Goal: Transaction & Acquisition: Book appointment/travel/reservation

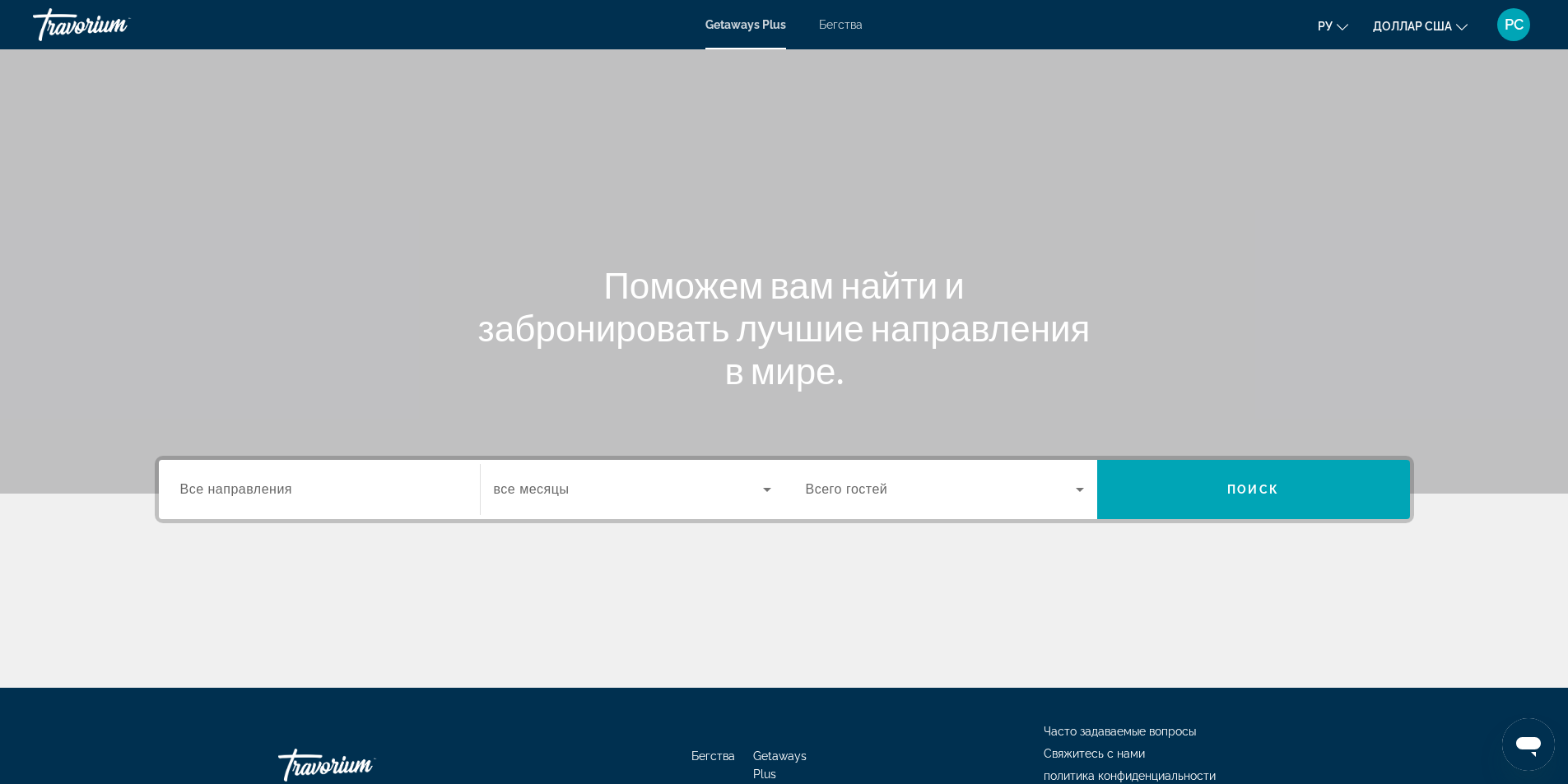
click at [551, 500] on div "Виджет поиска" at bounding box center [633, 489] width 278 height 46
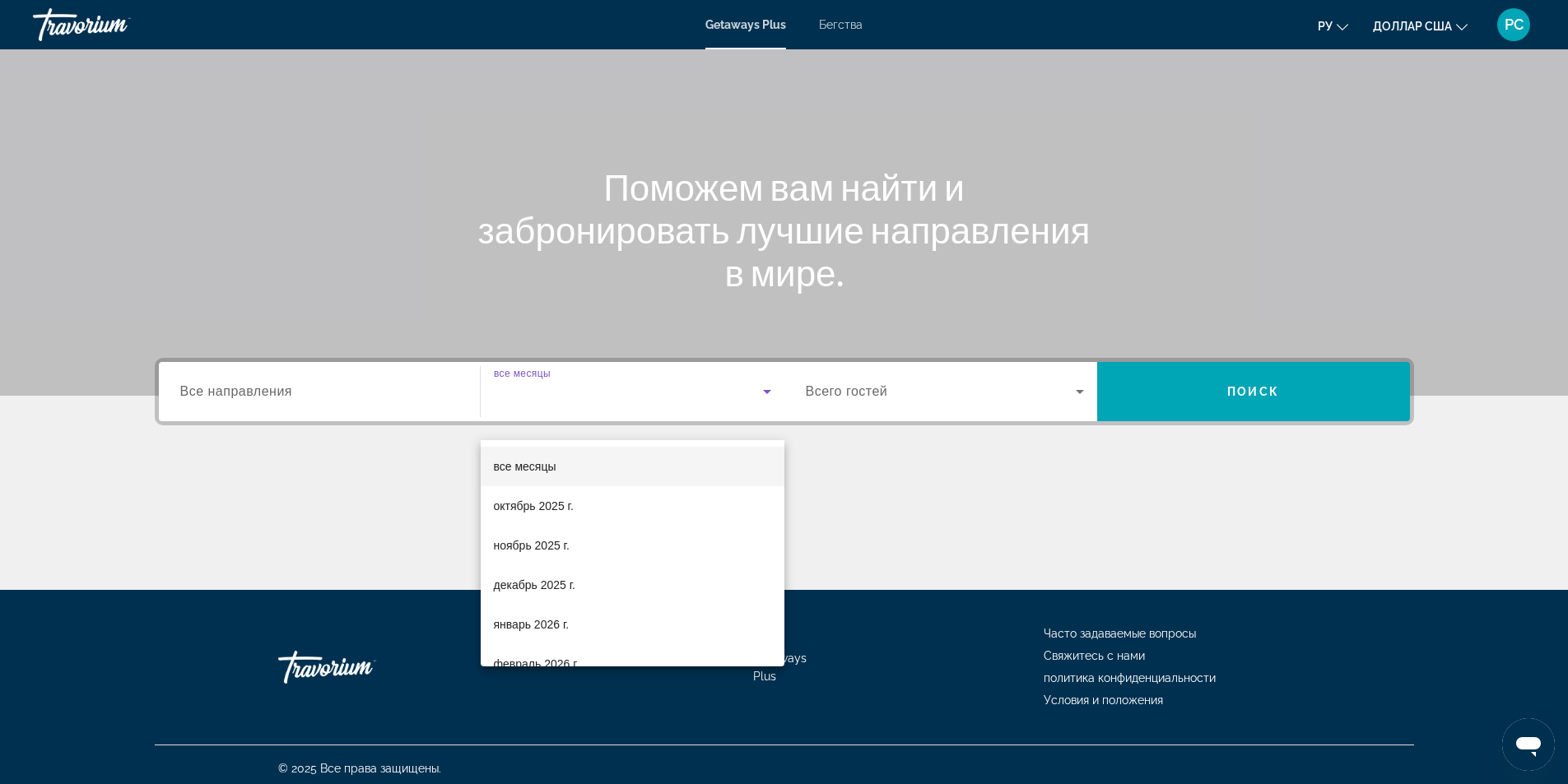
scroll to position [105, 0]
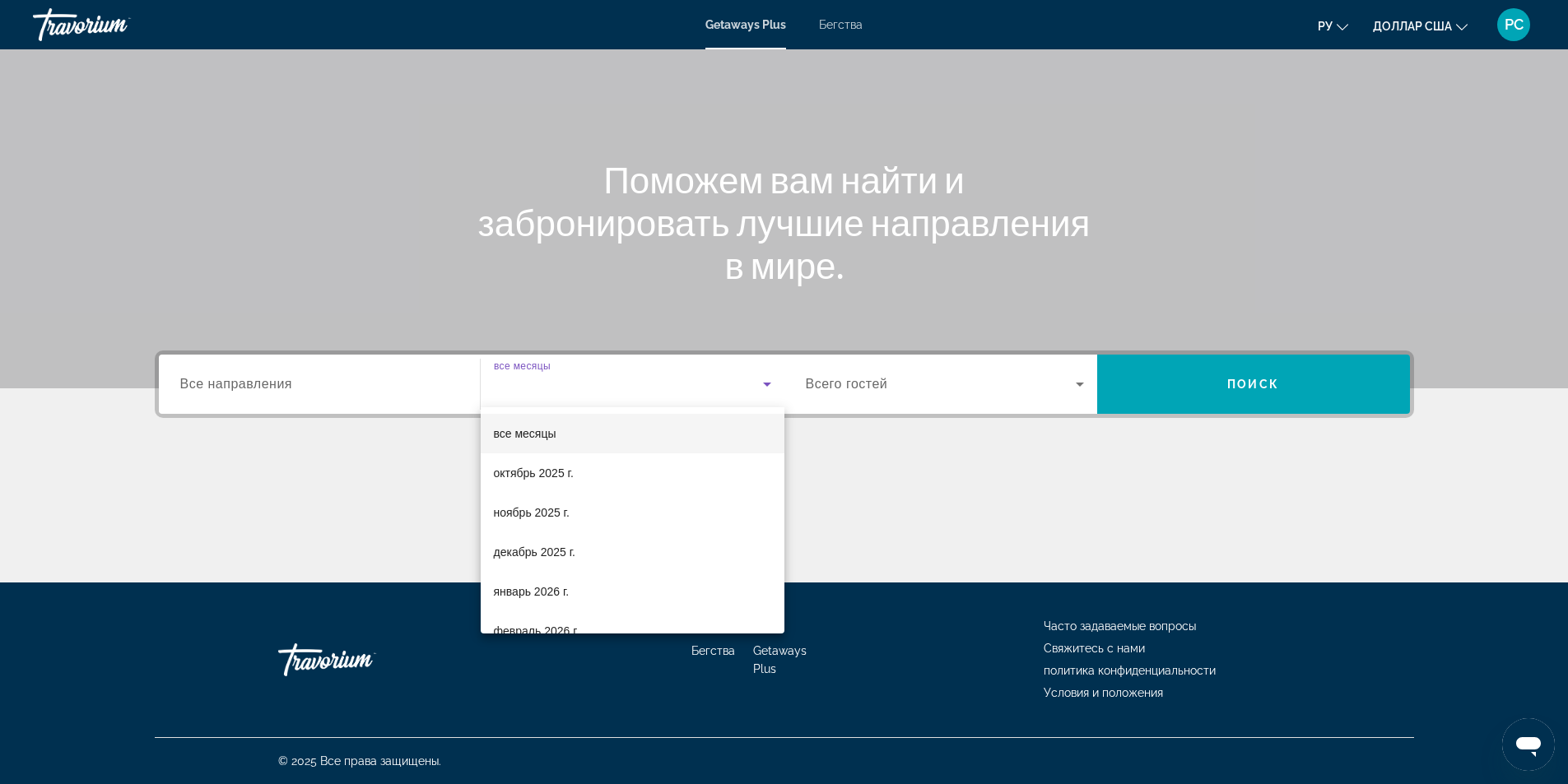
drag, startPoint x: 956, startPoint y: 392, endPoint x: 948, endPoint y: 390, distance: 8.2
click at [951, 392] on div at bounding box center [784, 392] width 1568 height 784
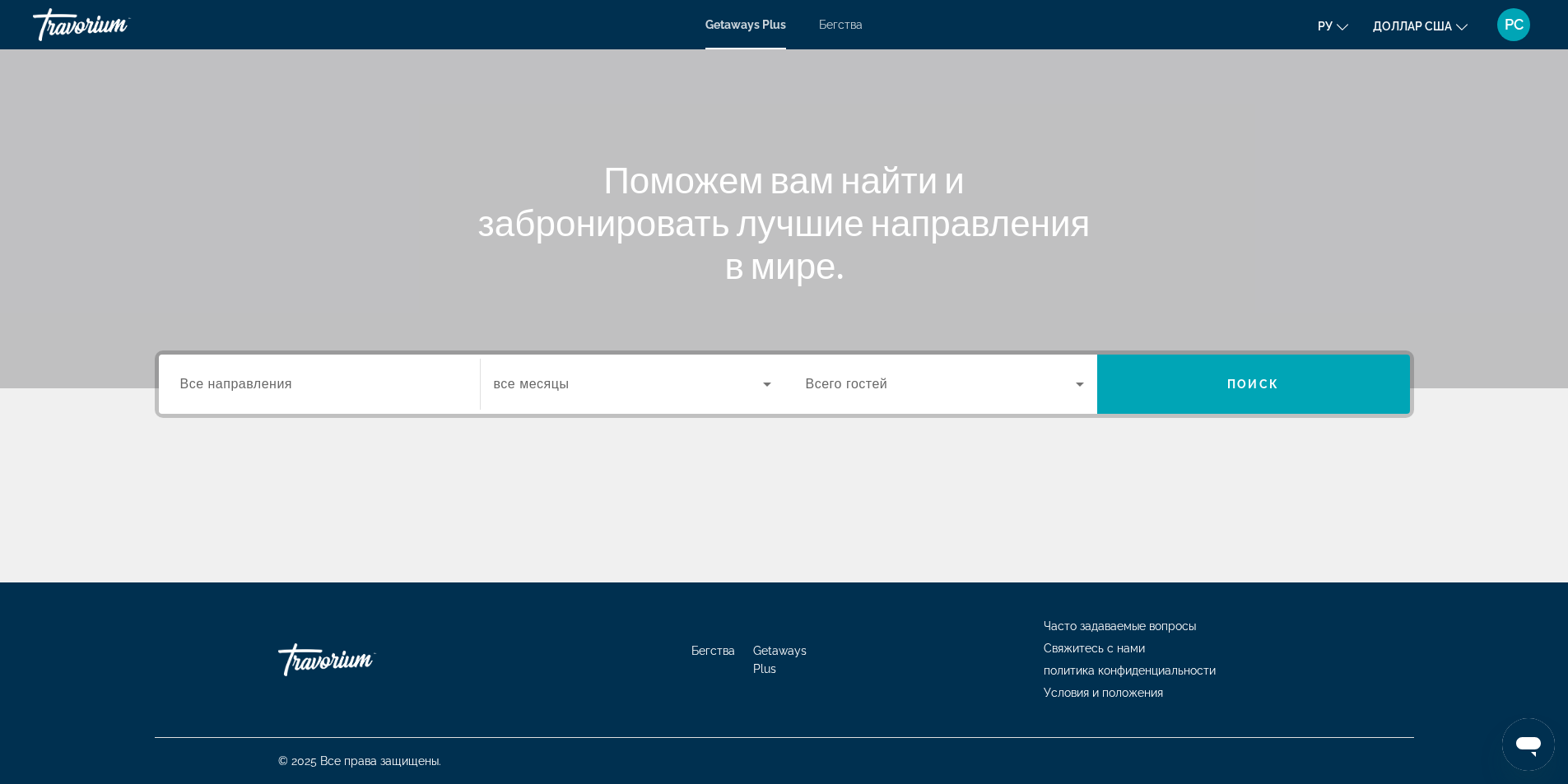
click at [947, 381] on span "Виджет поиска" at bounding box center [940, 385] width 270 height 20
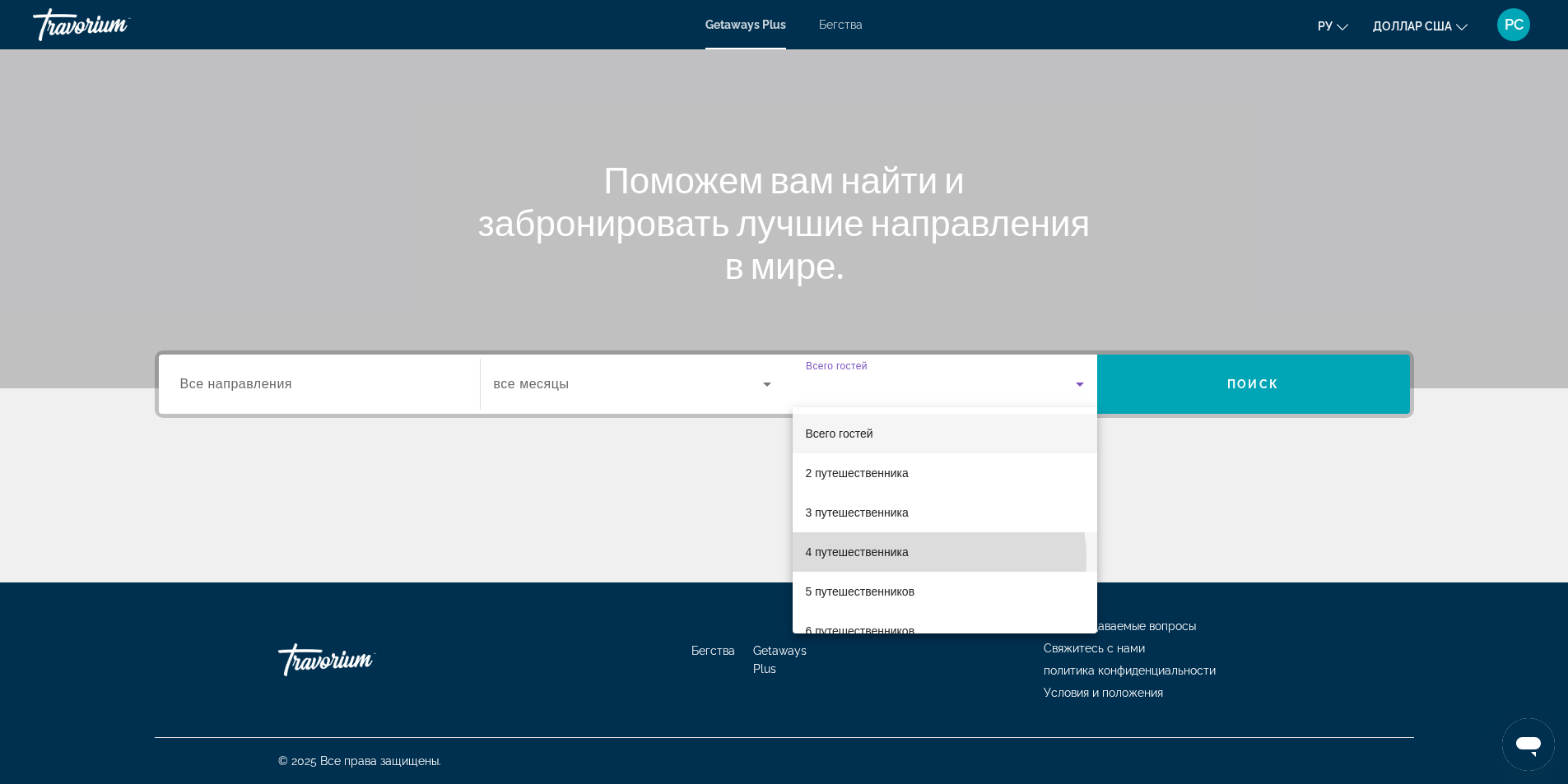
click at [914, 558] on mat-option "4 путешественника" at bounding box center [944, 552] width 304 height 40
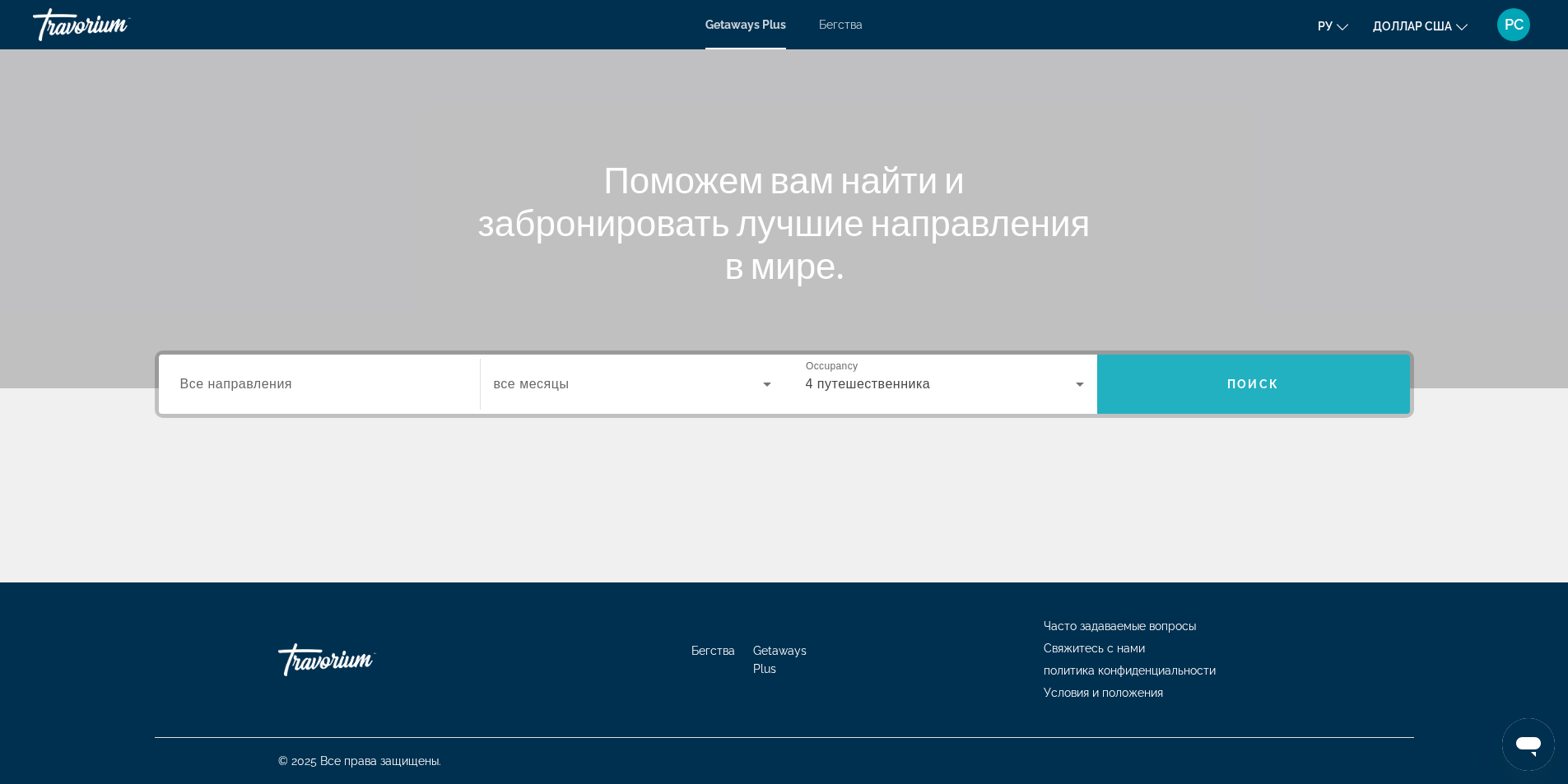
click at [1194, 389] on span "Виджет поиска" at bounding box center [1253, 385] width 312 height 40
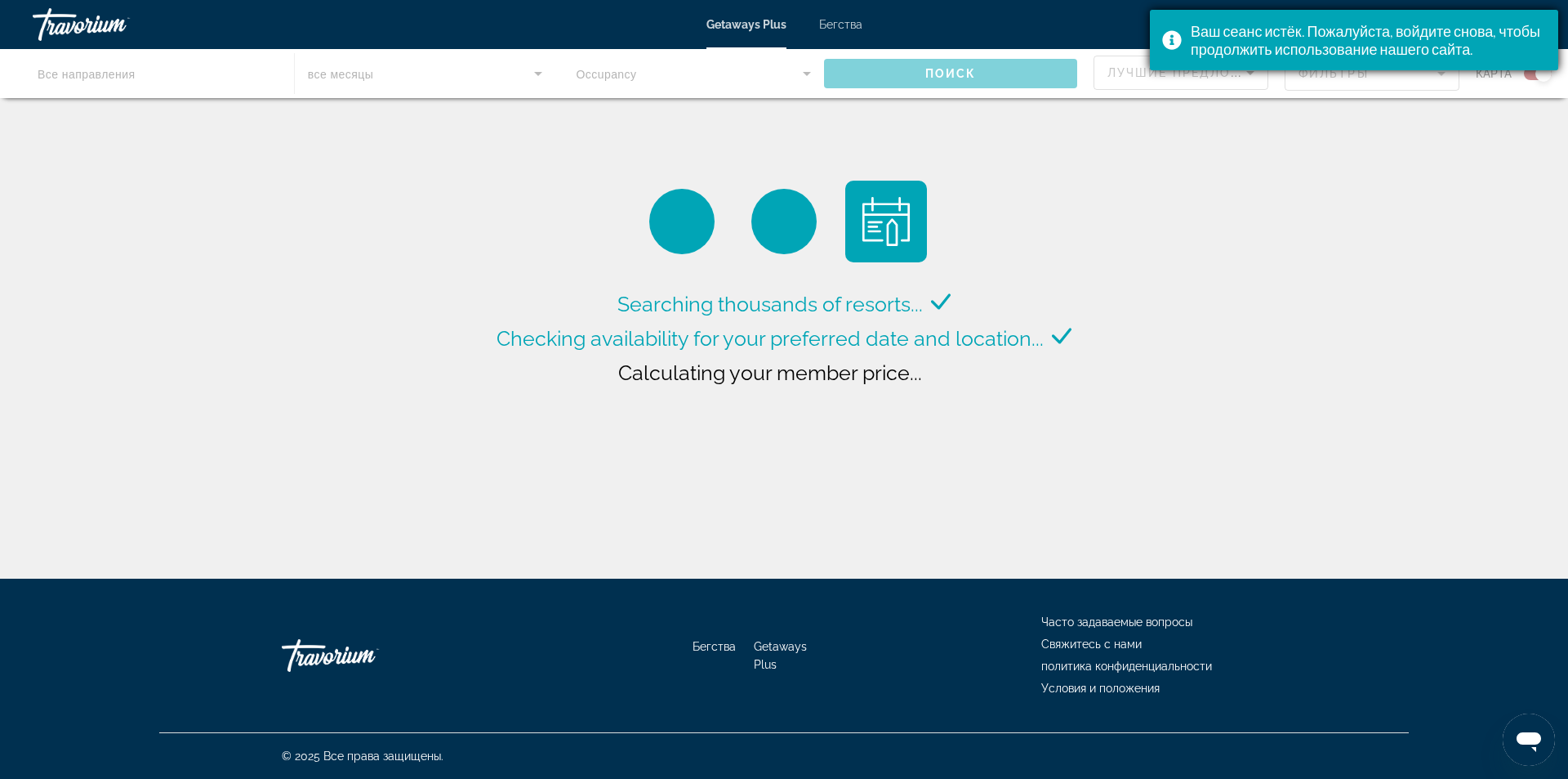
click at [1248, 38] on font "Ваш сеанс истёк. Пожалуйста, войдите снова, чтобы продолжить использование наше…" at bounding box center [1365, 39] width 349 height 36
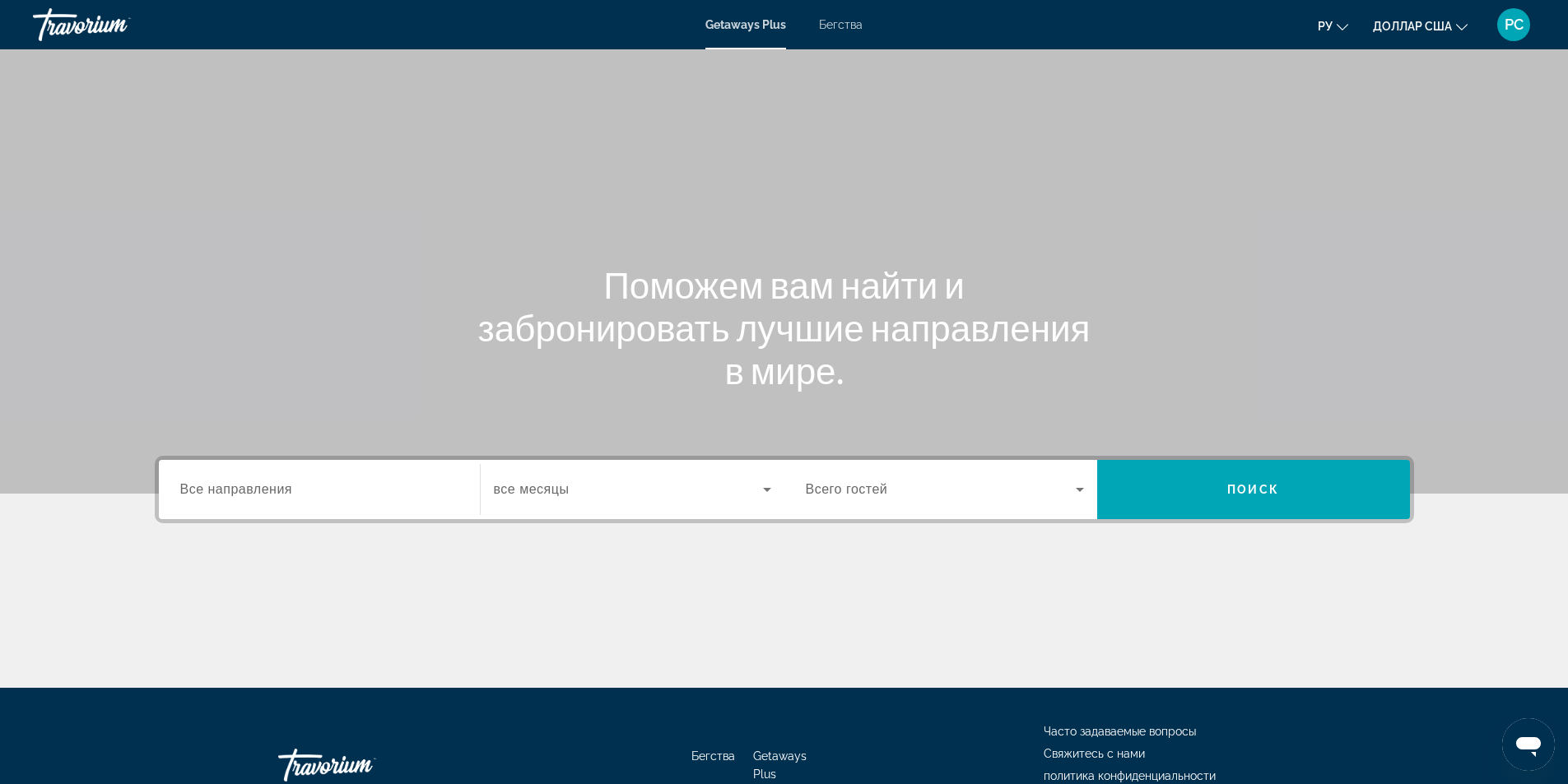
click at [328, 496] on input "Destination Все направления" at bounding box center [319, 491] width 278 height 20
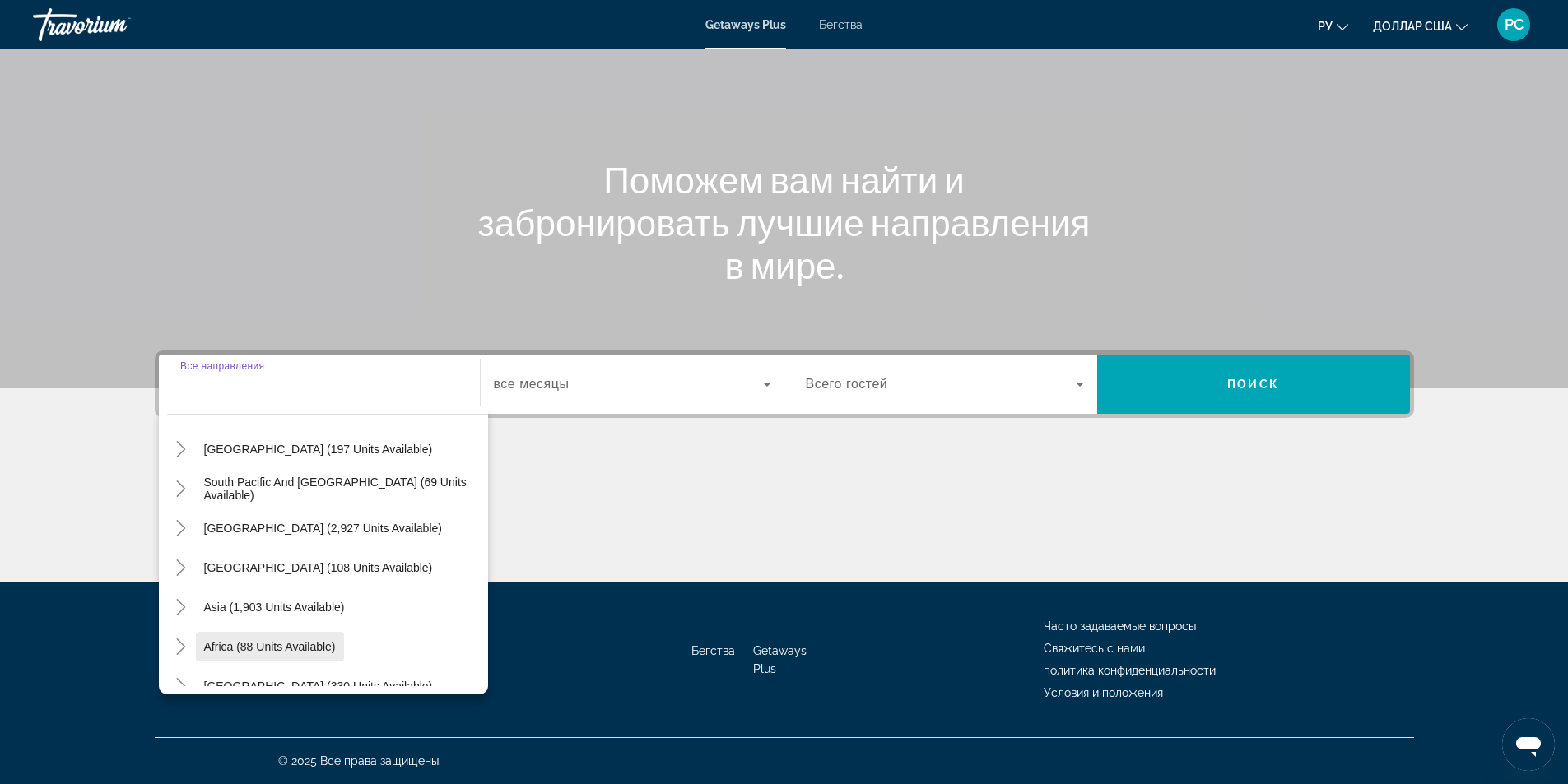
scroll to position [267, 0]
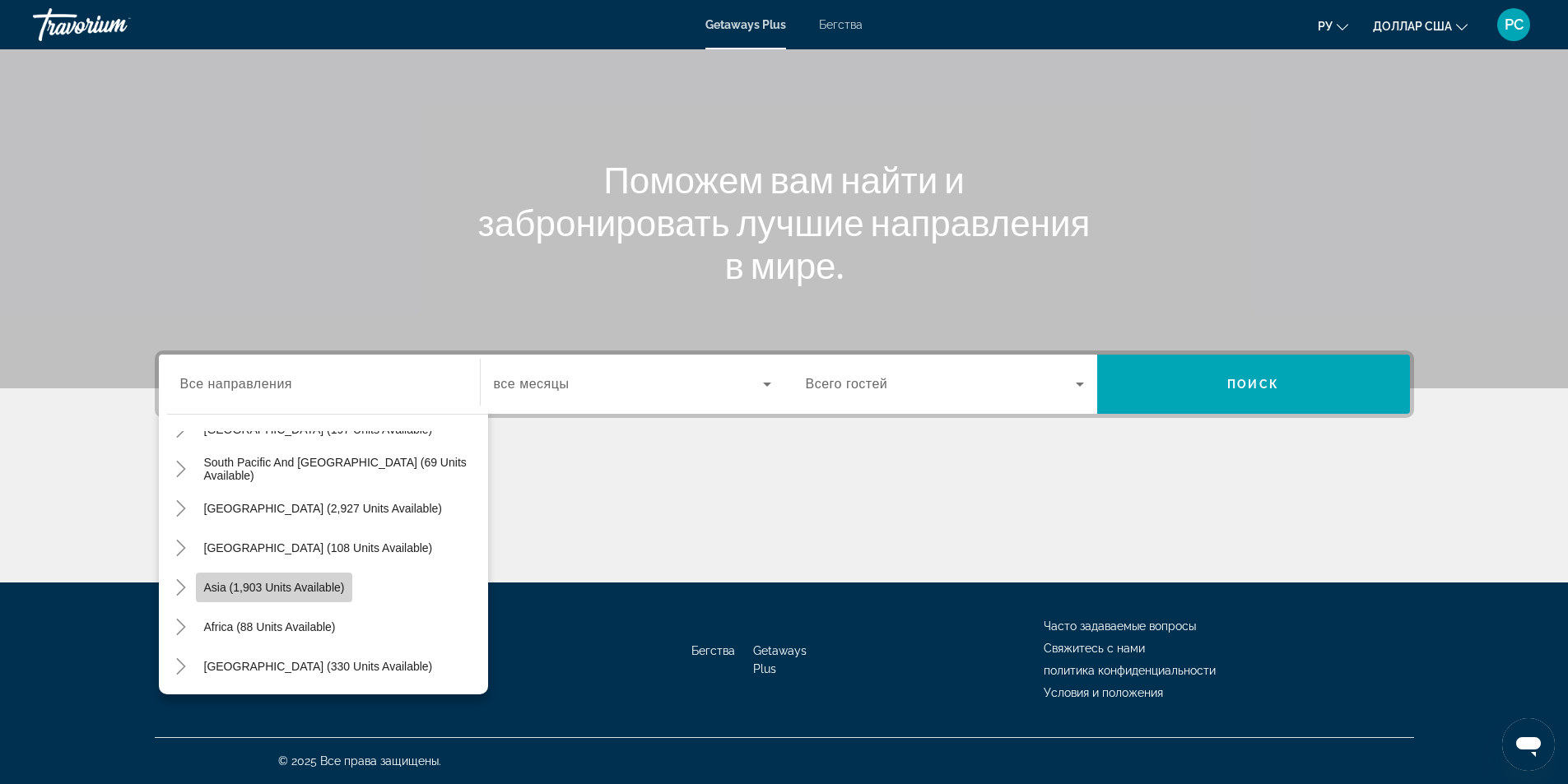
click at [253, 587] on span "Asia (1,903 units available)" at bounding box center [275, 587] width 141 height 13
type input "**********"
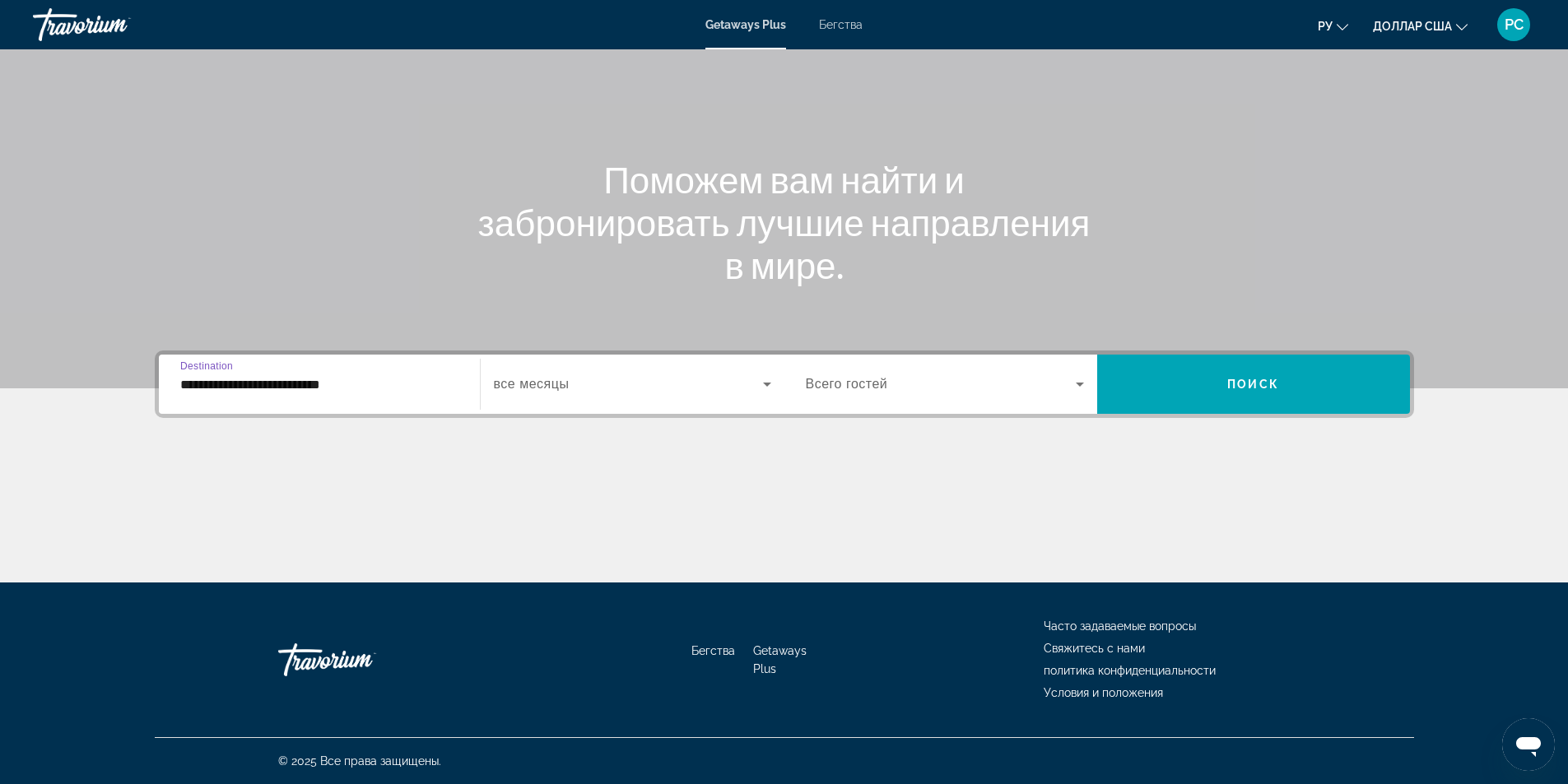
click at [931, 393] on span "Виджет поиска" at bounding box center [940, 385] width 270 height 20
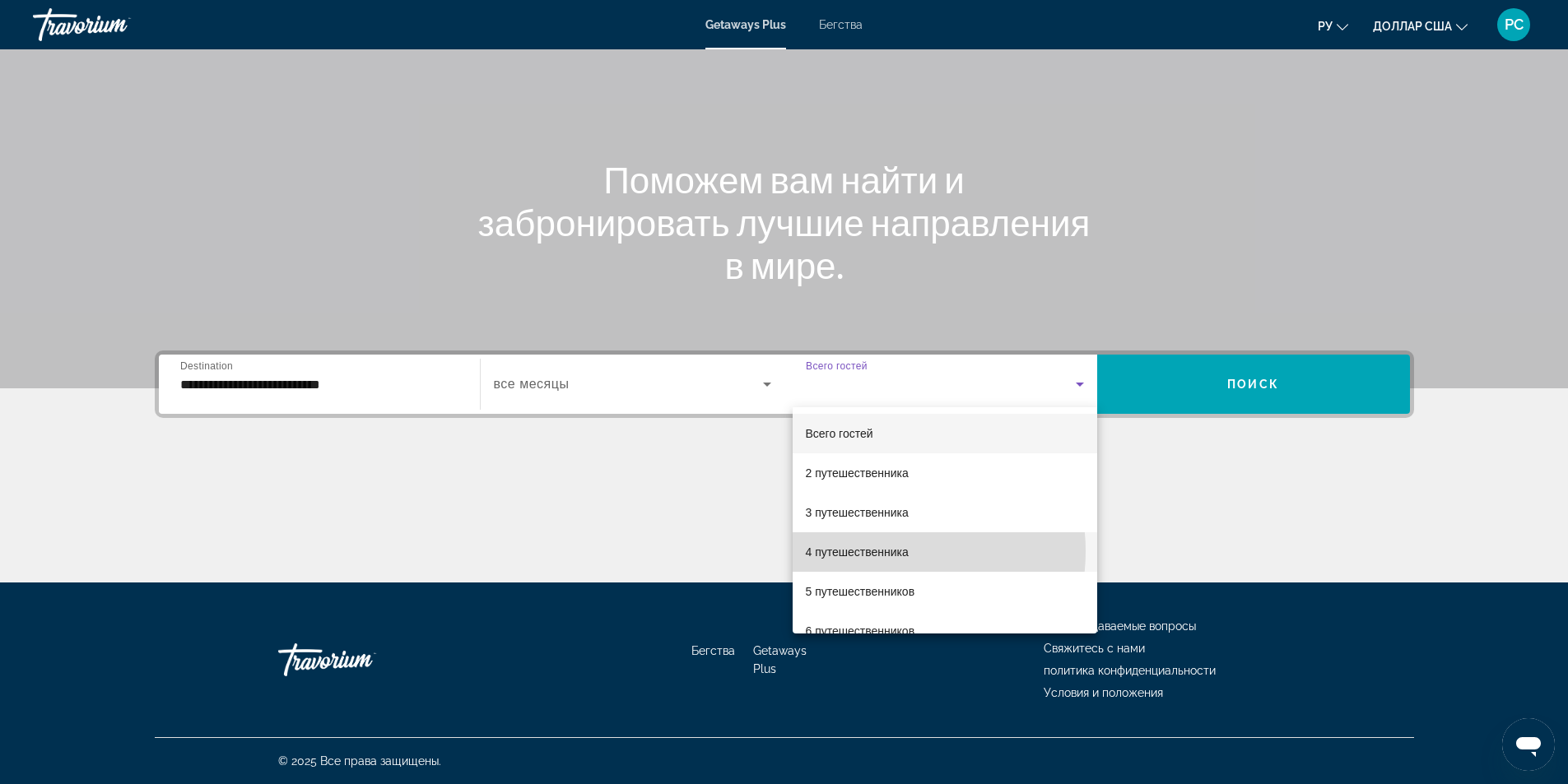
click at [887, 551] on font "4 путешественника" at bounding box center [857, 551] width 103 height 13
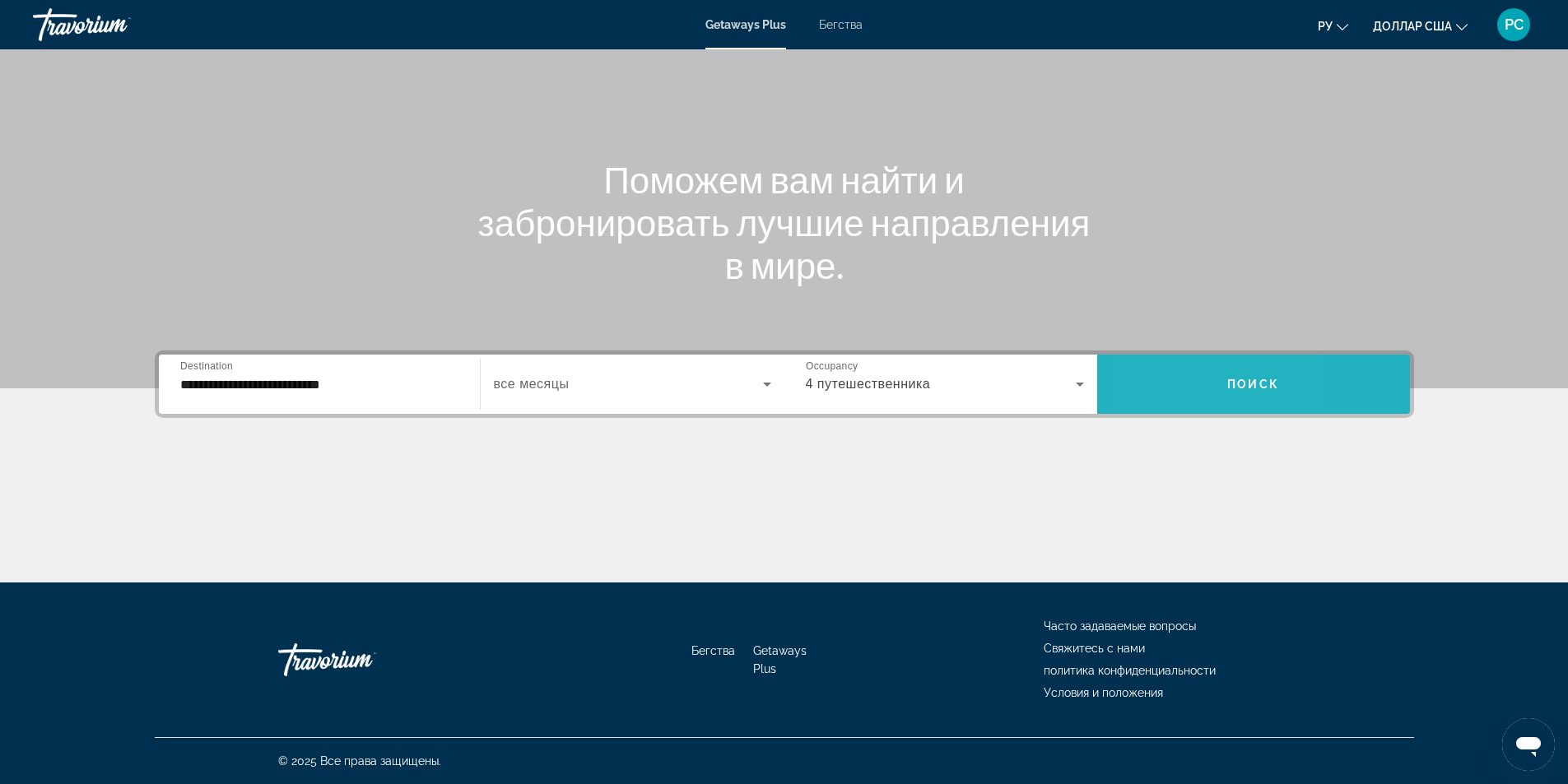
click at [1155, 381] on span "Виджет поиска" at bounding box center [1253, 385] width 312 height 40
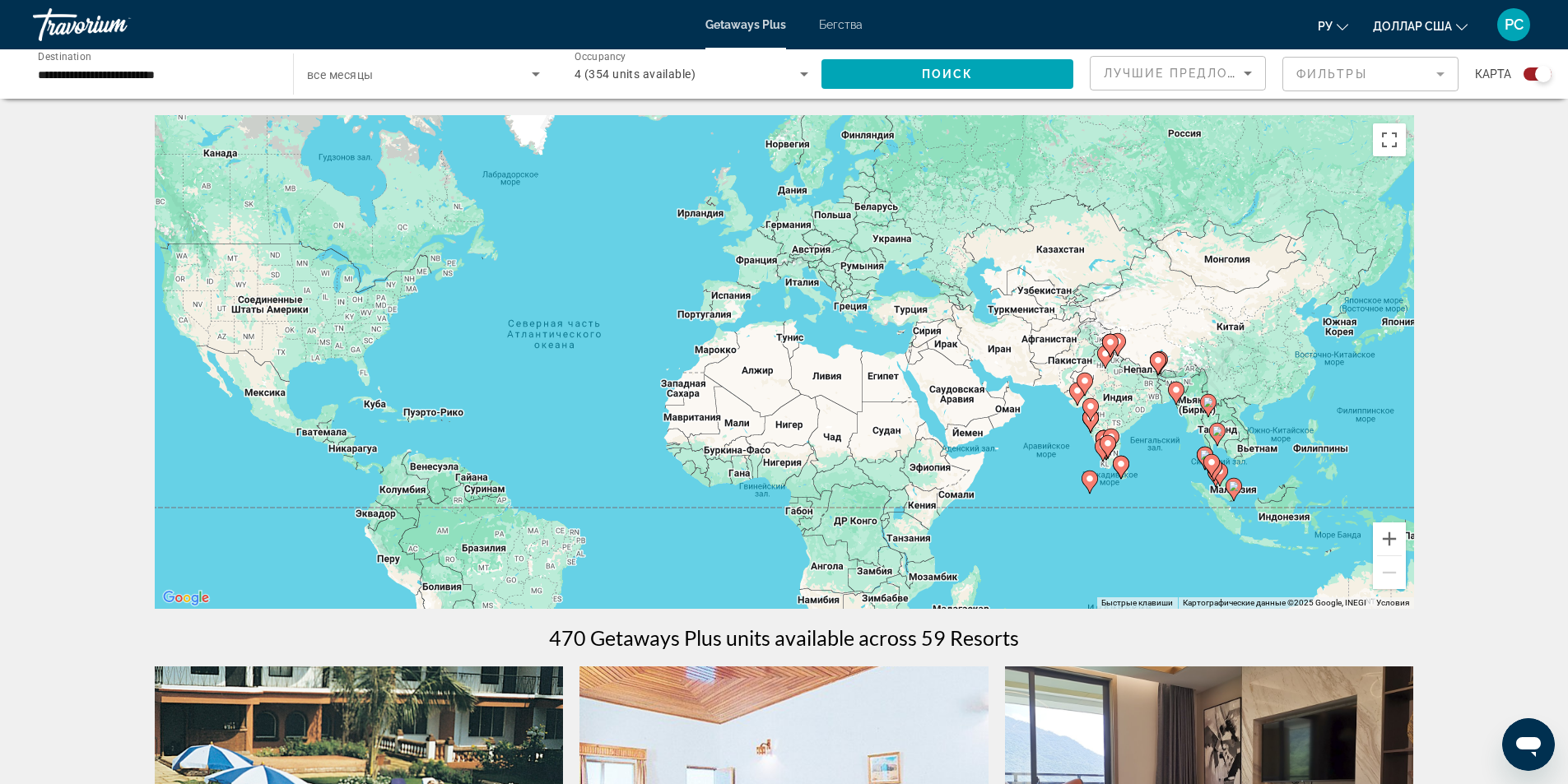
drag, startPoint x: 1241, startPoint y: 468, endPoint x: 1059, endPoint y: 466, distance: 182.0
click at [1059, 466] on div "Чтобы активировать перетаскивание с помощью клавиатуры, нажмите Alt + Ввод. Пос…" at bounding box center [784, 362] width 1260 height 494
click at [899, 420] on div "Чтобы активировать перетаскивание с помощью клавиатуры, нажмите Alt + Ввод. Пос…" at bounding box center [784, 362] width 1260 height 494
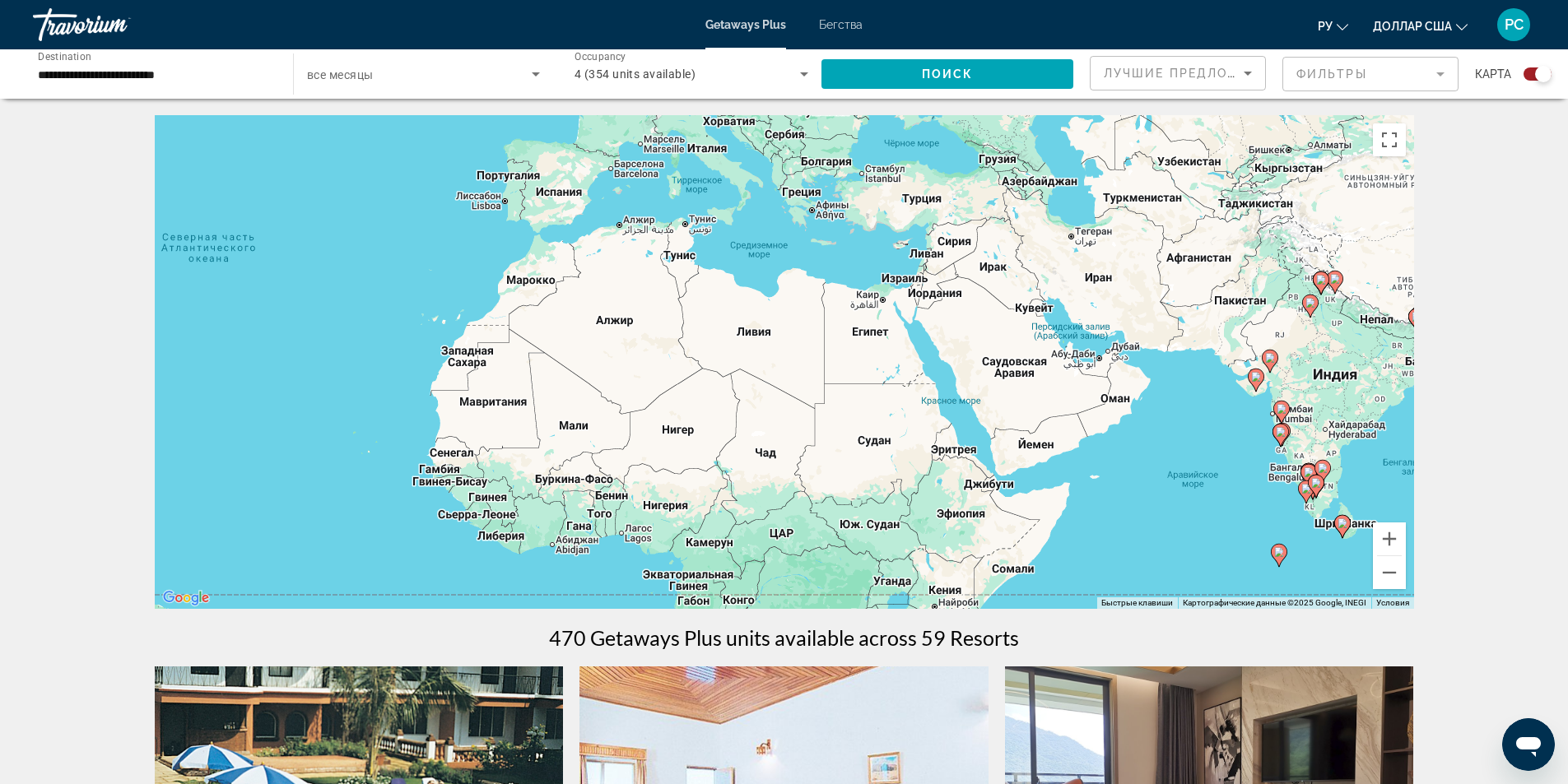
click at [899, 420] on div "Чтобы активировать перетаскивание с помощью клавиатуры, нажмите Alt + Ввод. Пос…" at bounding box center [784, 362] width 1260 height 494
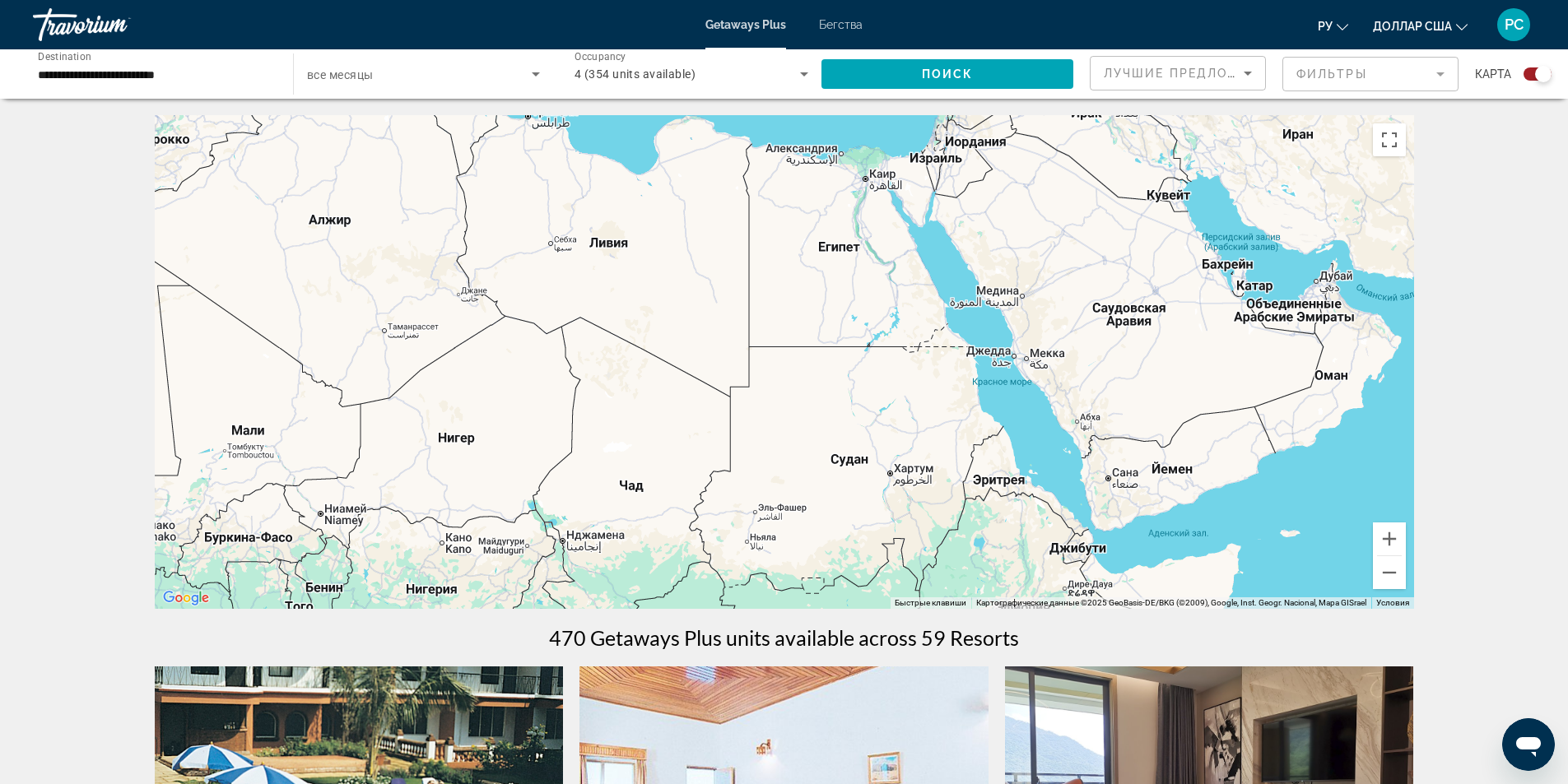
click at [1206, 393] on div "Чтобы активировать перетаскивание с помощью клавиатуры, нажмите Alt + Ввод. Пос…" at bounding box center [784, 362] width 1260 height 494
click at [1308, 372] on div "Чтобы активировать перетаскивание с помощью клавиатуры, нажмите Alt + Ввод. Пос…" at bounding box center [784, 362] width 1260 height 494
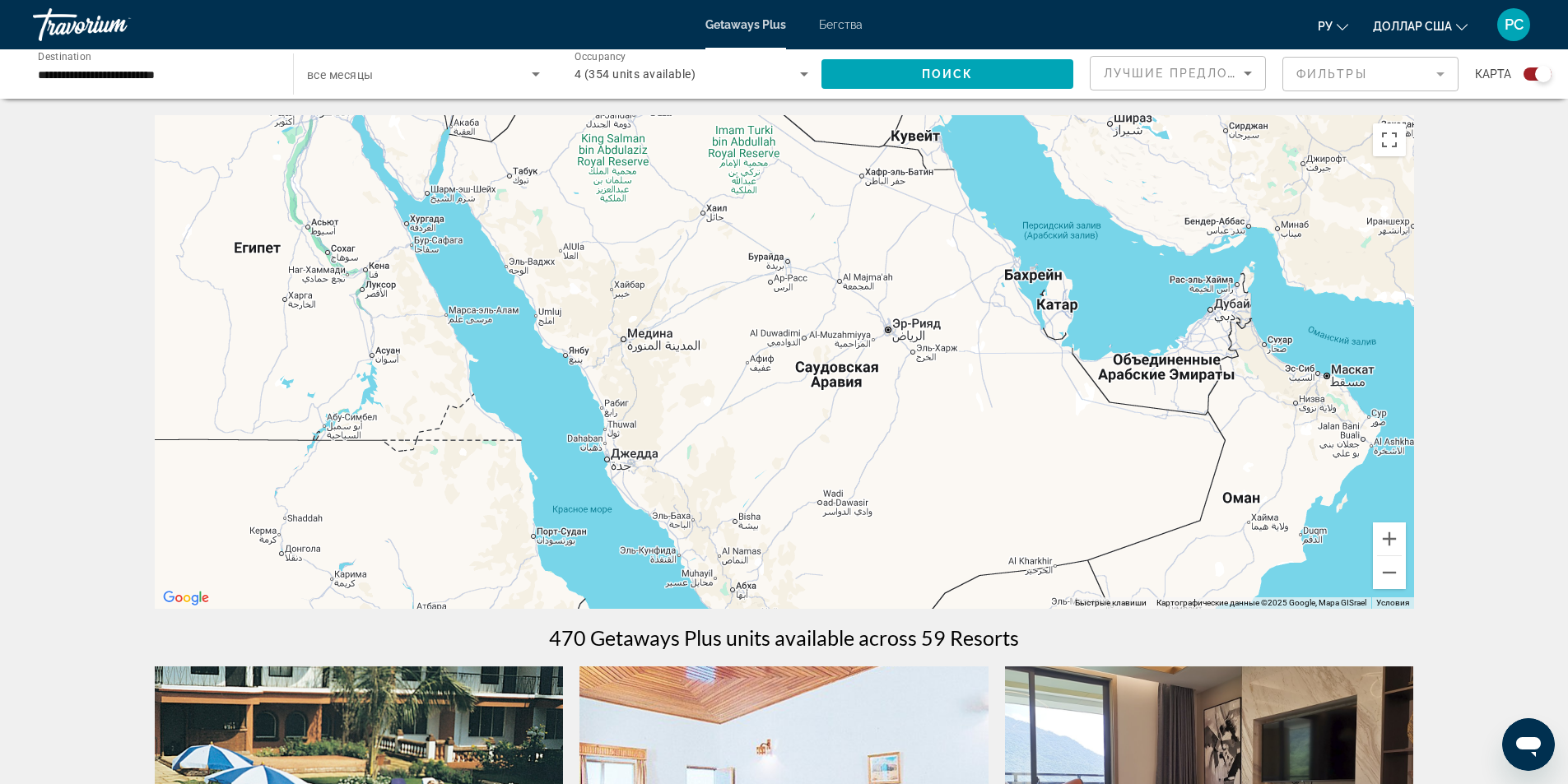
drag, startPoint x: 1280, startPoint y: 362, endPoint x: 954, endPoint y: 440, distance: 335.2
click at [1151, 463] on div "Основное содержание" at bounding box center [784, 362] width 1260 height 494
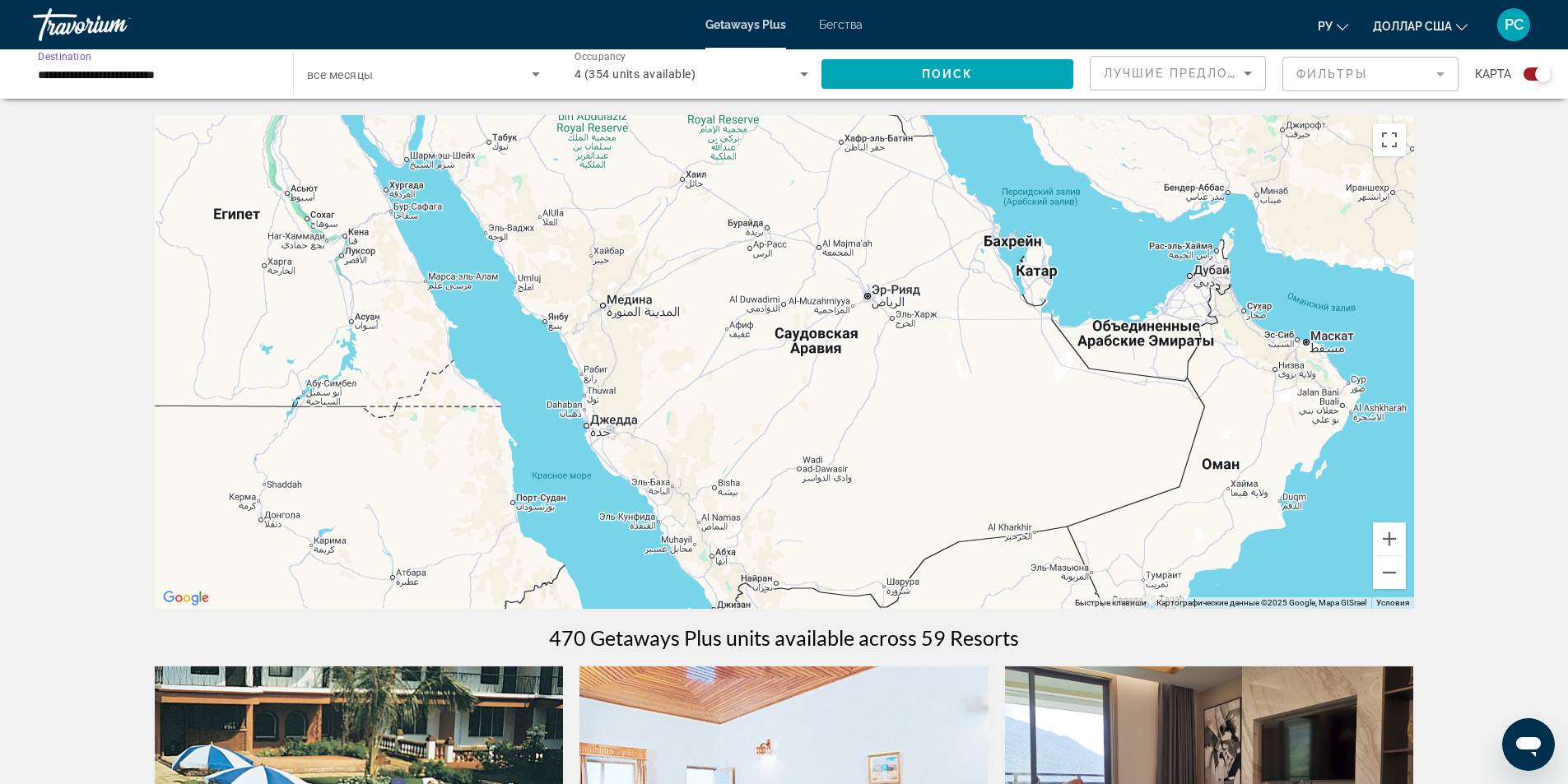
click at [157, 75] on input "**********" at bounding box center [155, 75] width 234 height 20
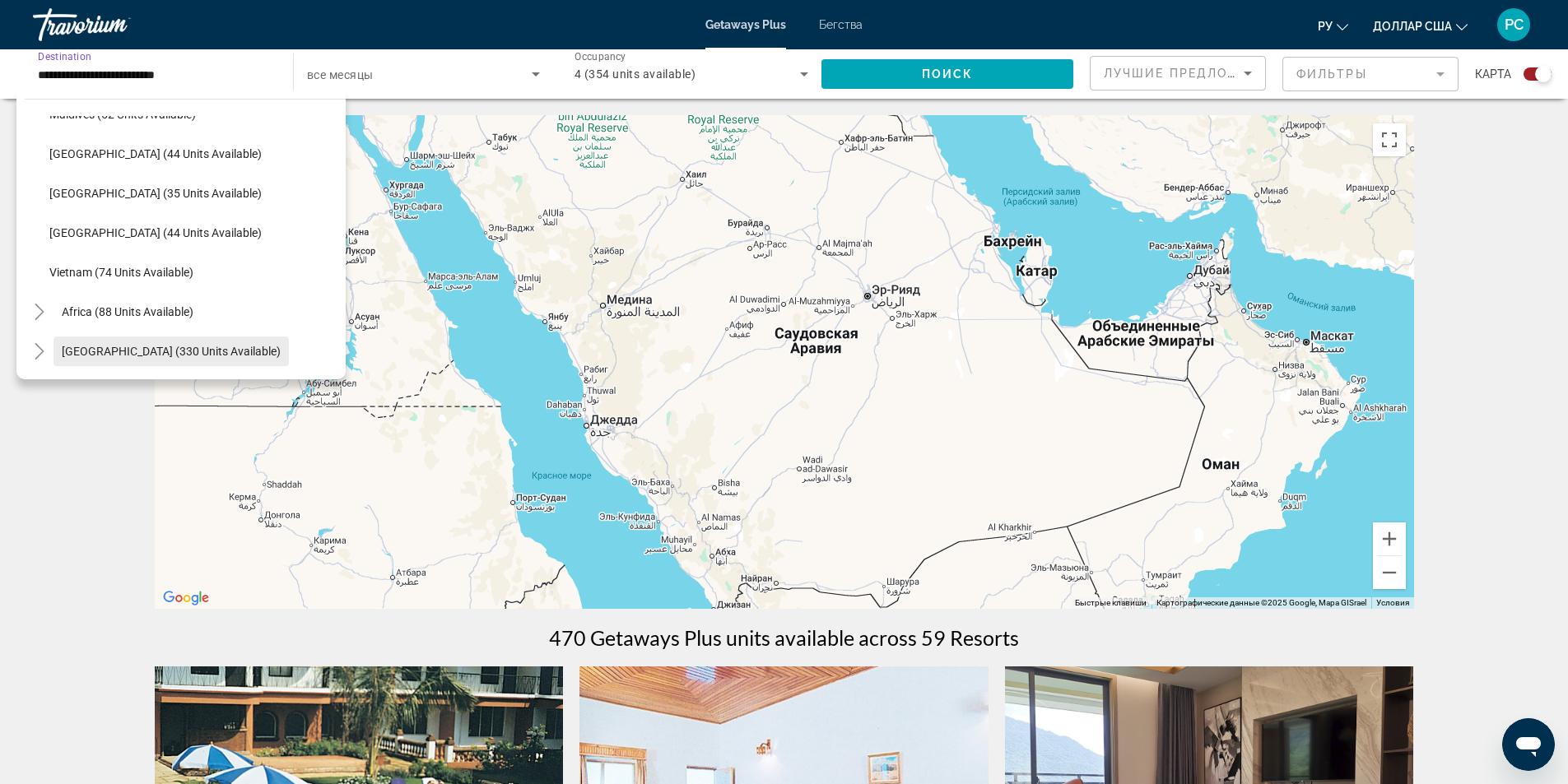
scroll to position [82, 0]
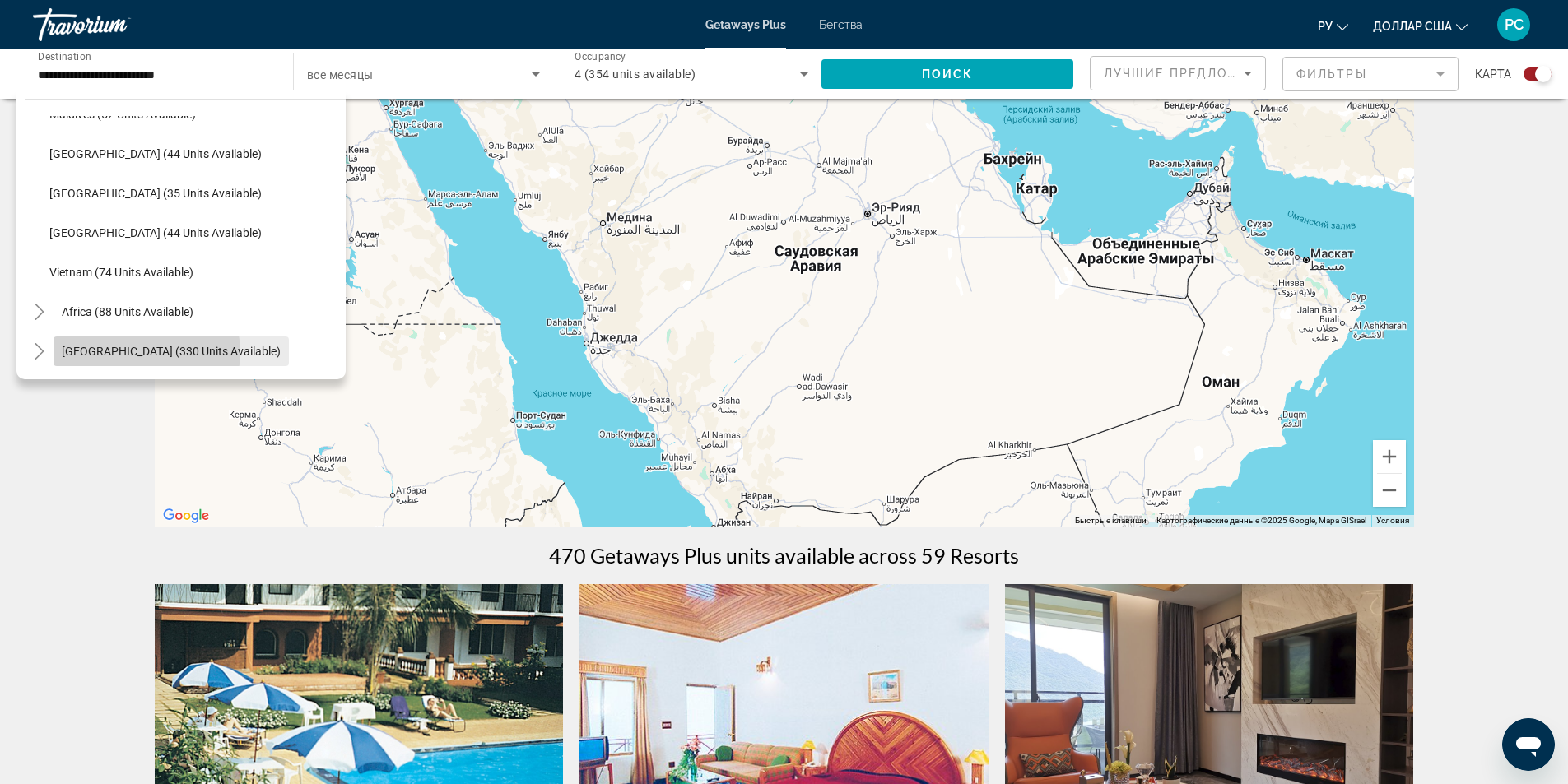
click at [145, 352] on span "[GEOGRAPHIC_DATA] (330 units available)" at bounding box center [171, 351] width 219 height 13
type input "**********"
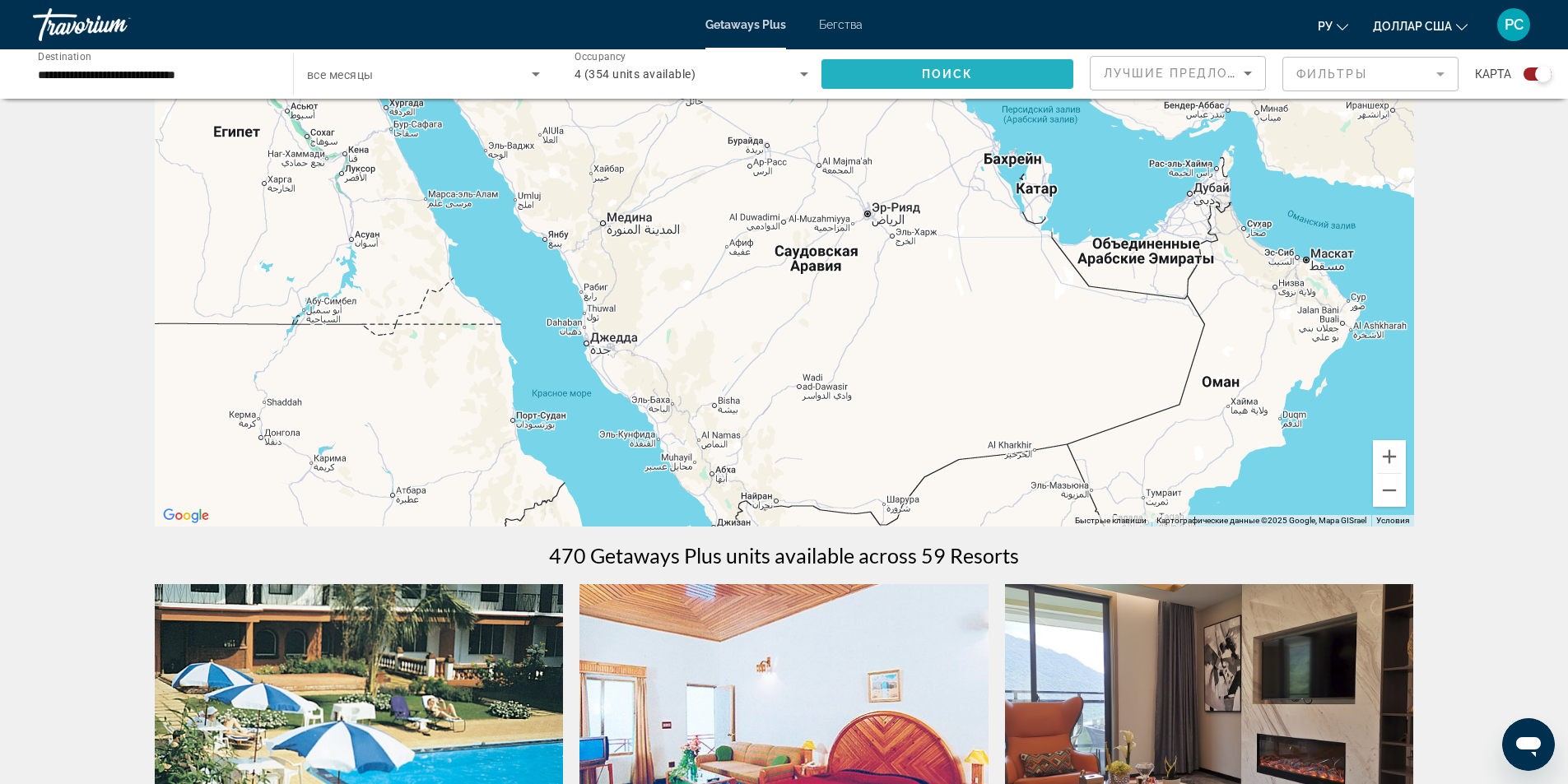
click at [906, 74] on span "Search widget" at bounding box center [947, 74] width 252 height 40
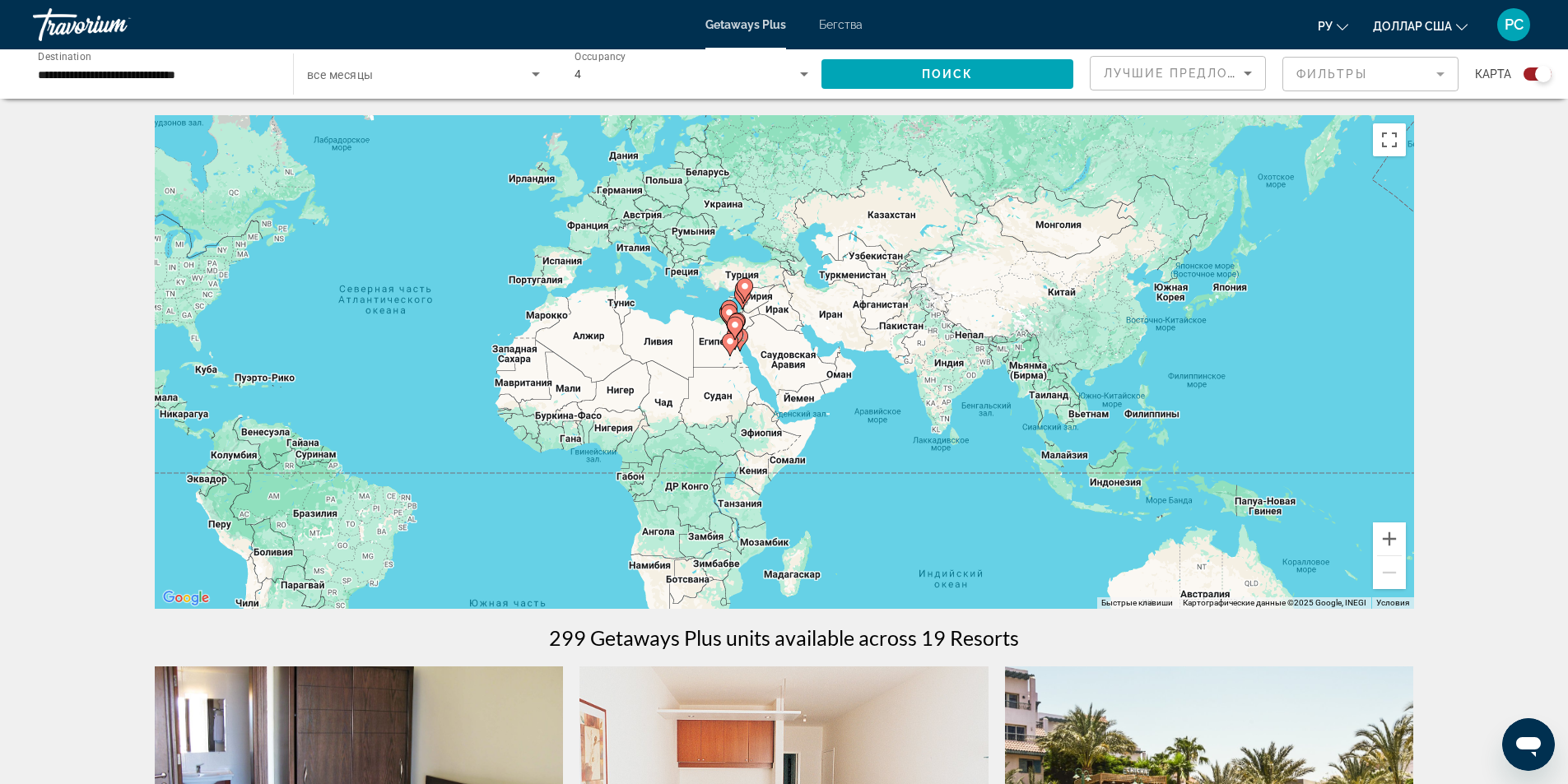
click at [762, 350] on div "Чтобы активировать перетаскивание с помощью клавиатуры, нажмите Alt + Ввод. Пос…" at bounding box center [784, 362] width 1260 height 494
click at [782, 374] on div "Чтобы активировать перетаскивание с помощью клавиатуры, нажмите Alt + Ввод. Пос…" at bounding box center [784, 362] width 1260 height 494
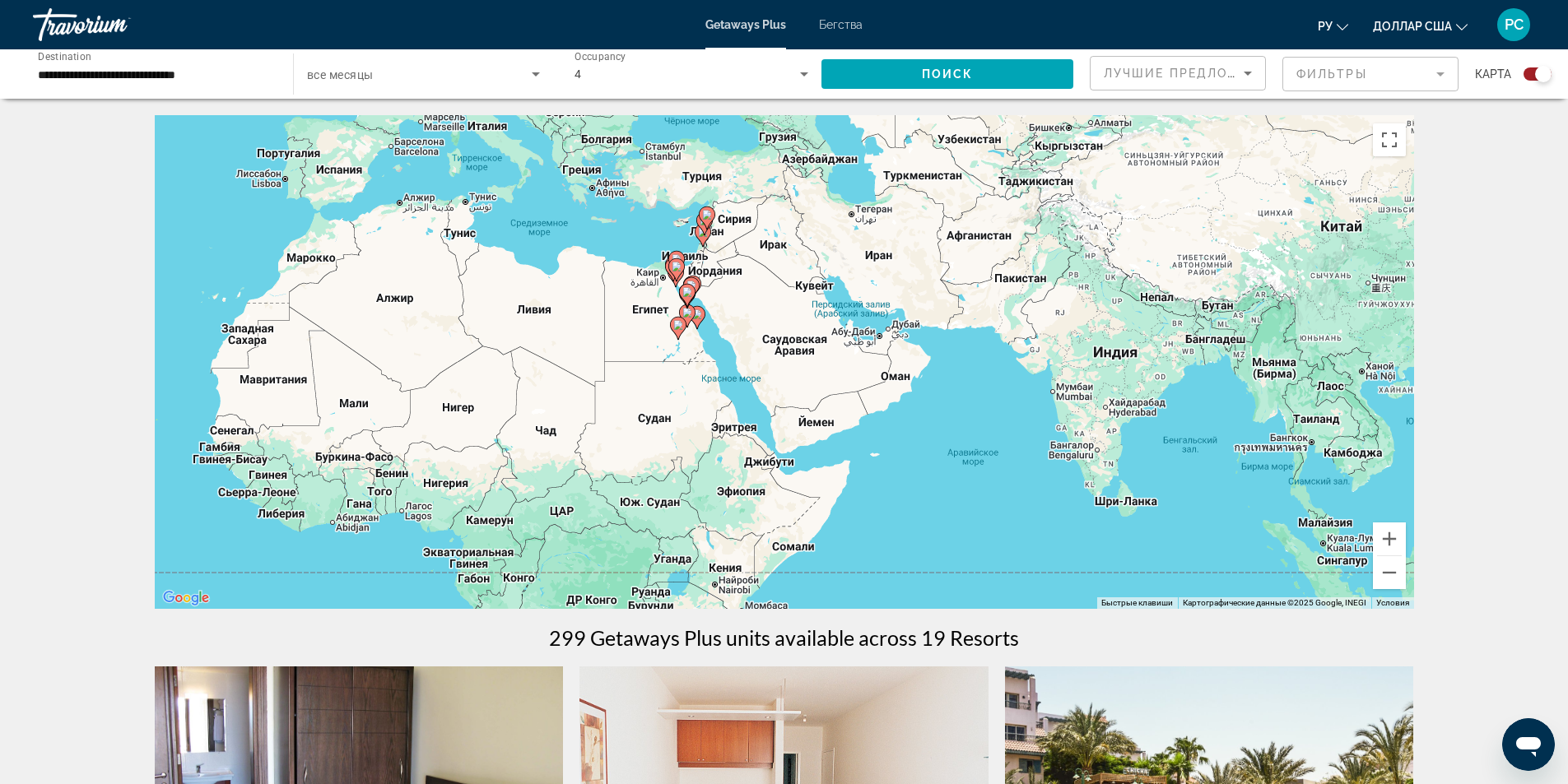
click at [782, 374] on div "Чтобы активировать перетаскивание с помощью клавиатуры, нажмите Alt + Ввод. Пос…" at bounding box center [784, 362] width 1260 height 494
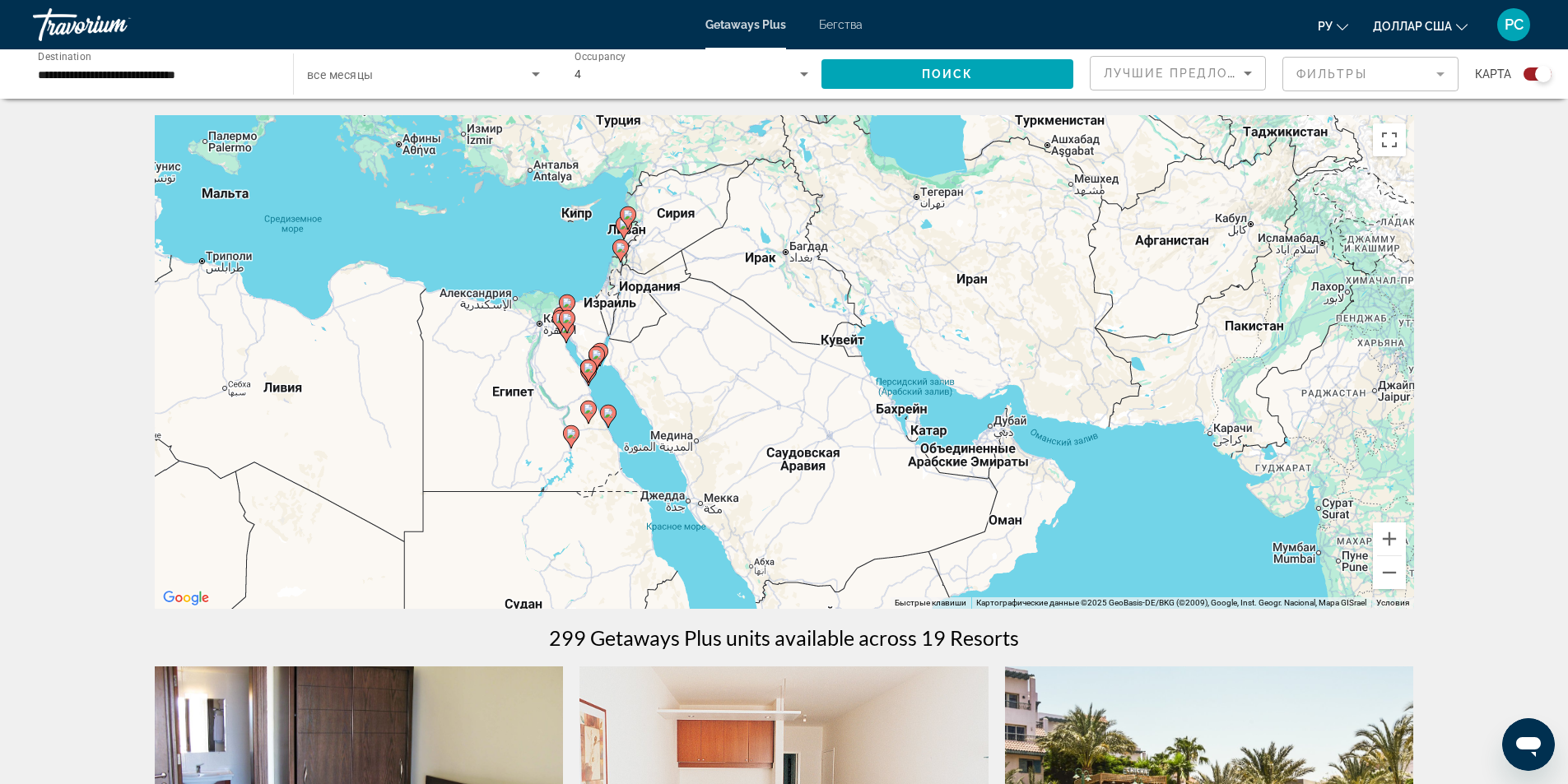
drag, startPoint x: 733, startPoint y: 384, endPoint x: 732, endPoint y: 527, distance: 143.0
click at [732, 527] on div "Чтобы активировать перетаскивание с помощью клавиатуры, нажмите Alt + Ввод. Пос…" at bounding box center [784, 362] width 1260 height 494
click at [713, 463] on div "Чтобы активировать перетаскивание с помощью клавиатуры, нажмите Alt + Ввод. Пос…" at bounding box center [784, 362] width 1260 height 494
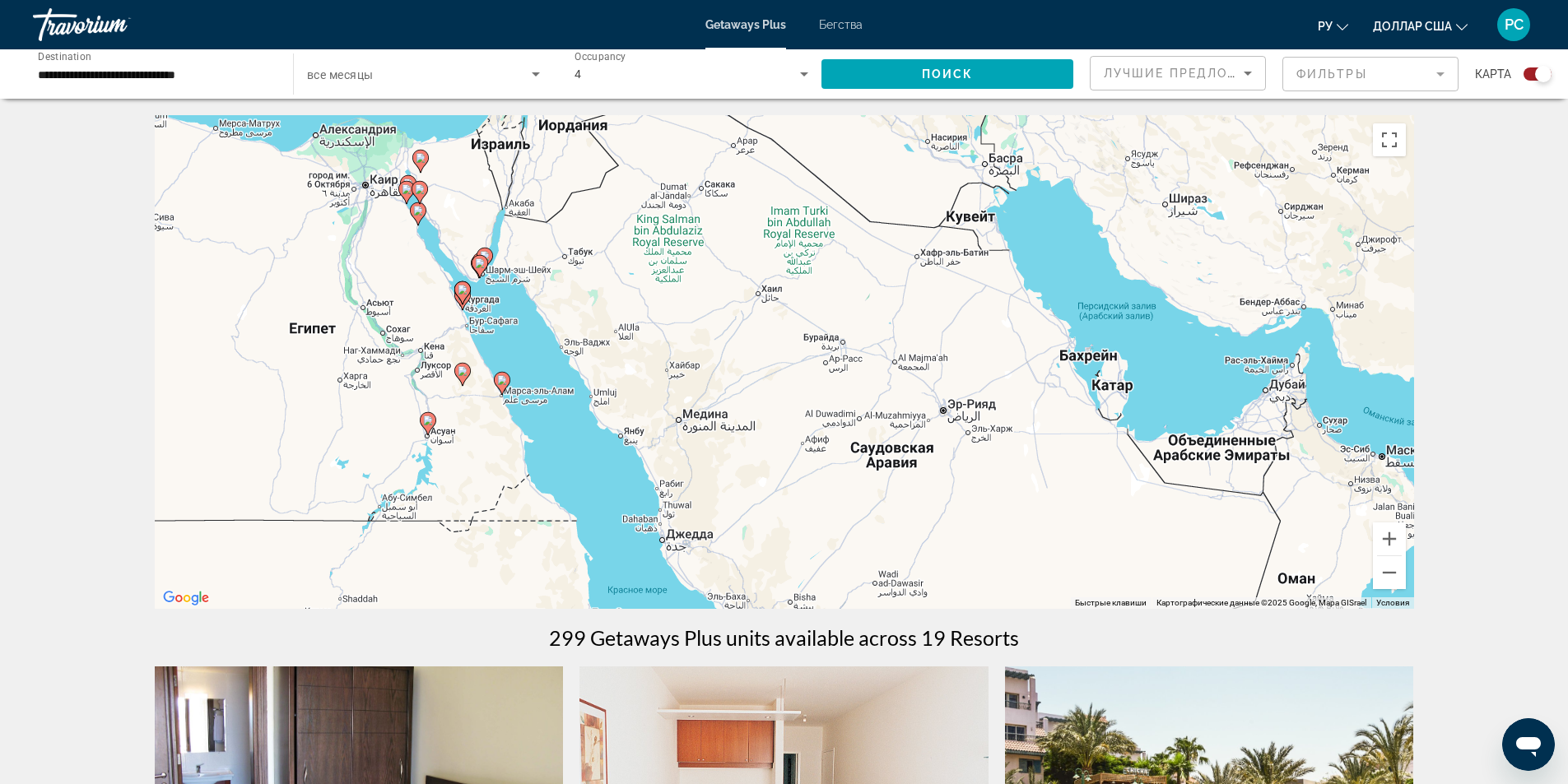
click at [713, 463] on div "Чтобы активировать перетаскивание с помощью клавиатуры, нажмите Alt + Ввод. Пос…" at bounding box center [784, 362] width 1260 height 494
click at [708, 466] on div "Чтобы активировать перетаскивание с помощью клавиатуры, нажмите Alt + Ввод. Пос…" at bounding box center [784, 362] width 1260 height 494
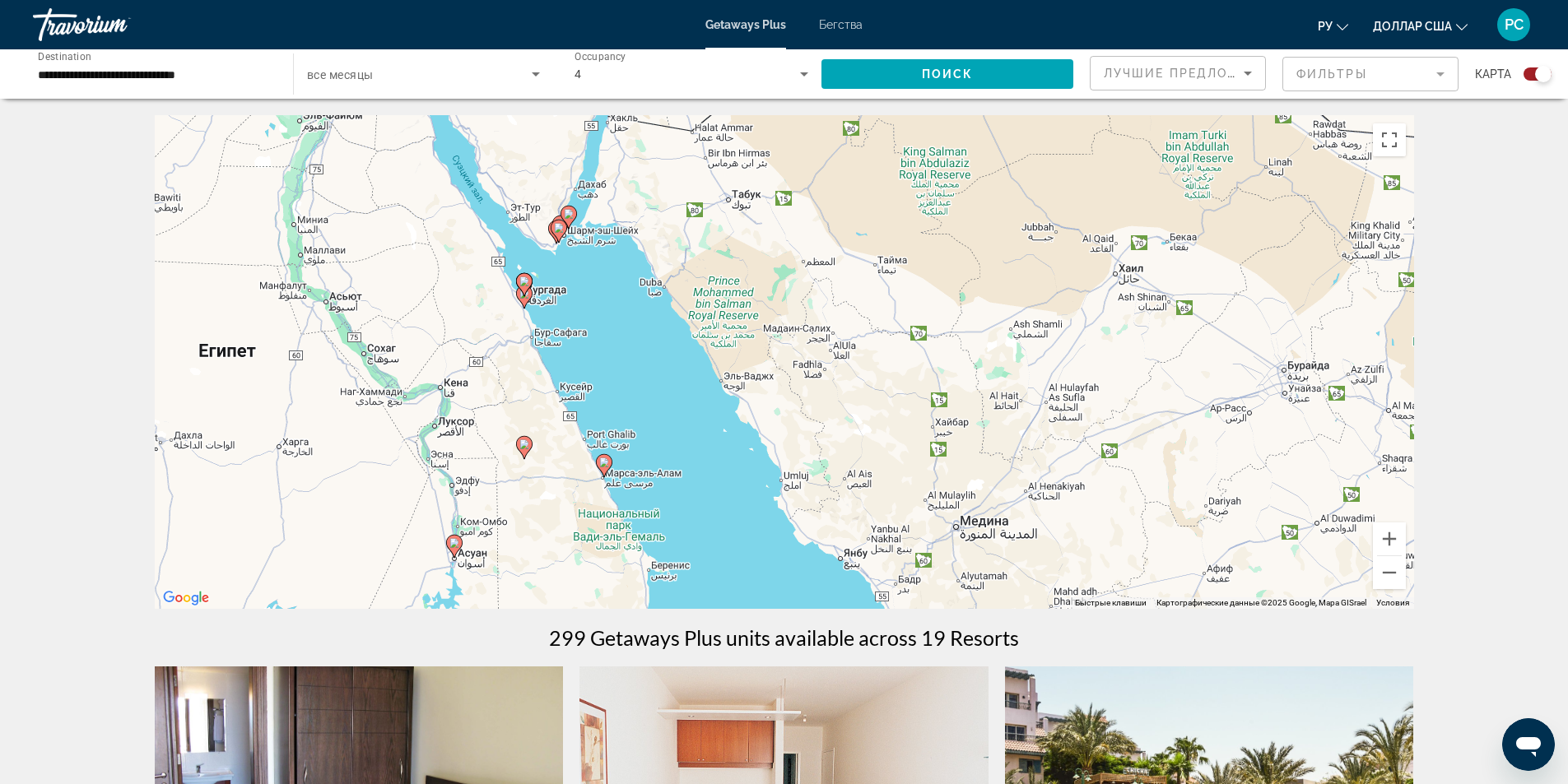
drag, startPoint x: 456, startPoint y: 392, endPoint x: 598, endPoint y: 427, distance: 146.2
click at [753, 535] on div "Чтобы активировать перетаскивание с помощью клавиатуры, нажмите Alt + Ввод. Пос…" at bounding box center [784, 362] width 1260 height 494
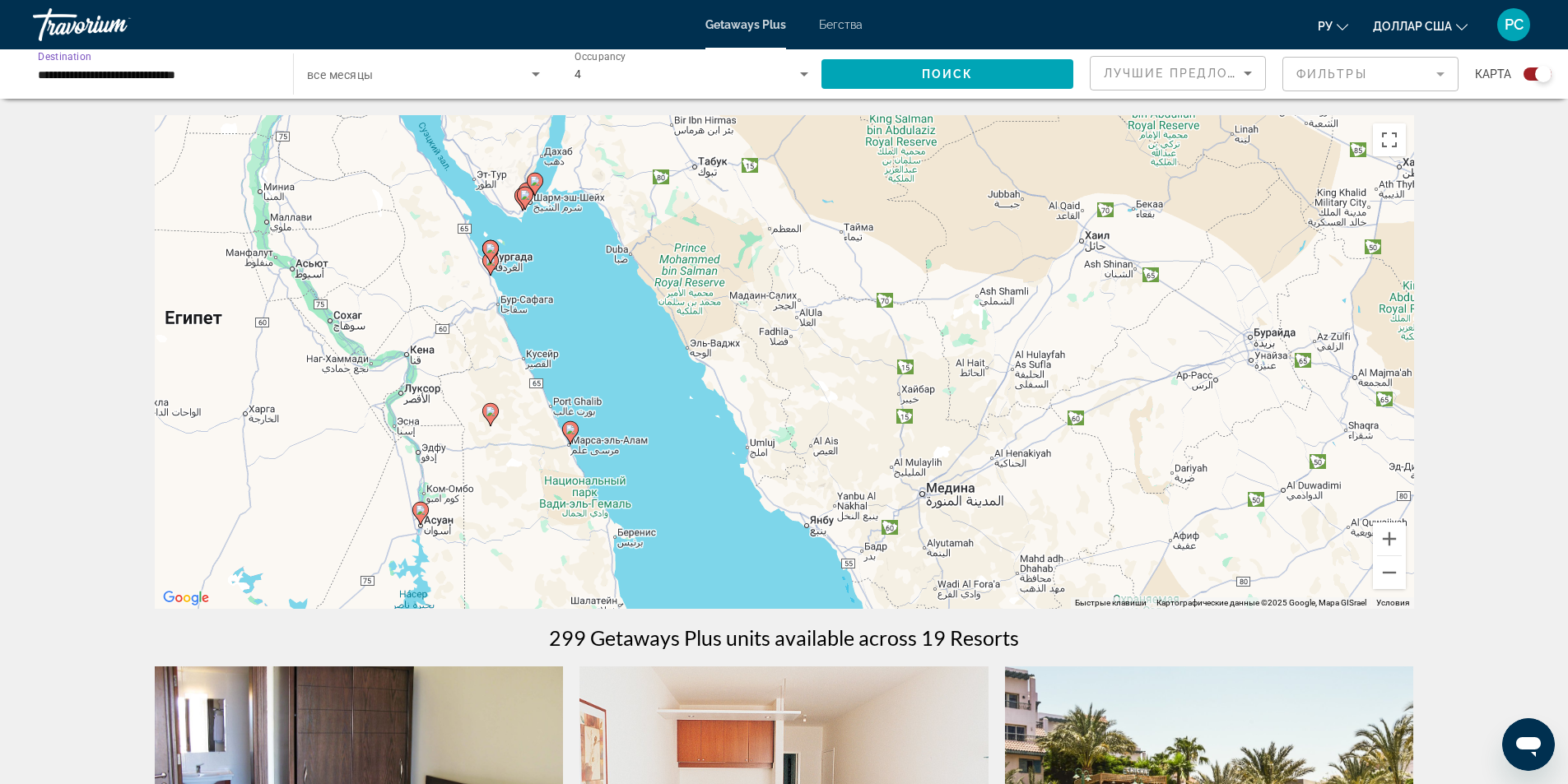
click at [154, 75] on input "**********" at bounding box center [155, 75] width 234 height 20
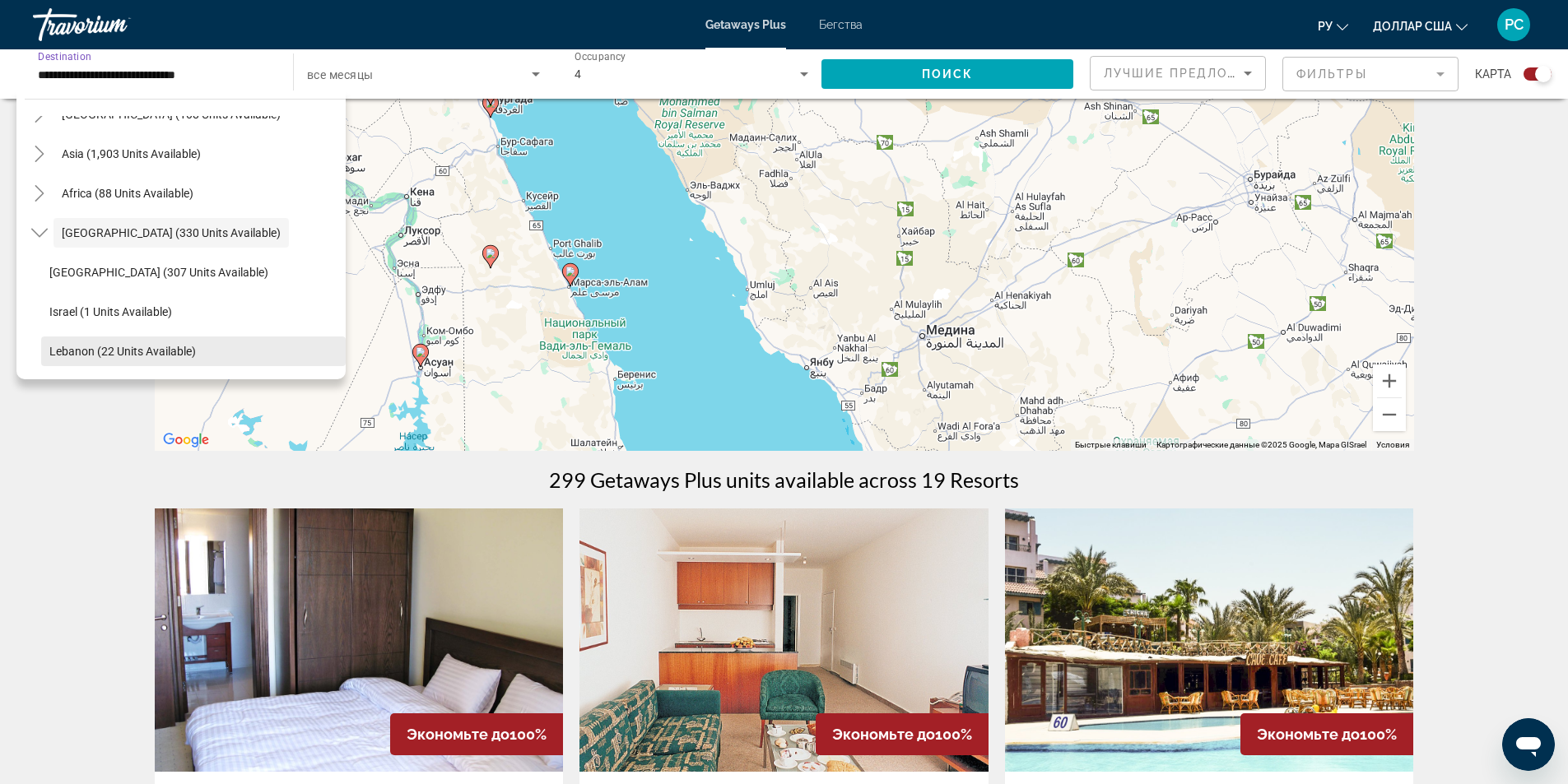
scroll to position [165, 0]
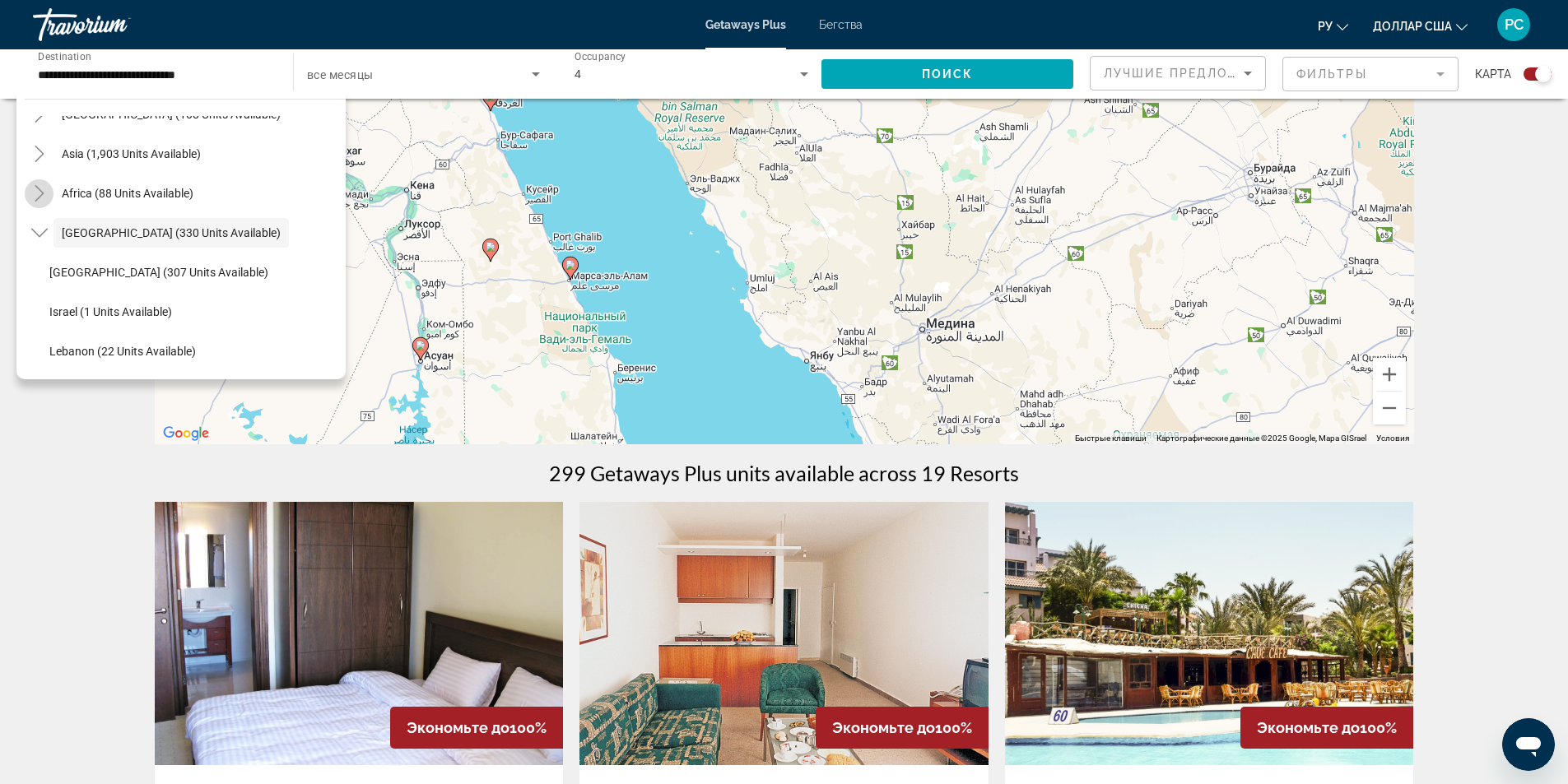
click at [29, 188] on mat-icon "Toggle Africa (88 units available)" at bounding box center [39, 193] width 29 height 29
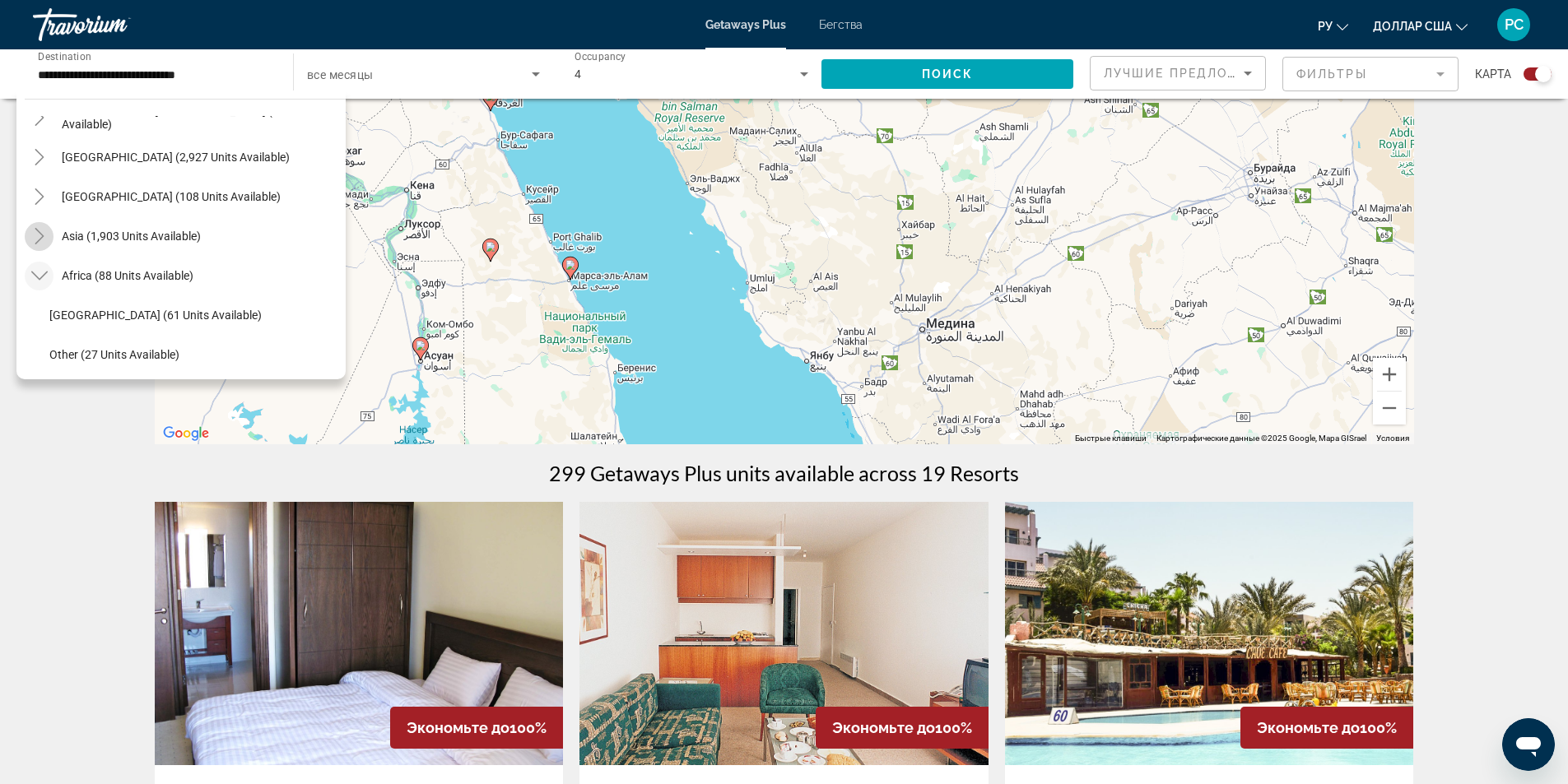
click at [41, 234] on icon "Toggle Asia (1,903 units available)" at bounding box center [39, 236] width 9 height 17
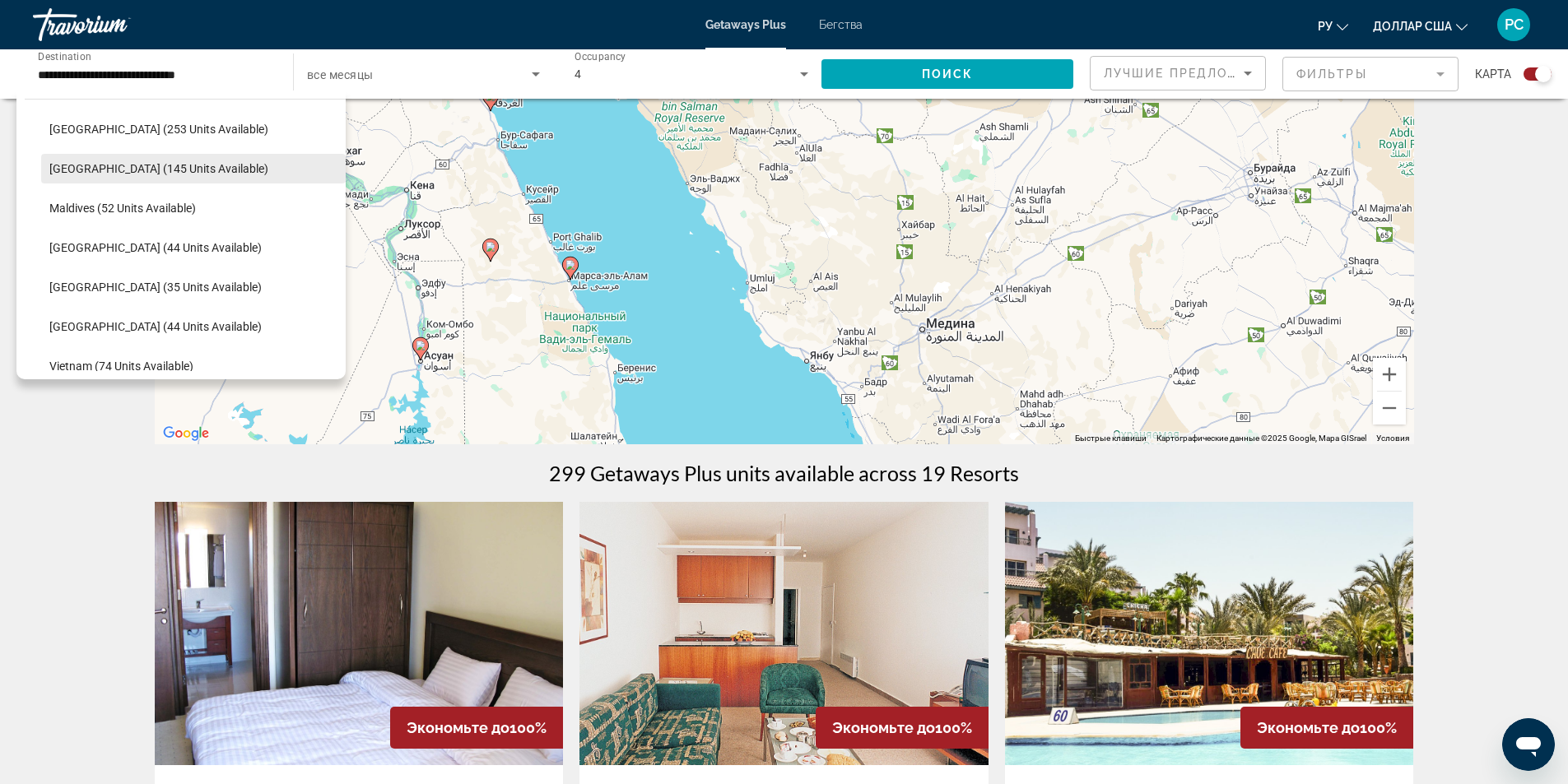
scroll to position [650, 0]
click at [43, 321] on icon "Toggle Africa (88 units available)" at bounding box center [40, 323] width 17 height 17
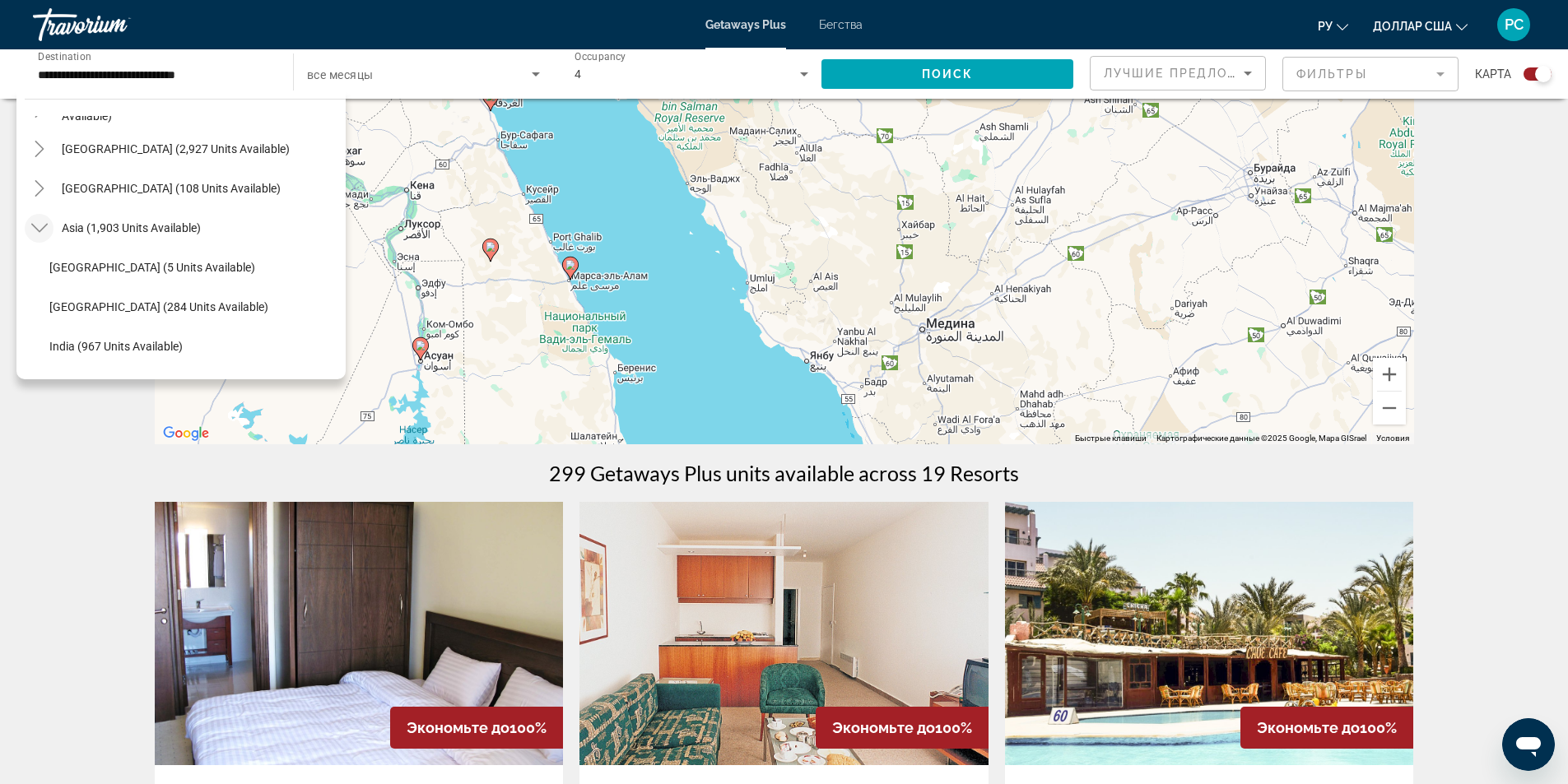
scroll to position [239, 0]
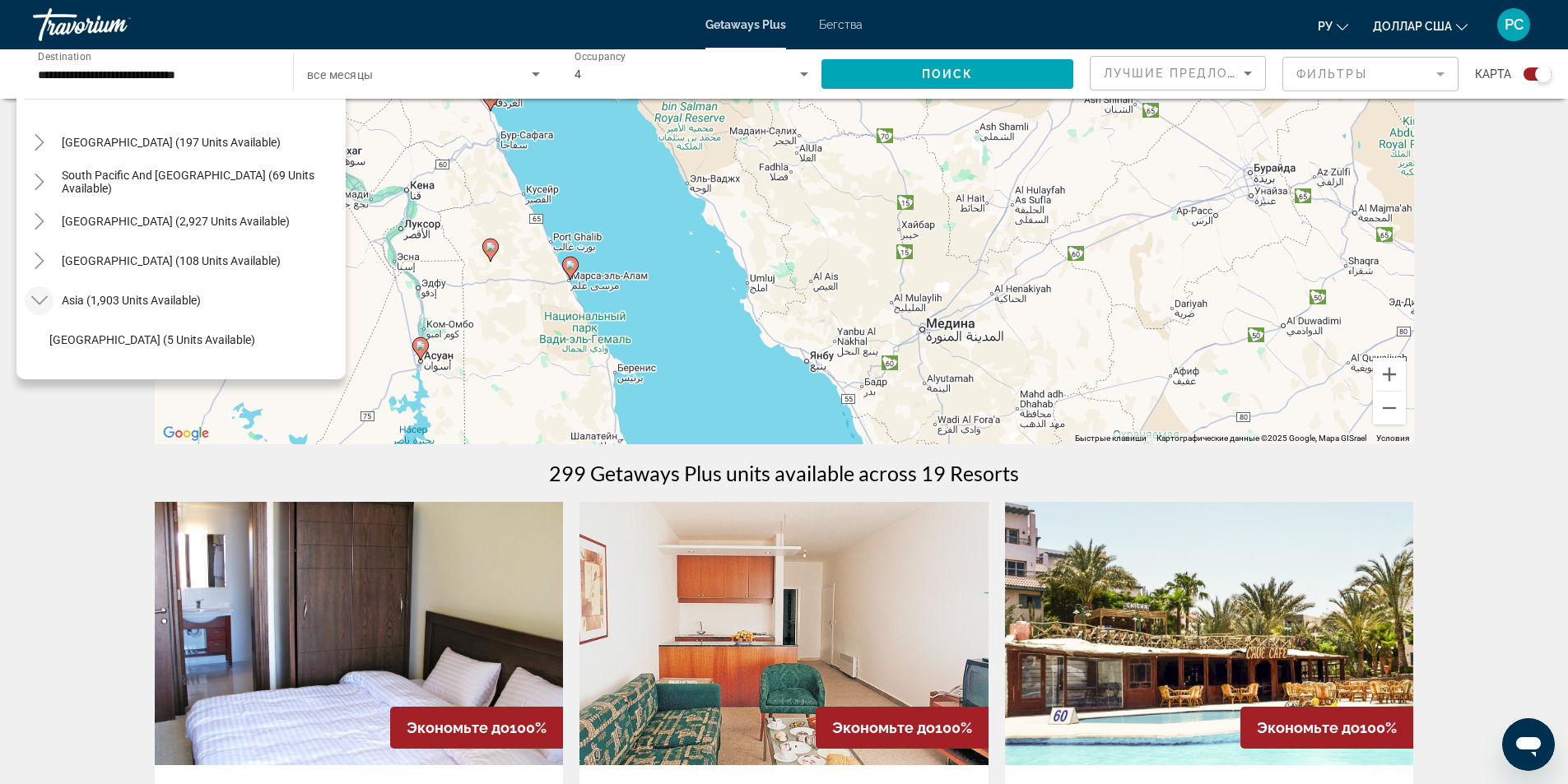
click at [41, 298] on icon "Toggle Asia (1,903 units available)" at bounding box center [40, 300] width 17 height 17
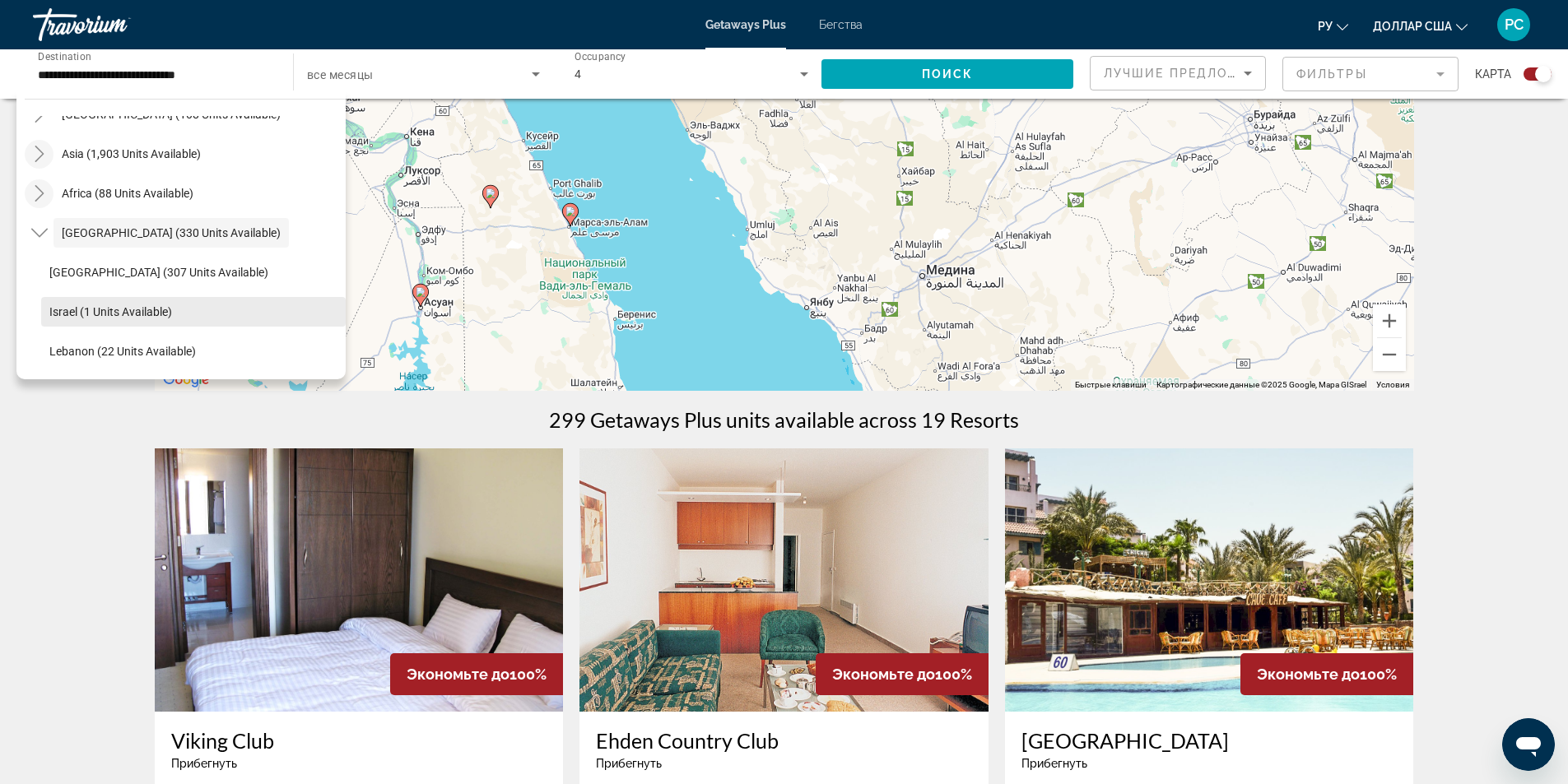
scroll to position [247, 0]
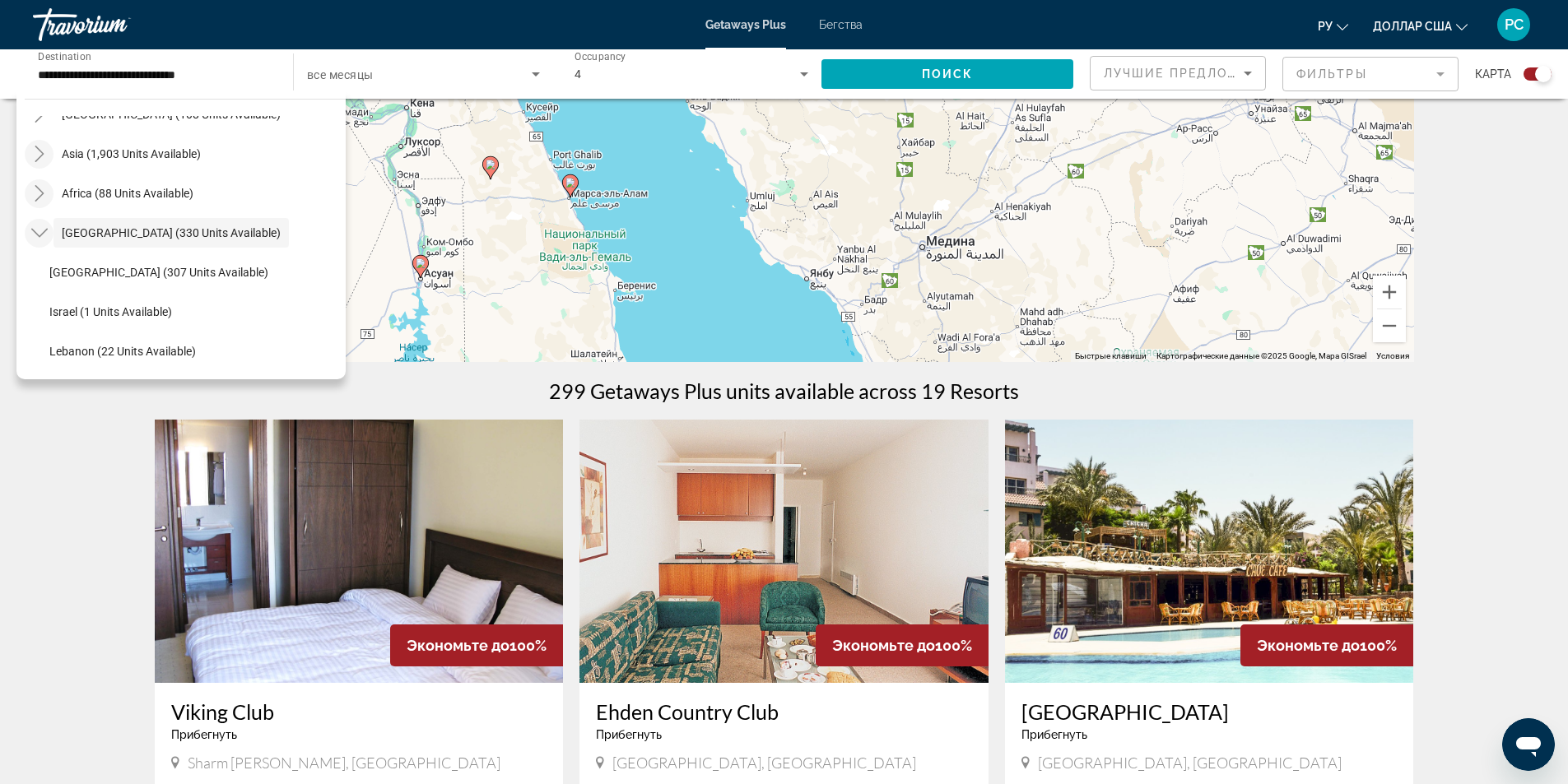
click at [33, 229] on icon "Toggle Middle East (330 units available)" at bounding box center [40, 233] width 17 height 17
click at [238, 83] on input "**********" at bounding box center [155, 75] width 234 height 20
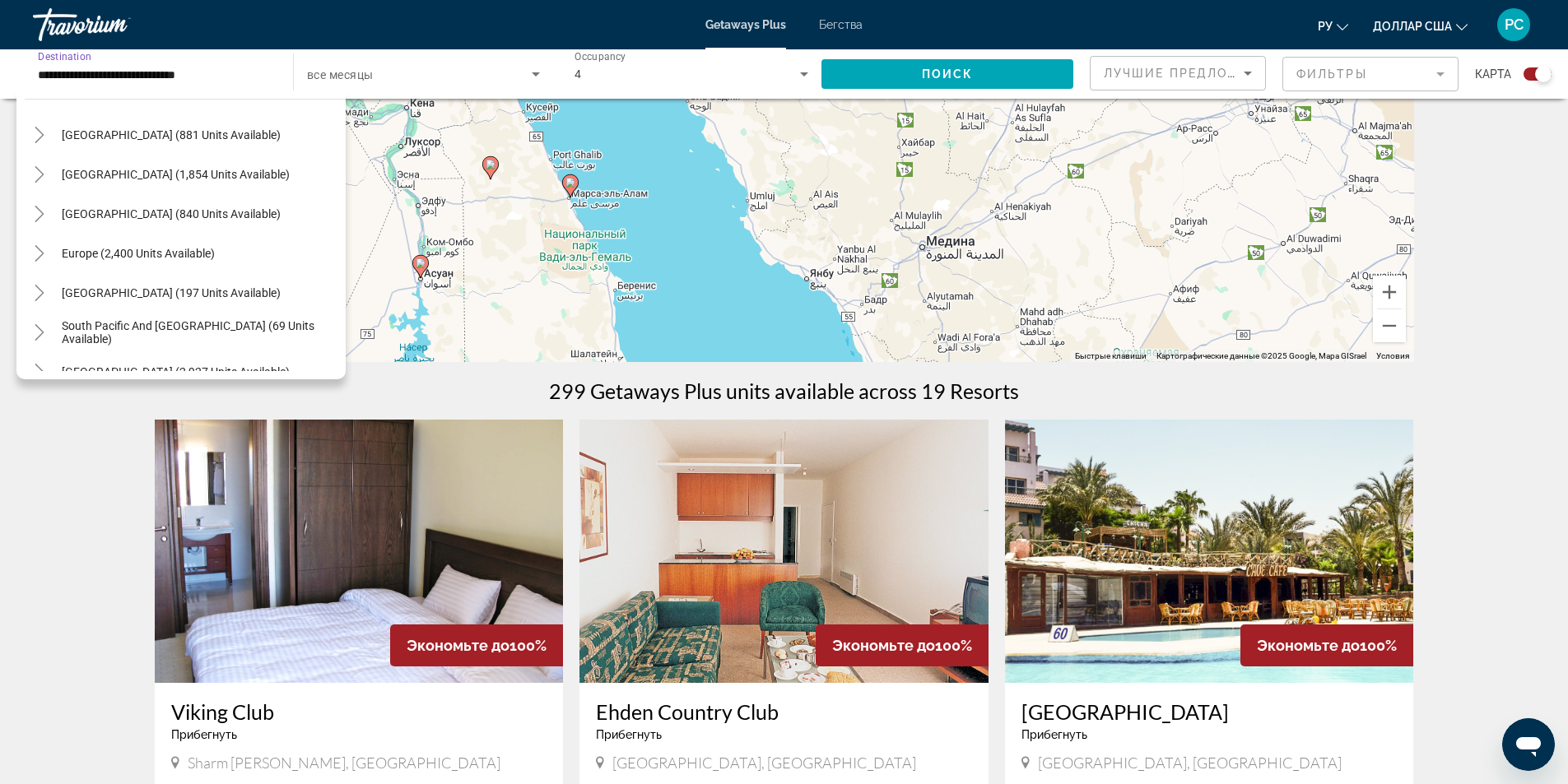
scroll to position [0, 0]
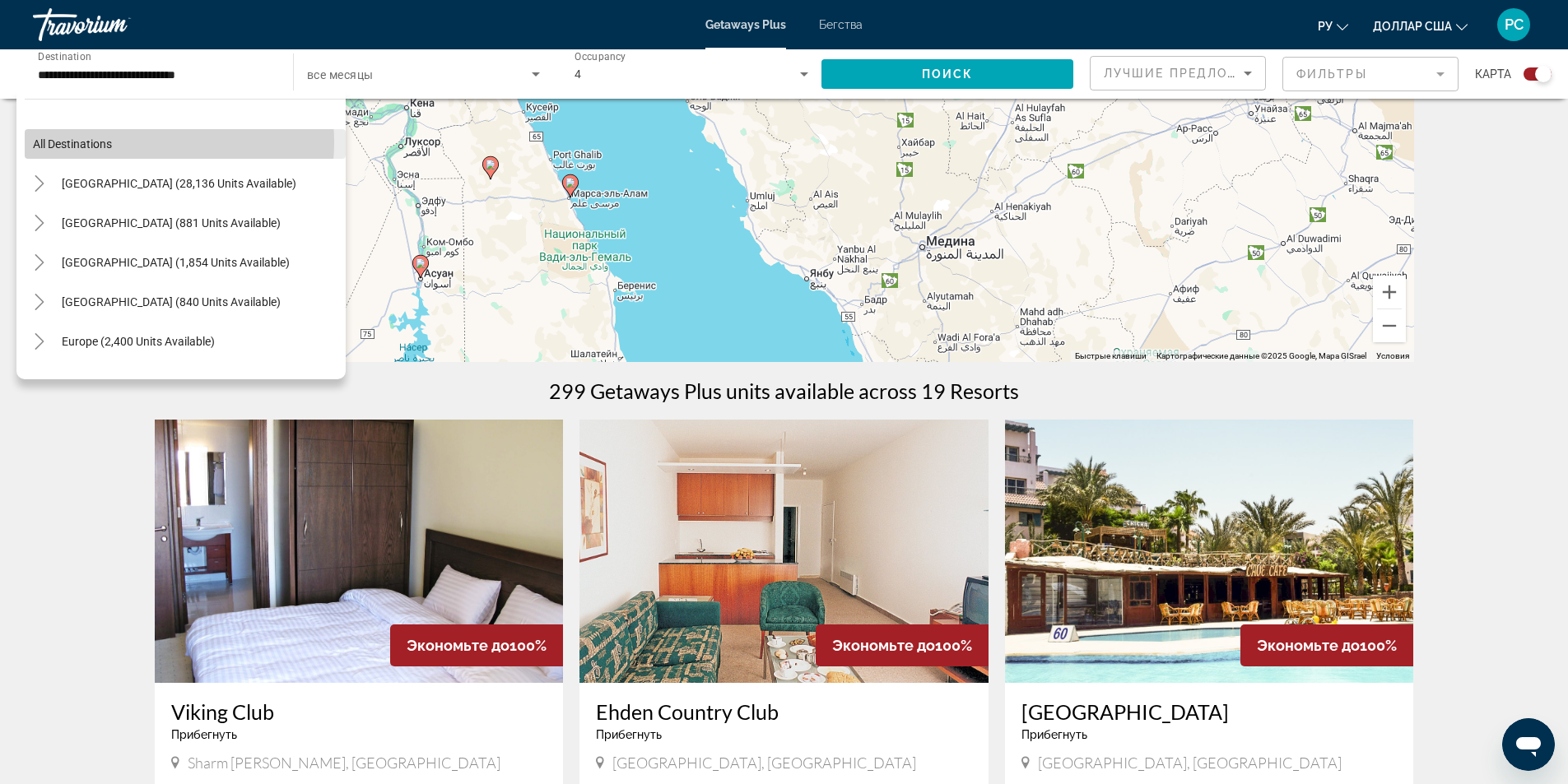
click at [136, 143] on span "Search widget" at bounding box center [185, 144] width 321 height 40
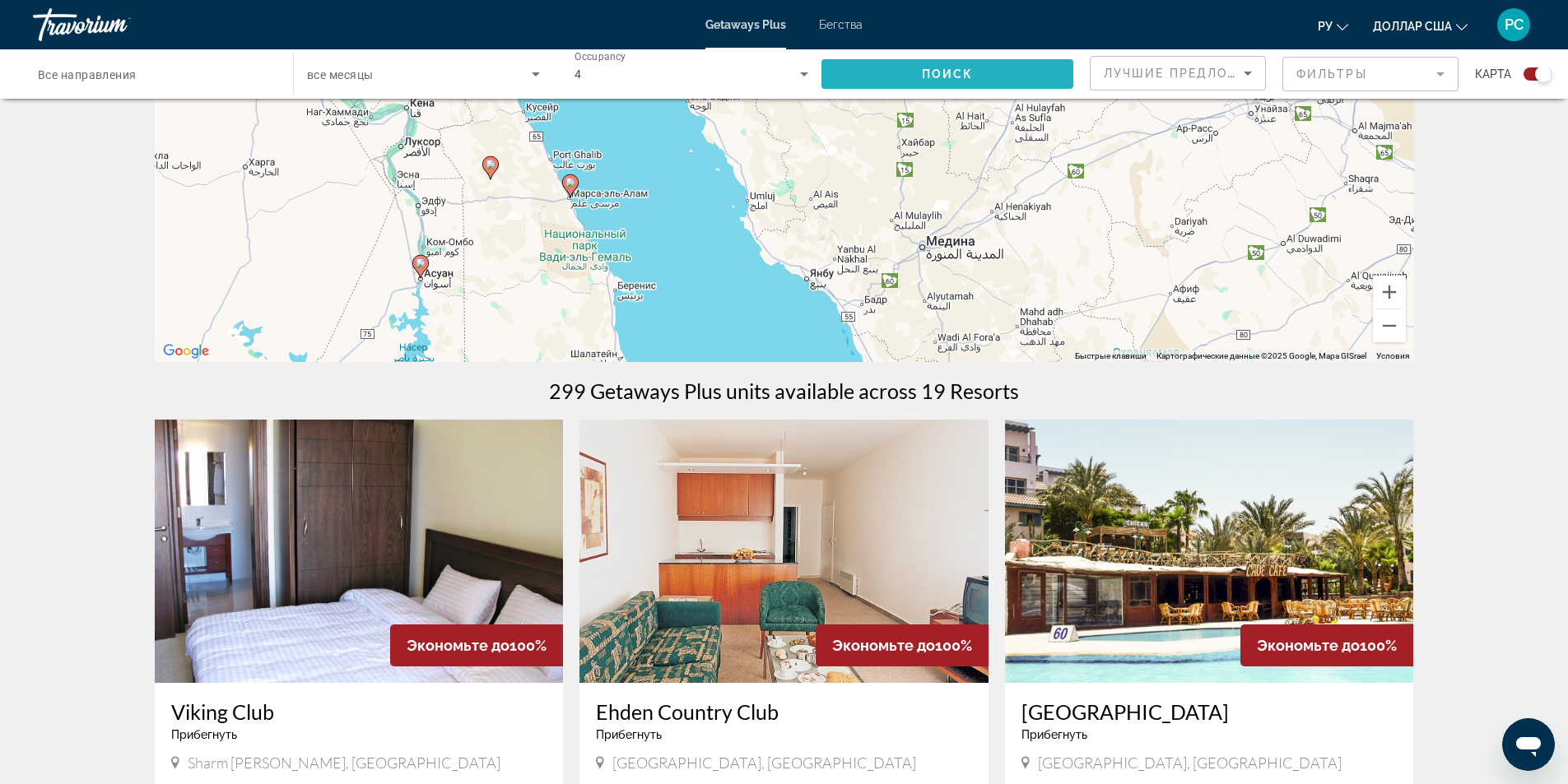
click at [941, 72] on span "Поиск" at bounding box center [947, 73] width 52 height 13
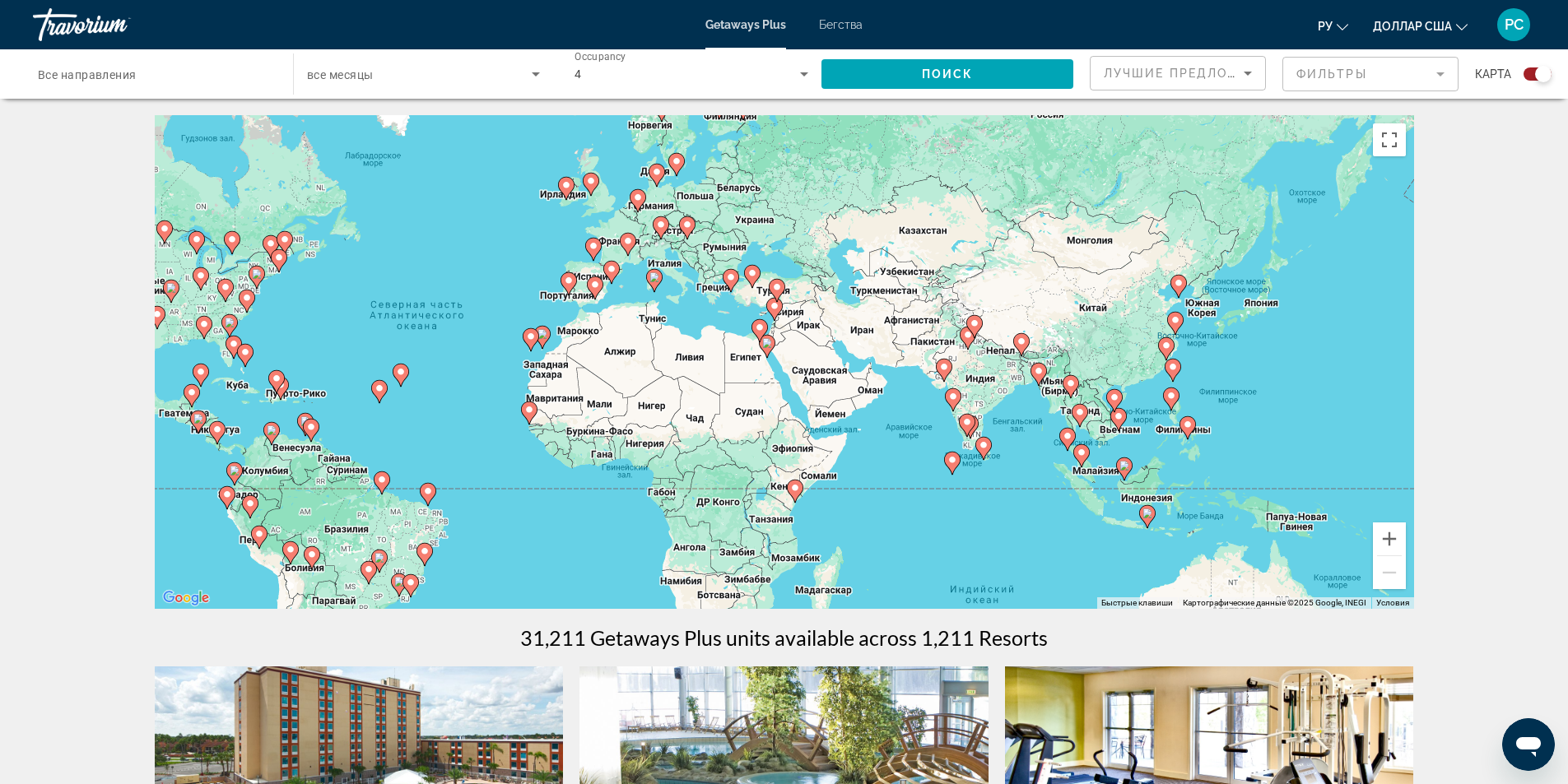
click at [835, 394] on div "Чтобы активировать перетаскивание с помощью клавиатуры, нажмите Alt + Ввод. Пос…" at bounding box center [784, 362] width 1260 height 494
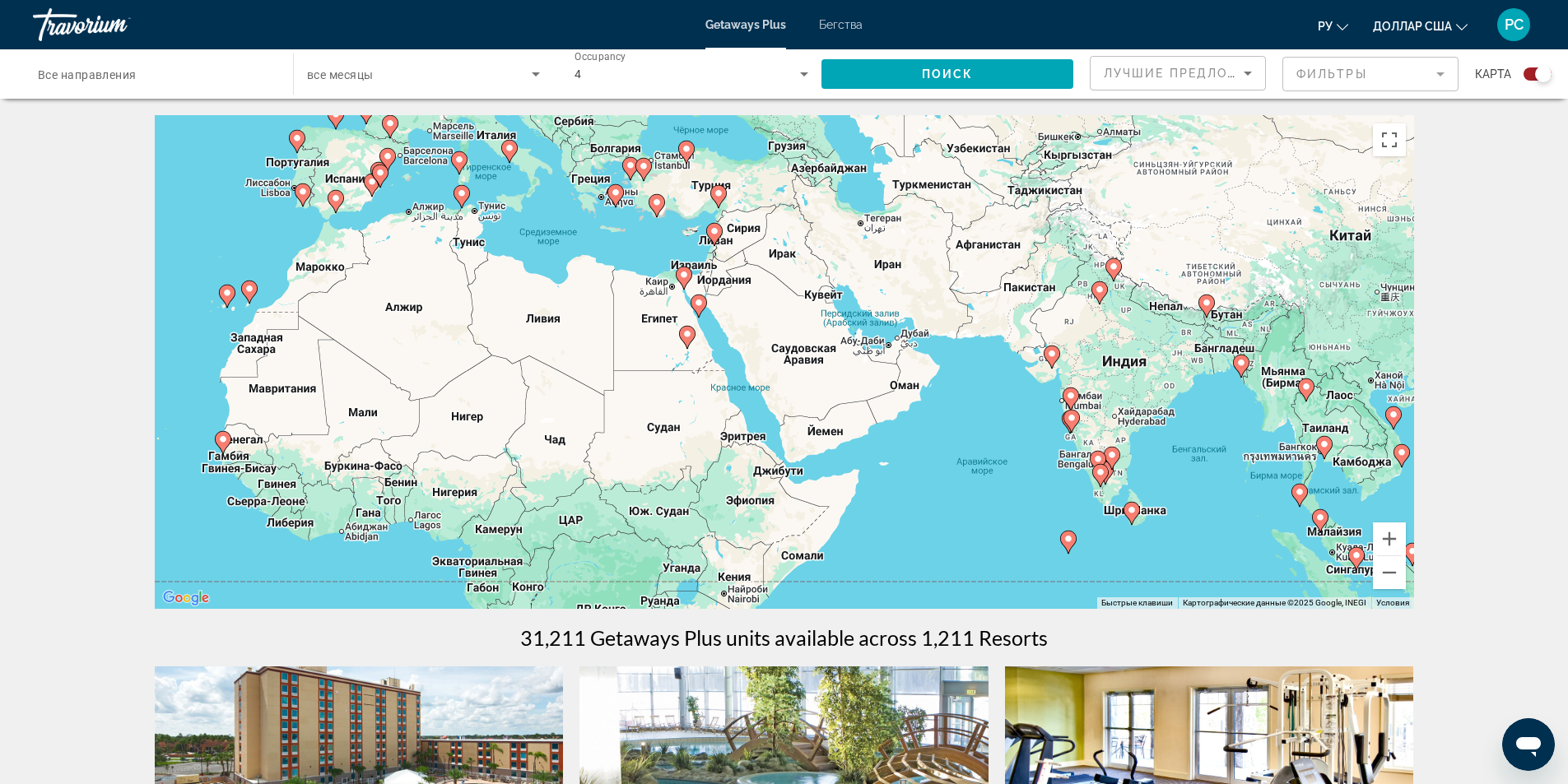
click at [829, 395] on div "Чтобы активировать перетаскивание с помощью клавиатуры, нажмите Alt + Ввод. Пос…" at bounding box center [784, 362] width 1260 height 494
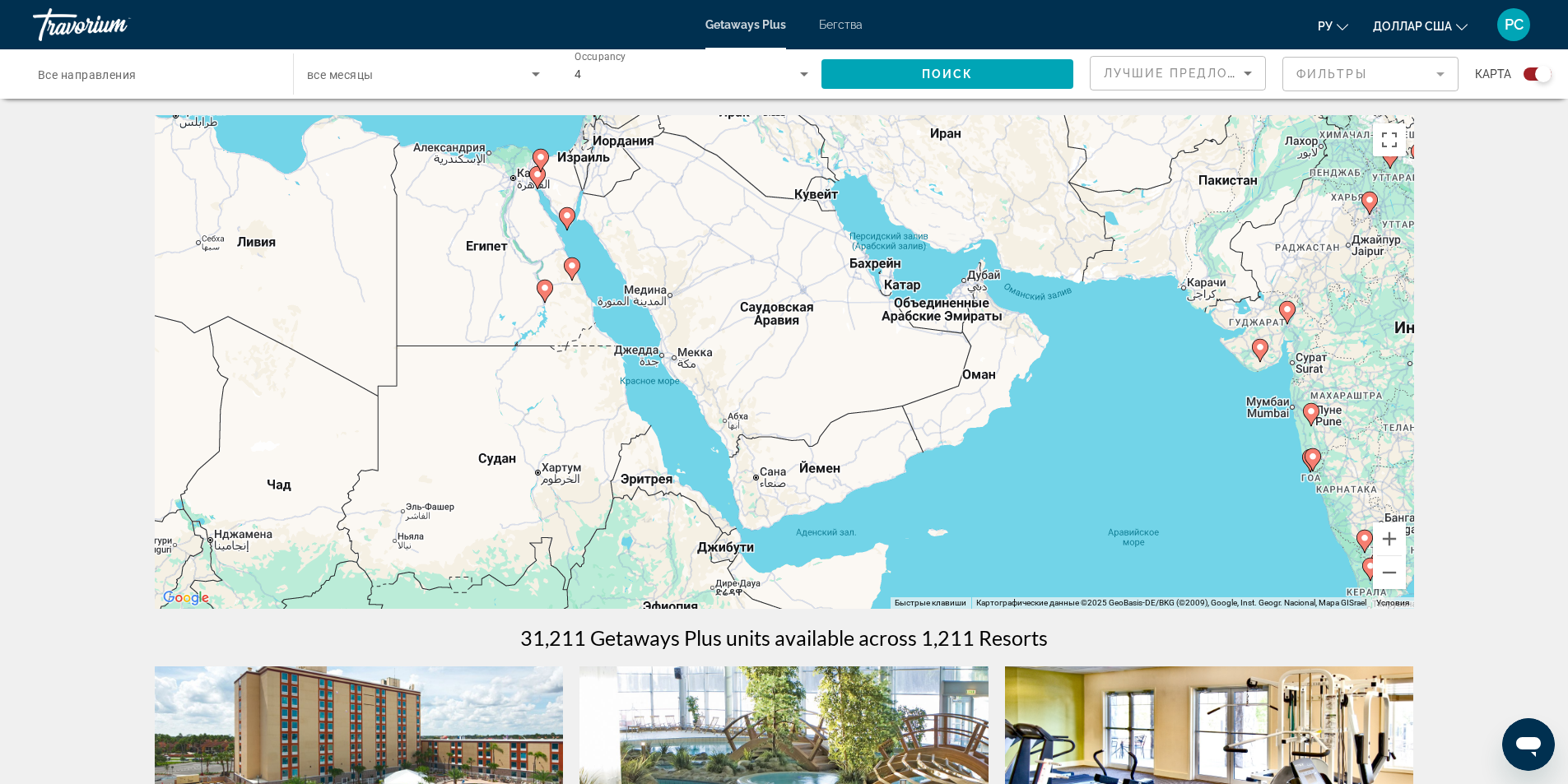
click at [829, 395] on div "Чтобы активировать перетаскивание с помощью клавиатуры, нажмите Alt + Ввод. Пос…" at bounding box center [784, 362] width 1260 height 494
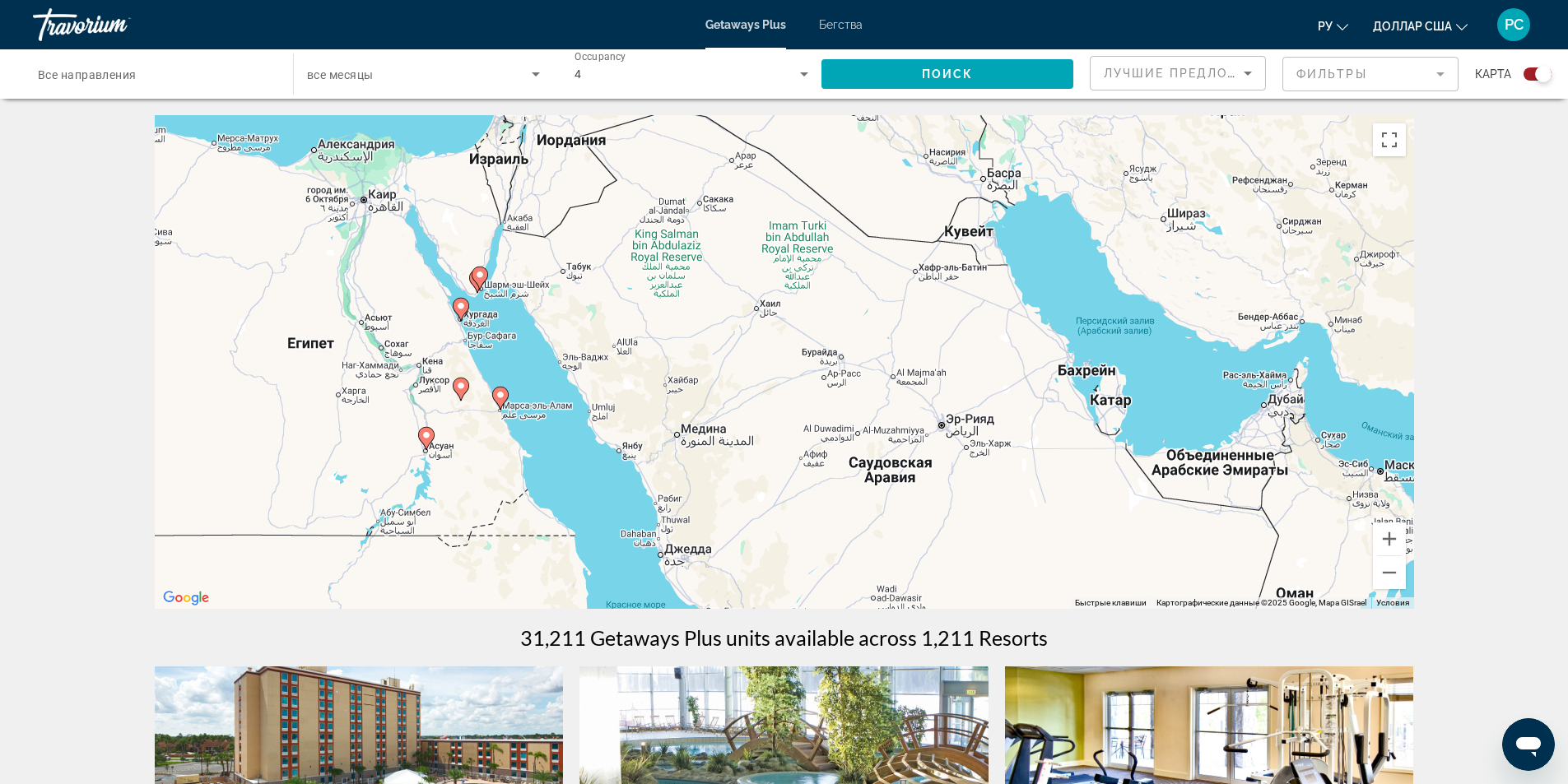
drag, startPoint x: 531, startPoint y: 313, endPoint x: 854, endPoint y: 557, distance: 404.8
click at [704, 553] on div "Чтобы активировать перетаскивание с помощью клавиатуры, нажмите Alt + Ввод. Пос…" at bounding box center [784, 362] width 1260 height 494
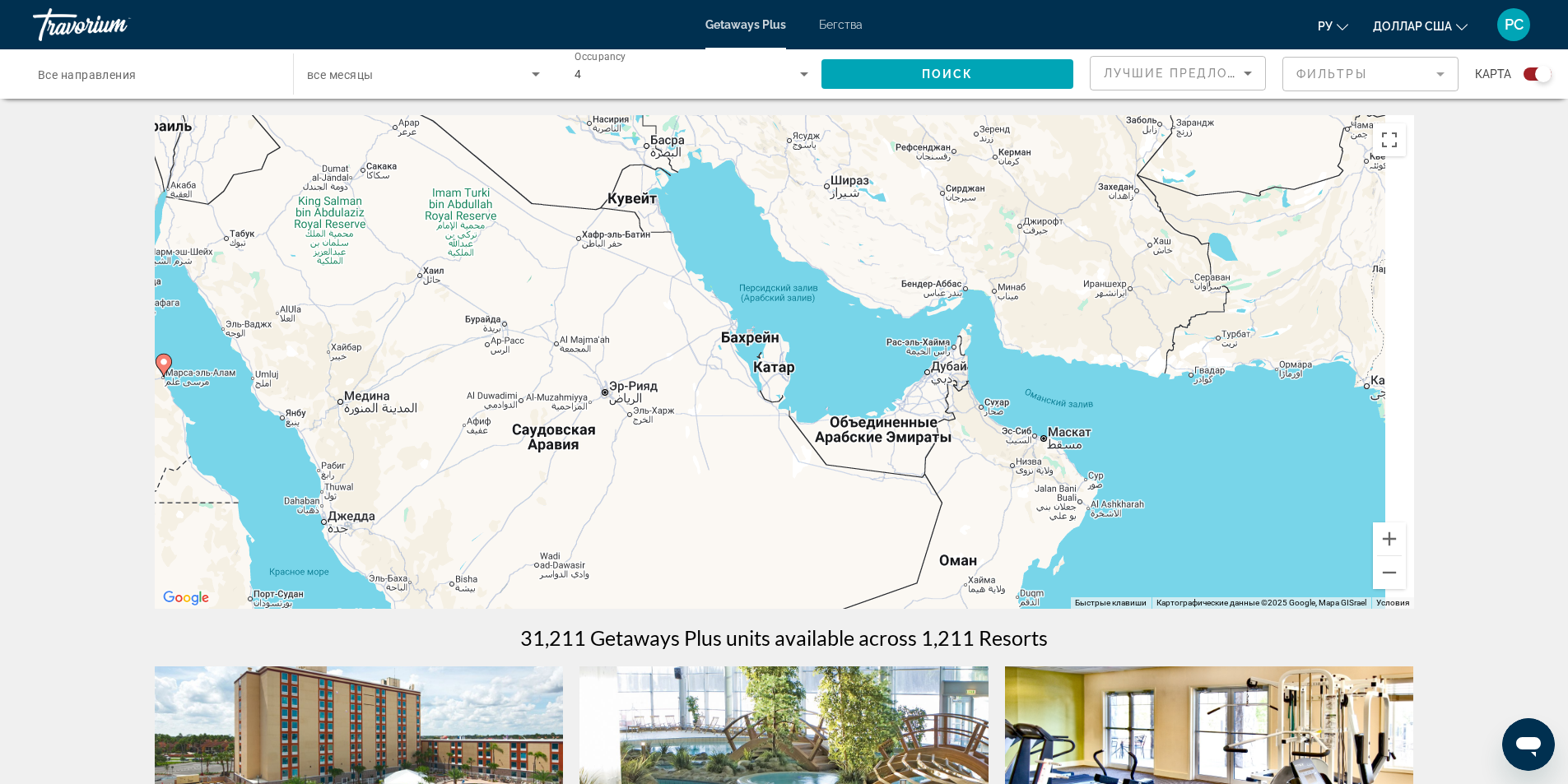
drag, startPoint x: 1074, startPoint y: 501, endPoint x: 813, endPoint y: 501, distance: 261.0
click at [728, 469] on div "Чтобы активировать перетаскивание с помощью клавиатуры, нажмите Alt + Ввод. Пос…" at bounding box center [784, 362] width 1260 height 494
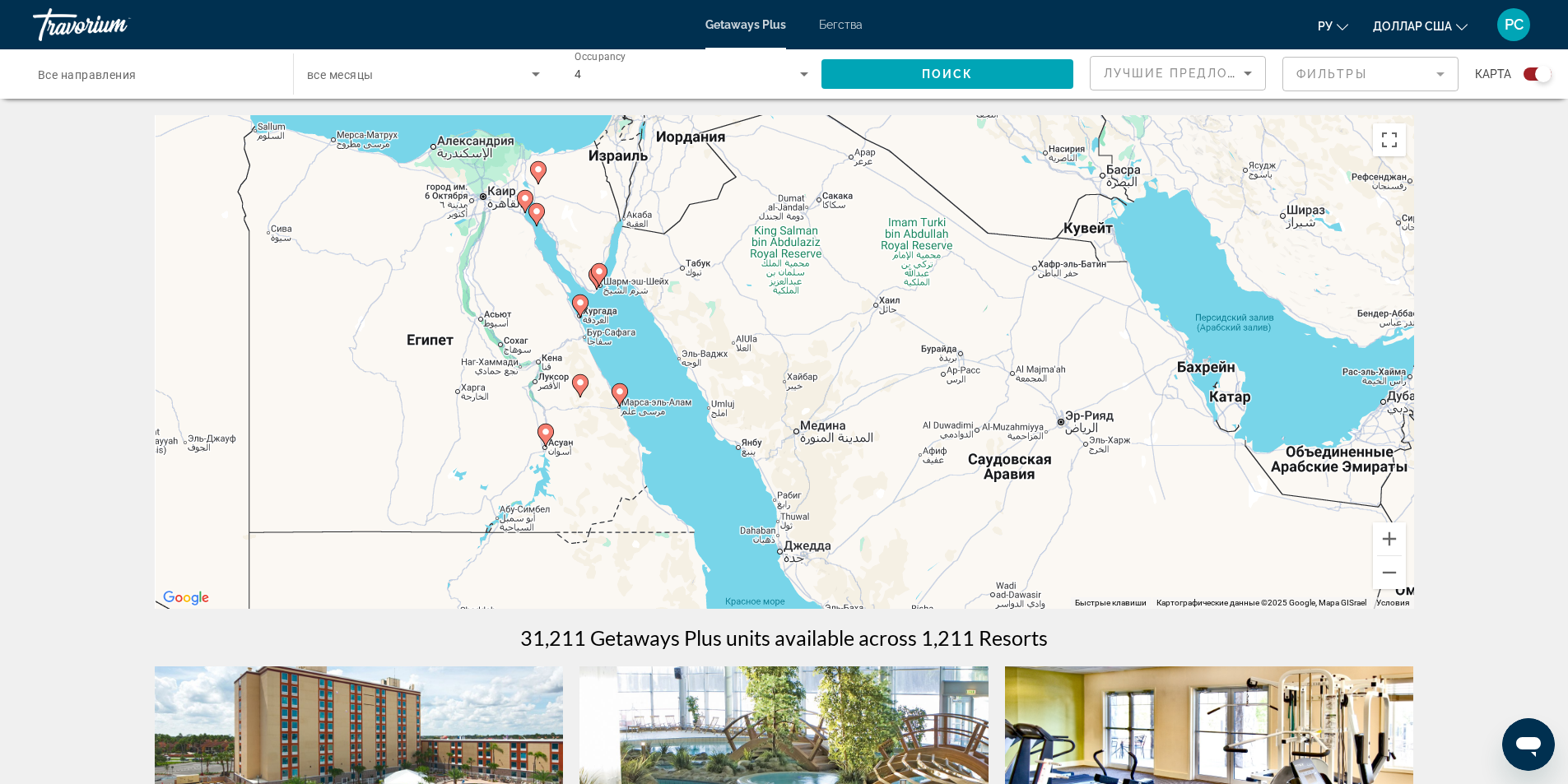
drag, startPoint x: 280, startPoint y: 425, endPoint x: 734, endPoint y: 458, distance: 455.2
click at [734, 458] on div "Чтобы активировать перетаскивание с помощью клавиатуры, нажмите Alt + Ввод. Пос…" at bounding box center [784, 362] width 1260 height 494
click at [612, 341] on div "Чтобы активировать перетаскивание с помощью клавиатуры, нажмите Alt + Ввод. Пос…" at bounding box center [784, 362] width 1260 height 494
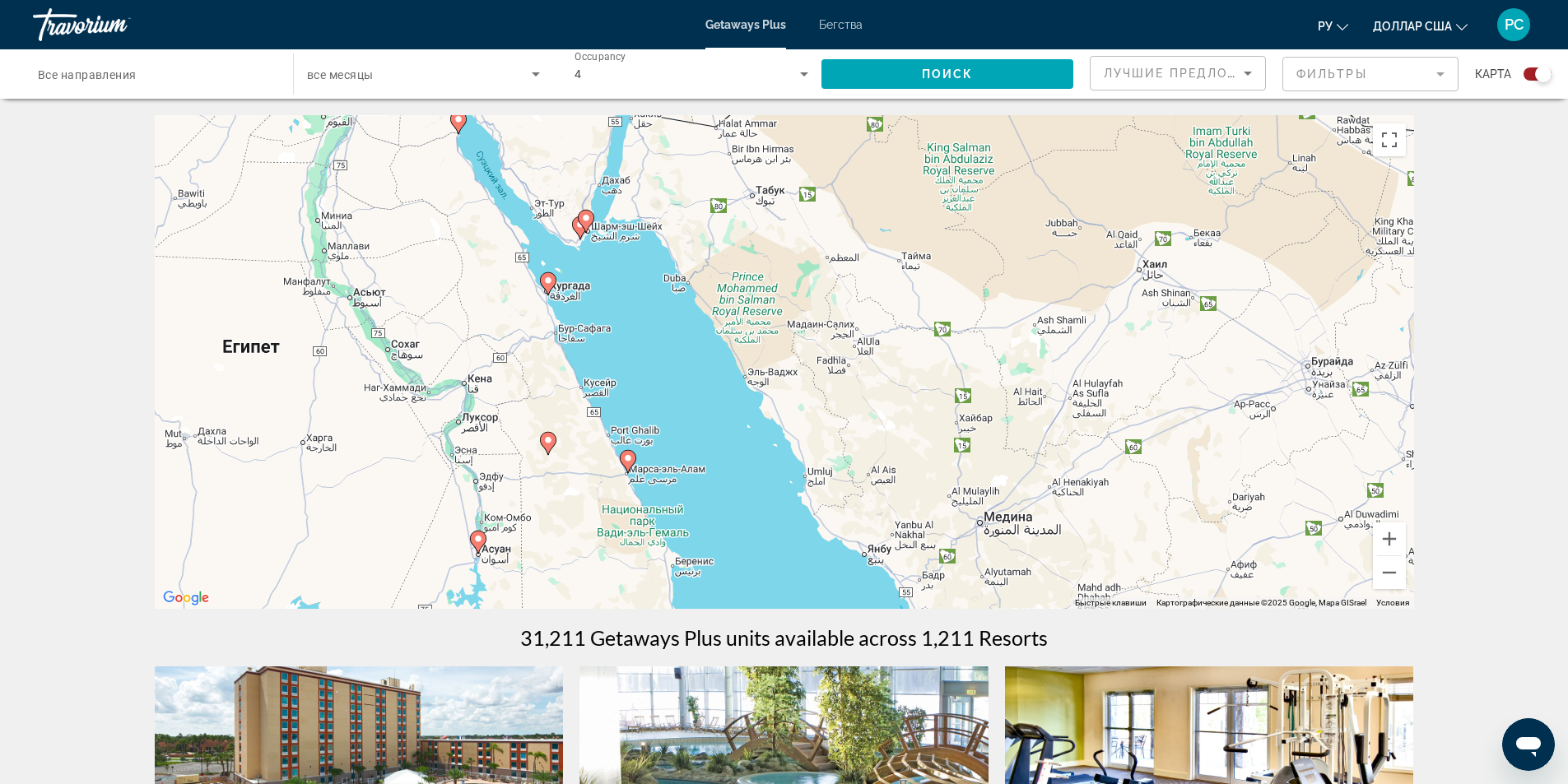
click at [612, 341] on div "Чтобы активировать перетаскивание с помощью клавиатуры, нажмите Alt + Ввод. Пос…" at bounding box center [784, 362] width 1260 height 494
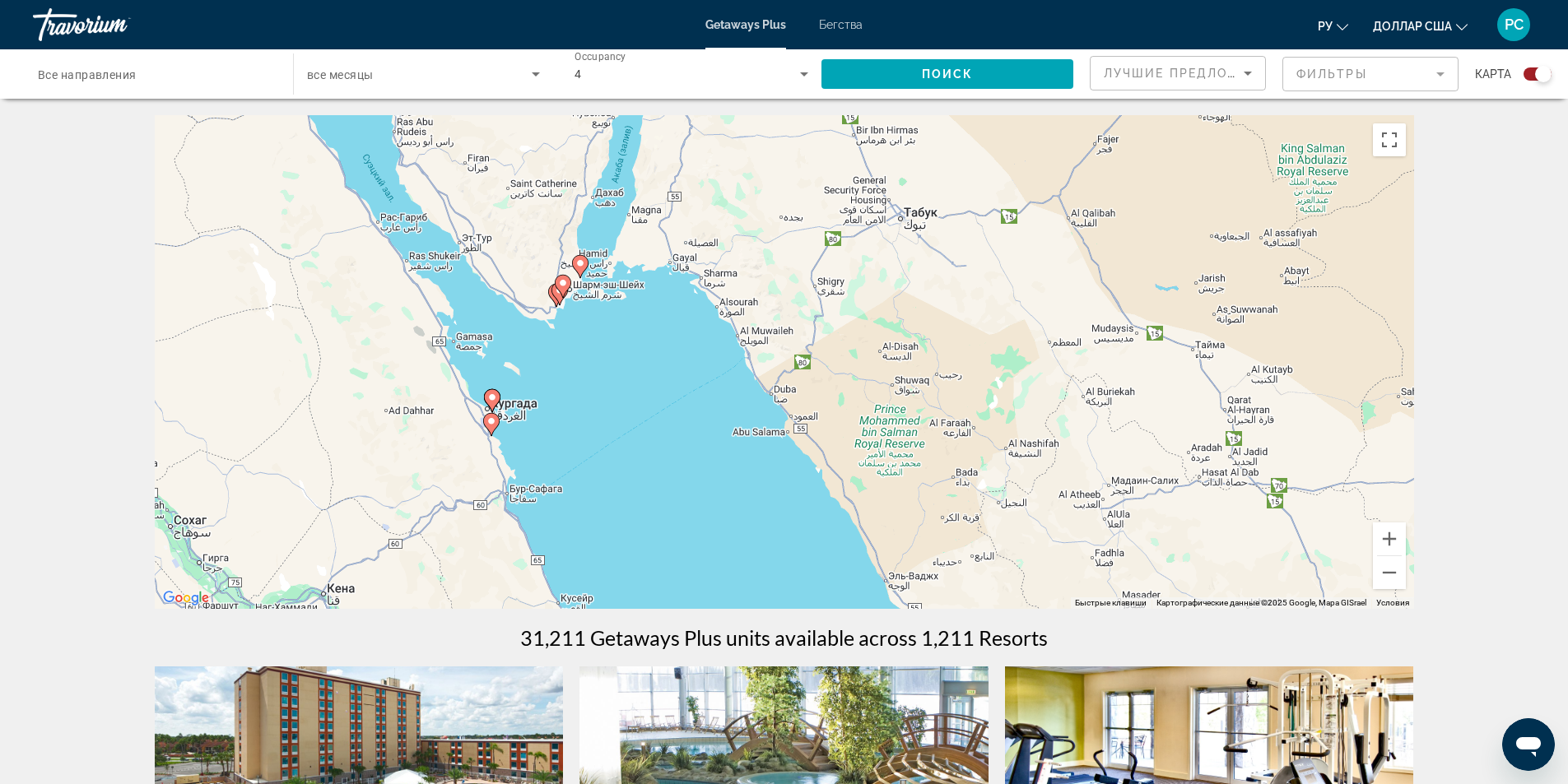
drag, startPoint x: 597, startPoint y: 333, endPoint x: 605, endPoint y: 512, distance: 179.2
click at [605, 512] on div "Чтобы активировать перетаскивание с помощью клавиатуры, нажмите Alt + Ввод. Пос…" at bounding box center [784, 362] width 1260 height 494
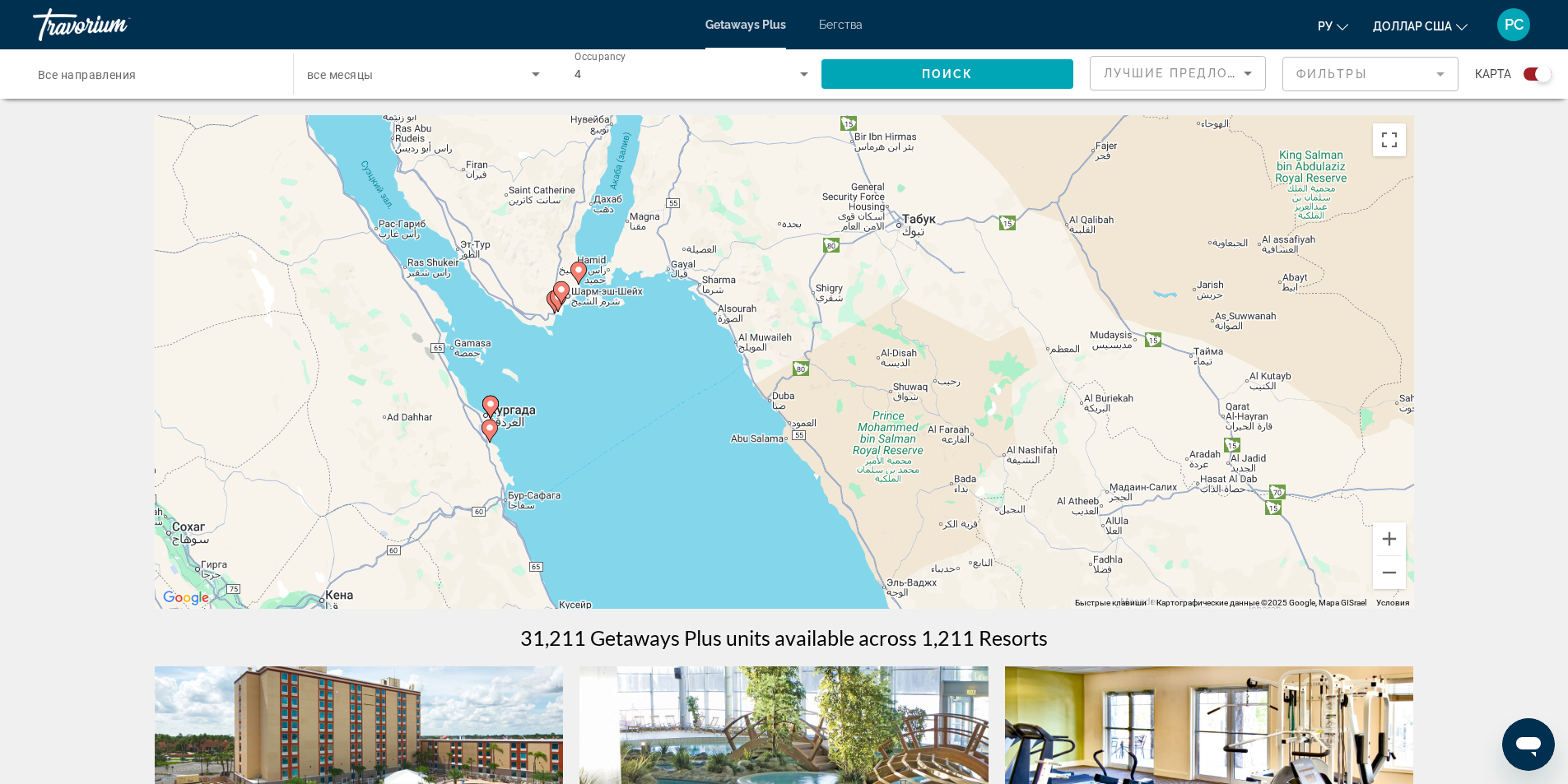
click at [515, 419] on div "Чтобы активировать перетаскивание с помощью клавиатуры, нажмите Alt + Ввод. Пос…" at bounding box center [784, 362] width 1260 height 494
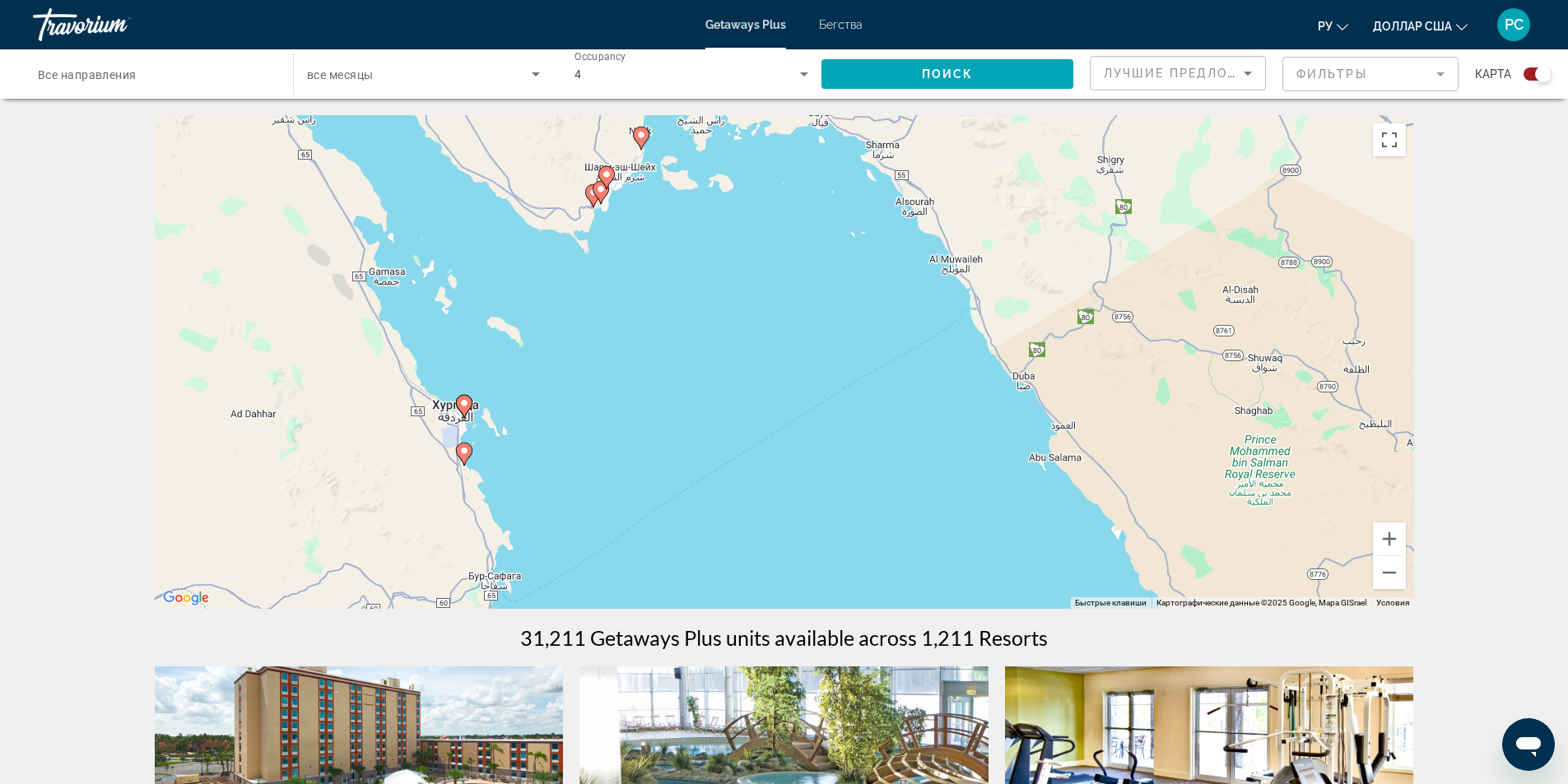
click at [515, 419] on div "Чтобы активировать перетаскивание с помощью клавиатуры, нажмите Alt + Ввод. Пос…" at bounding box center [784, 362] width 1260 height 494
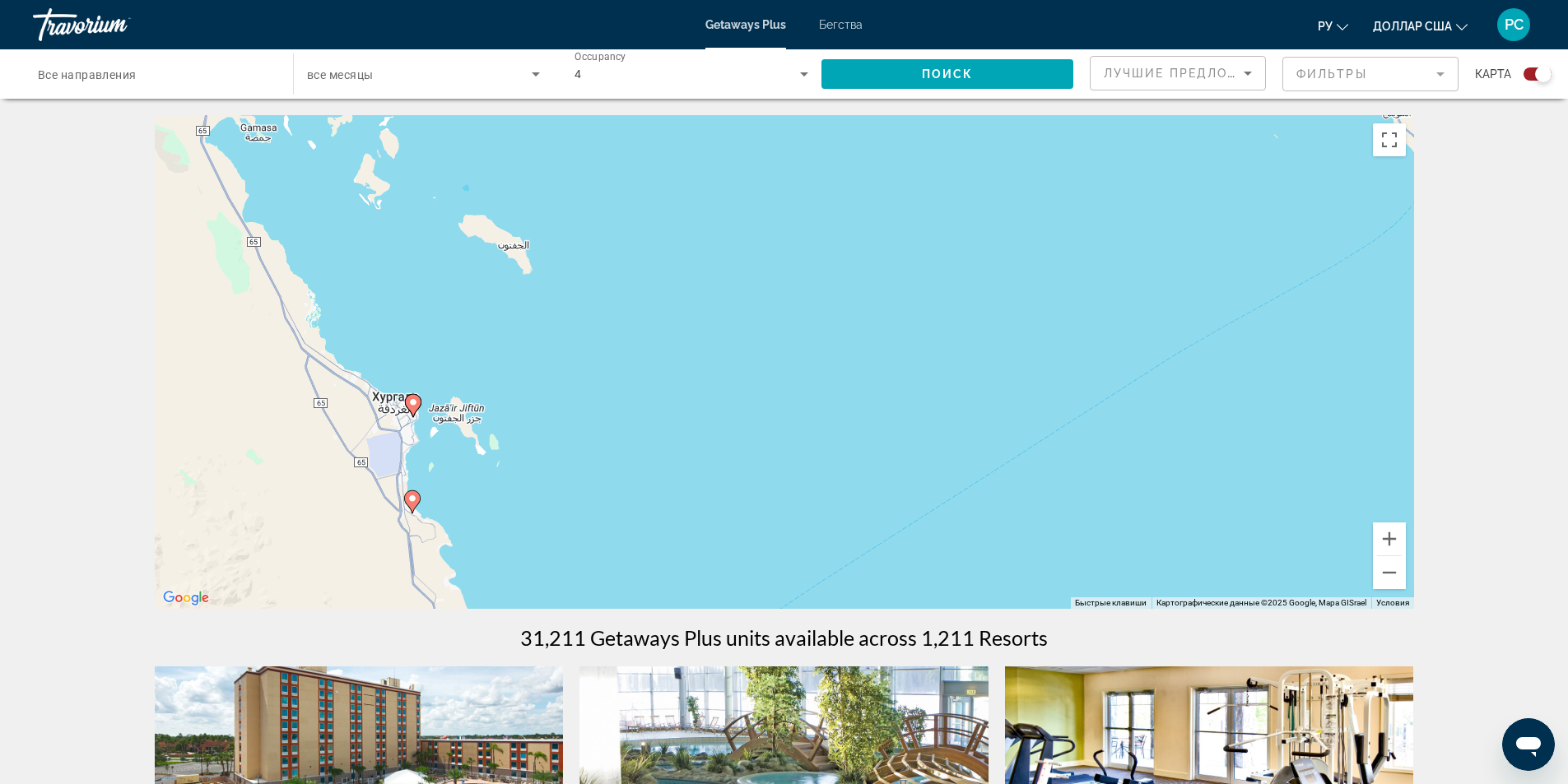
click at [515, 419] on div "Чтобы активировать перетаскивание с помощью клавиатуры, нажмите Alt + Ввод. Пос…" at bounding box center [784, 362] width 1260 height 494
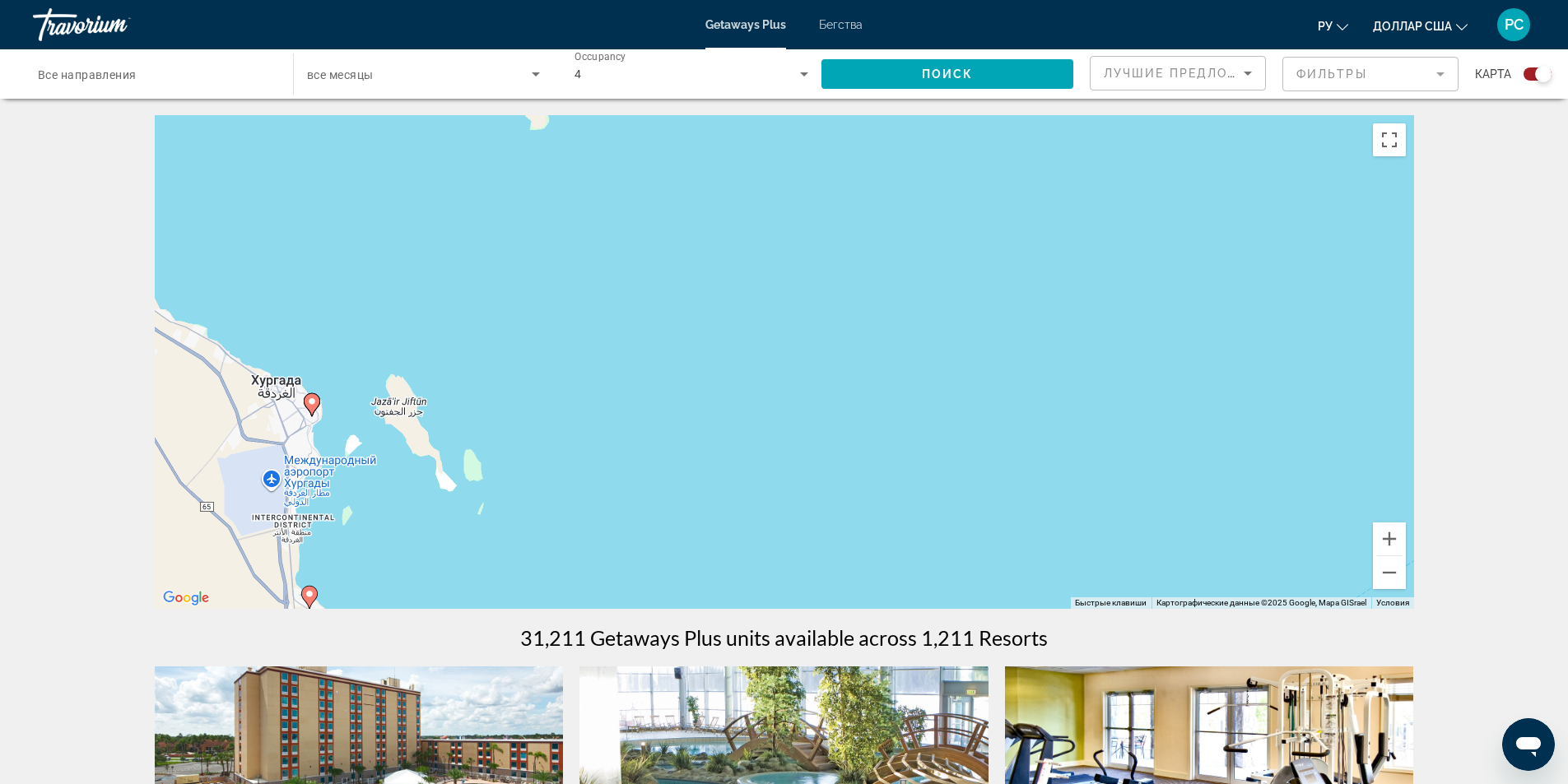
click at [311, 404] on image "Основное содержание" at bounding box center [312, 401] width 10 height 10
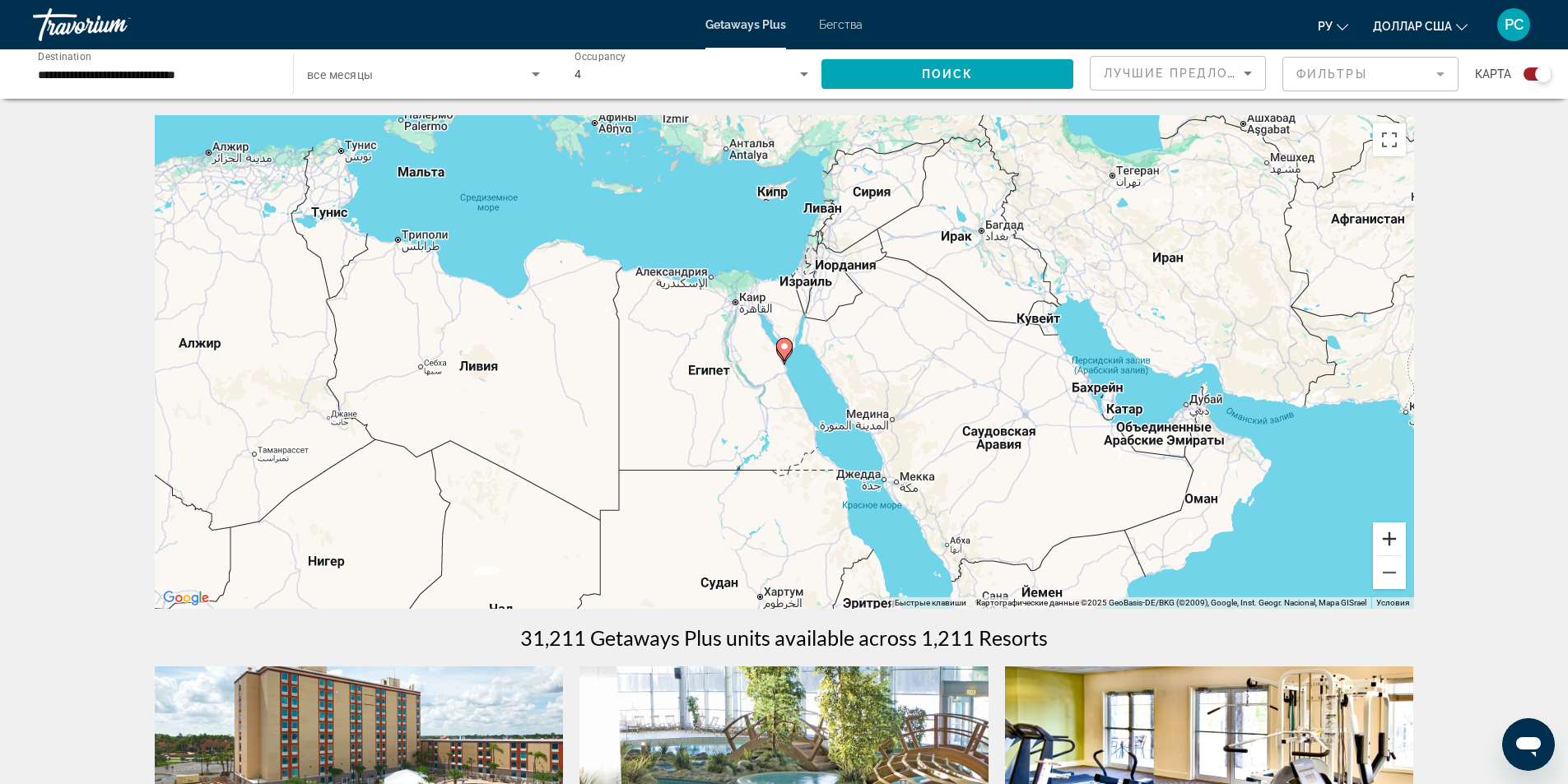
click at [1382, 529] on button "Увеличить" at bounding box center [1388, 538] width 33 height 33
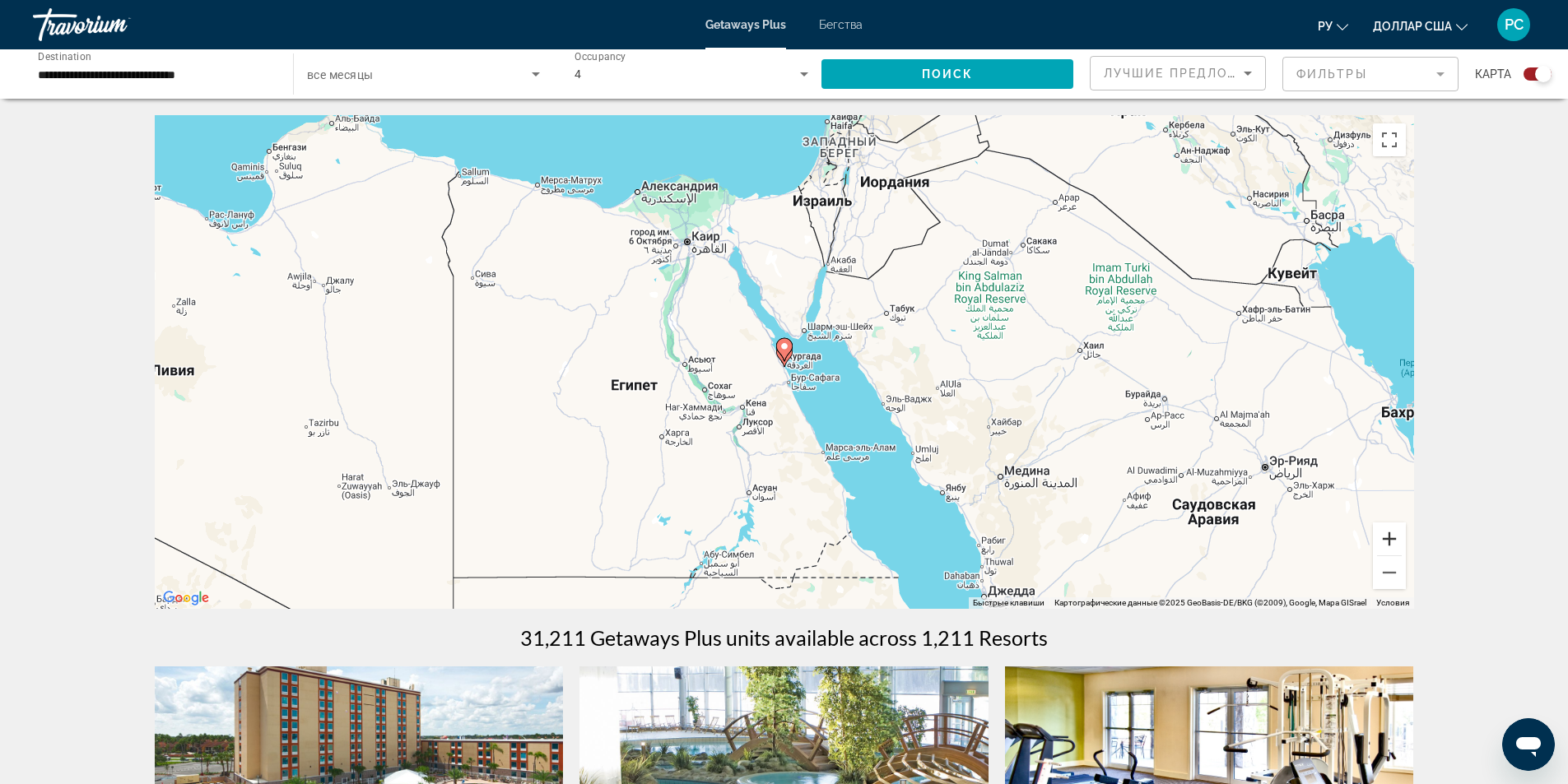
click at [1382, 529] on button "Увеличить" at bounding box center [1388, 538] width 33 height 33
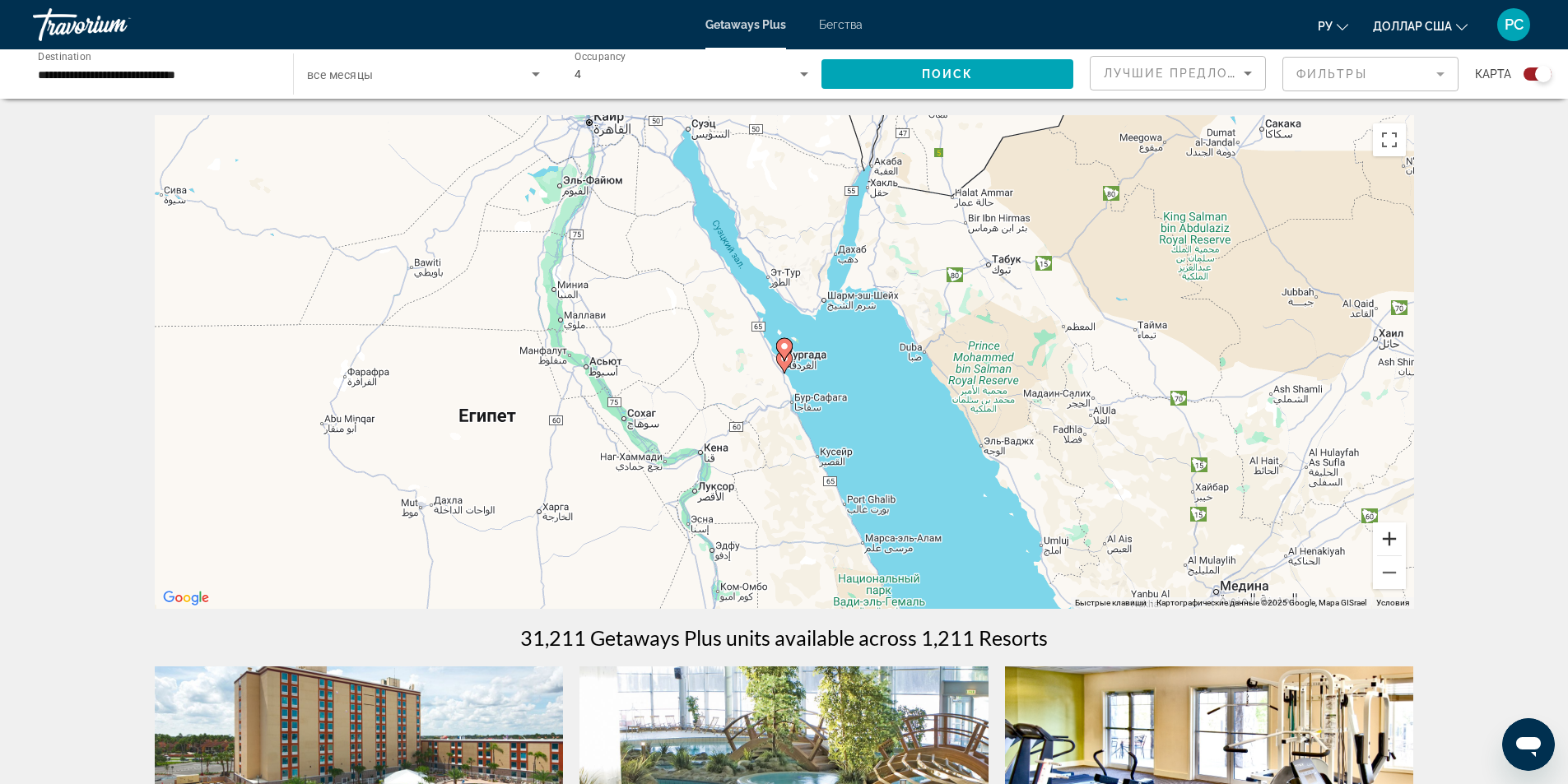
click at [1382, 529] on button "Увеличить" at bounding box center [1388, 538] width 33 height 33
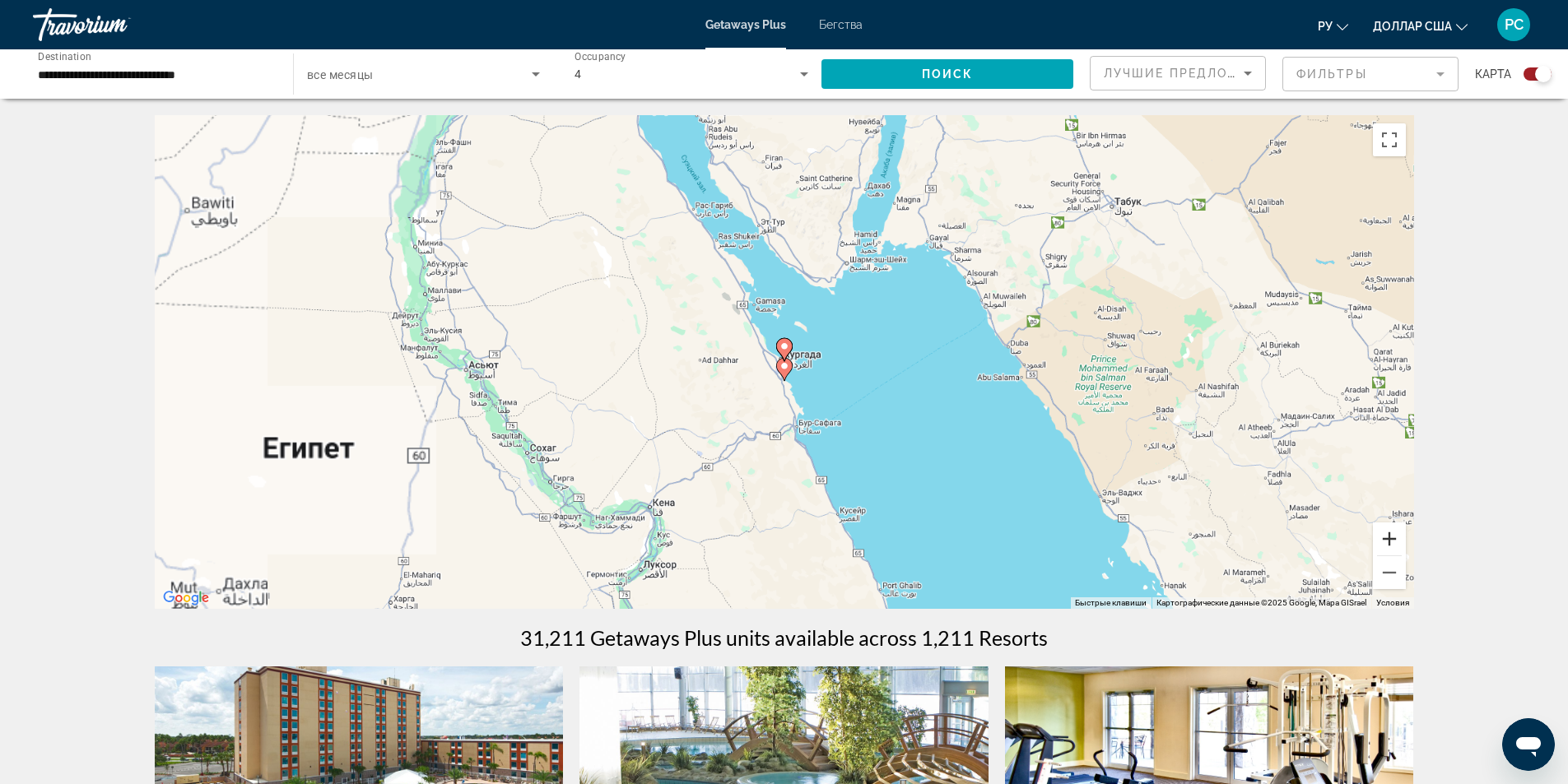
click at [1382, 529] on button "Увеличить" at bounding box center [1388, 538] width 33 height 33
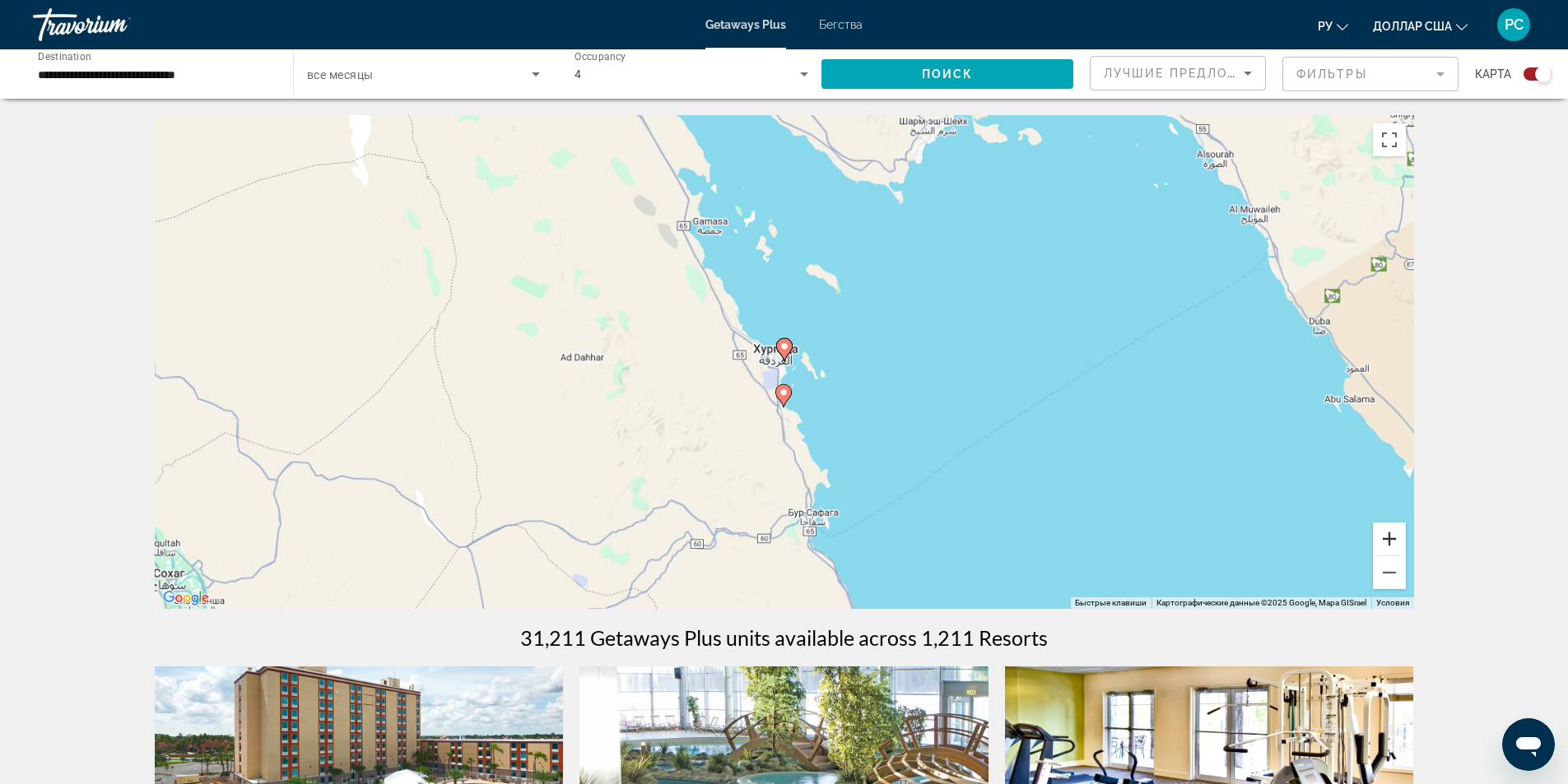
click at [1380, 529] on button "Увеличить" at bounding box center [1388, 538] width 33 height 33
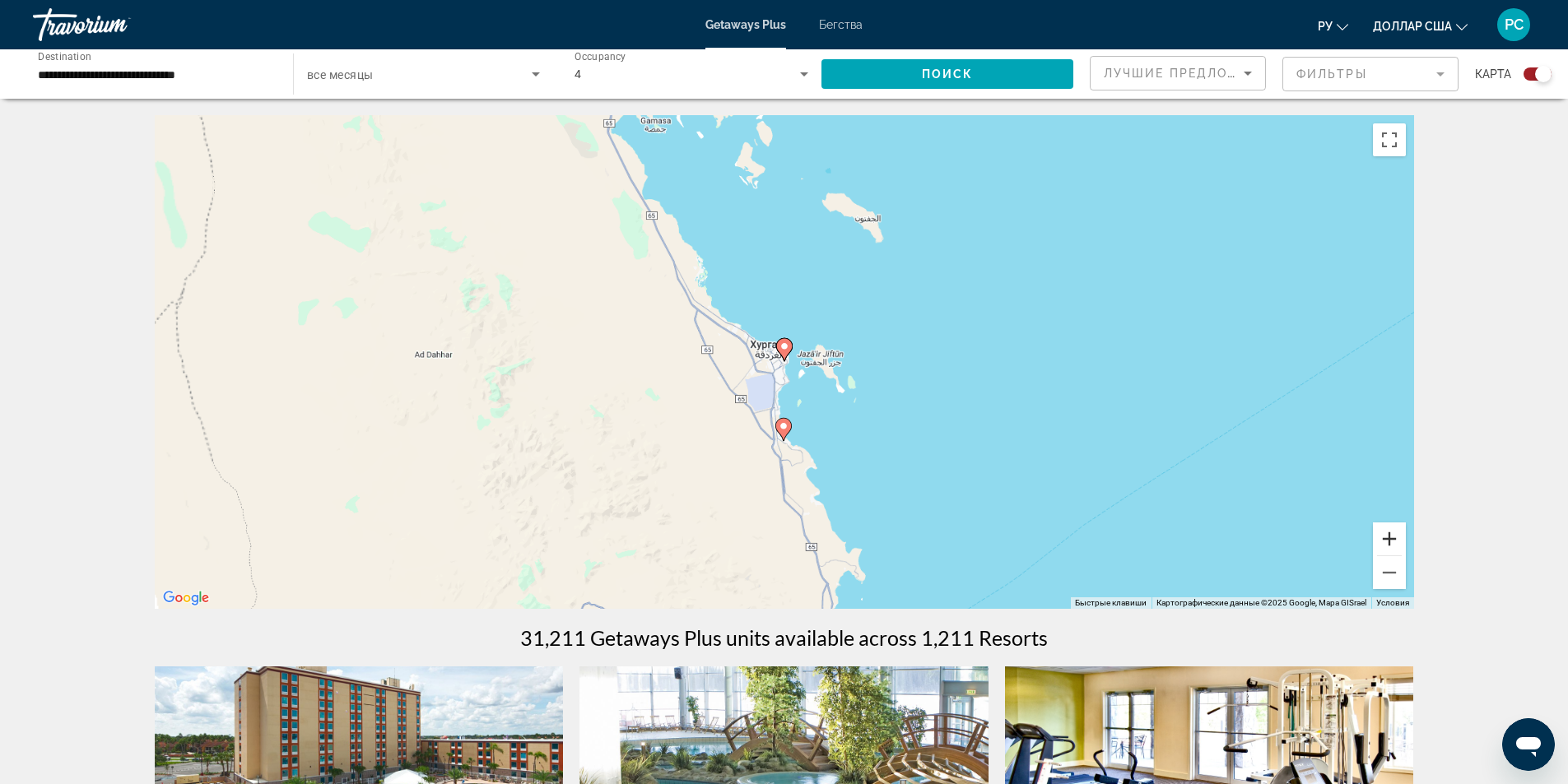
click at [1379, 529] on button "Увеличить" at bounding box center [1388, 538] width 33 height 33
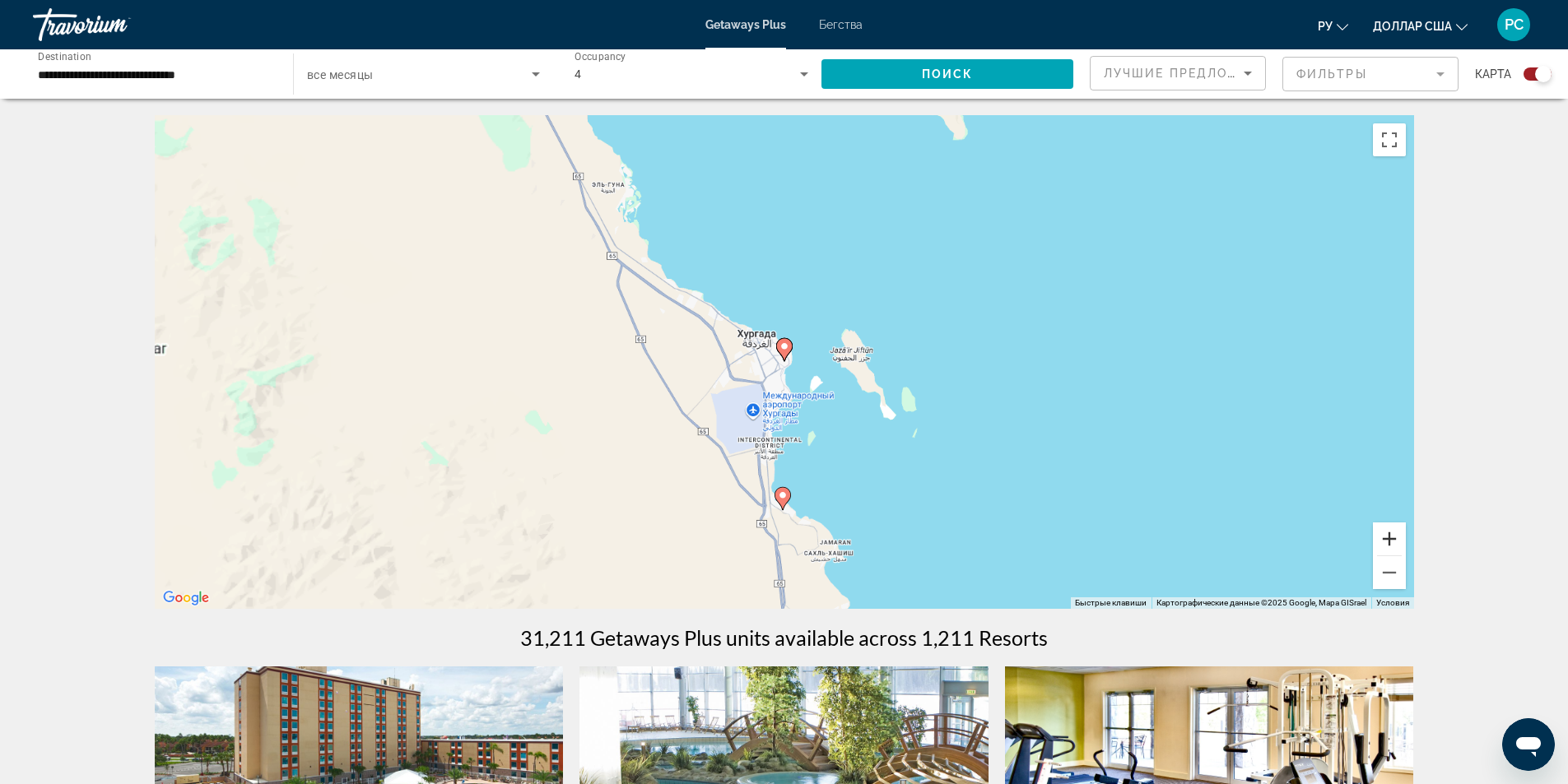
click at [1379, 529] on button "Увеличить" at bounding box center [1388, 538] width 33 height 33
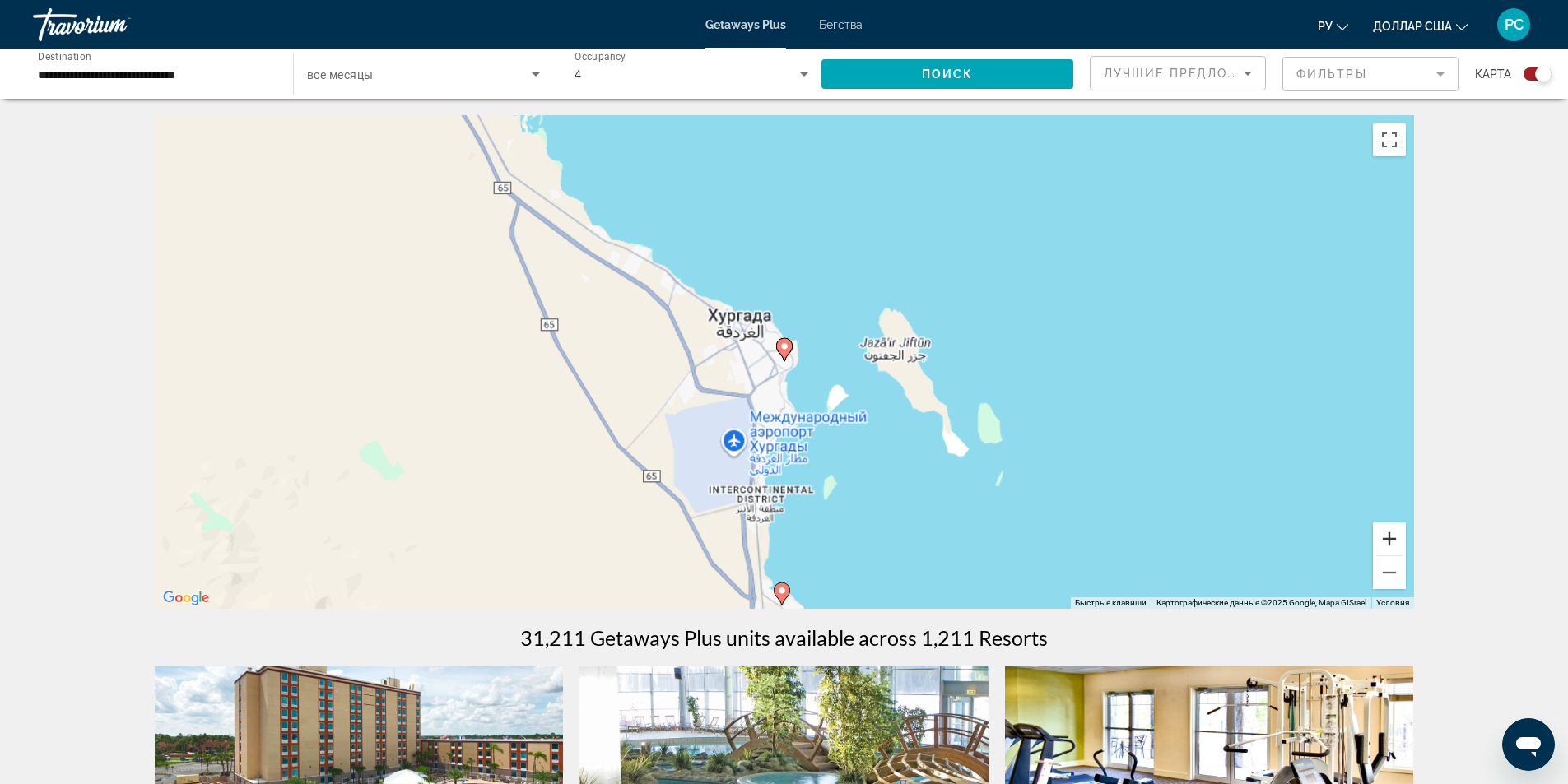
click at [1379, 529] on button "Увеличить" at bounding box center [1388, 538] width 33 height 33
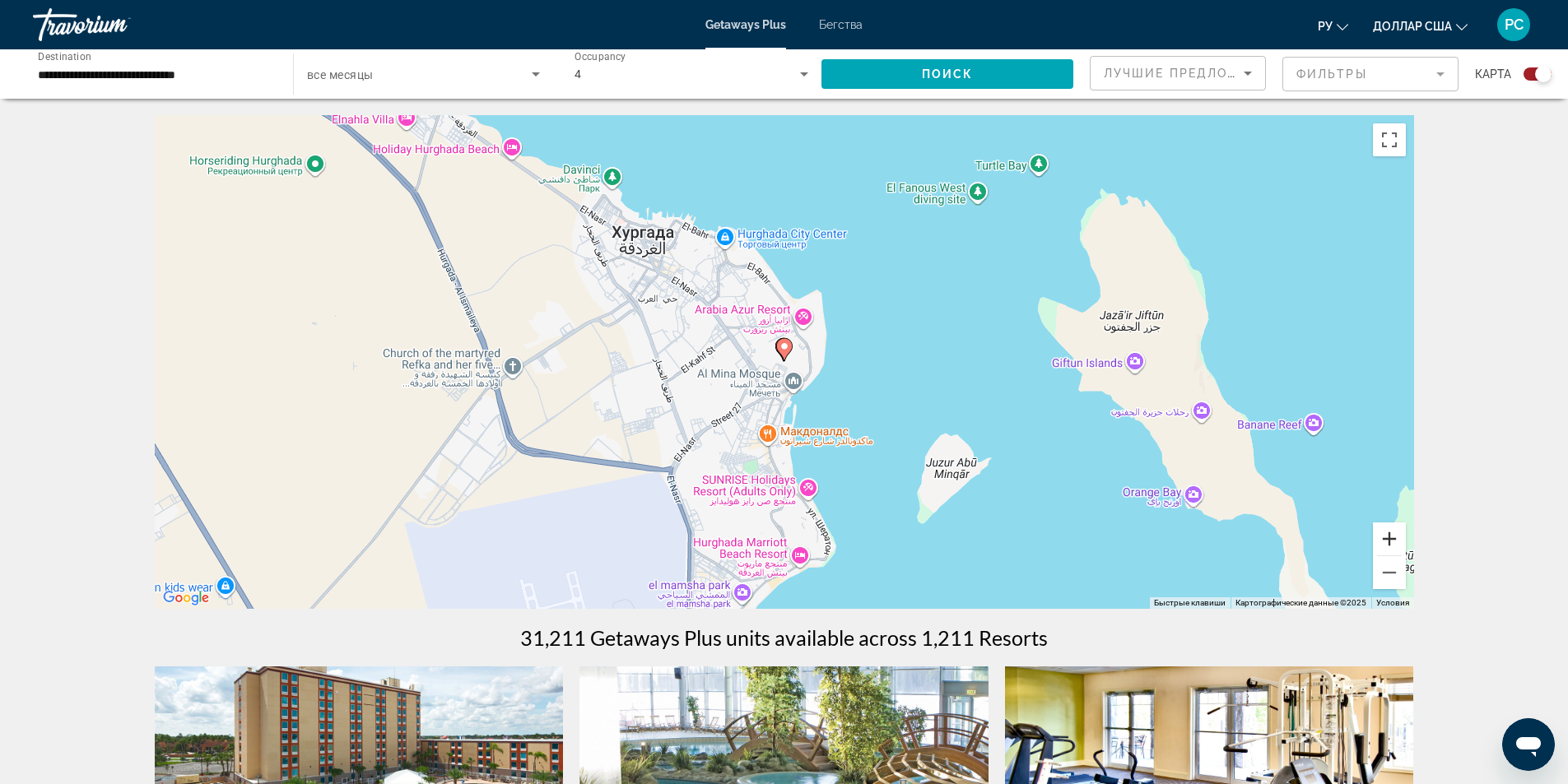
click at [1379, 529] on button "Увеличить" at bounding box center [1388, 538] width 33 height 33
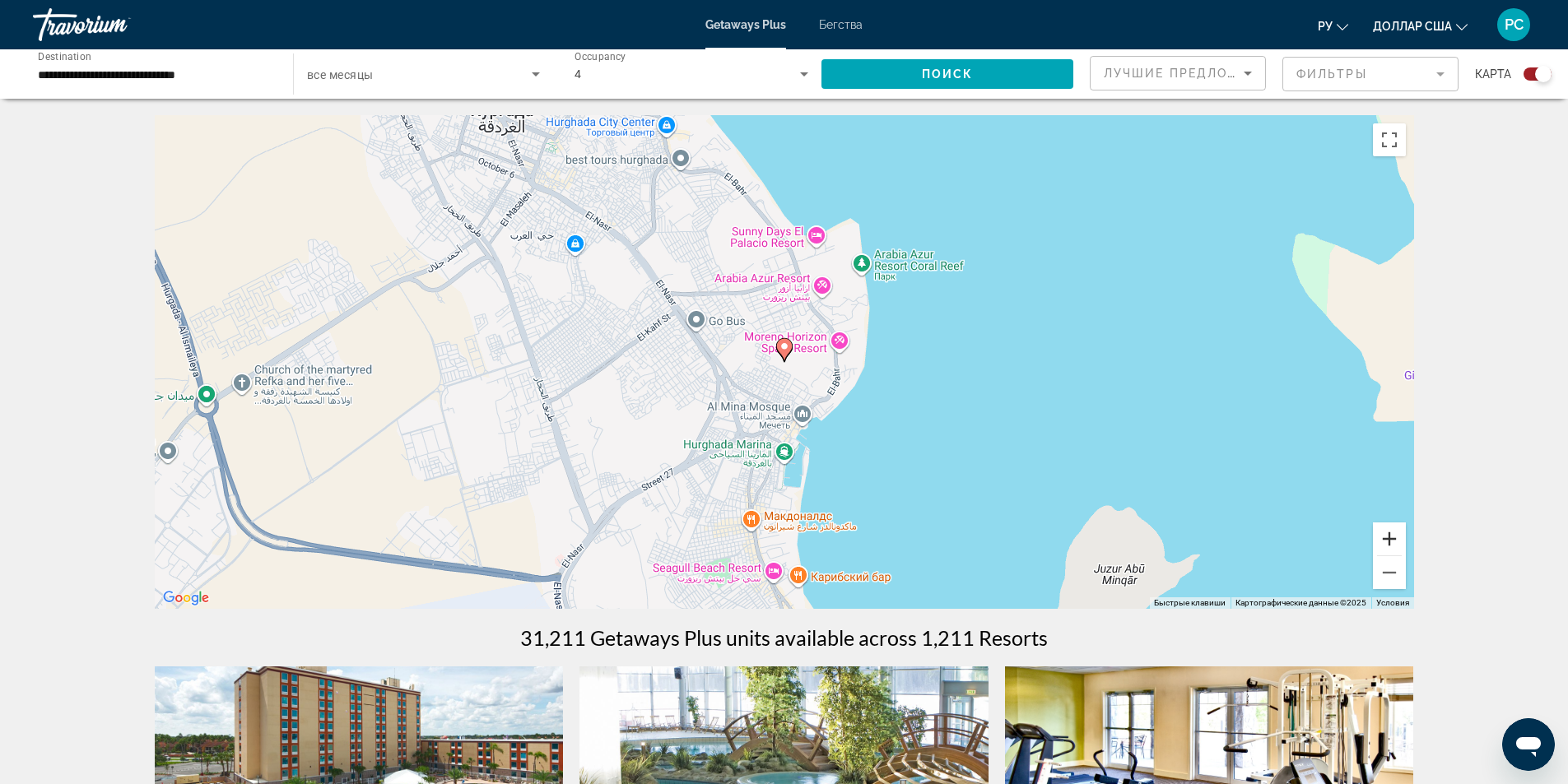
click at [1379, 529] on button "Увеличить" at bounding box center [1388, 538] width 33 height 33
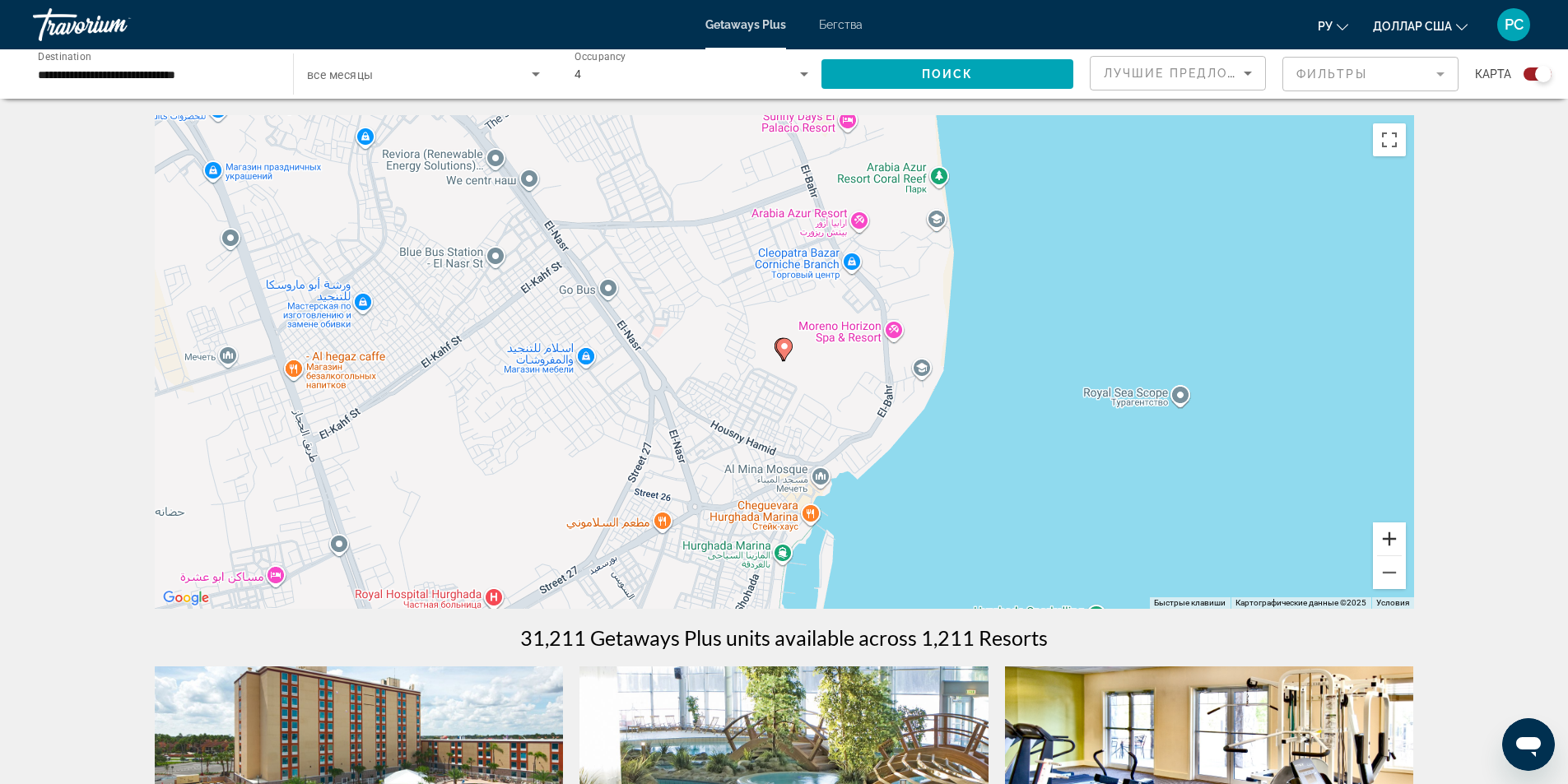
click at [1379, 529] on button "Увеличить" at bounding box center [1388, 538] width 33 height 33
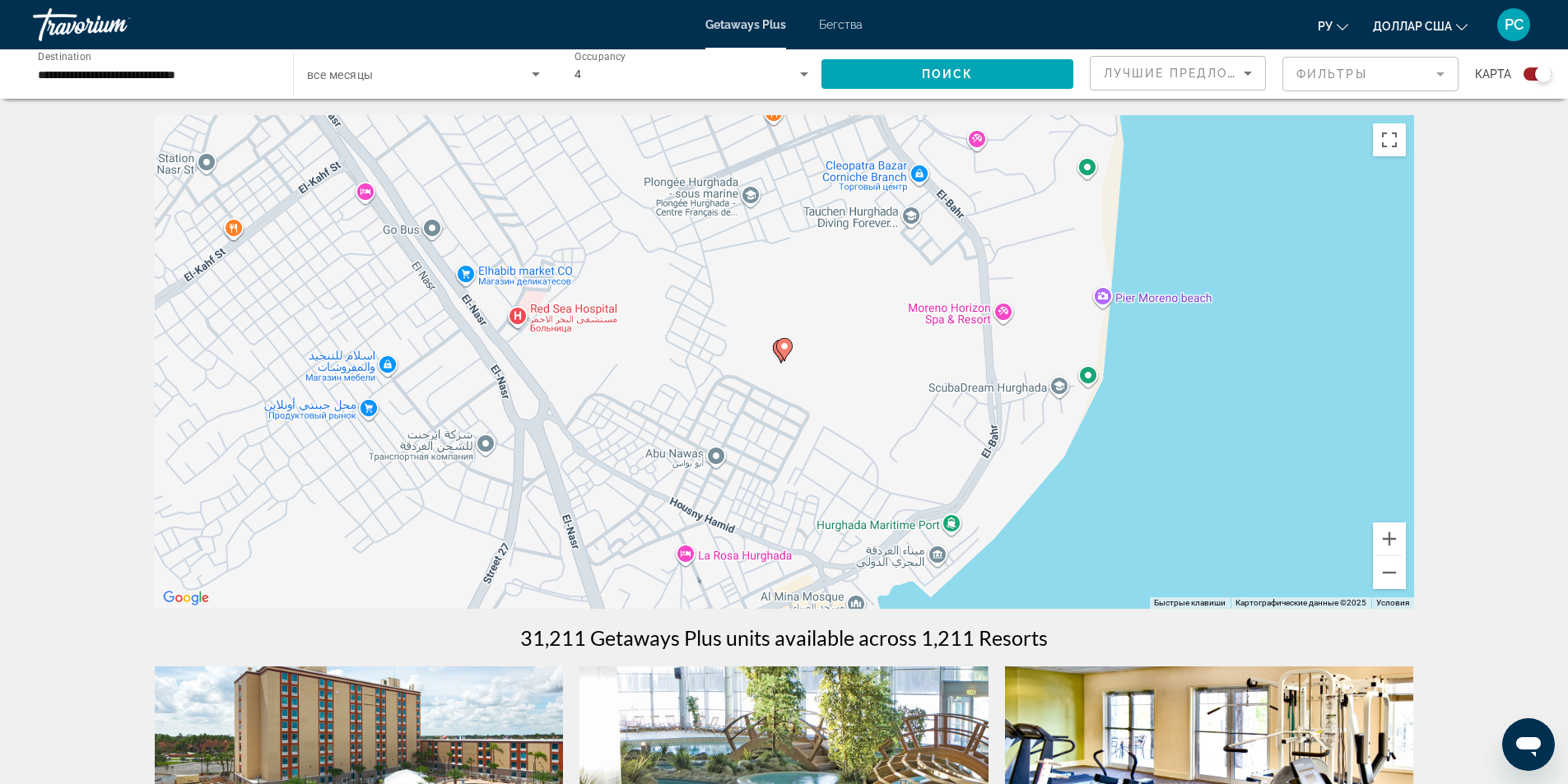
click at [869, 444] on div "Чтобы активировать перетаскивание с помощью клавиатуры, нажмите Alt + Ввод. Пос…" at bounding box center [784, 362] width 1260 height 494
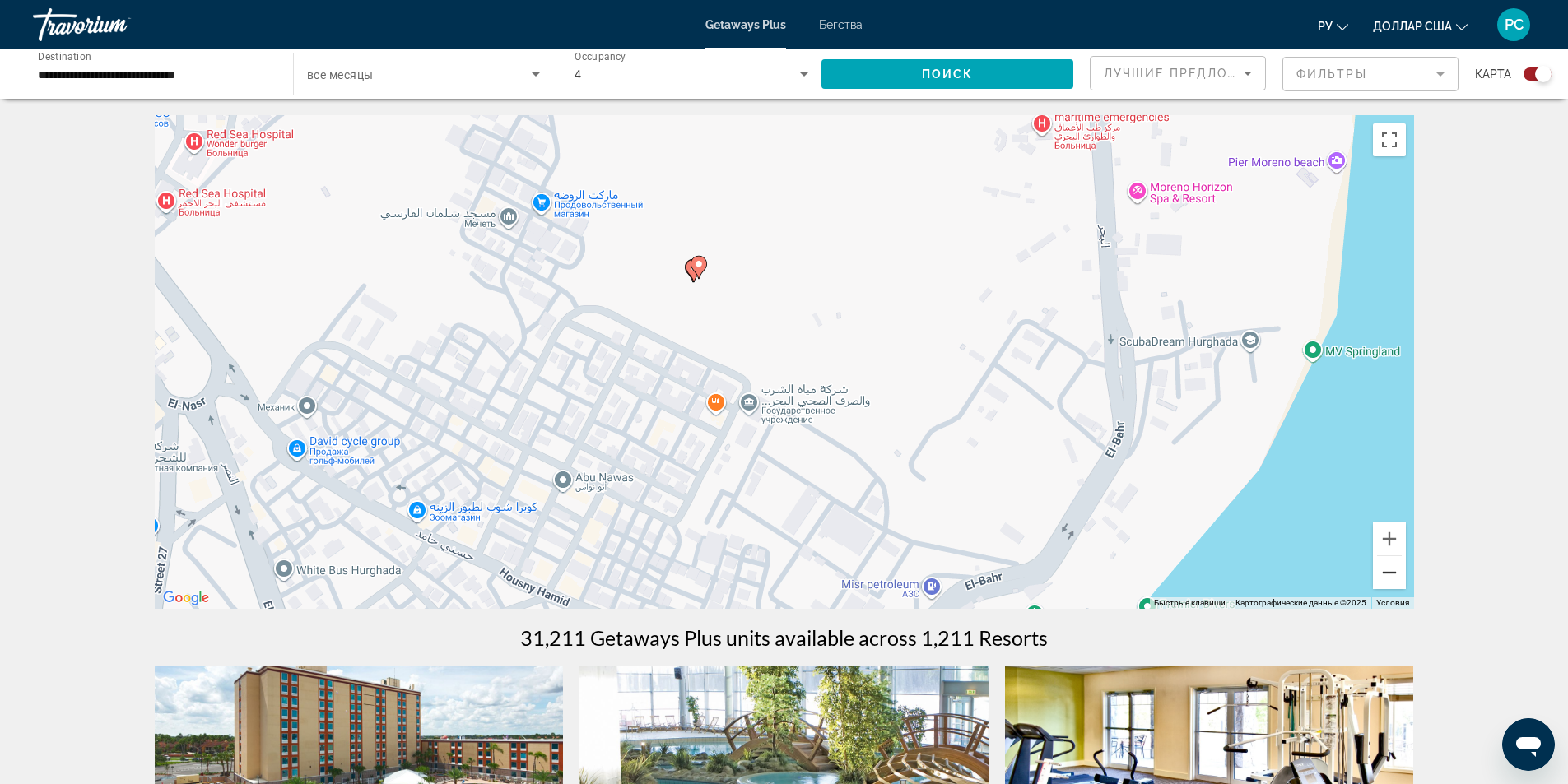
click at [1390, 573] on button "Уменьшить" at bounding box center [1388, 572] width 33 height 33
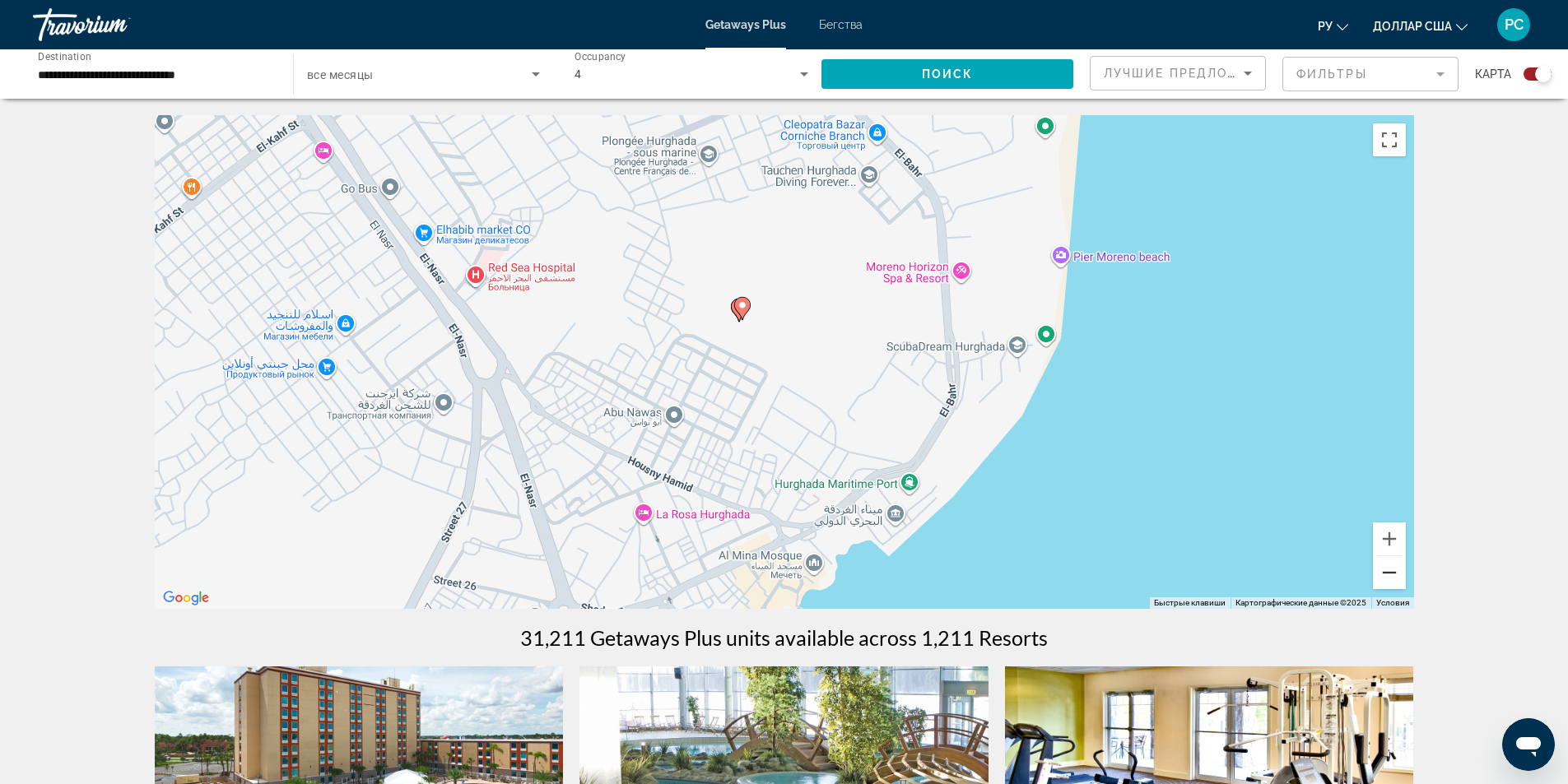
click at [1389, 573] on button "Уменьшить" at bounding box center [1388, 572] width 33 height 33
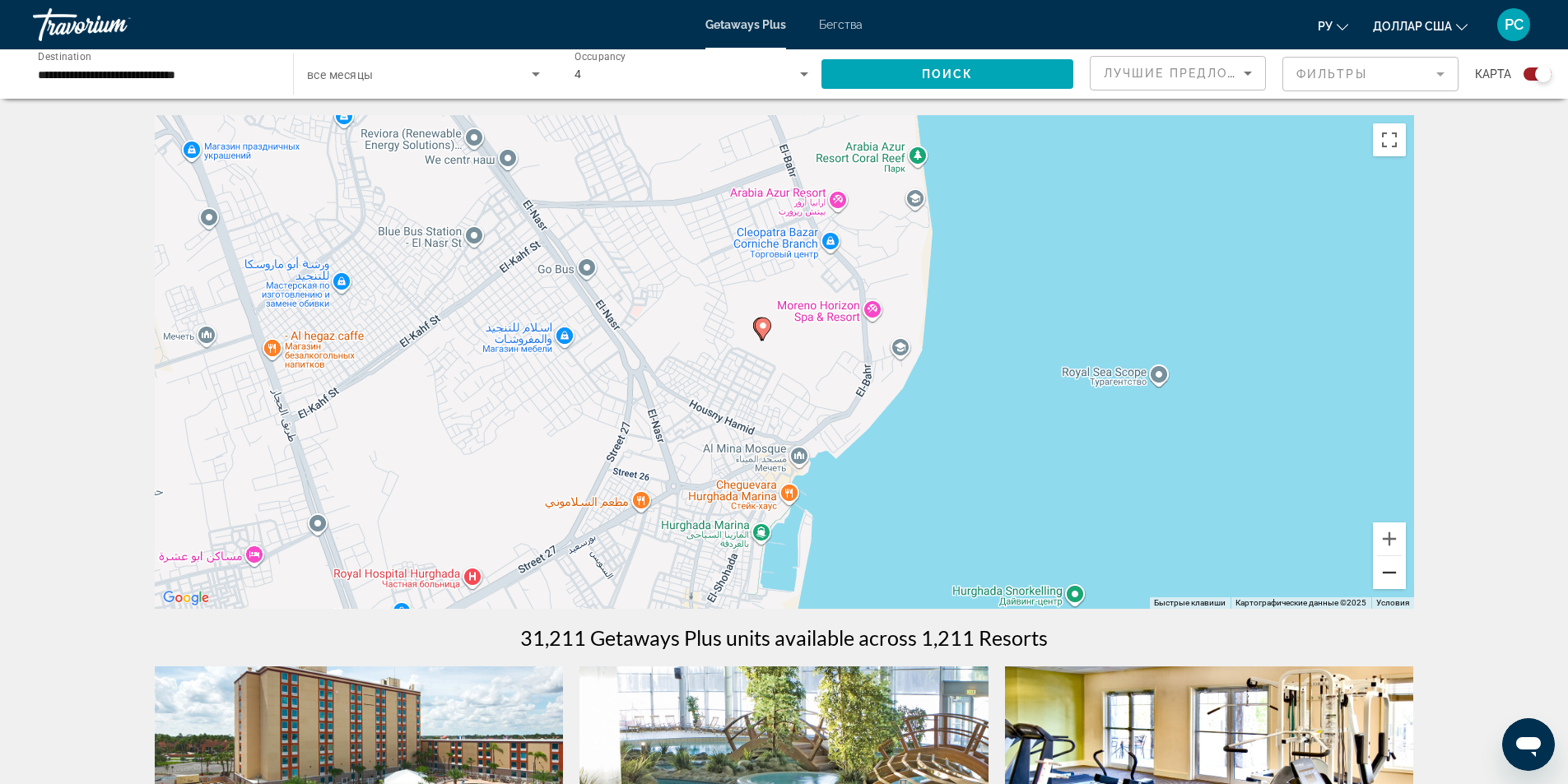
click at [1389, 573] on button "Уменьшить" at bounding box center [1388, 572] width 33 height 33
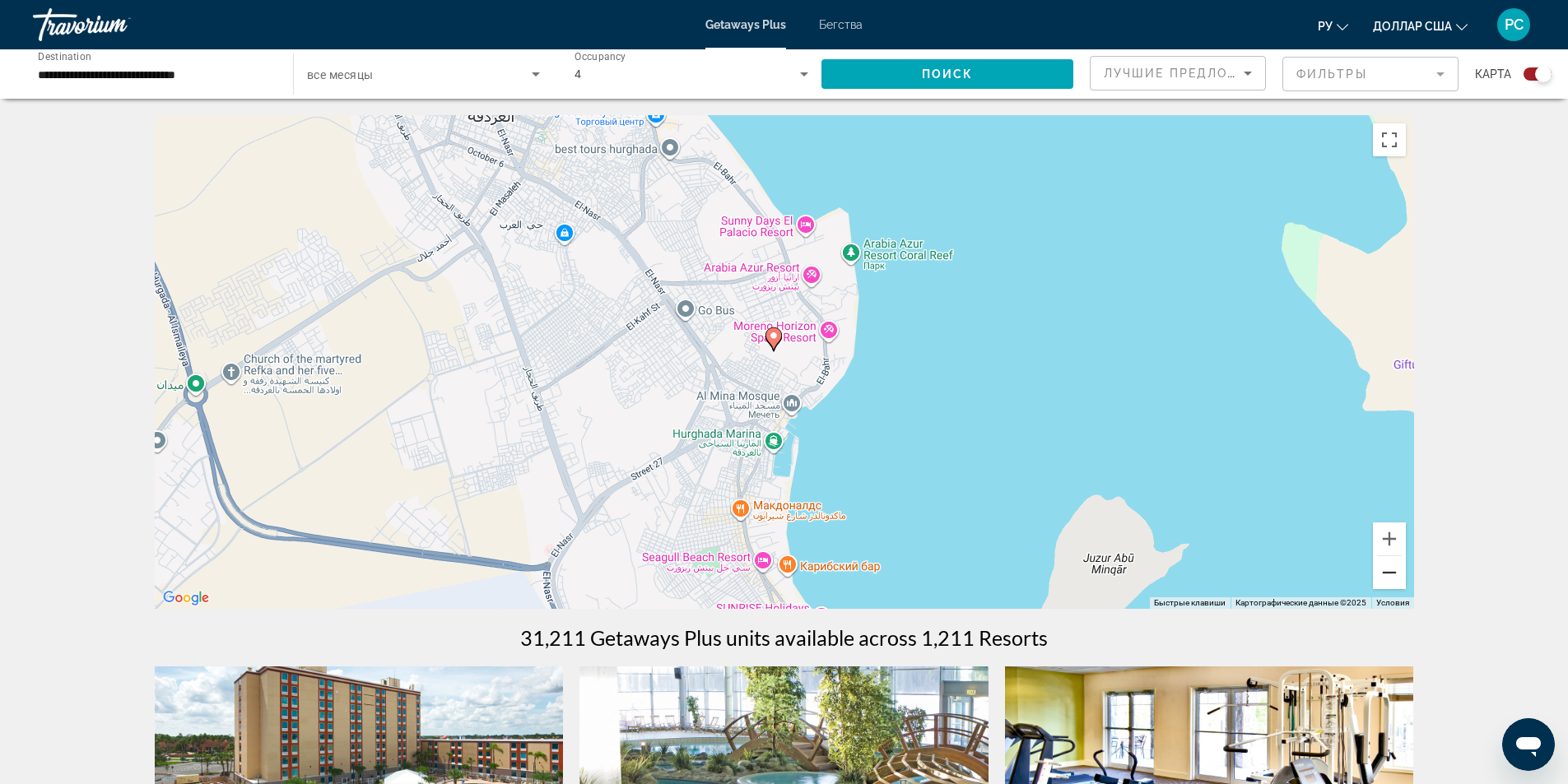
click at [1389, 573] on button "Уменьшить" at bounding box center [1388, 572] width 33 height 33
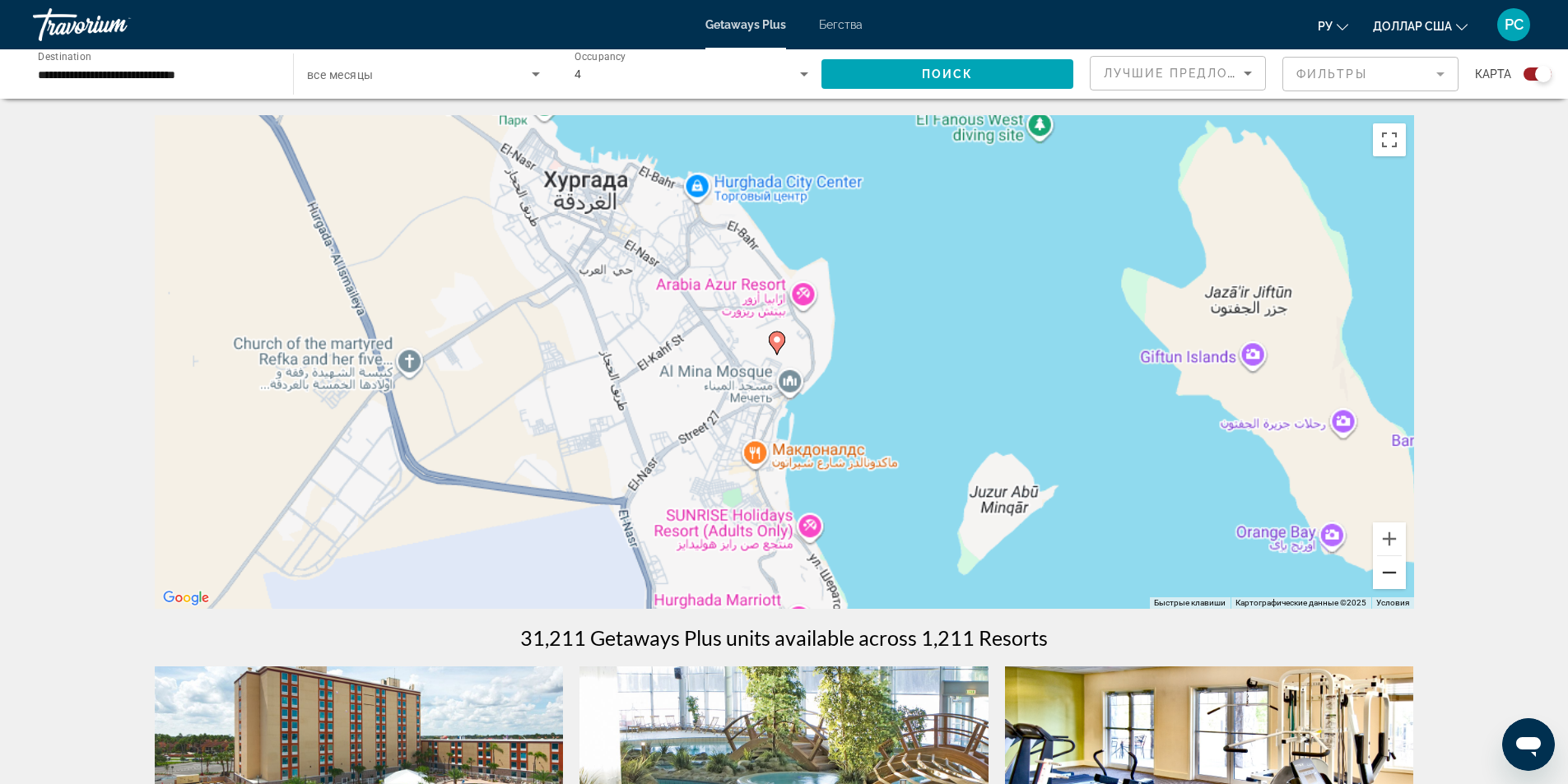
click at [1388, 573] on button "Уменьшить" at bounding box center [1388, 572] width 33 height 33
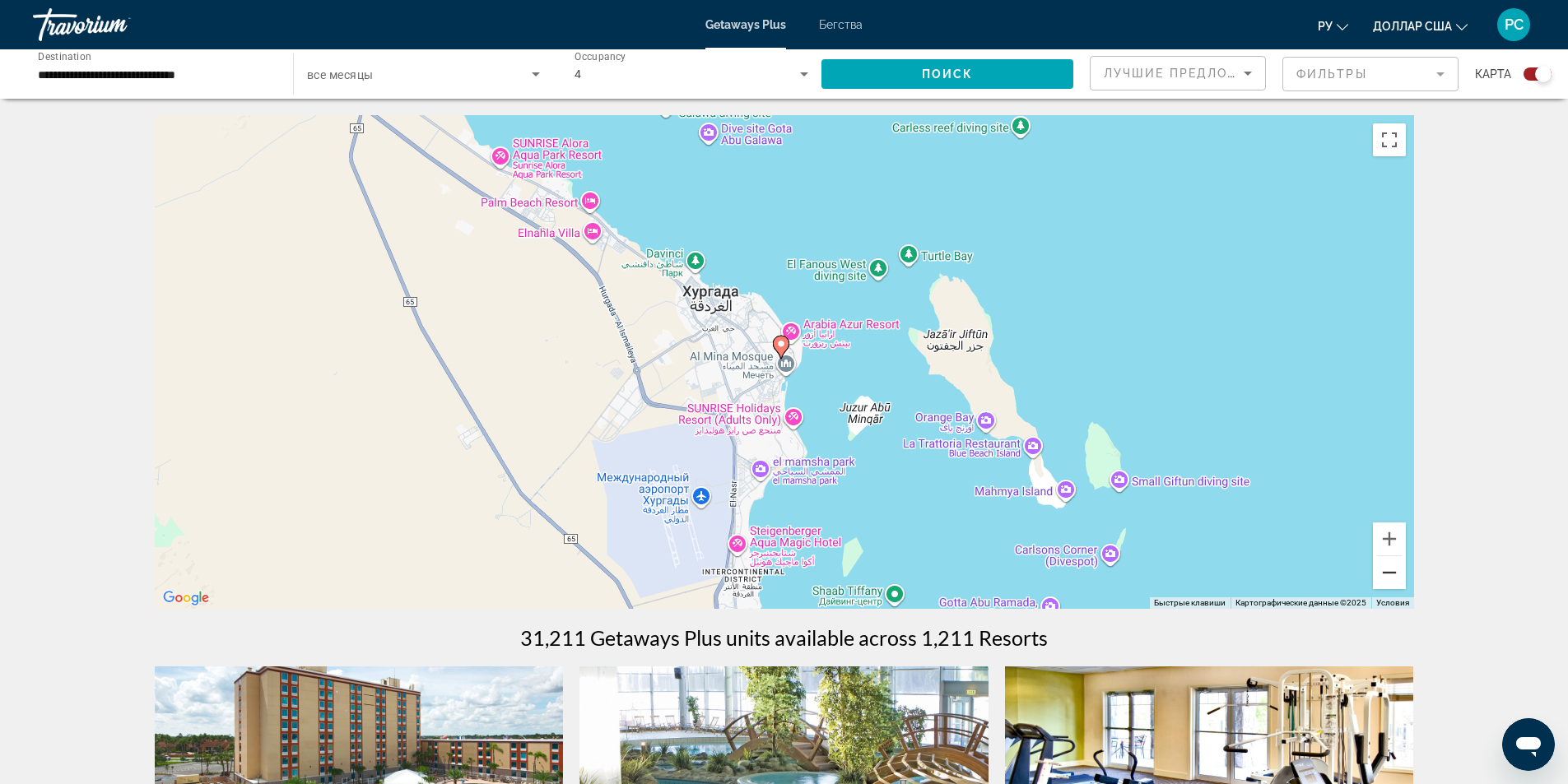
click at [1386, 572] on button "Уменьшить" at bounding box center [1388, 572] width 33 height 33
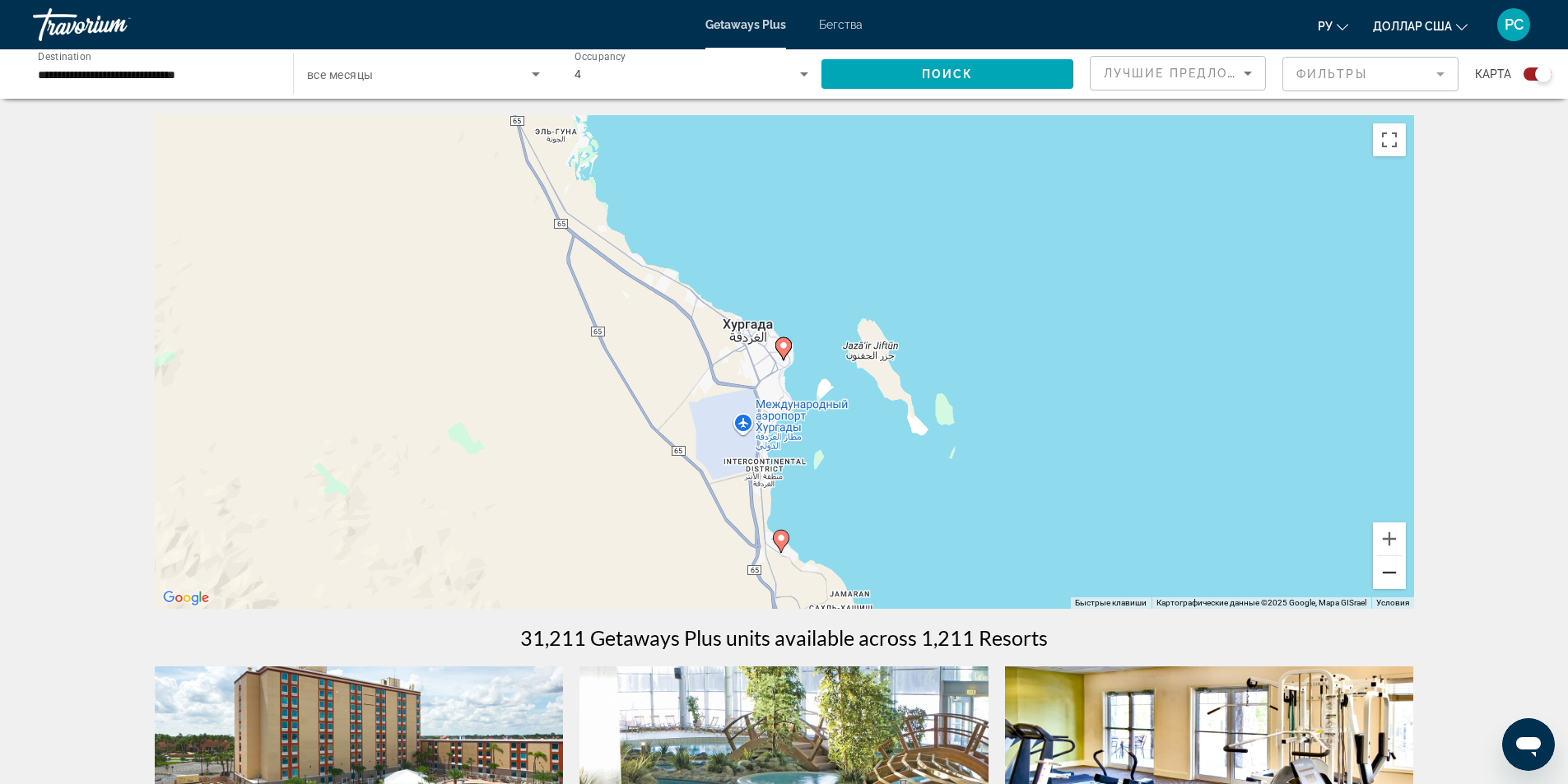
click at [1384, 569] on button "Уменьшить" at bounding box center [1388, 572] width 33 height 33
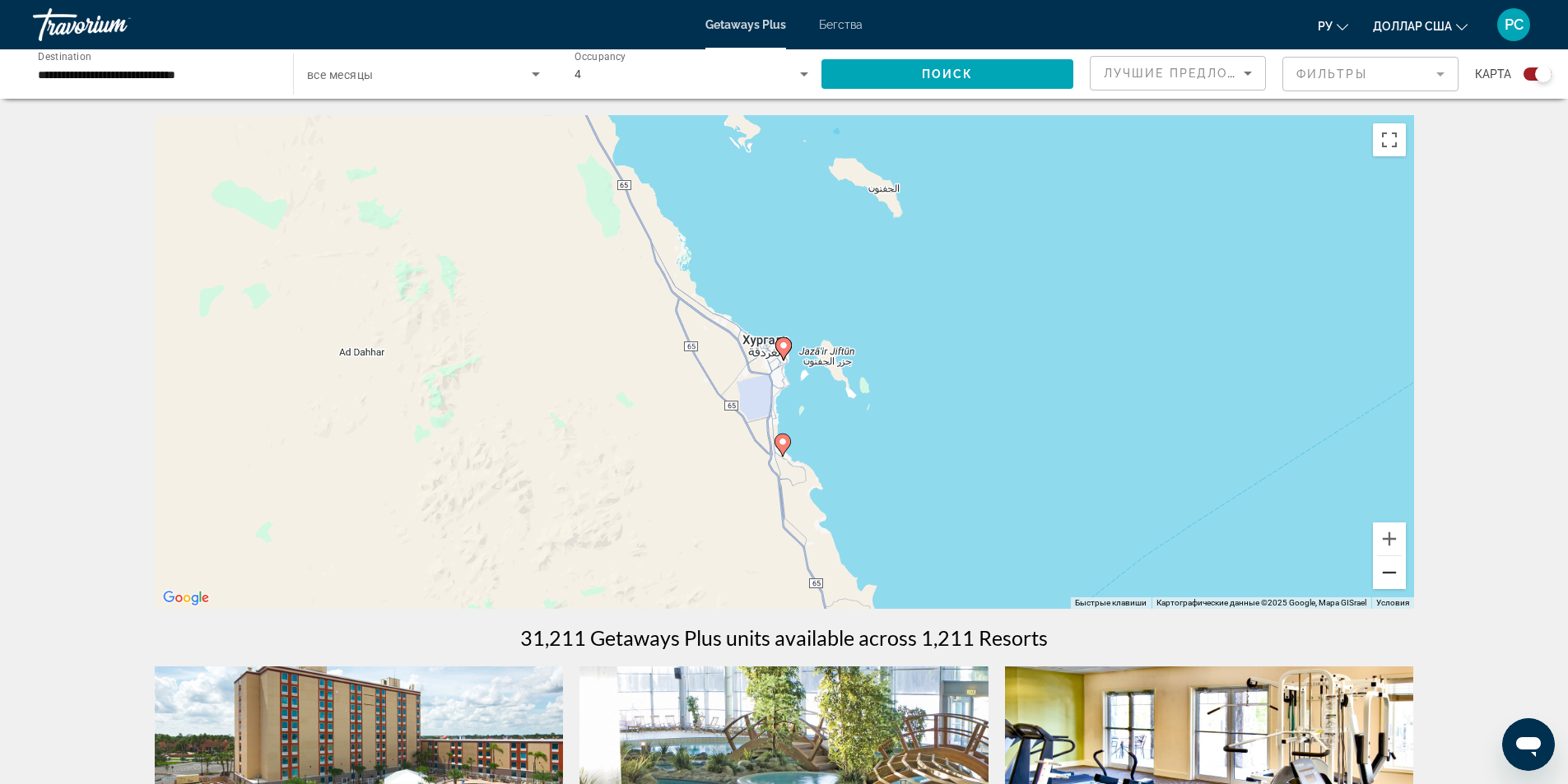
click at [1375, 569] on button "Уменьшить" at bounding box center [1388, 572] width 33 height 33
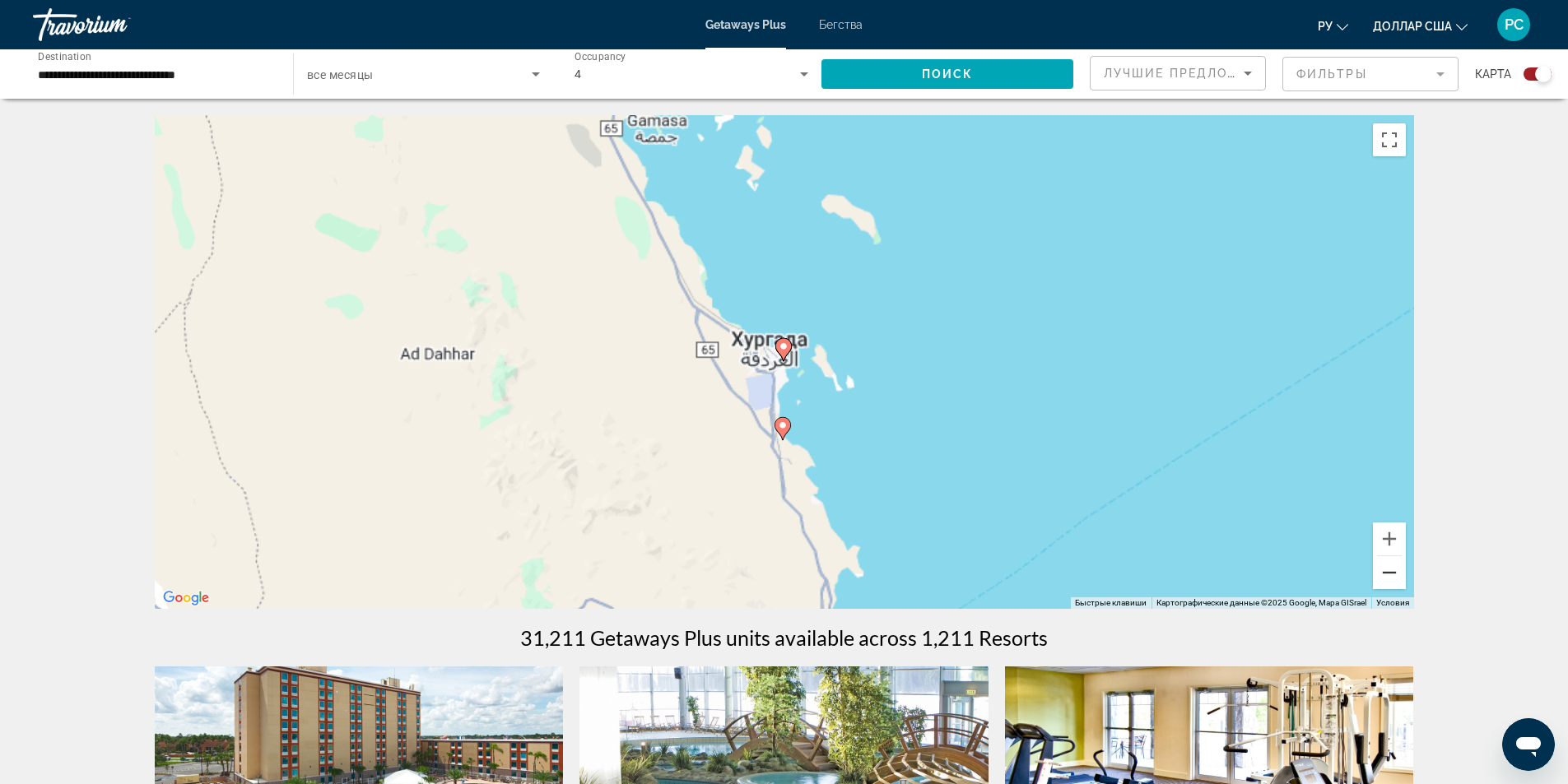
click at [1374, 569] on button "Уменьшить" at bounding box center [1388, 572] width 33 height 33
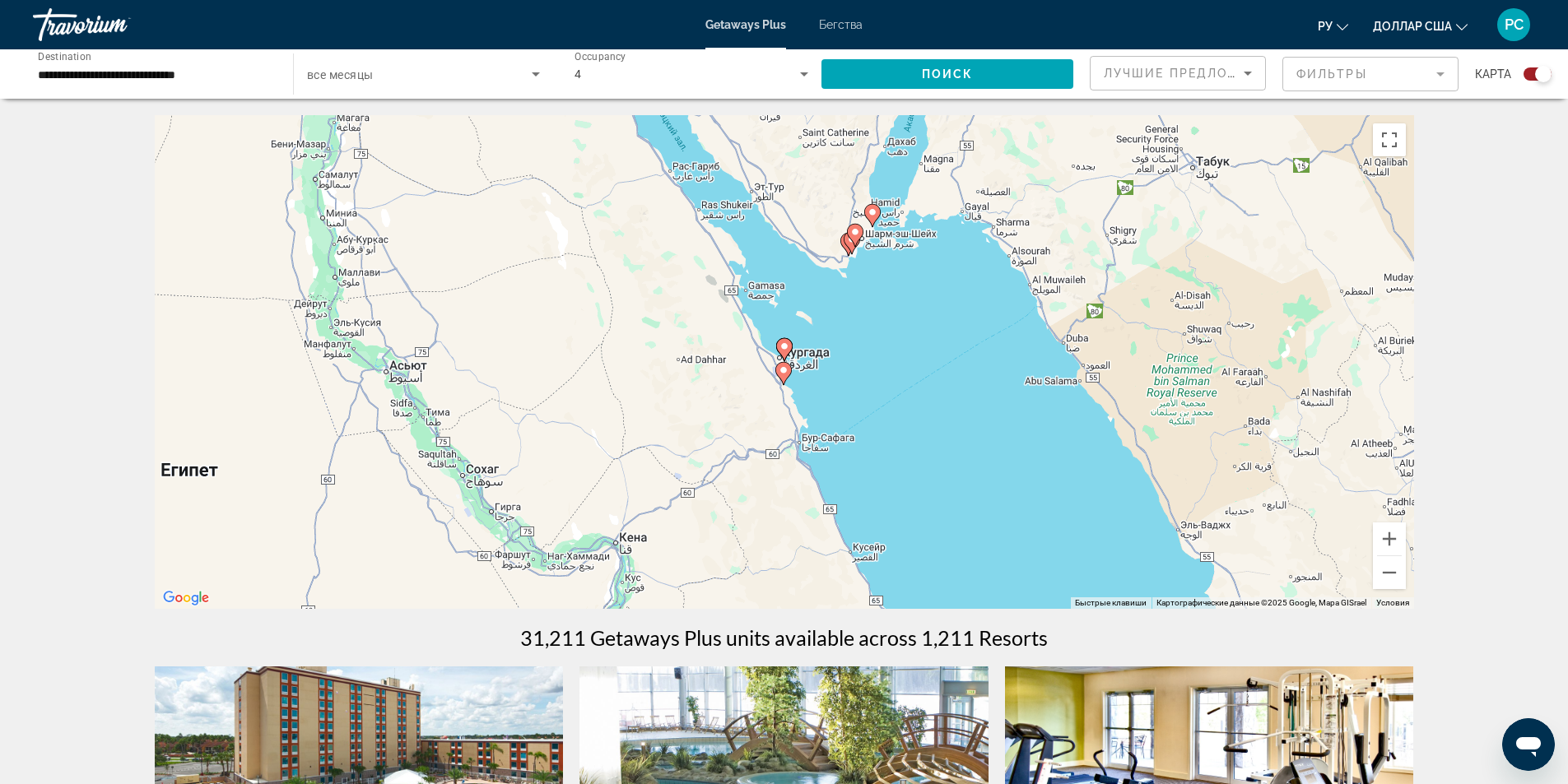
click at [783, 370] on image "Основное содержание" at bounding box center [784, 370] width 10 height 10
type input "**********"
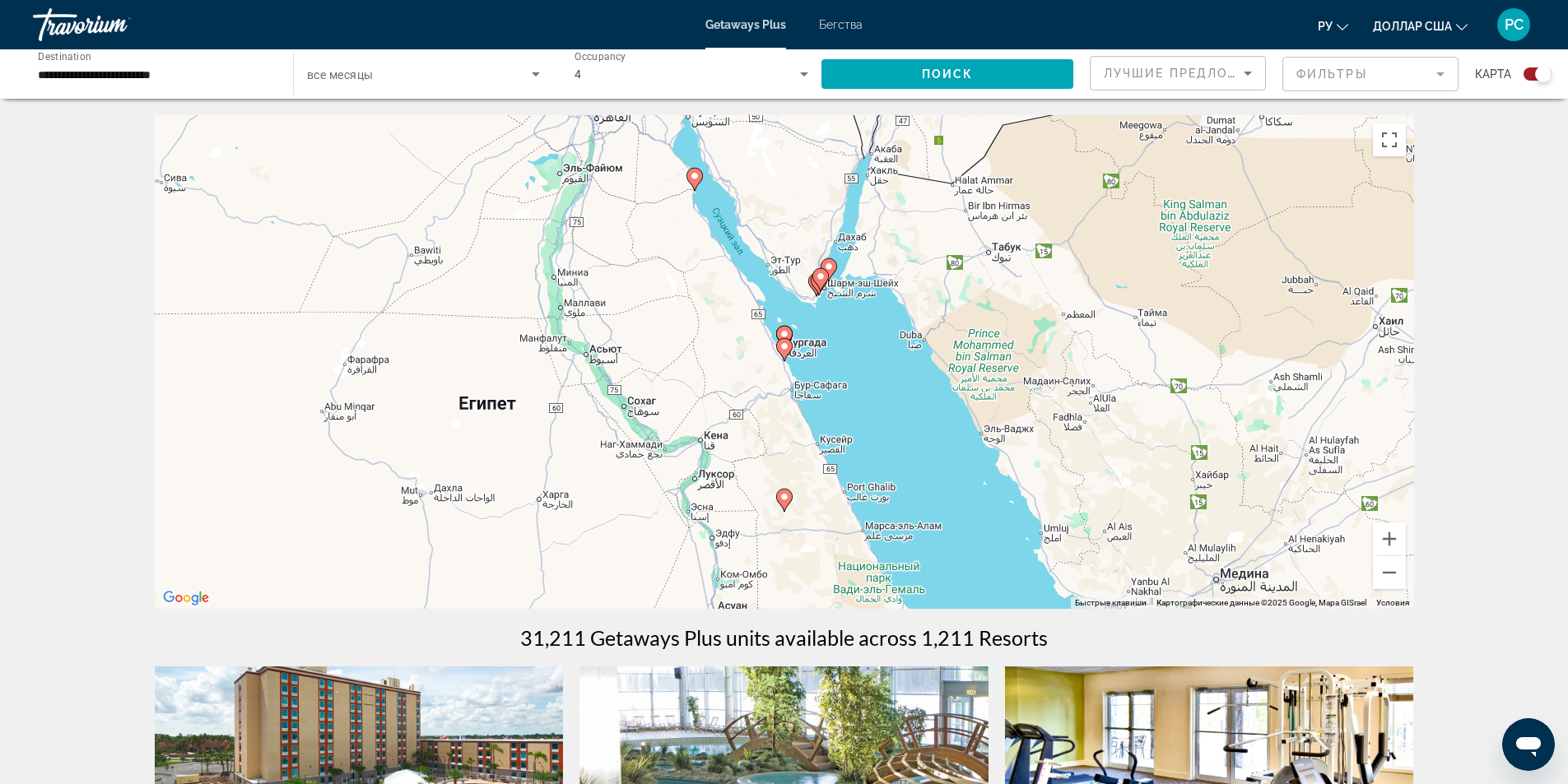
click at [785, 355] on icon "Основное содержание" at bounding box center [783, 350] width 15 height 22
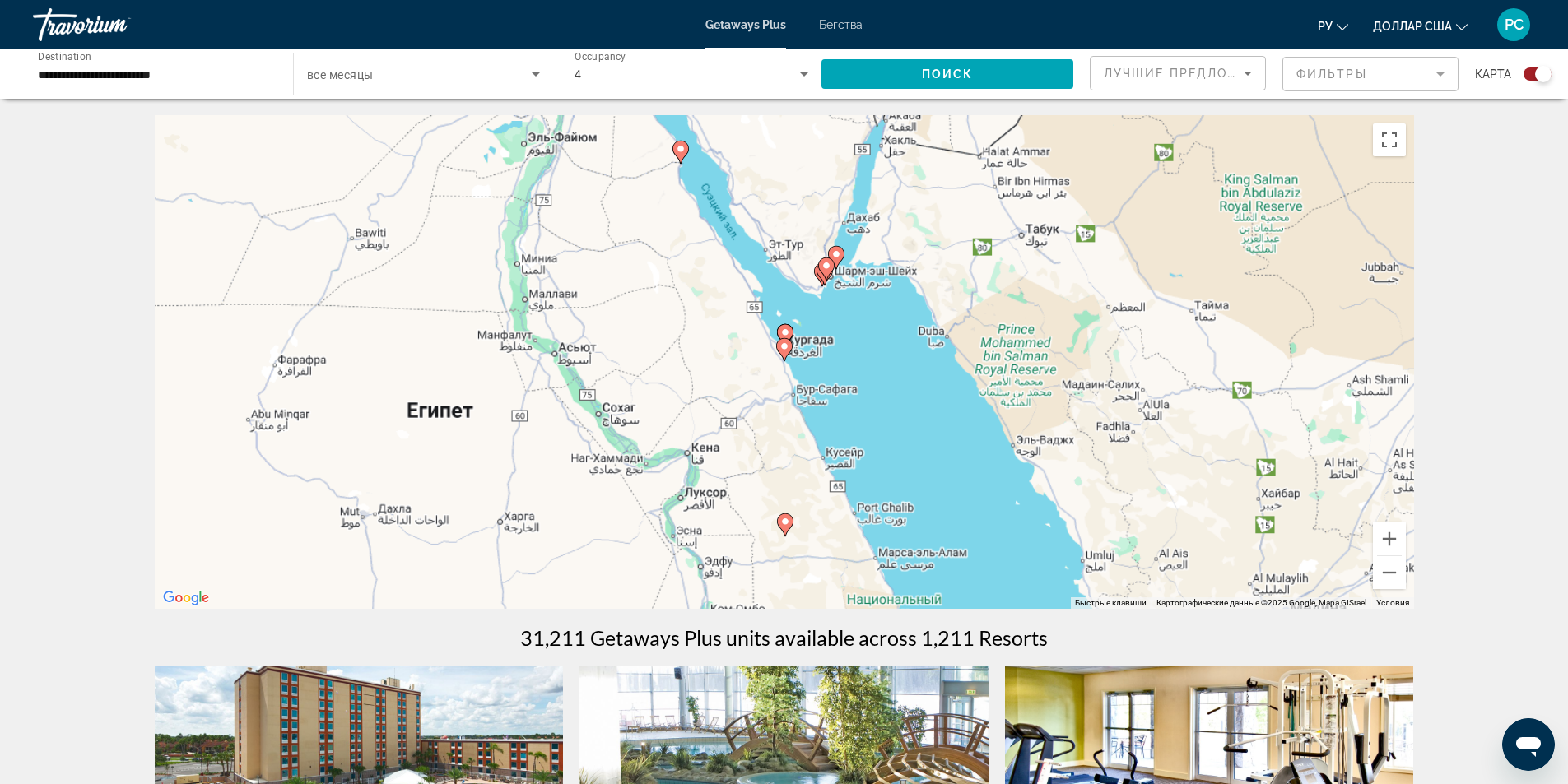
click at [785, 355] on icon "Основное содержание" at bounding box center [783, 350] width 15 height 22
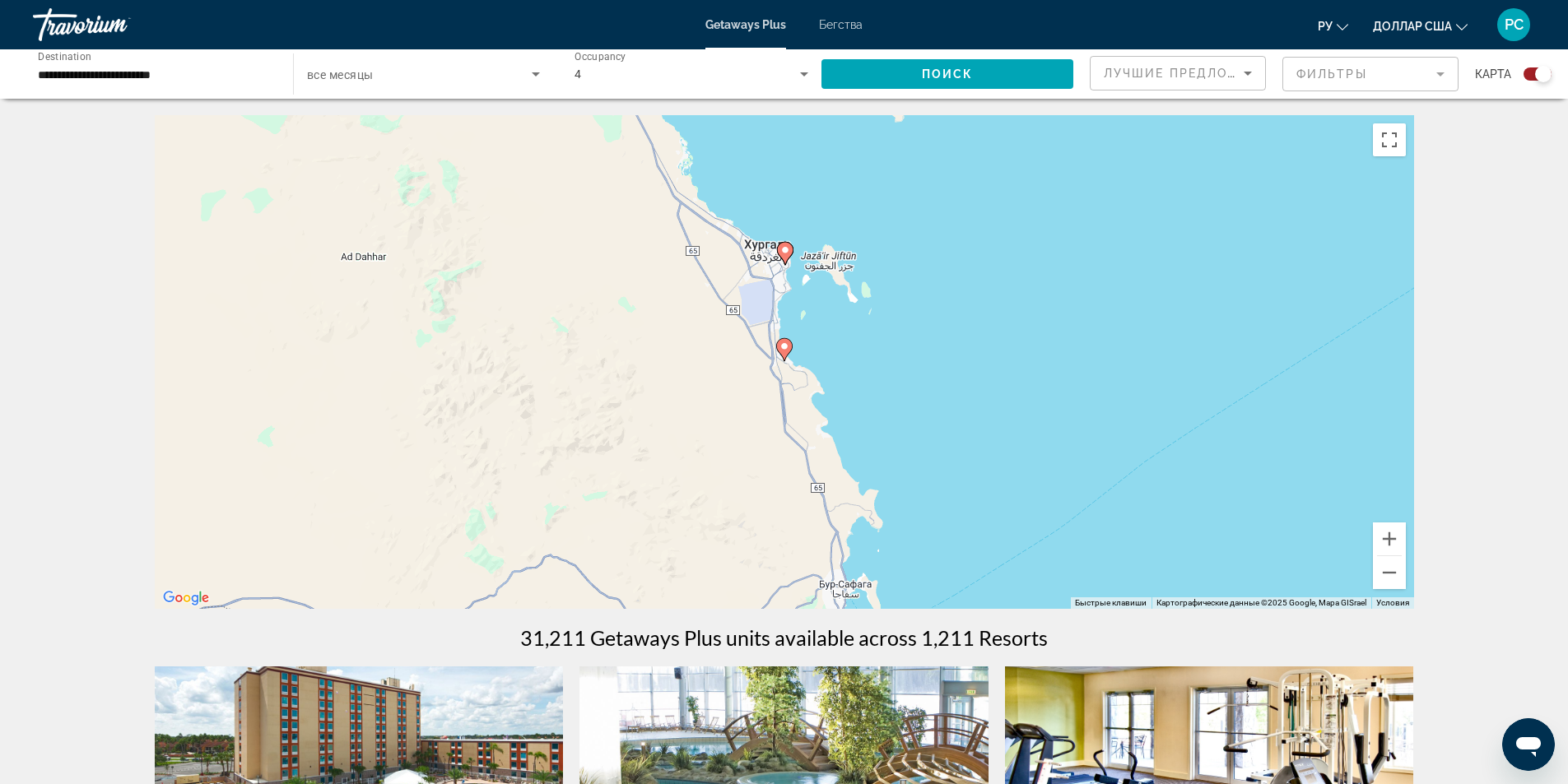
click at [785, 355] on icon "Основное содержание" at bounding box center [783, 350] width 15 height 22
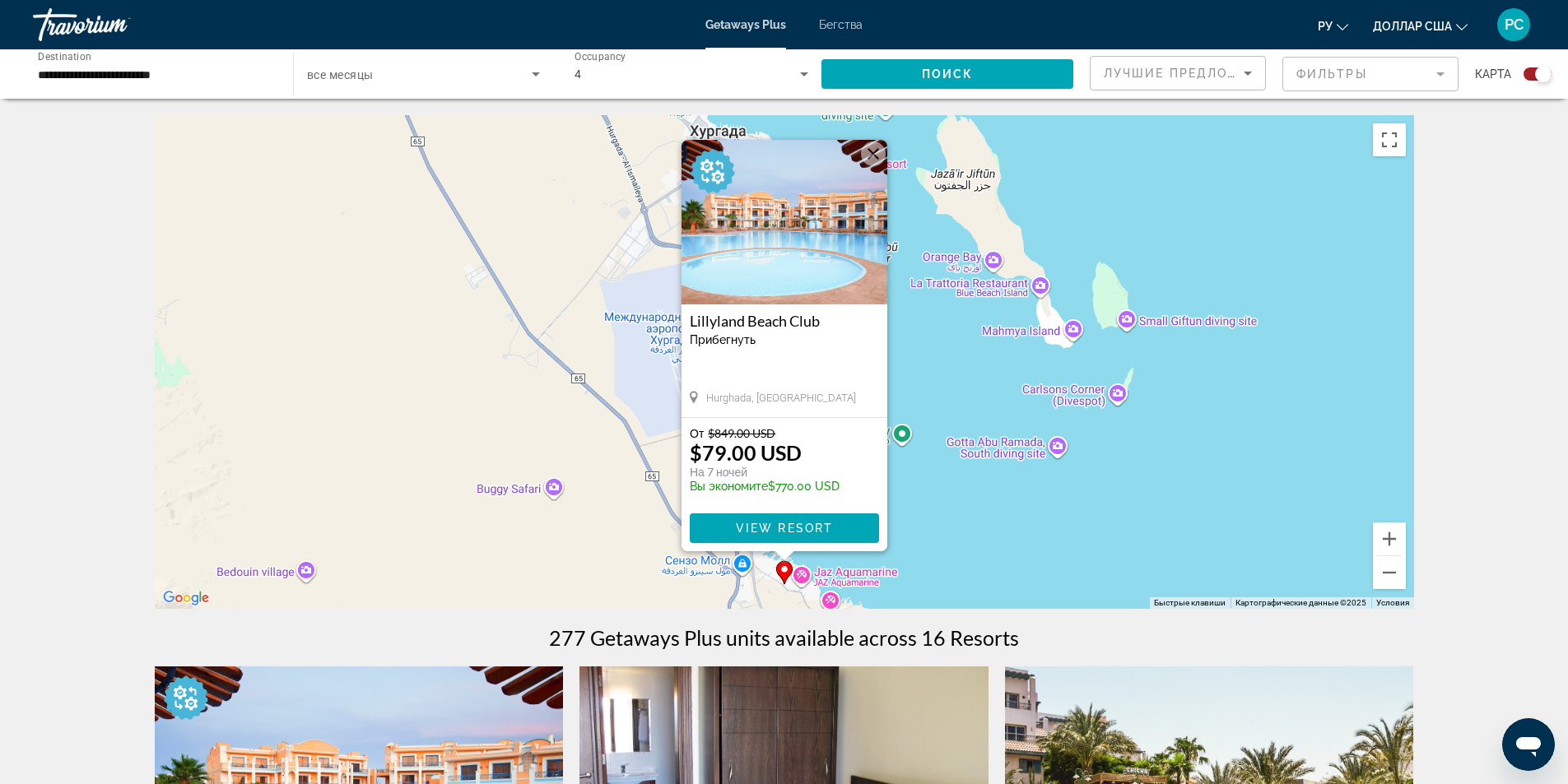
click at [1021, 531] on div "Чтобы активировать перетаскивание с помощью клавиатуры, нажмите Alt + Ввод. Пос…" at bounding box center [784, 362] width 1260 height 494
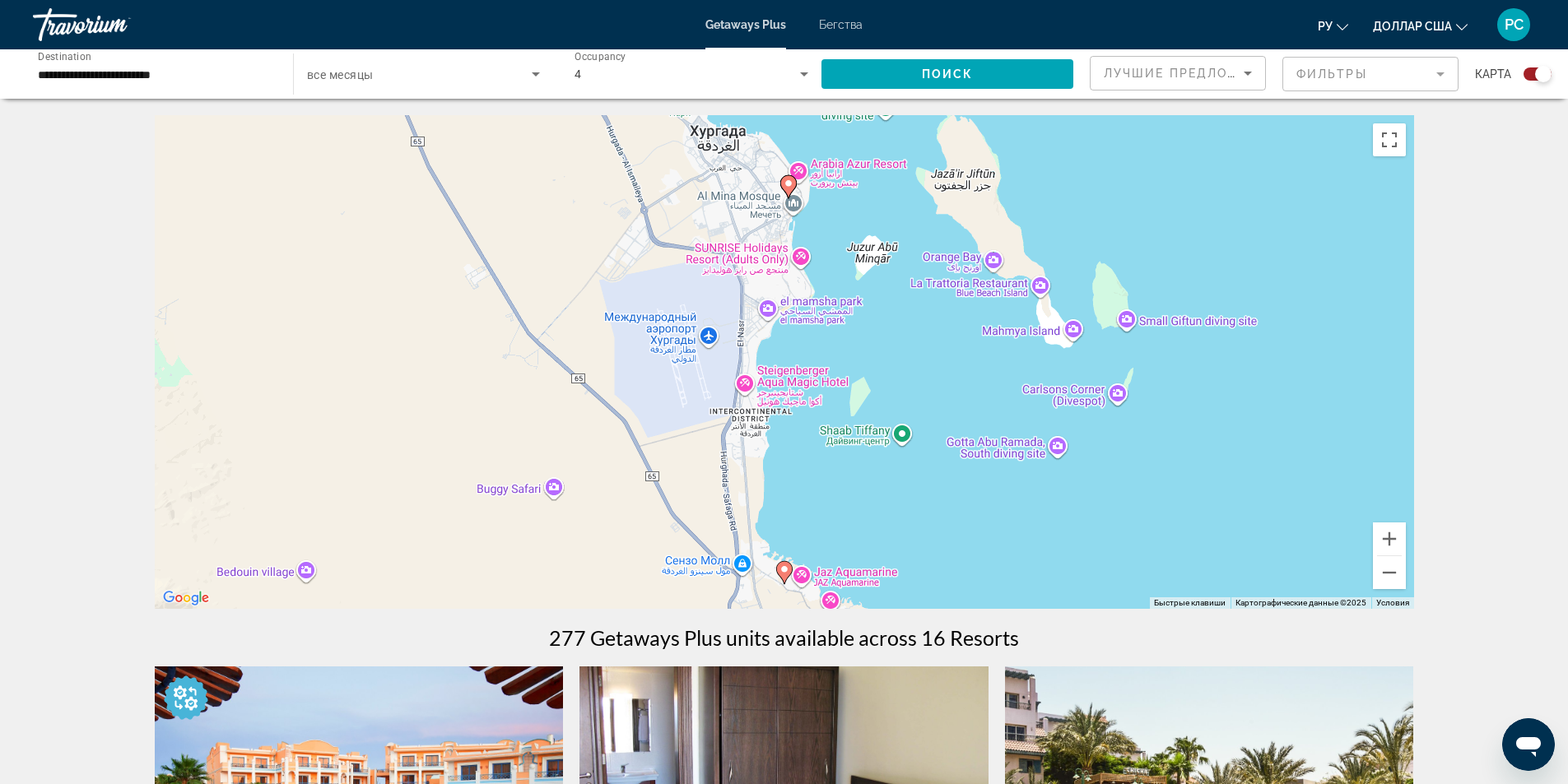
click at [1021, 531] on div "Чтобы активировать перетаскивание с помощью клавиатуры, нажмите Alt + Ввод. Пос…" at bounding box center [784, 362] width 1260 height 494
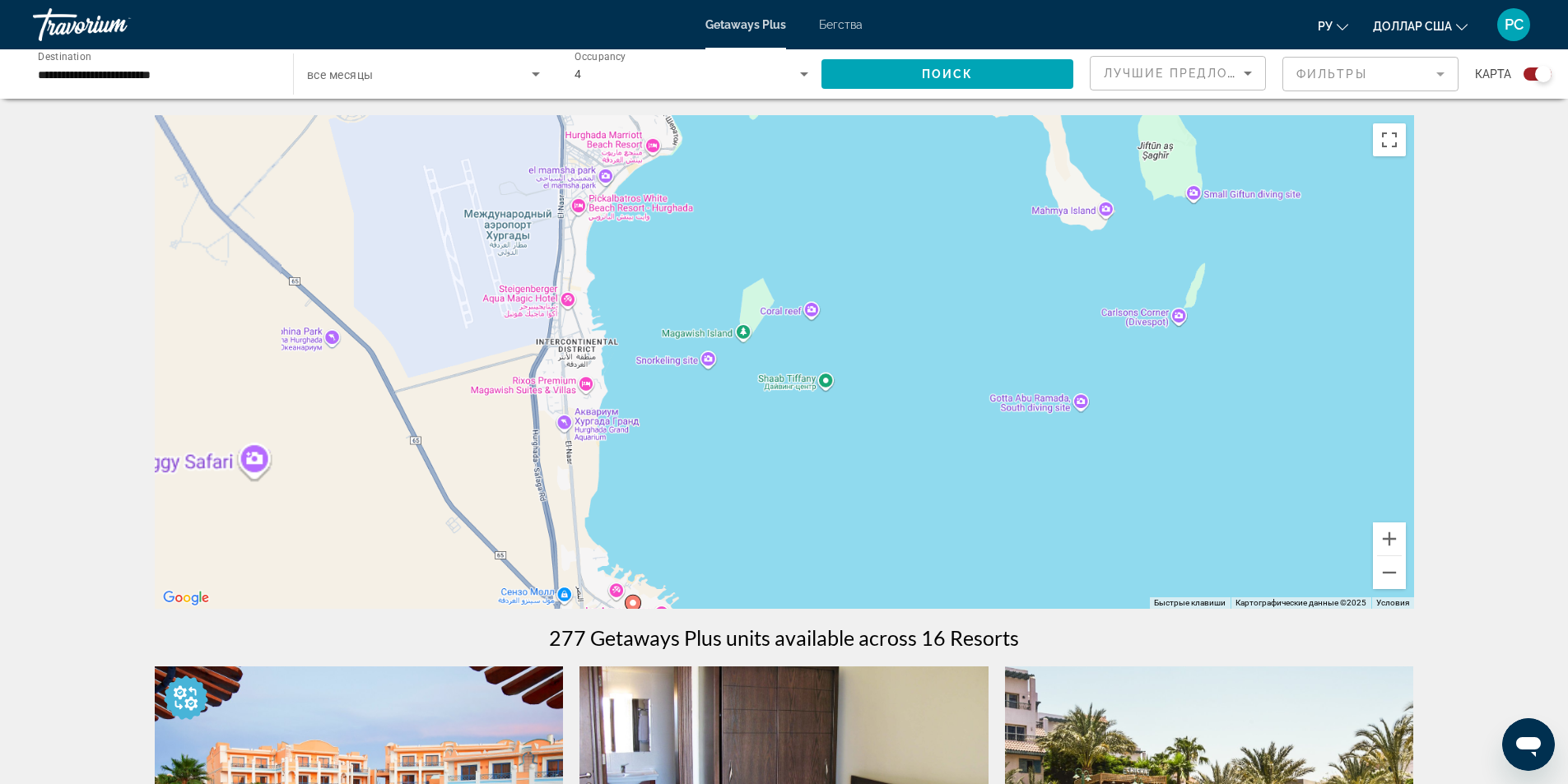
click at [1021, 531] on div "Чтобы активировать перетаскивание с помощью клавиатуры, нажмите Alt + Ввод. Пос…" at bounding box center [784, 362] width 1260 height 494
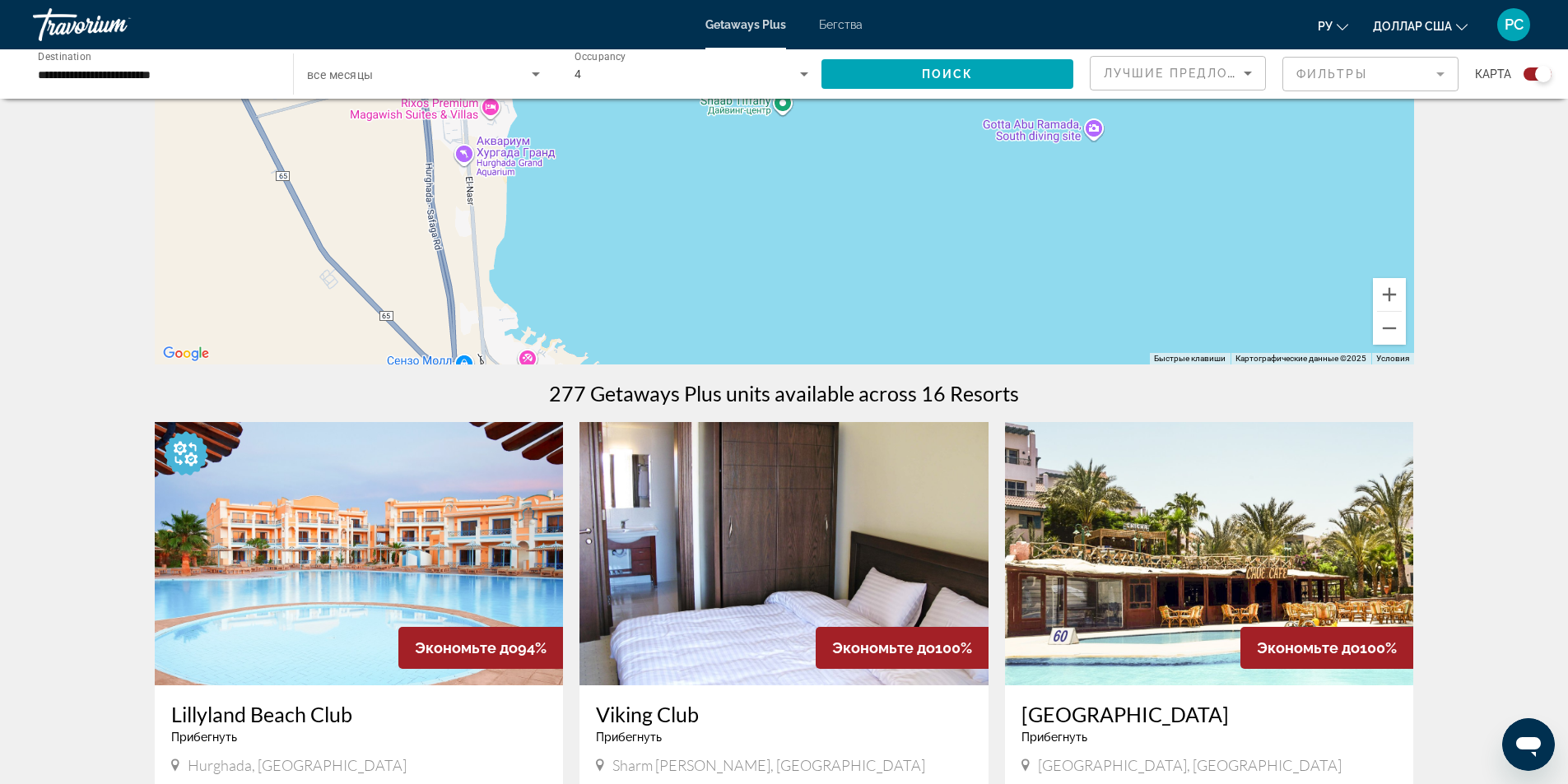
scroll to position [247, 0]
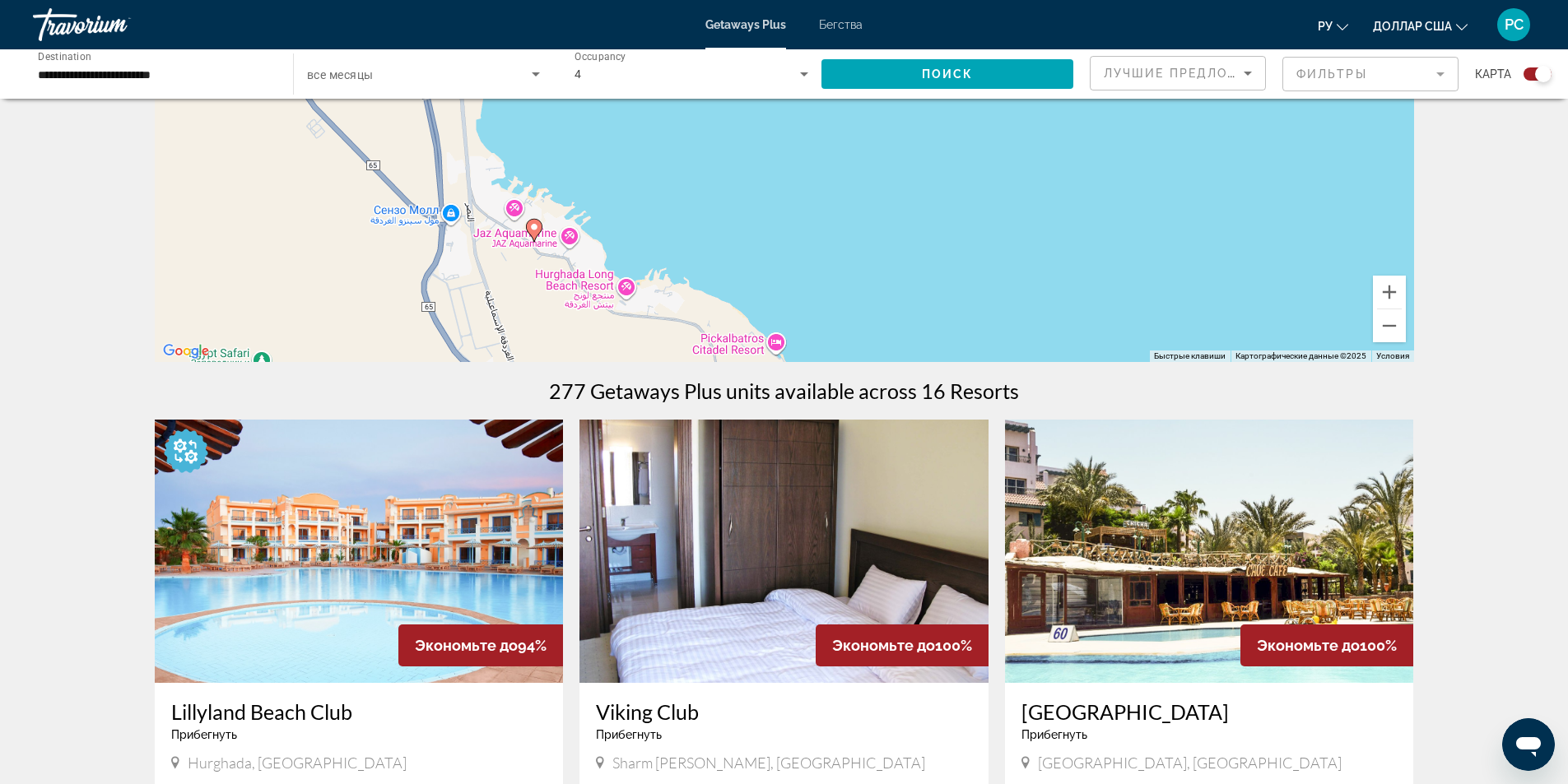
drag, startPoint x: 960, startPoint y: 271, endPoint x: 944, endPoint y: 113, distance: 158.8
click at [944, 110] on div "Чтобы активировать перетаскивание с помощью клавиатуры, нажмите Alt + Ввод. Пос…" at bounding box center [784, 115] width 1260 height 494
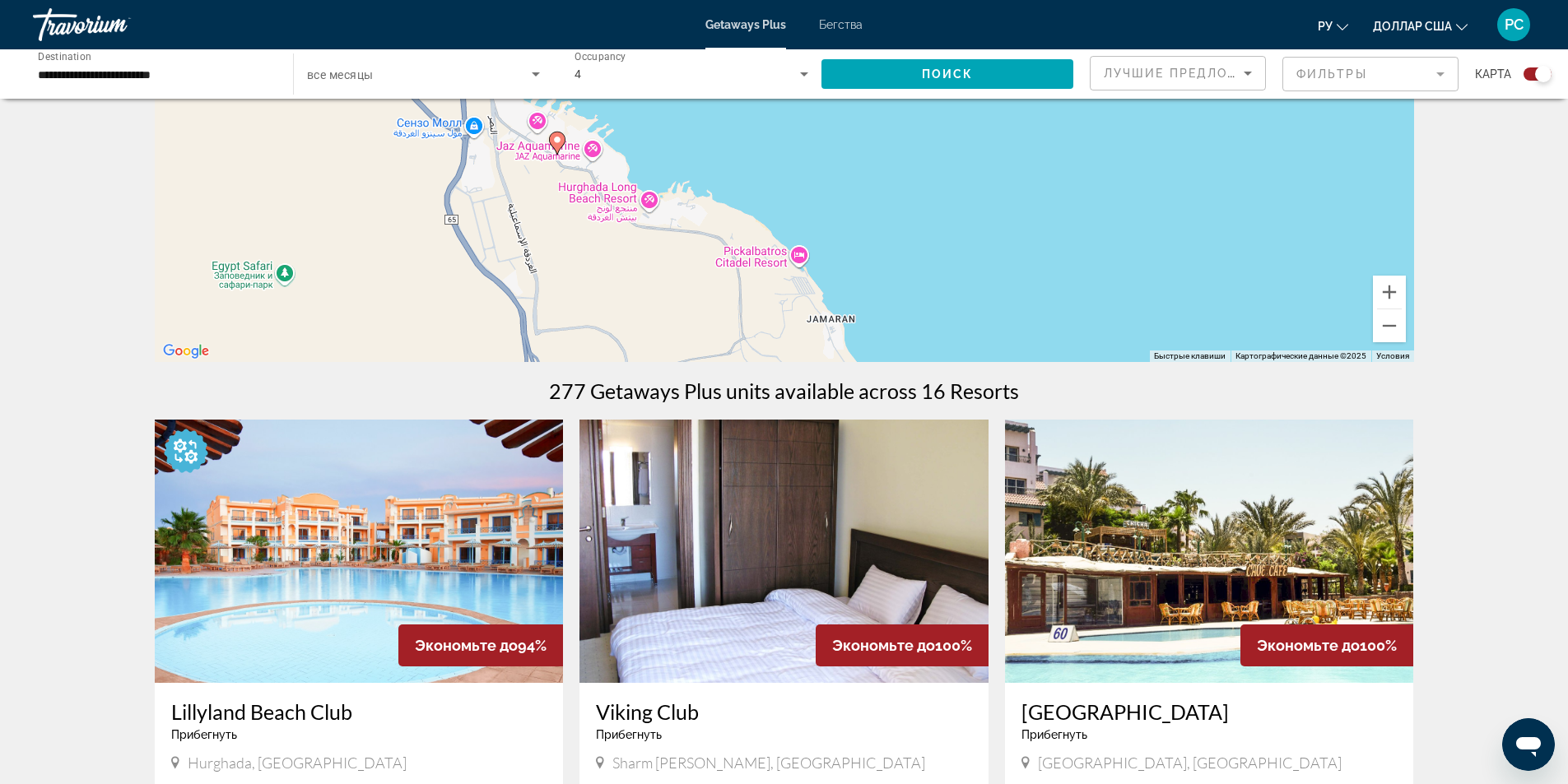
drag, startPoint x: 810, startPoint y: 280, endPoint x: 799, endPoint y: 233, distance: 48.3
click at [837, 207] on div "Чтобы активировать перетаскивание с помощью клавиатуры, нажмите Alt + Ввод. Пос…" at bounding box center [784, 115] width 1260 height 494
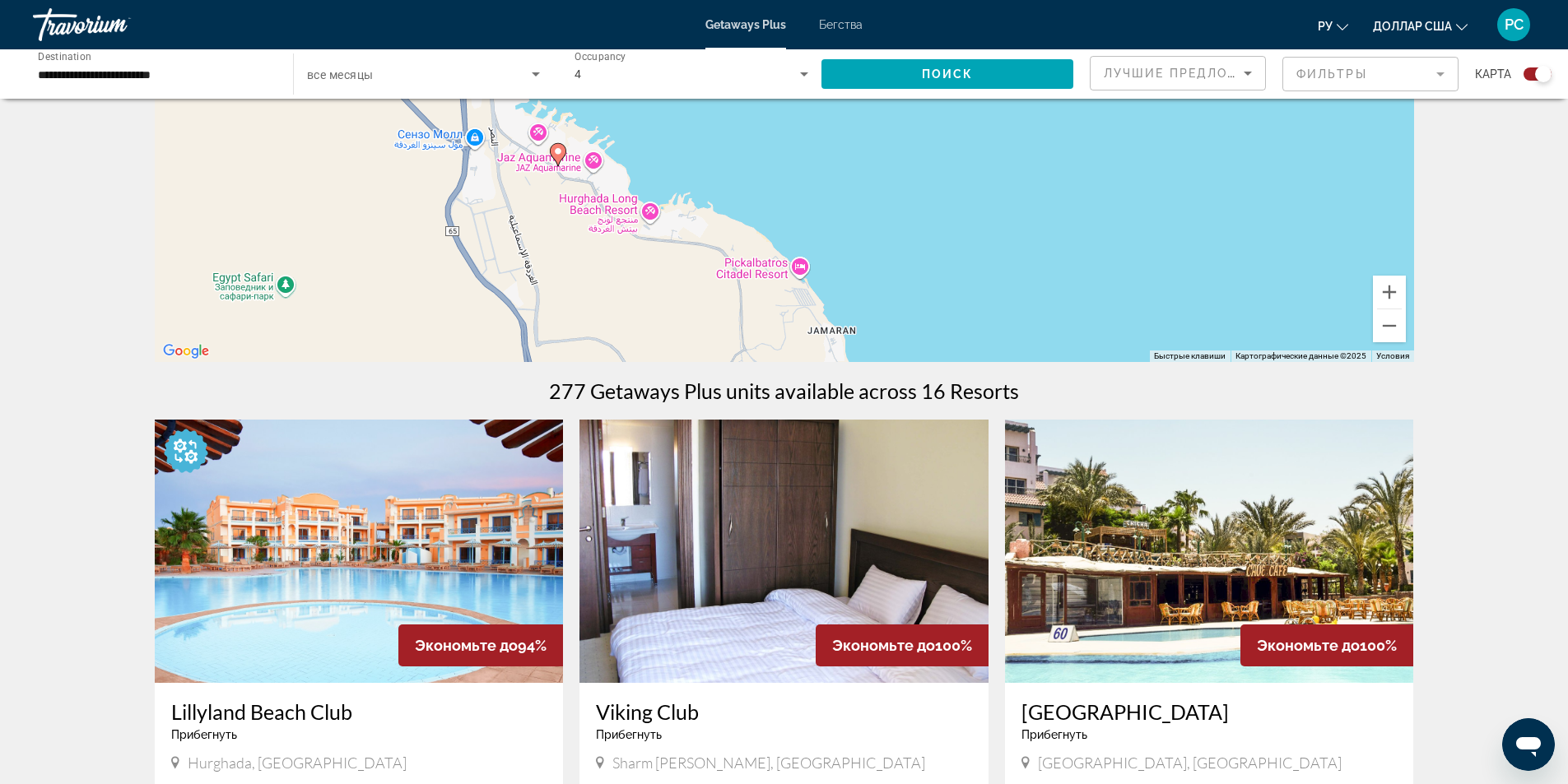
click at [628, 190] on div "Чтобы активировать перетаскивание с помощью клавиатуры, нажмите Alt + Ввод. Пос…" at bounding box center [784, 115] width 1260 height 494
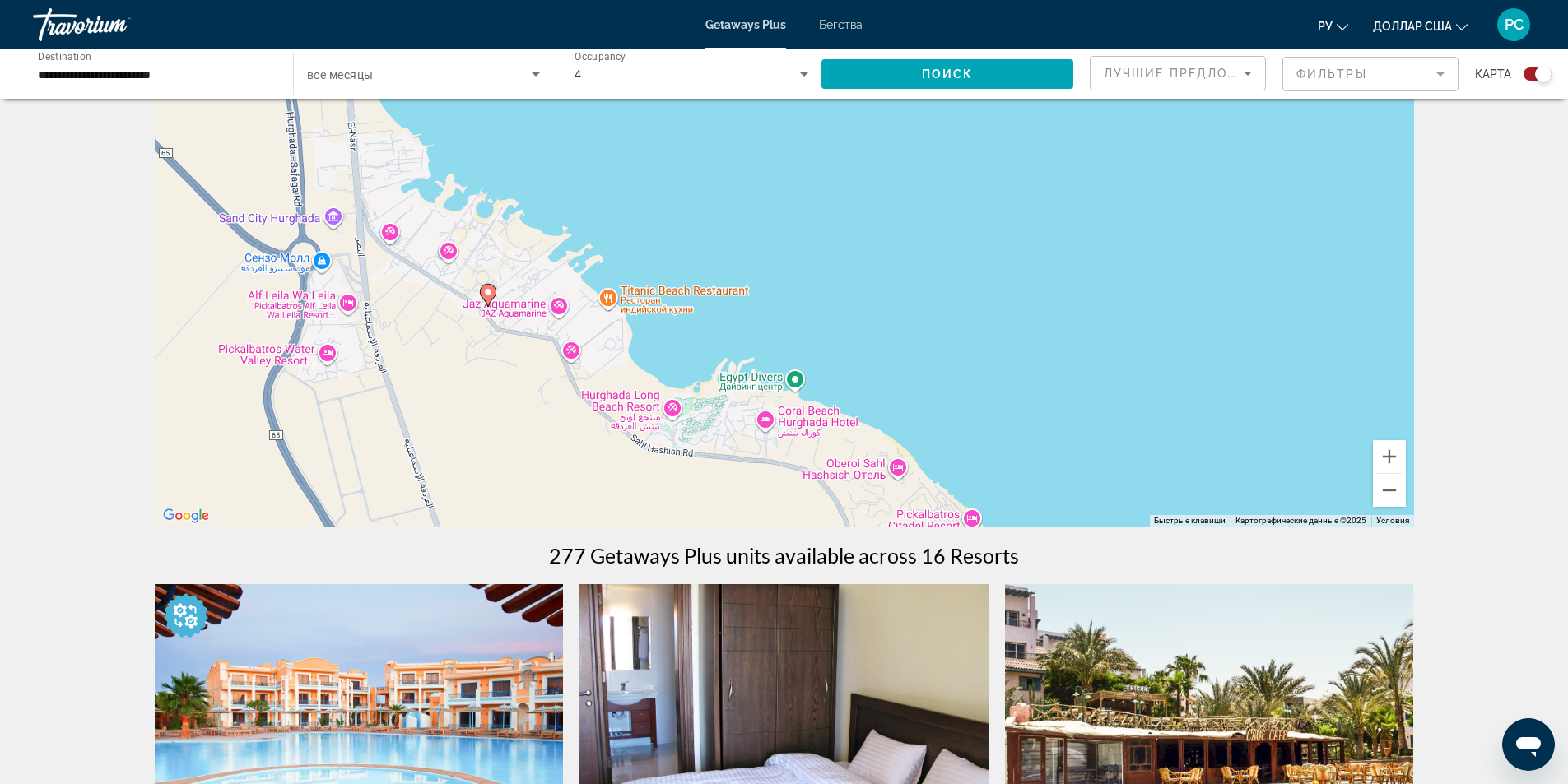
scroll to position [0, 0]
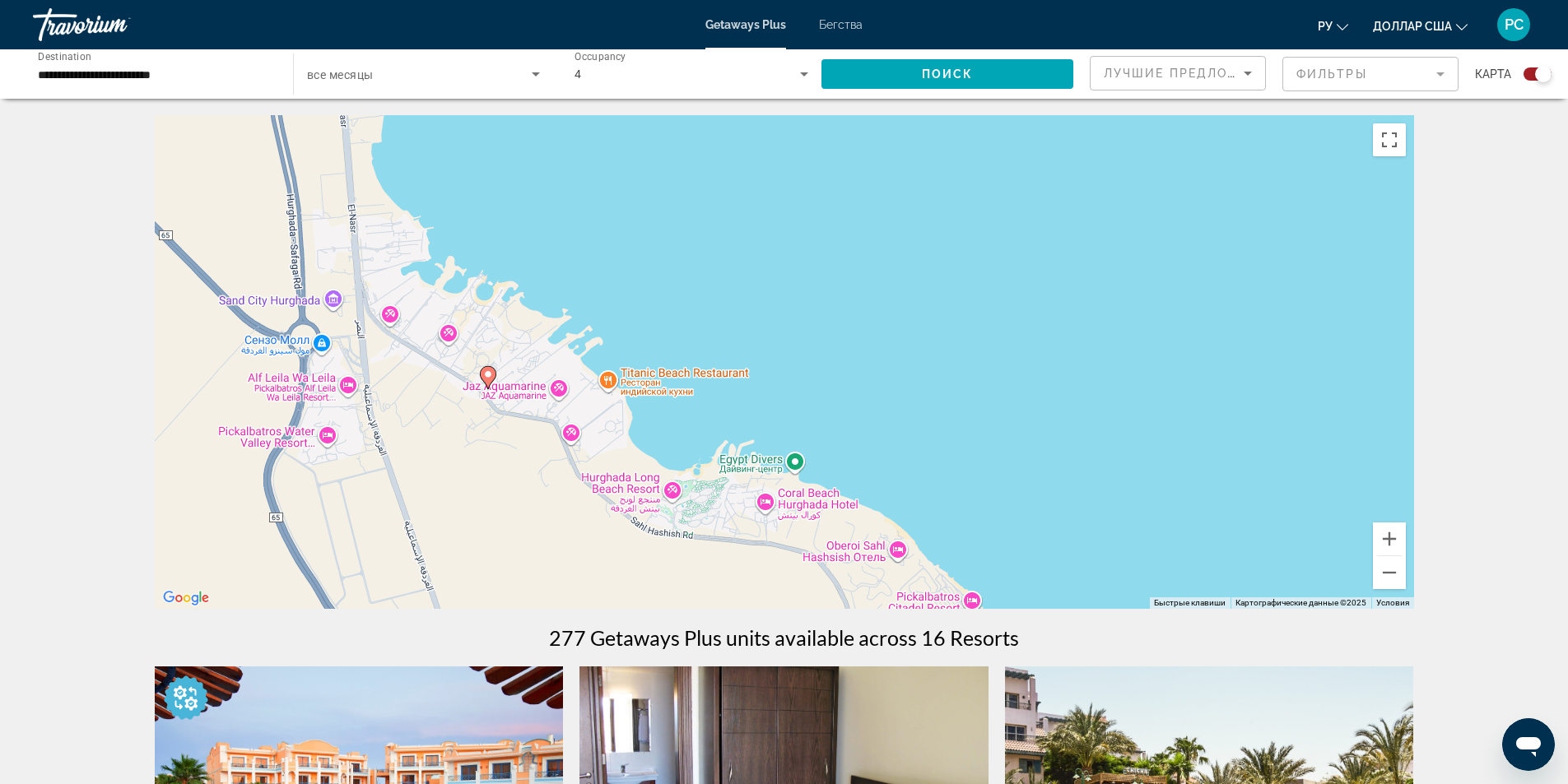
click at [523, 398] on div "Чтобы активировать перетаскивание с помощью клавиатуры, нажмите Alt + Ввод. Пос…" at bounding box center [784, 362] width 1260 height 494
click at [521, 398] on div "Чтобы активировать перетаскивание с помощью клавиатуры, нажмите Alt + Ввод. Пос…" at bounding box center [784, 362] width 1260 height 494
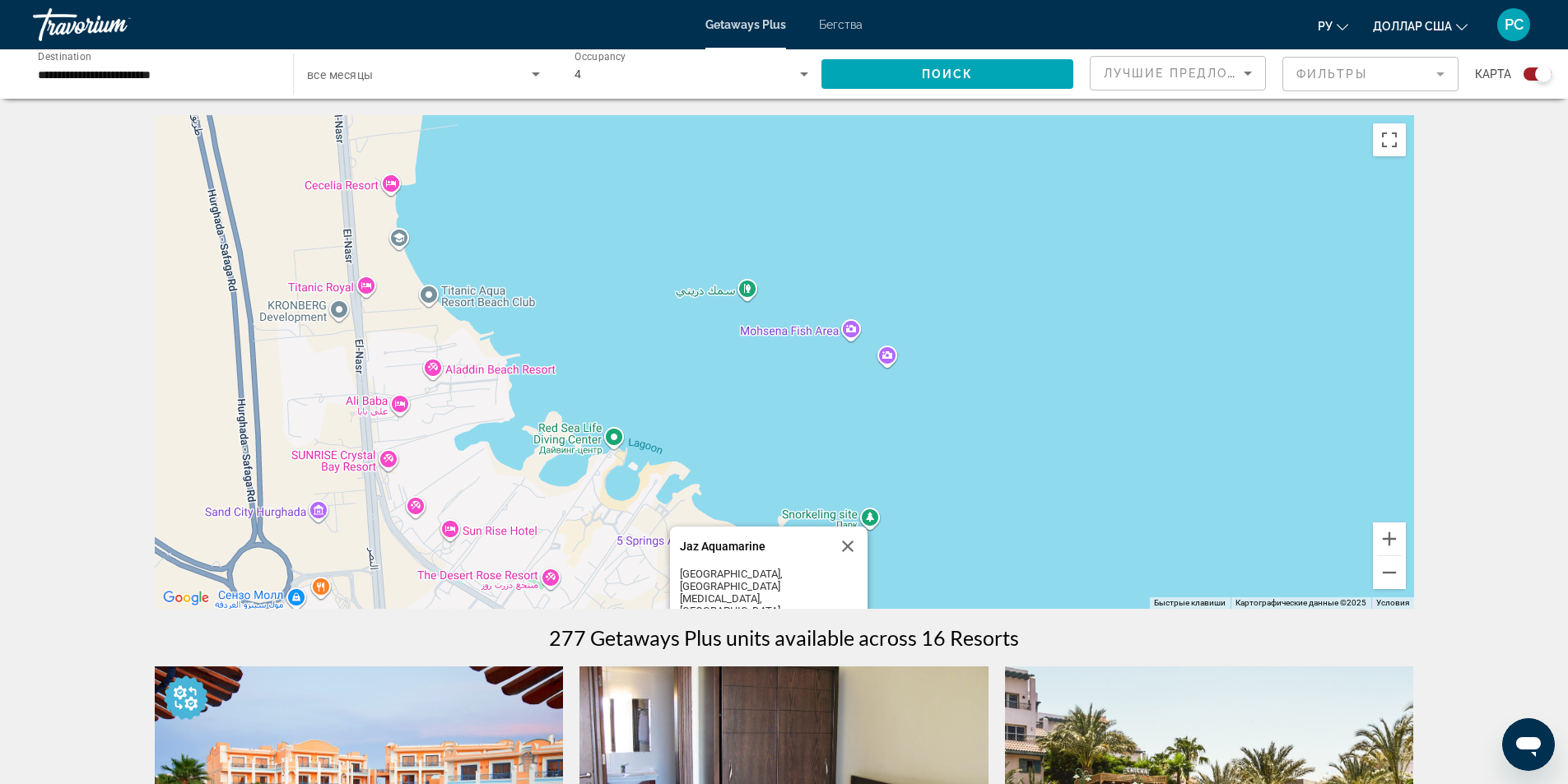
drag, startPoint x: 868, startPoint y: 288, endPoint x: 1042, endPoint y: 592, distance: 350.3
click at [1042, 592] on div "Чтобы активировать перетаскивание с помощью клавиатуры, нажмите Alt + Ввод. Пос…" at bounding box center [784, 362] width 1260 height 494
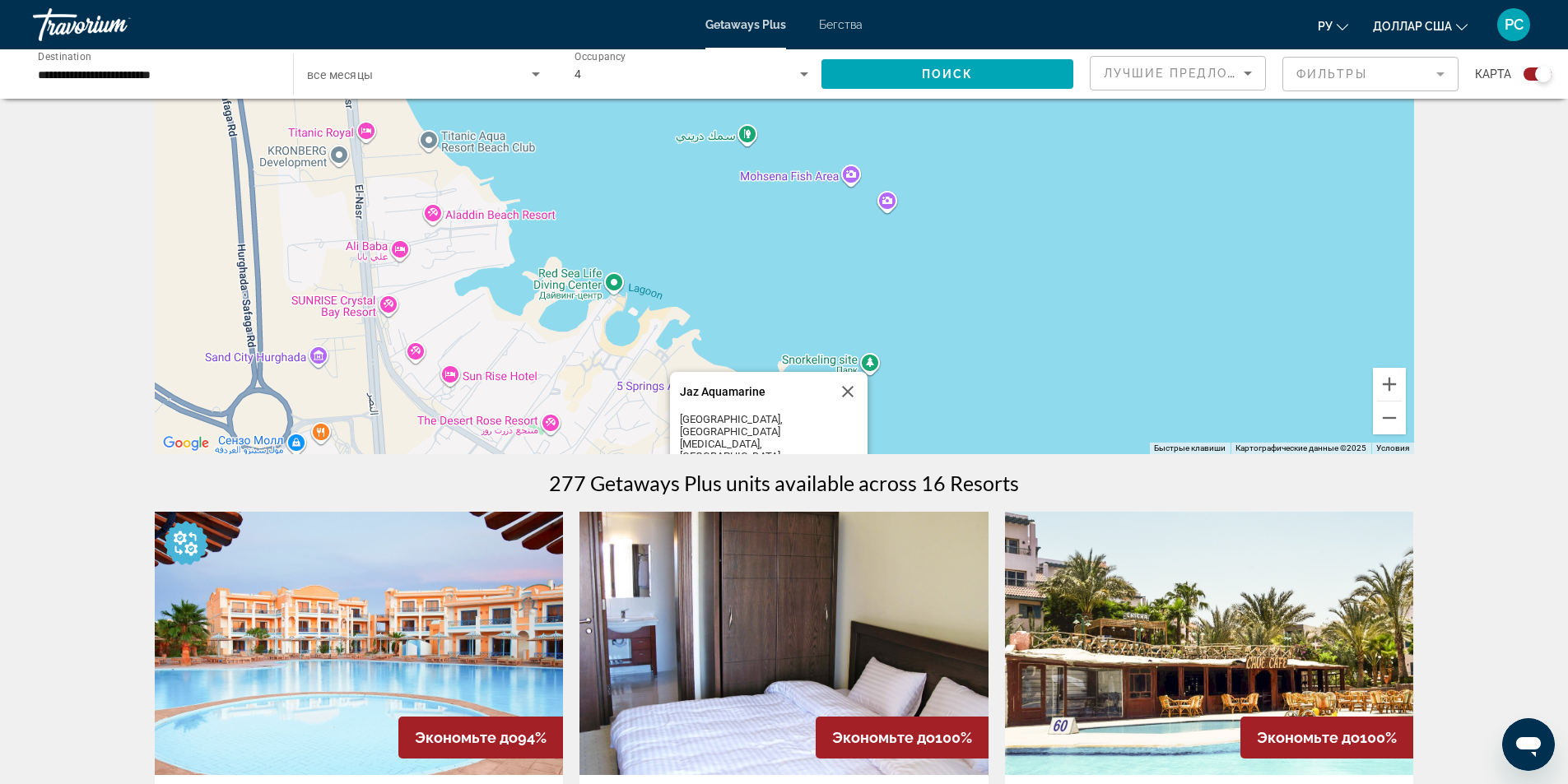
scroll to position [247, 0]
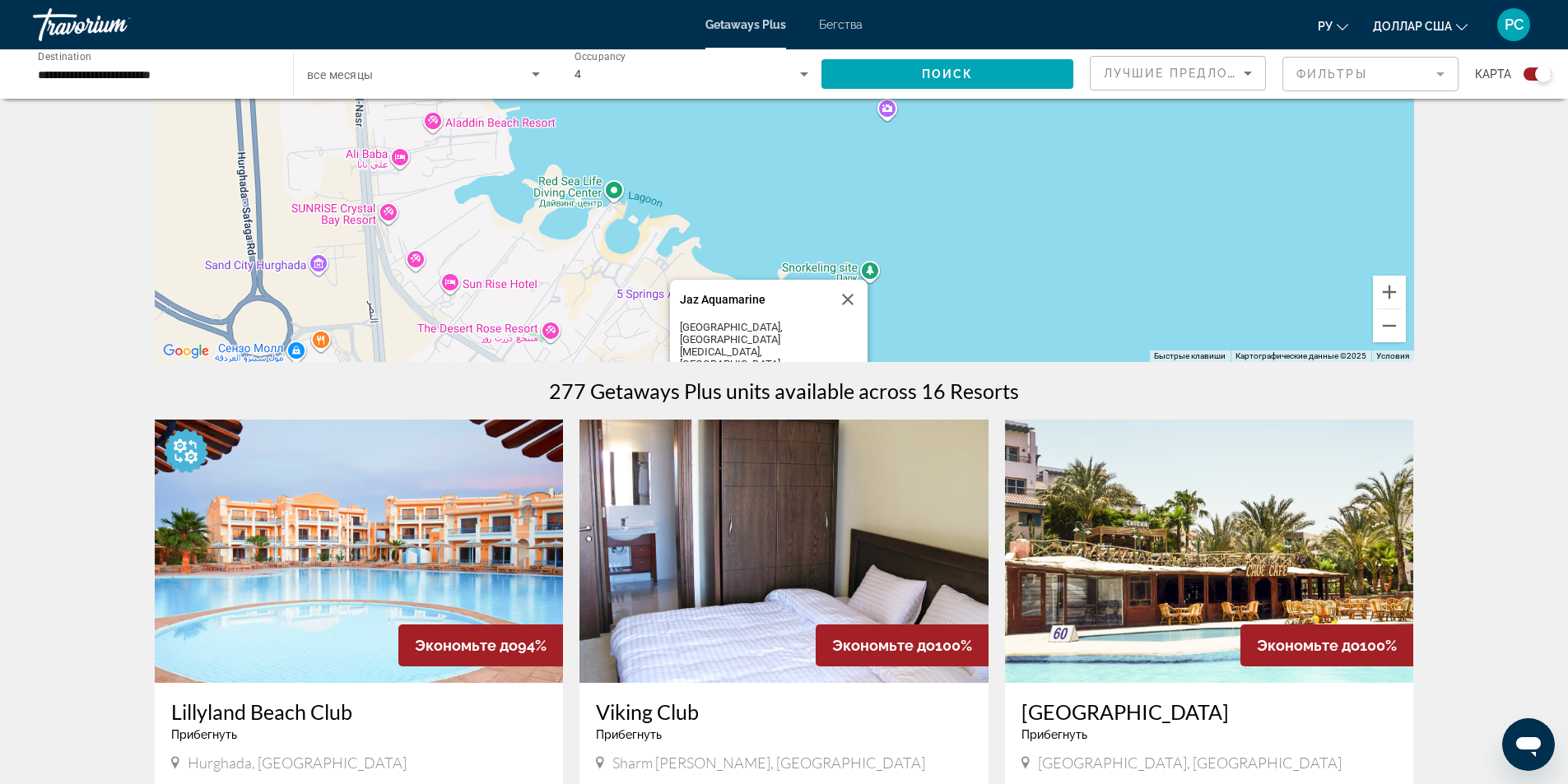
click at [1012, 225] on div "Чтобы активировать перетаскивание с помощью клавиатуры, нажмите Alt + Ввод. Пос…" at bounding box center [784, 115] width 1260 height 494
click at [844, 312] on button "Закрыть" at bounding box center [848, 299] width 40 height 40
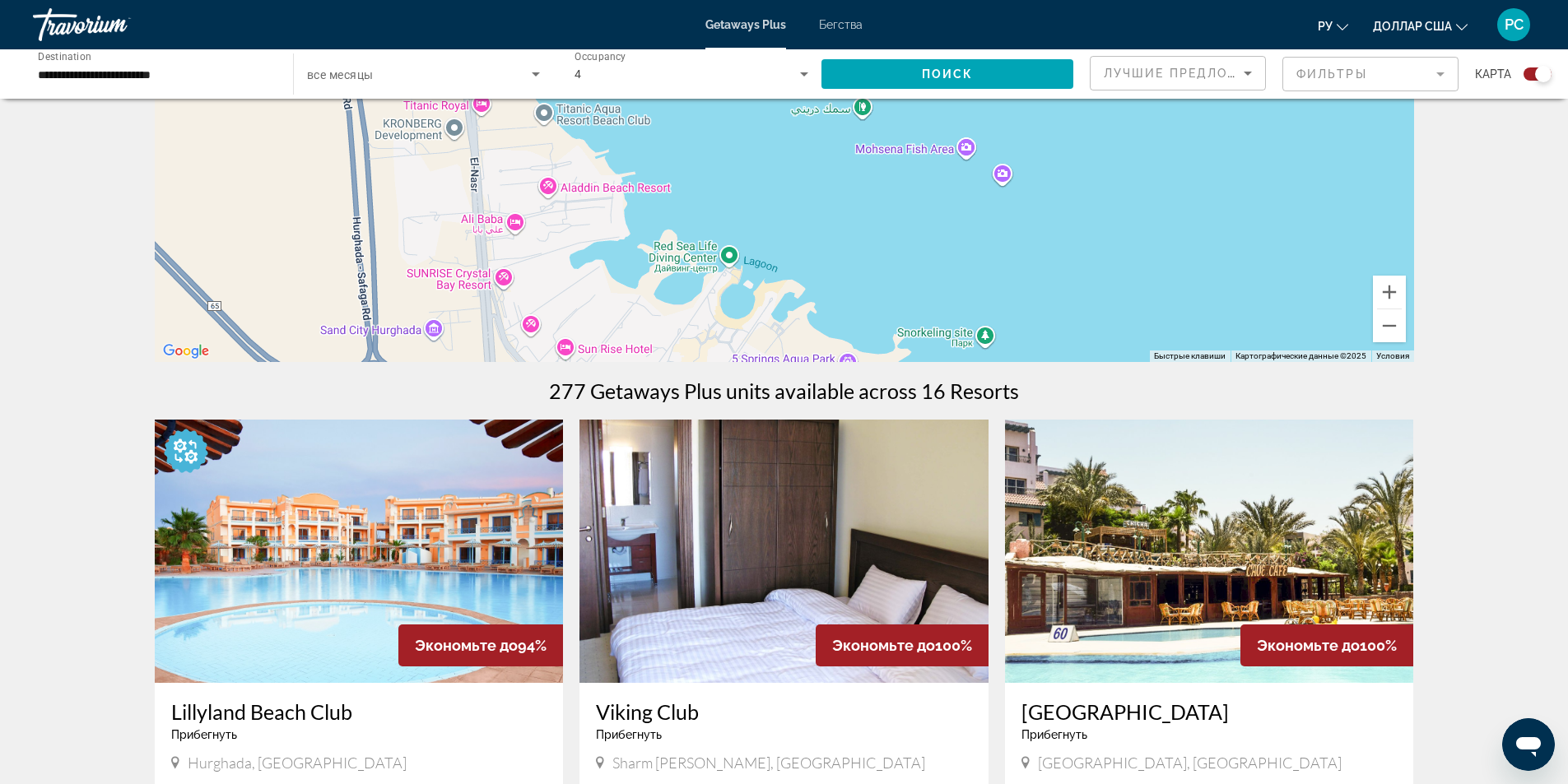
drag, startPoint x: 660, startPoint y: 326, endPoint x: 762, endPoint y: 289, distance: 108.5
drag, startPoint x: 750, startPoint y: 205, endPoint x: 760, endPoint y: 374, distance: 169.3
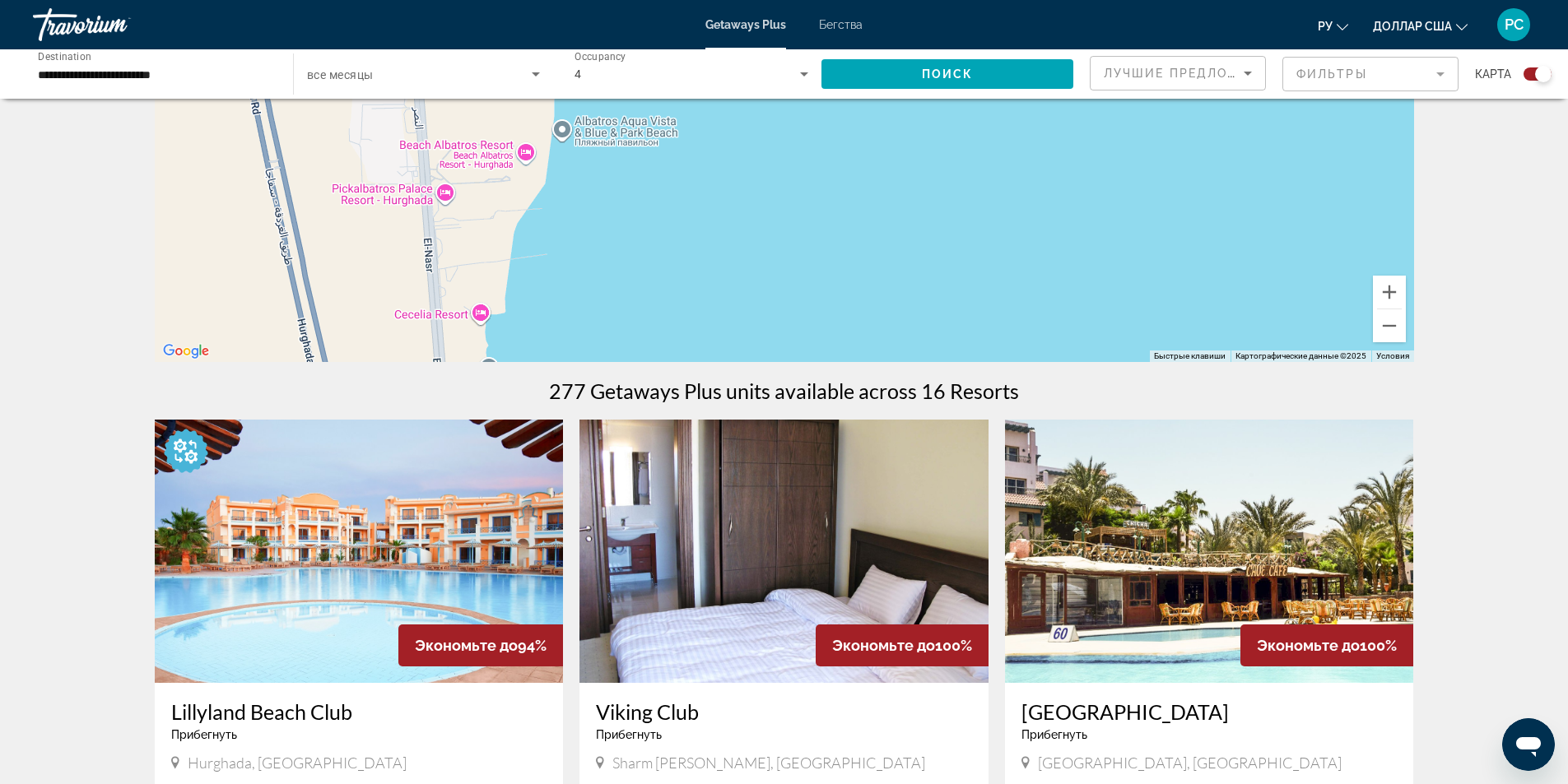
drag, startPoint x: 757, startPoint y: 236, endPoint x: 738, endPoint y: 309, distance: 75.4
click at [738, 309] on div "Основное содержание" at bounding box center [784, 115] width 1260 height 494
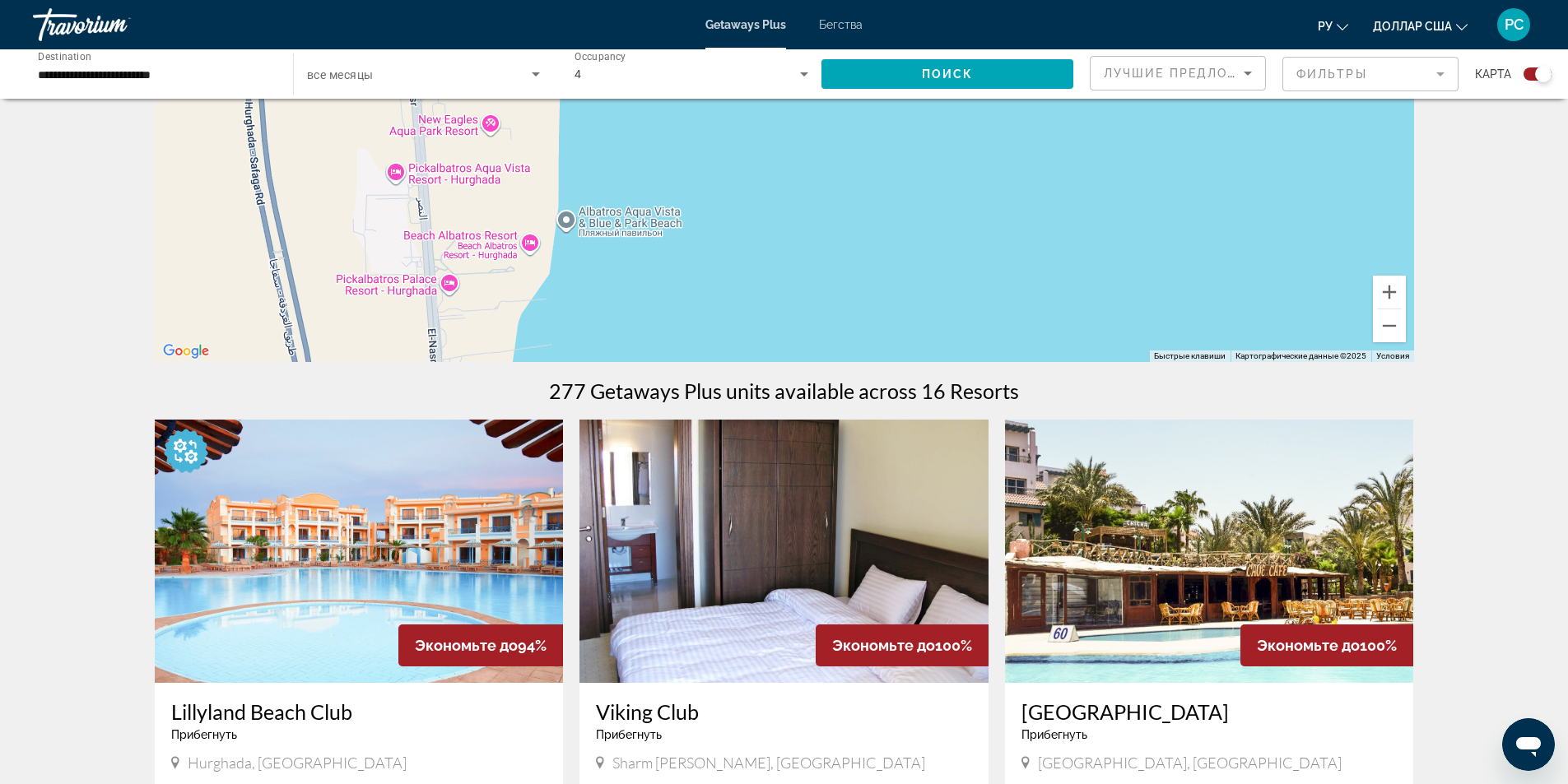
drag, startPoint x: 706, startPoint y: 188, endPoint x: 724, endPoint y: 265, distance: 79.1
click at [732, 297] on div "Основное содержание" at bounding box center [784, 115] width 1260 height 494
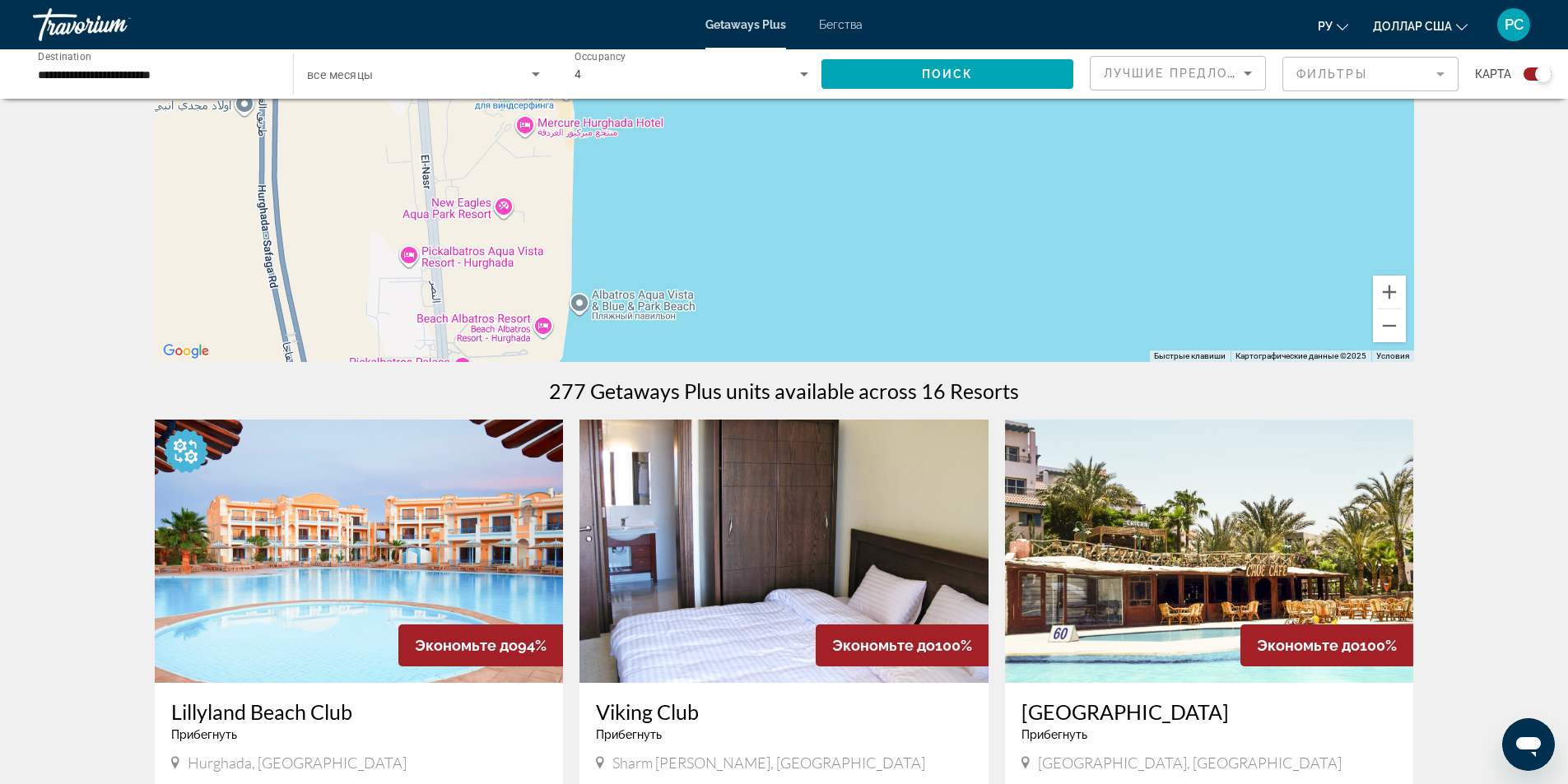
drag, startPoint x: 752, startPoint y: 210, endPoint x: 729, endPoint y: 279, distance: 72.7
click at [732, 278] on div "Основное содержание" at bounding box center [784, 115] width 1260 height 494
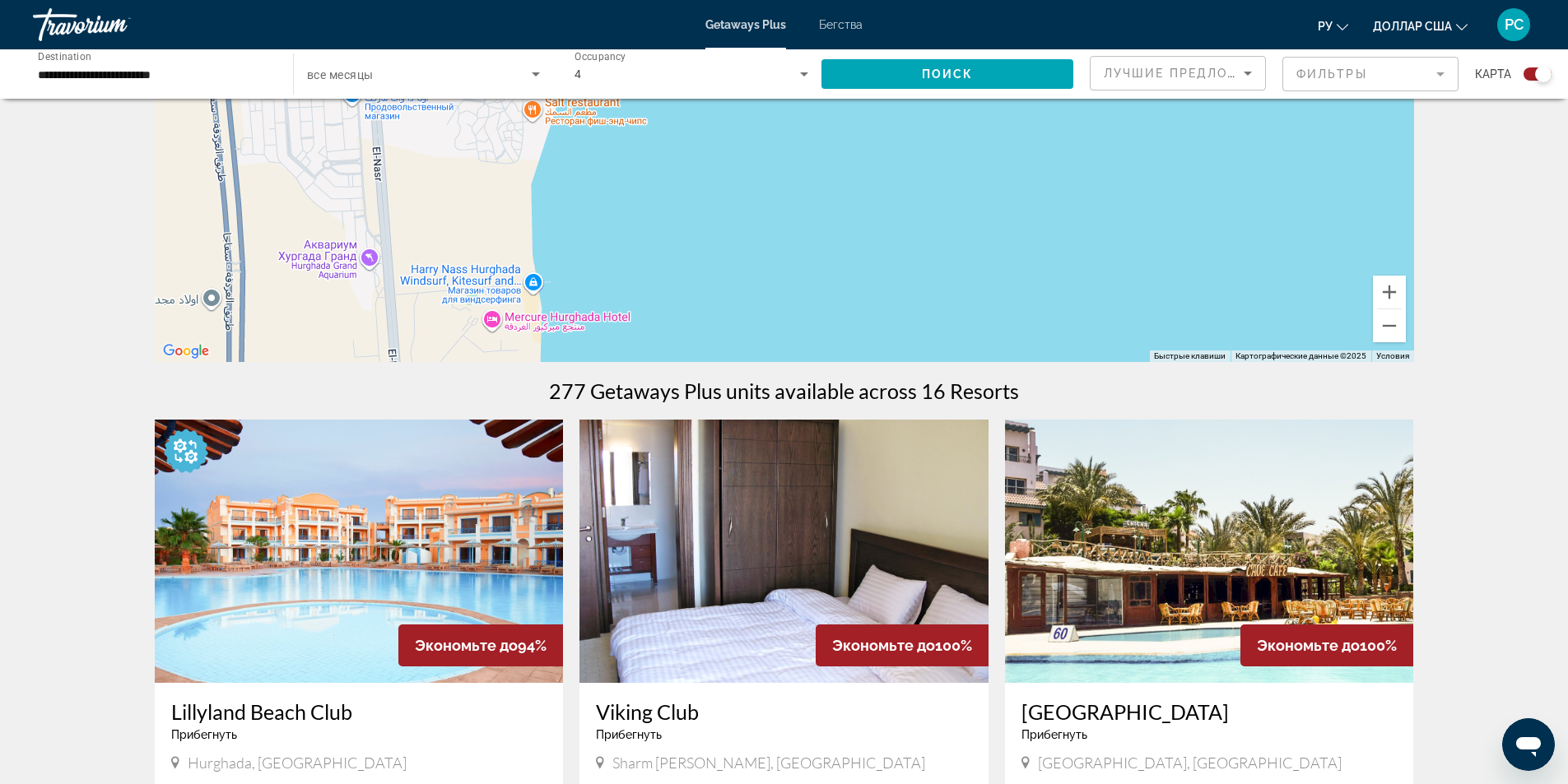
drag, startPoint x: 736, startPoint y: 212, endPoint x: 729, endPoint y: 296, distance: 84.3
click at [734, 314] on div "Основное содержание" at bounding box center [784, 115] width 1260 height 494
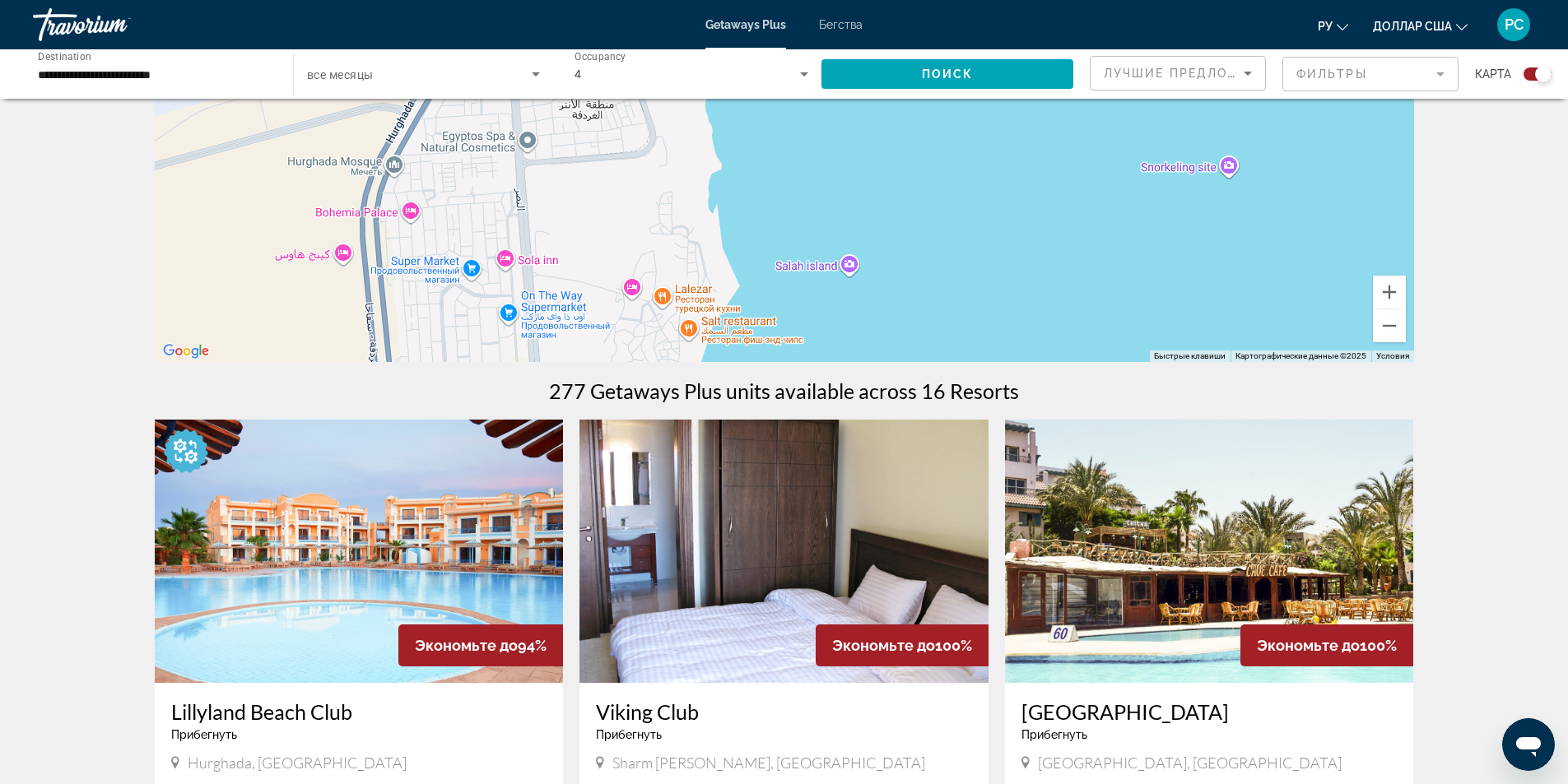
drag, startPoint x: 736, startPoint y: 179, endPoint x: 892, endPoint y: 370, distance: 246.6
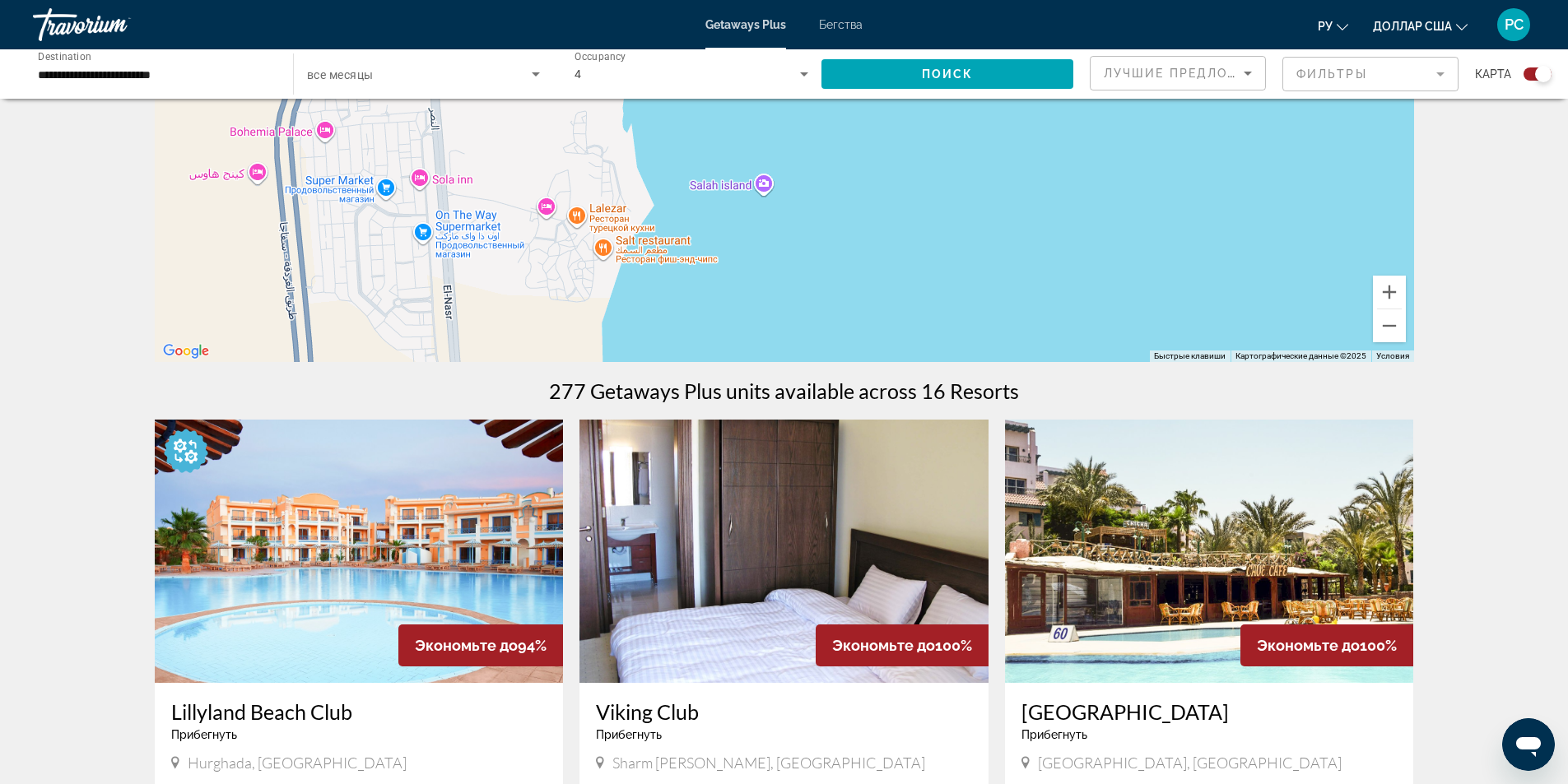
drag, startPoint x: 1148, startPoint y: 309, endPoint x: 1048, endPoint y: 209, distance: 141.4
click at [1048, 209] on div "Основное содержание" at bounding box center [784, 115] width 1260 height 494
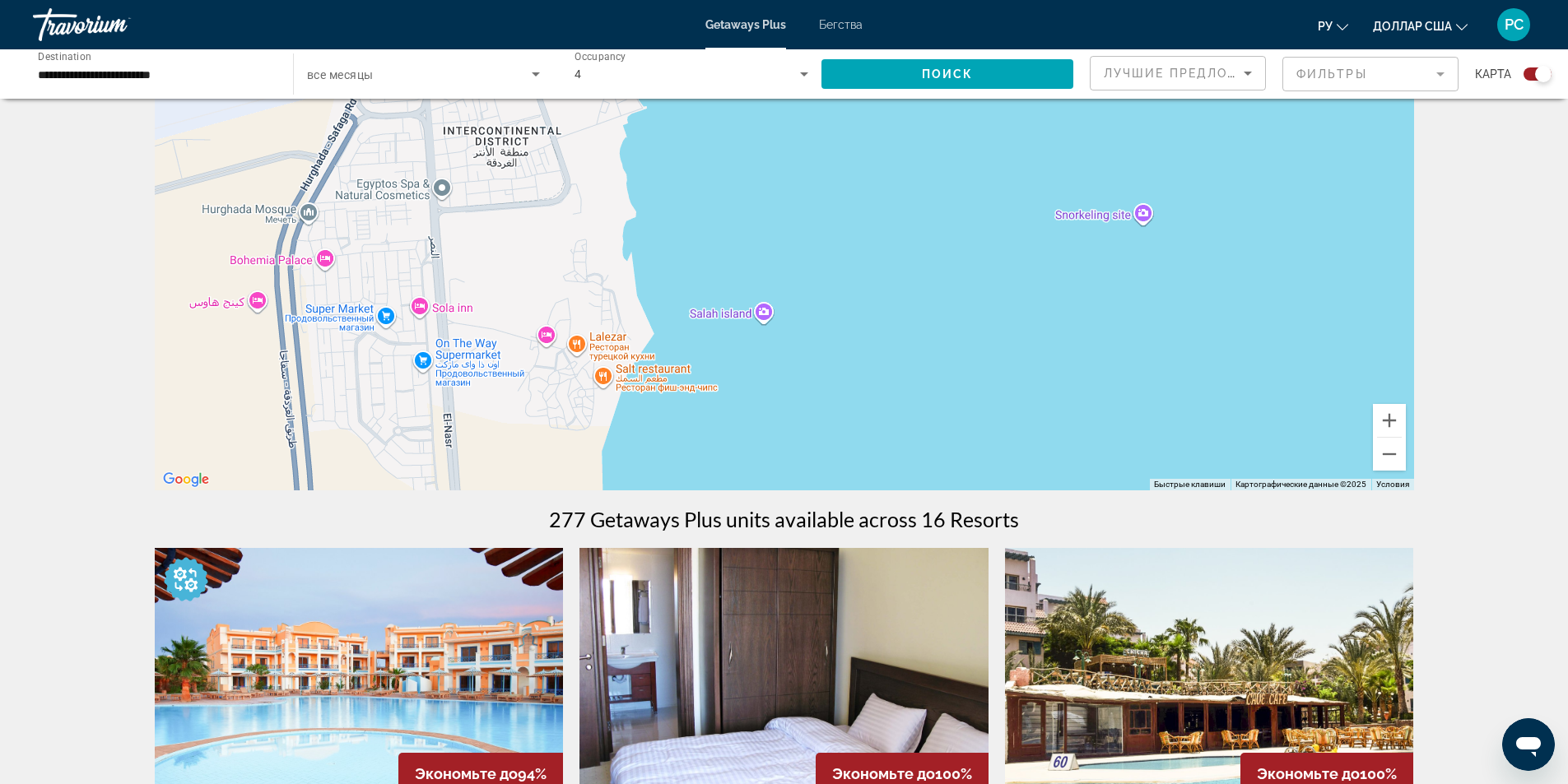
scroll to position [0, 0]
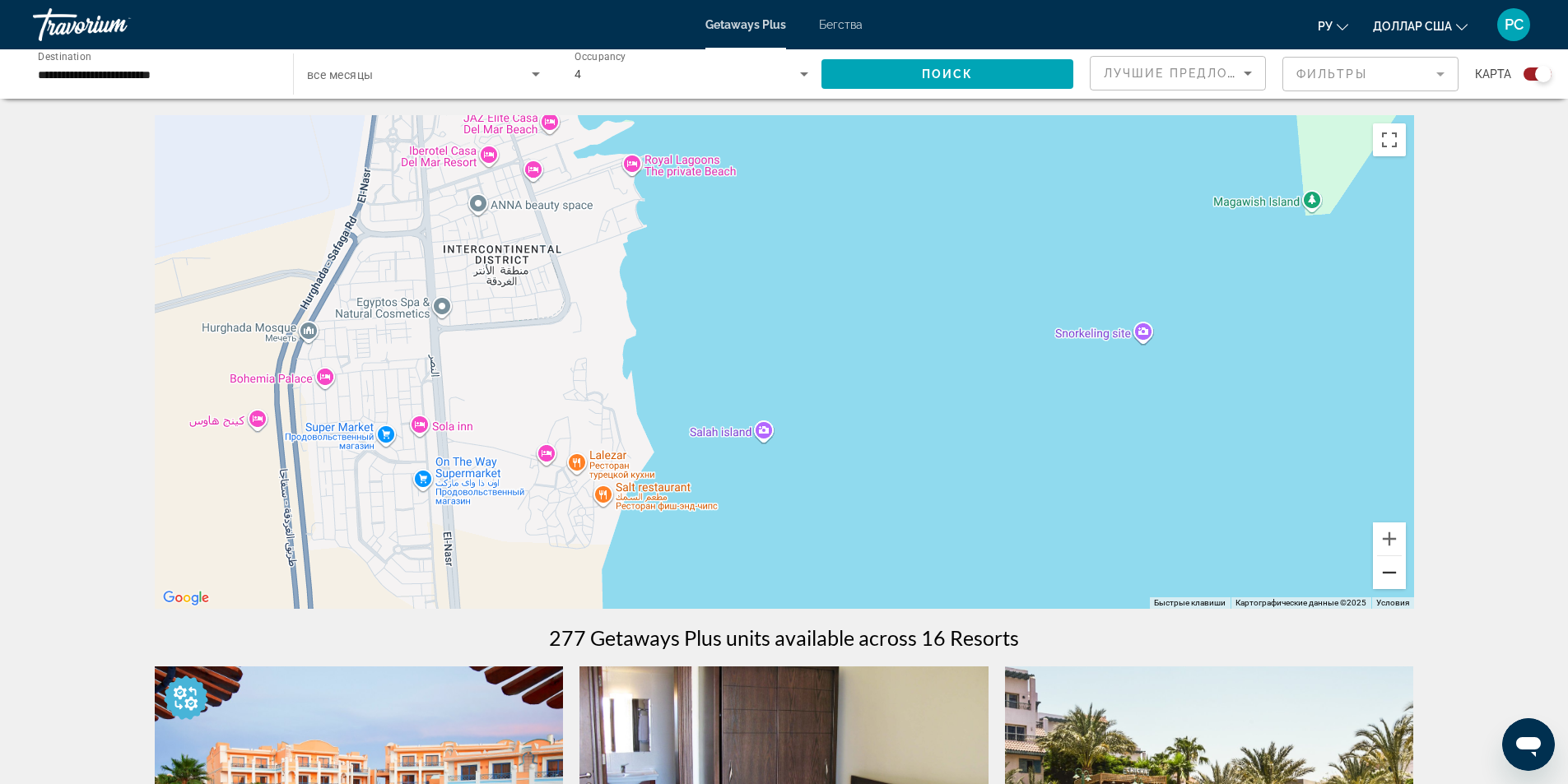
click at [1383, 585] on button "Уменьшить" at bounding box center [1388, 572] width 33 height 33
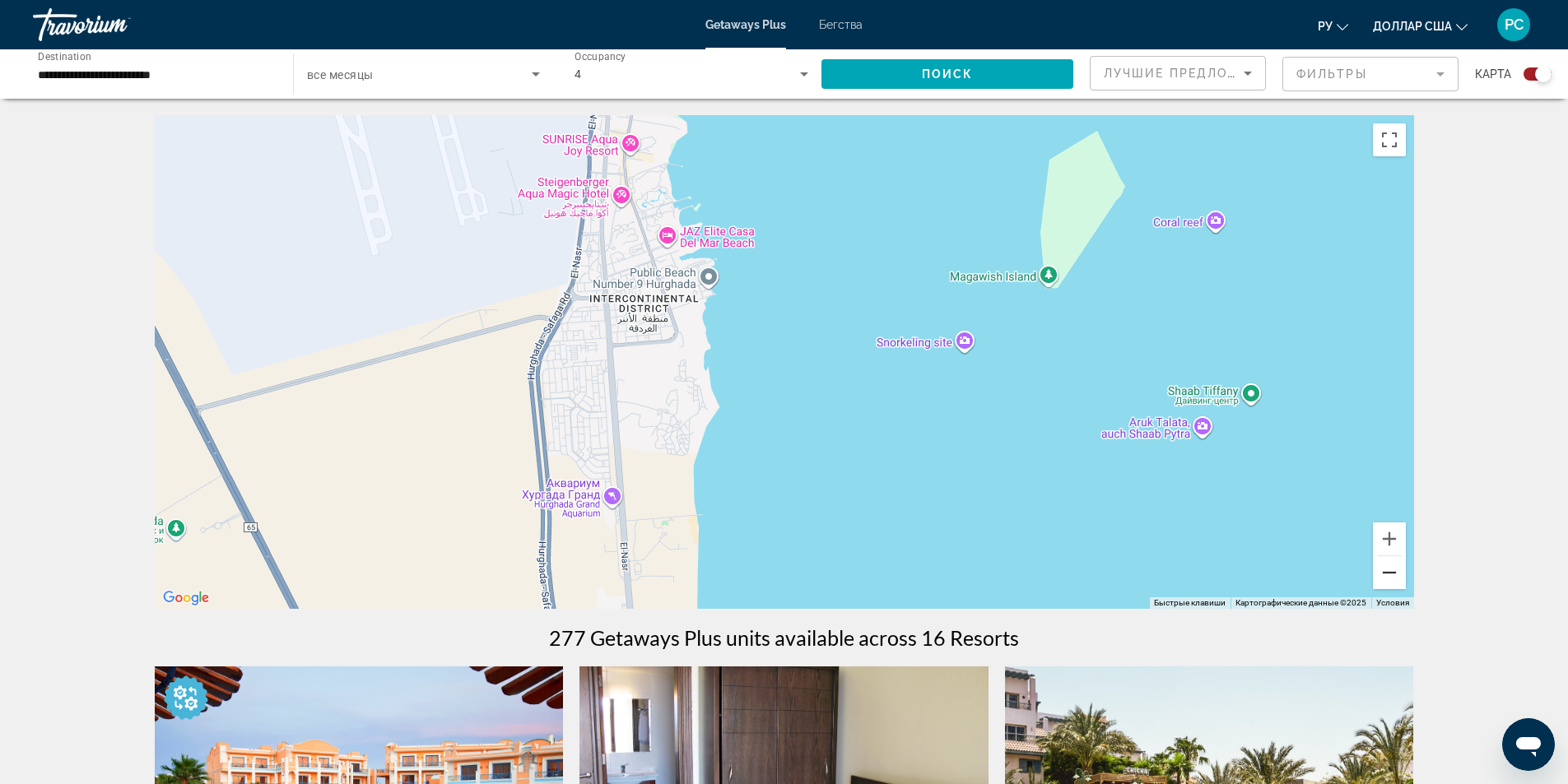
click at [1383, 585] on button "Уменьшить" at bounding box center [1388, 572] width 33 height 33
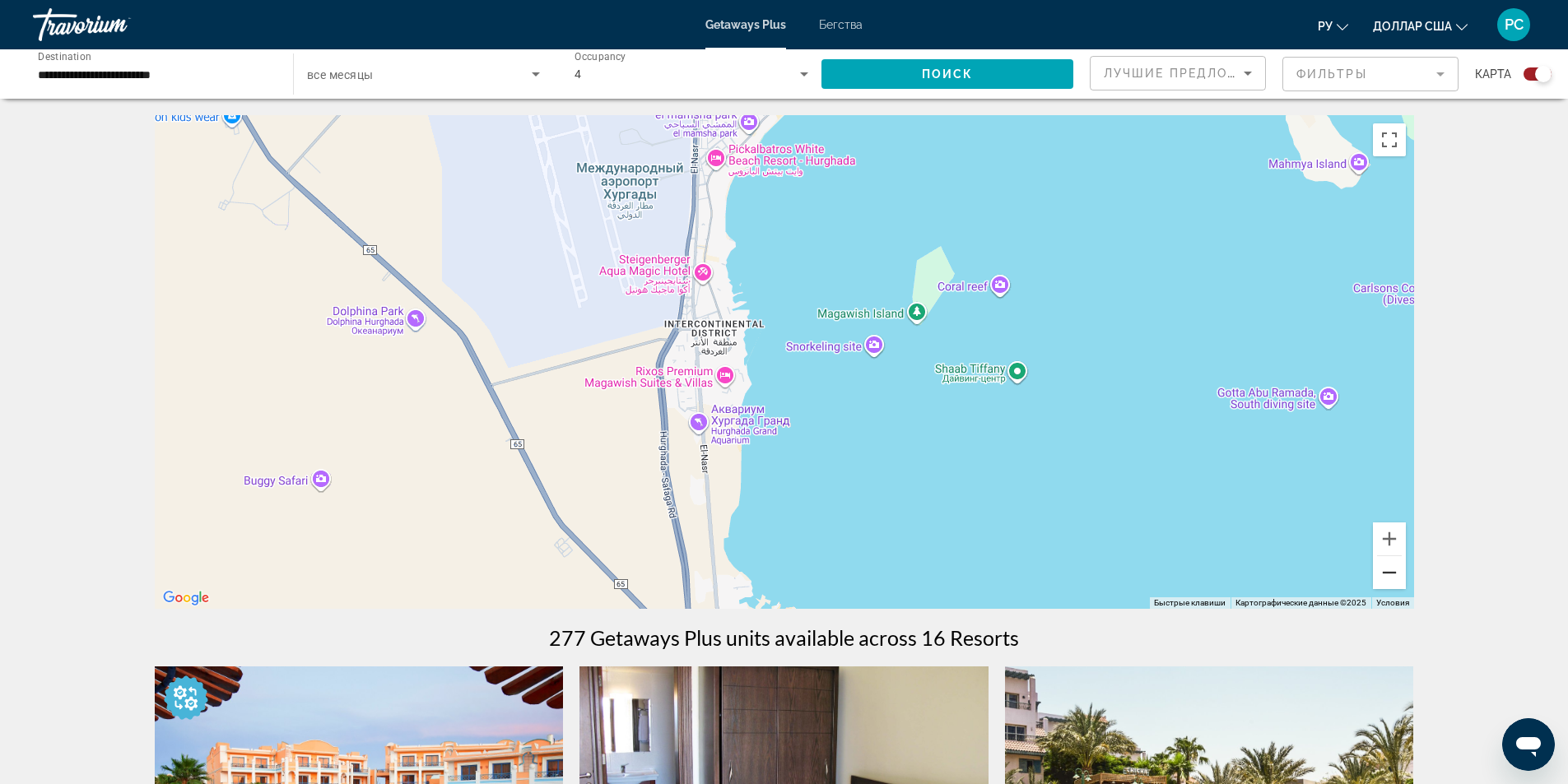
click at [1383, 585] on button "Уменьшить" at bounding box center [1388, 572] width 33 height 33
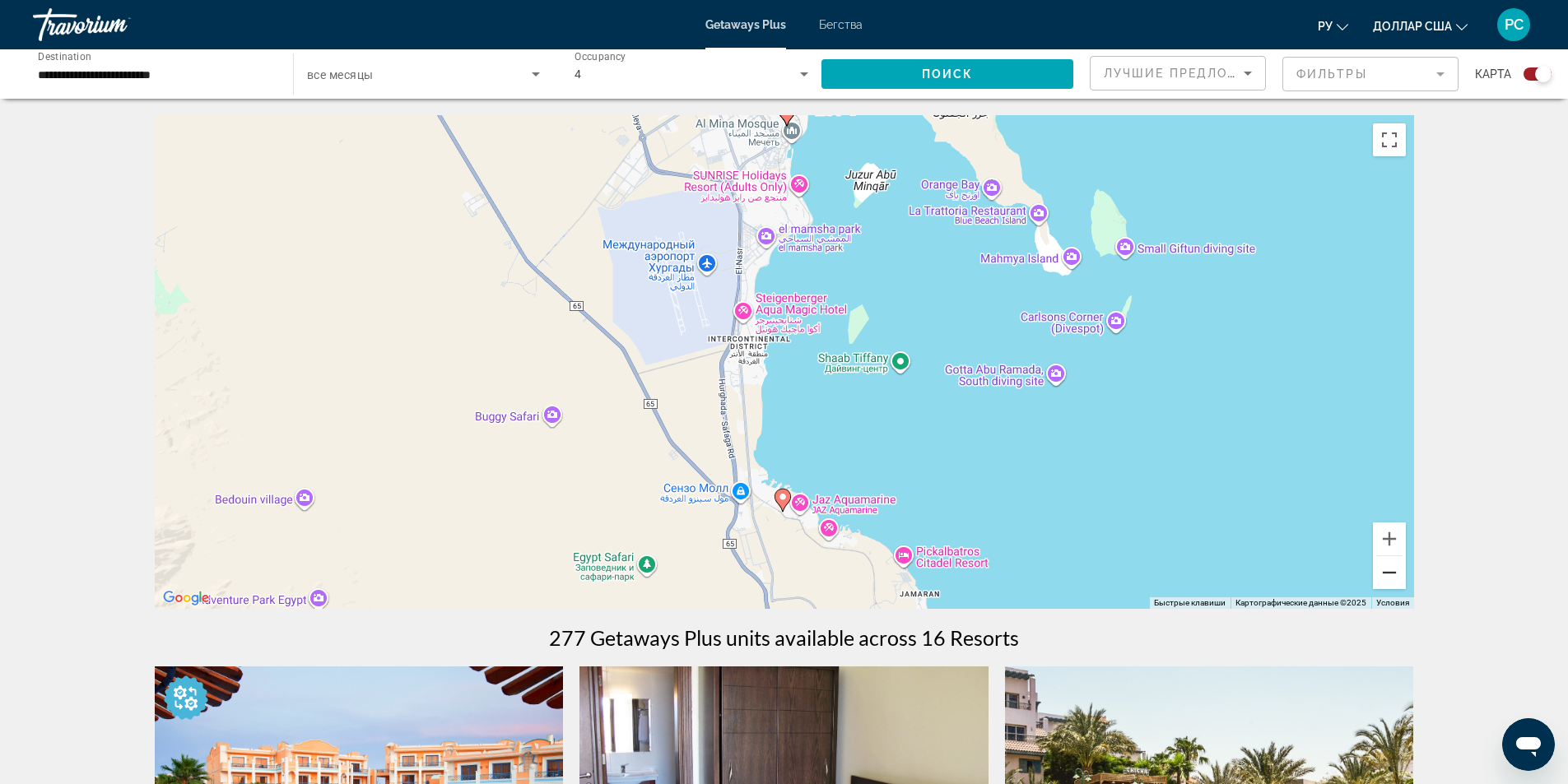
click at [1383, 585] on button "Уменьшить" at bounding box center [1388, 572] width 33 height 33
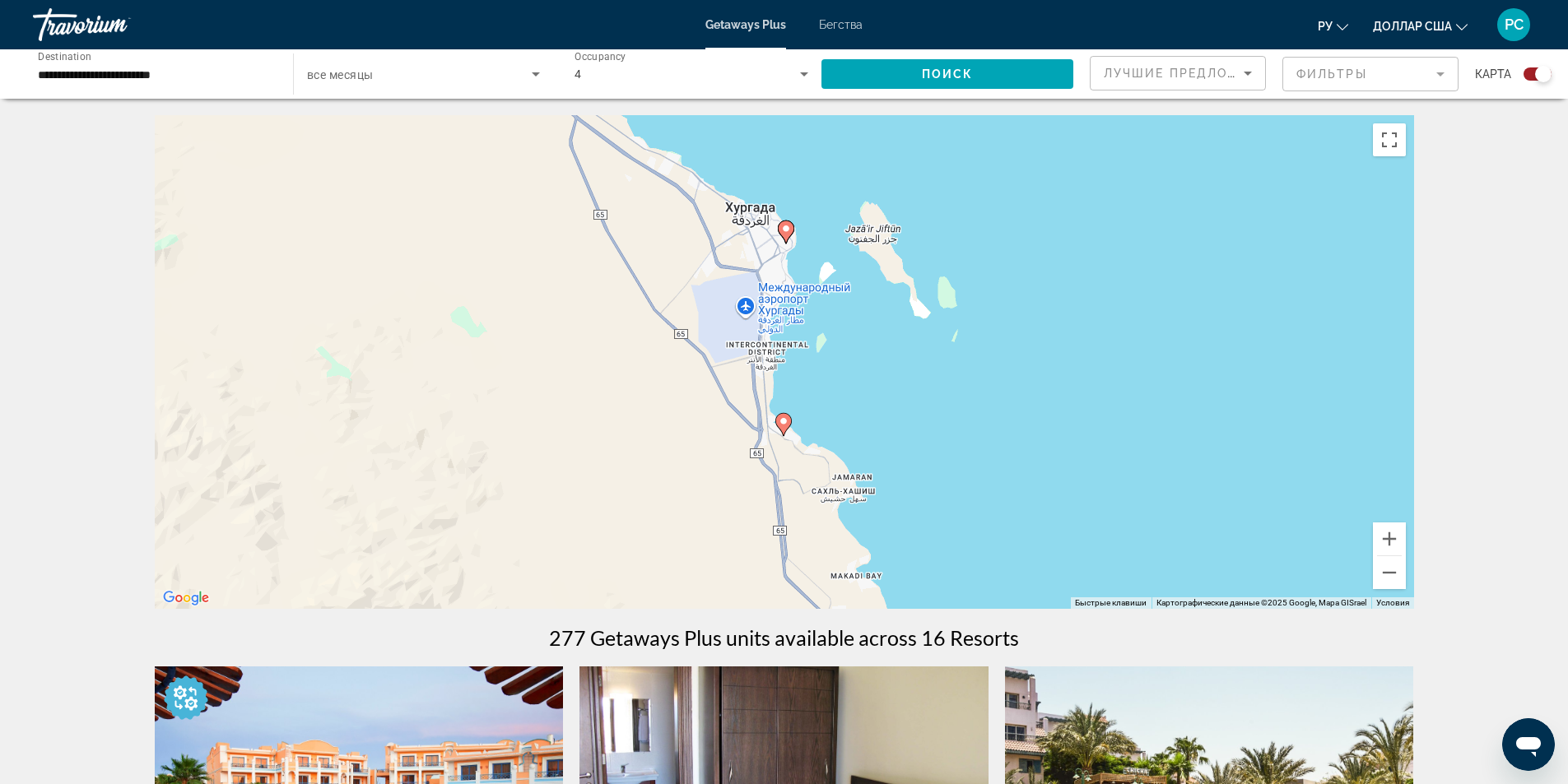
click at [786, 239] on icon "Основное содержание" at bounding box center [784, 232] width 15 height 22
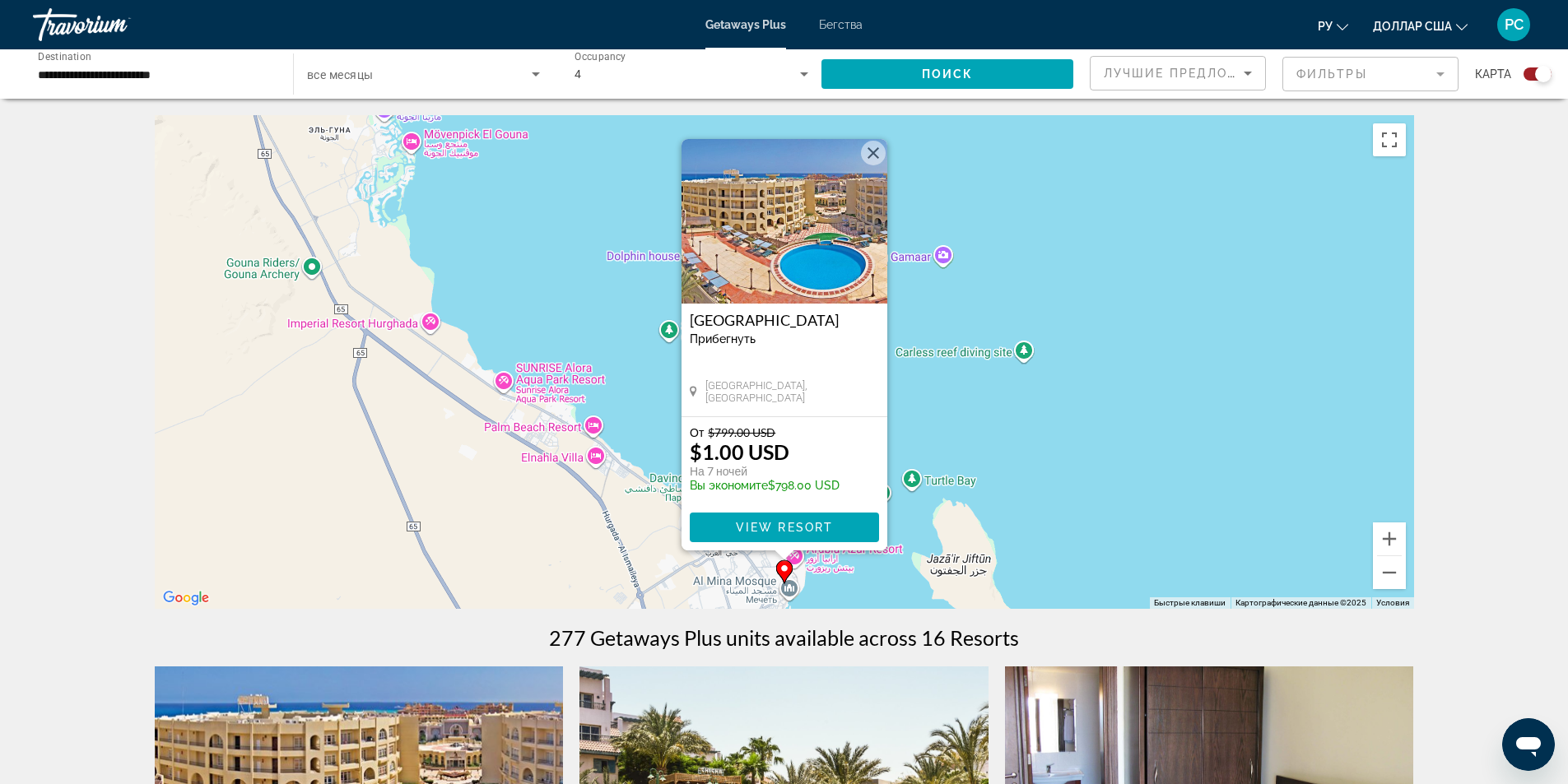
click at [1050, 435] on div "Чтобы активировать перетаскивание с помощью клавиатуры, нажмите Alt + Ввод. Пос…" at bounding box center [784, 362] width 1260 height 494
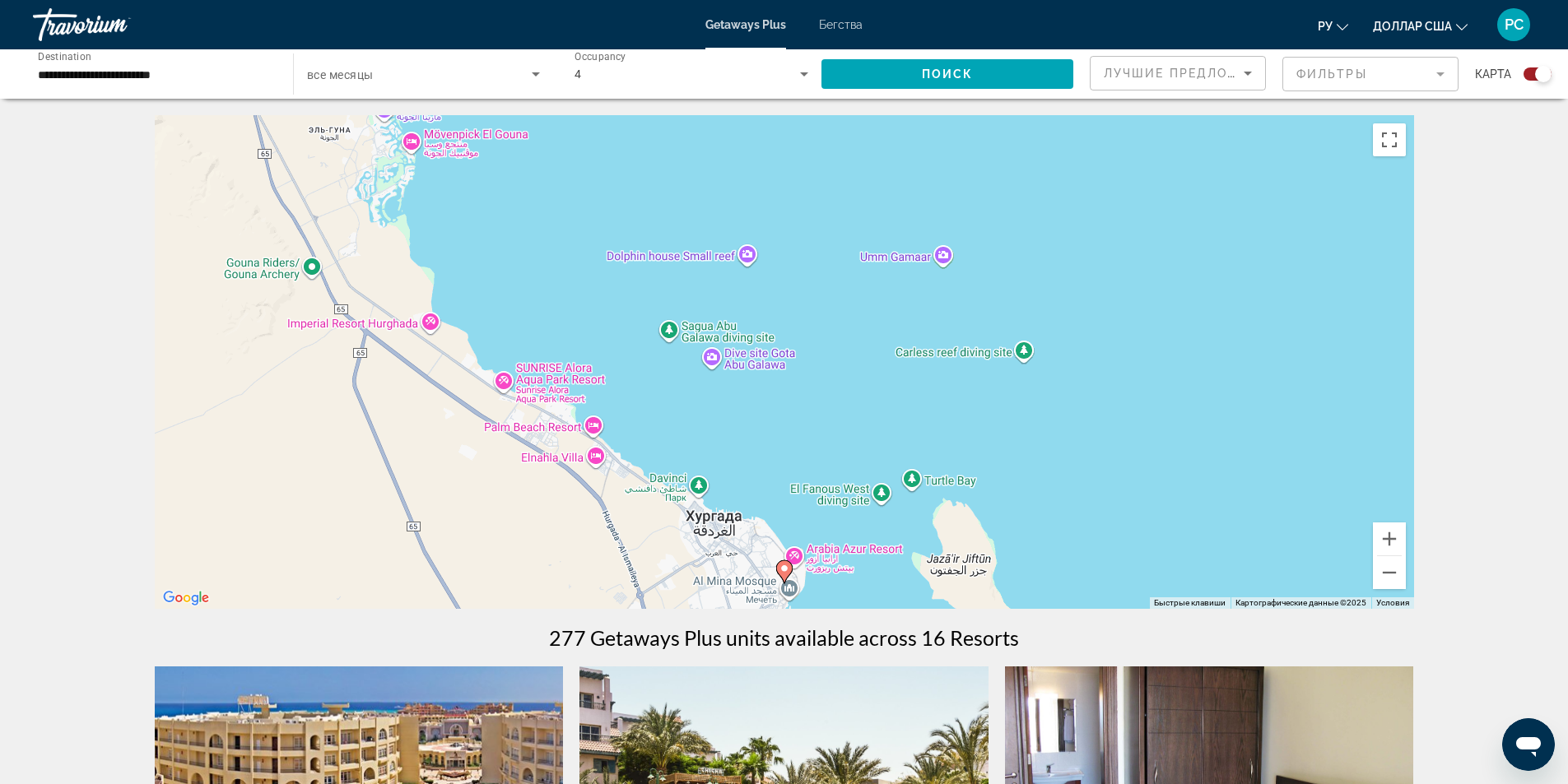
click at [1050, 435] on div "Чтобы активировать перетаскивание с помощью клавиатуры, нажмите Alt + Ввод. Пос…" at bounding box center [784, 362] width 1260 height 494
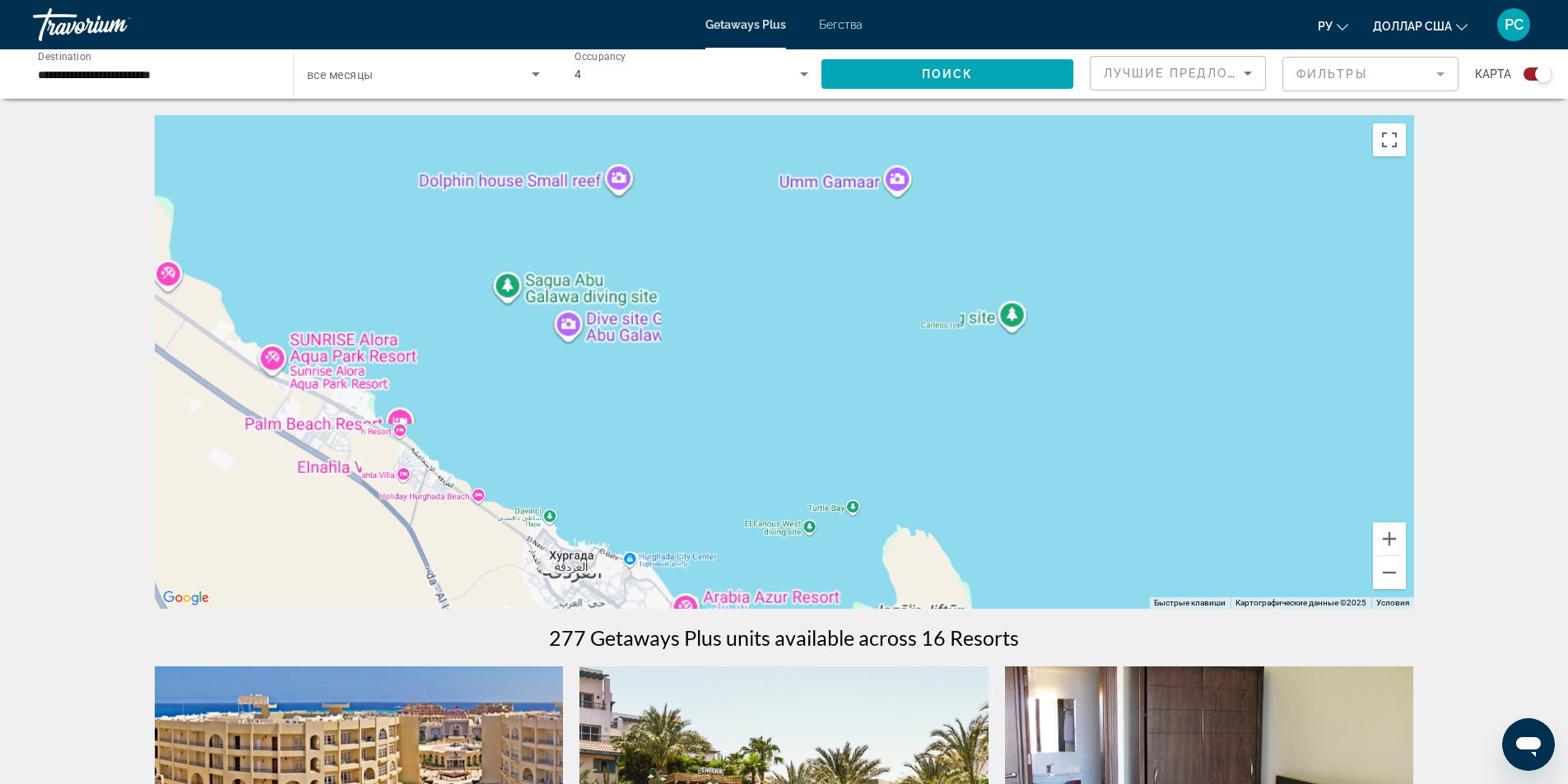
click at [1050, 435] on div "Чтобы активировать перетаскивание с помощью клавиатуры, нажмите Alt + Ввод. Пос…" at bounding box center [784, 362] width 1260 height 494
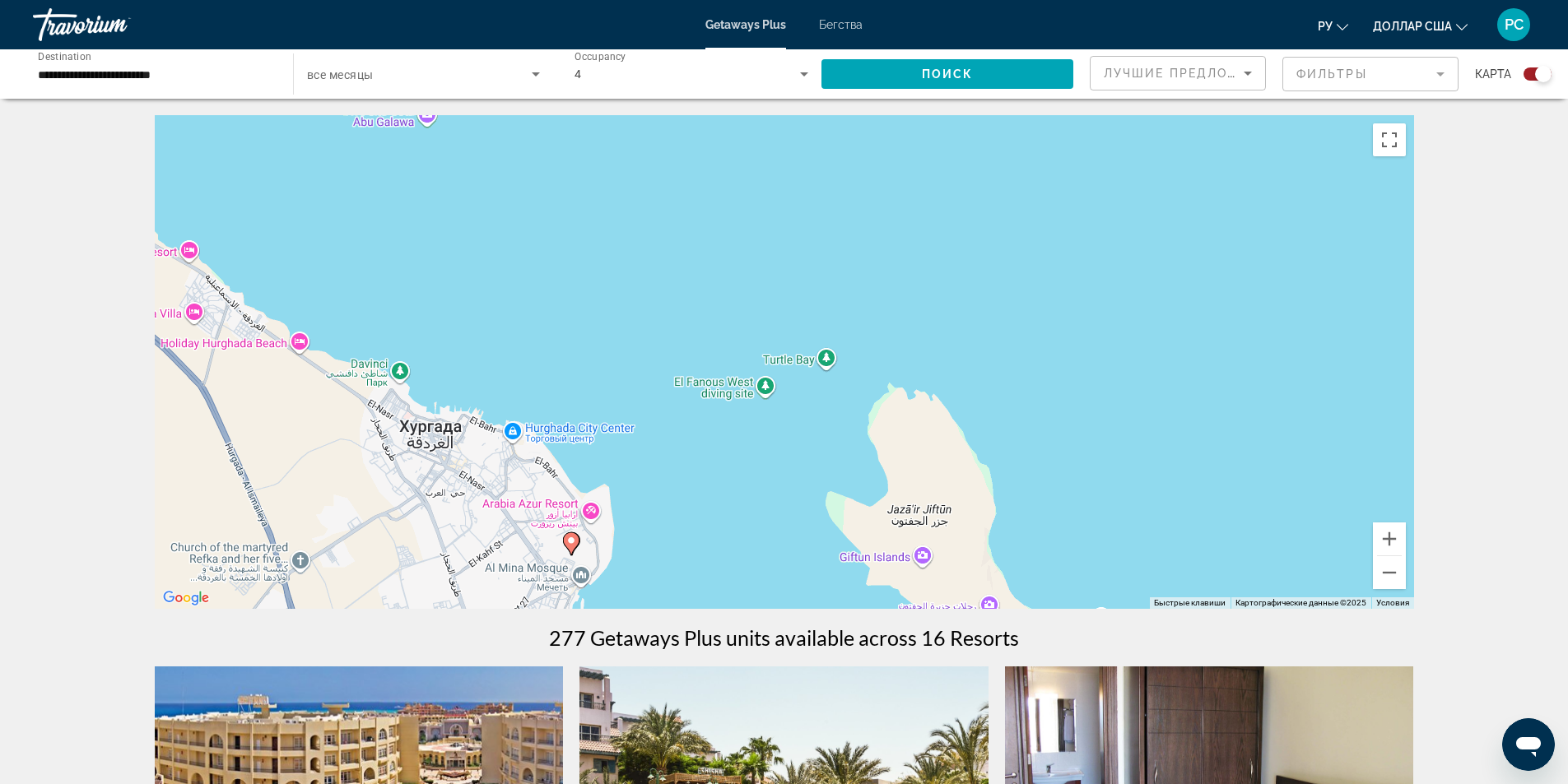
drag, startPoint x: 662, startPoint y: 534, endPoint x: 785, endPoint y: 176, distance: 378.5
click at [785, 176] on div "Чтобы активировать перетаскивание с помощью клавиатуры, нажмите Alt + Ввод. Пос…" at bounding box center [784, 362] width 1260 height 494
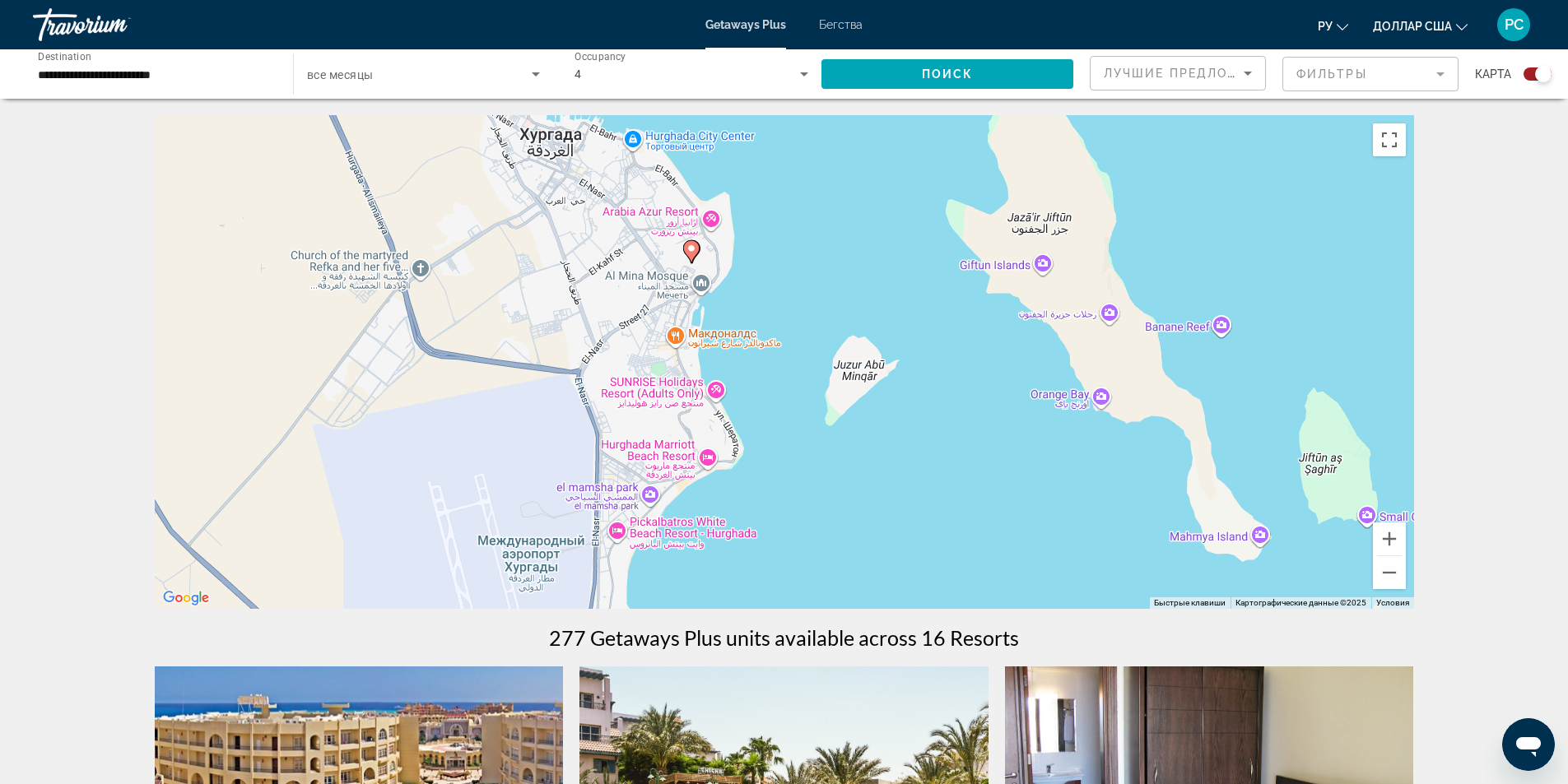
drag, startPoint x: 774, startPoint y: 404, endPoint x: 766, endPoint y: 364, distance: 40.8
click at [786, 353] on div "Чтобы активировать перетаскивание с помощью клавиатуры, нажмите Alt + Ввод. Пос…" at bounding box center [784, 362] width 1260 height 494
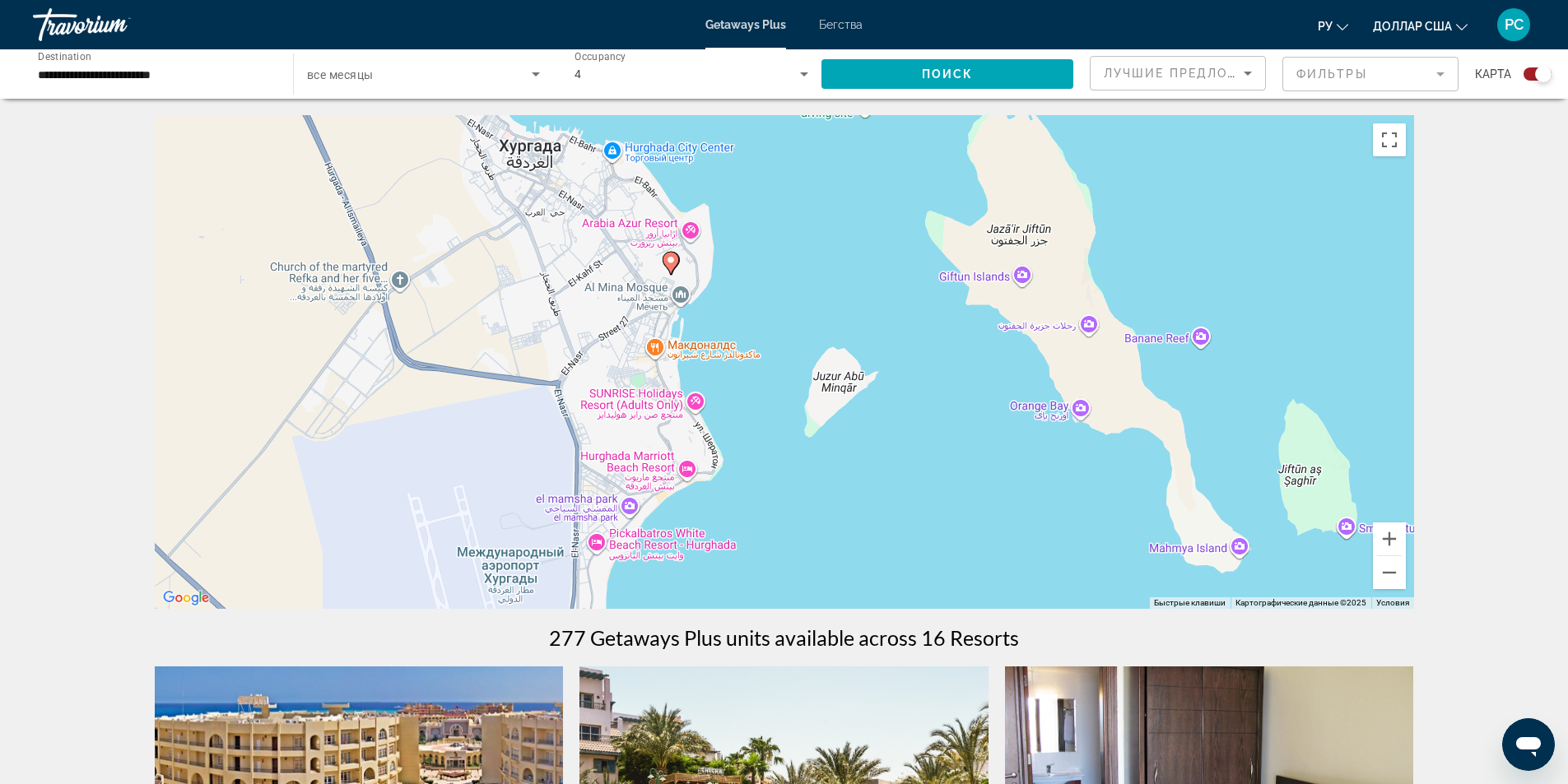
click at [765, 364] on div "Чтобы активировать перетаскивание с помощью клавиатуры, нажмите Alt + Ввод. Пос…" at bounding box center [784, 362] width 1260 height 494
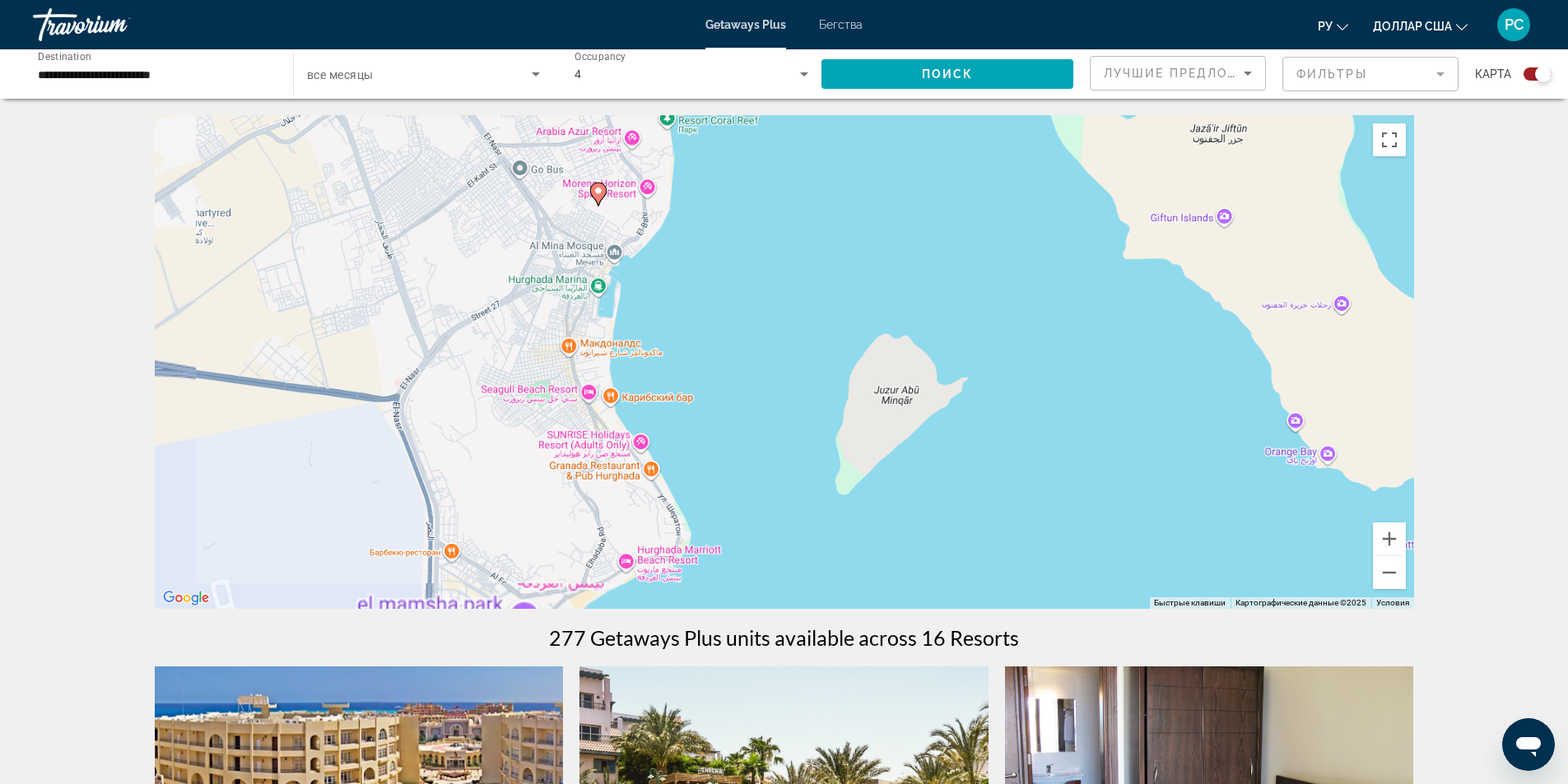
click at [765, 364] on div "Чтобы активировать перетаскивание с помощью клавиатуры, нажмите Alt + Ввод. Пос…" at bounding box center [784, 362] width 1260 height 494
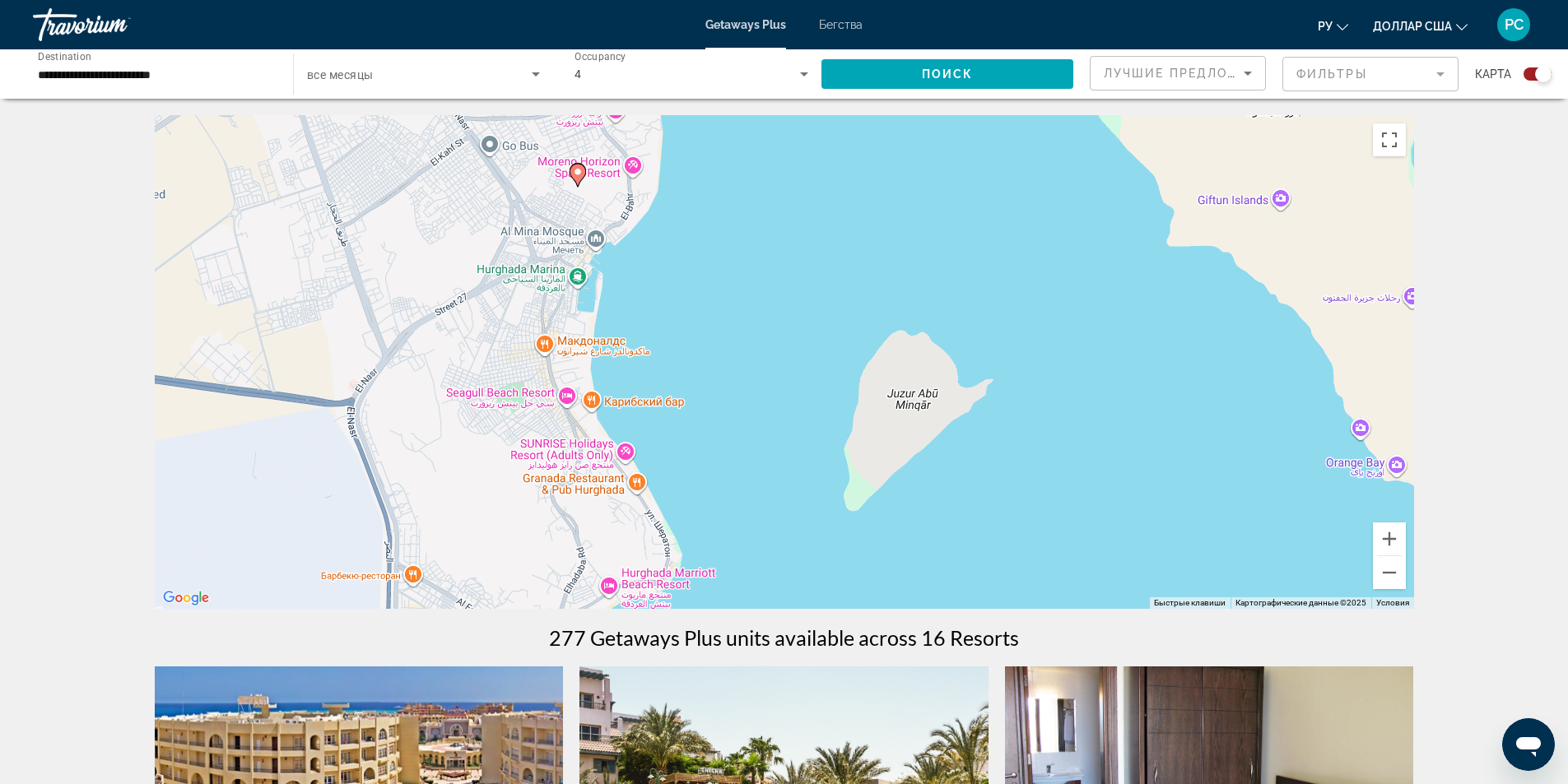
click at [765, 364] on div "Чтобы активировать перетаскивание с помощью клавиатуры, нажмите Alt + Ввод. Пос…" at bounding box center [784, 362] width 1260 height 494
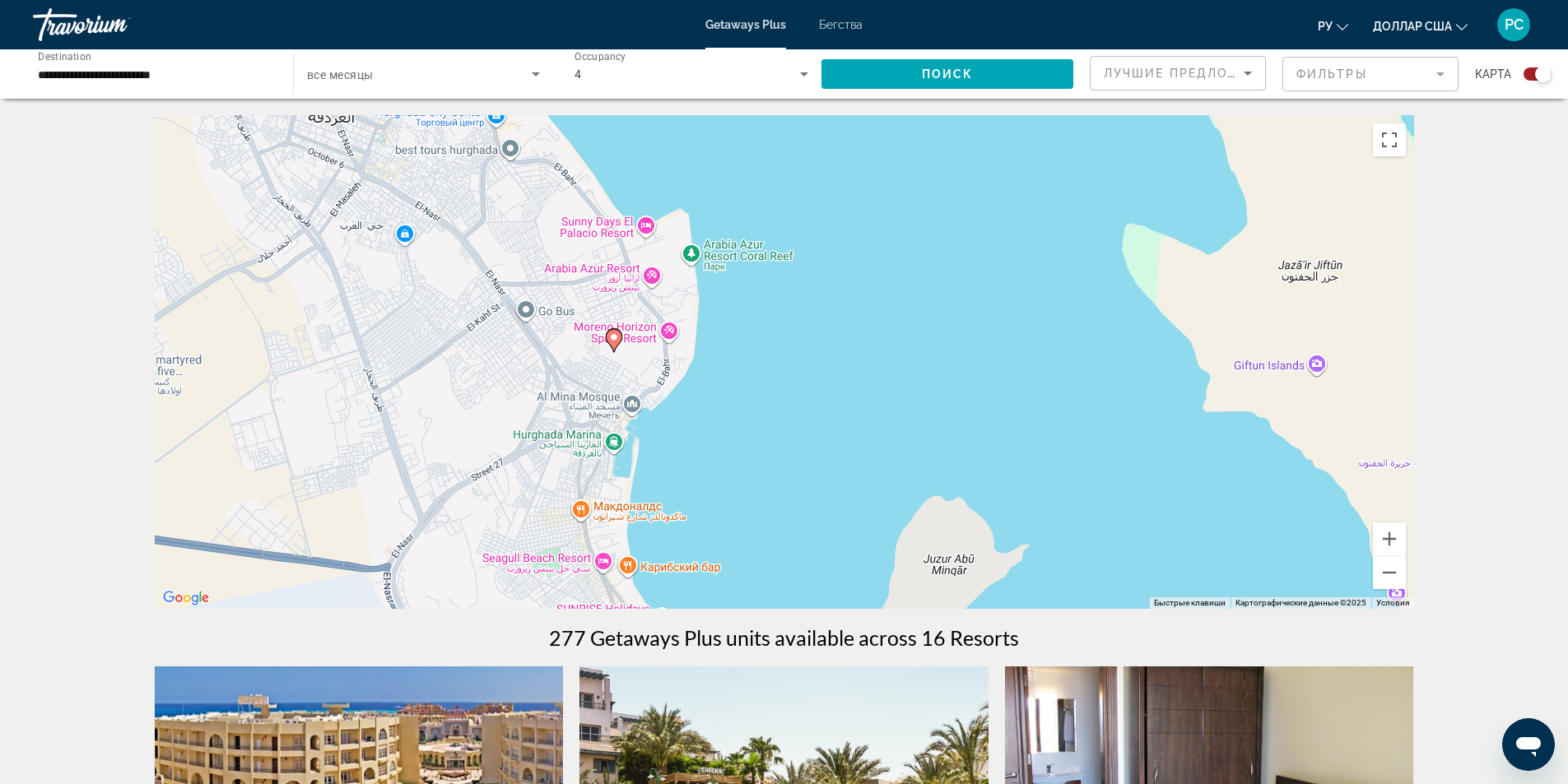
drag, startPoint x: 678, startPoint y: 295, endPoint x: 716, endPoint y: 477, distance: 185.9
click at [716, 477] on div "Чтобы активировать перетаскивание с помощью клавиатуры, нажмите Alt + Ввод. Пос…" at bounding box center [784, 362] width 1260 height 494
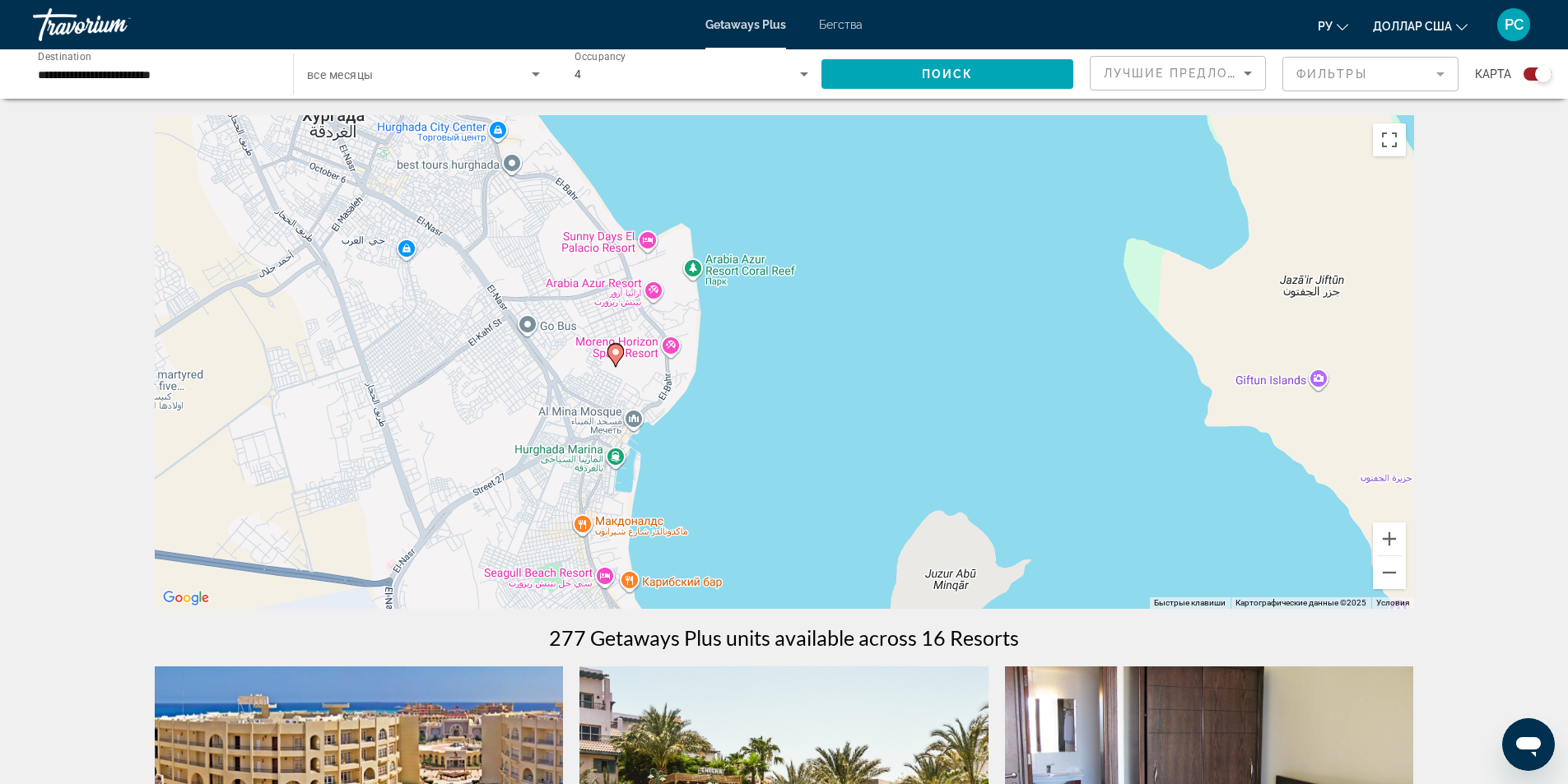
click at [716, 477] on div "Чтобы активировать перетаскивание с помощью клавиатуры, нажмите Alt + Ввод. Пос…" at bounding box center [784, 362] width 1260 height 494
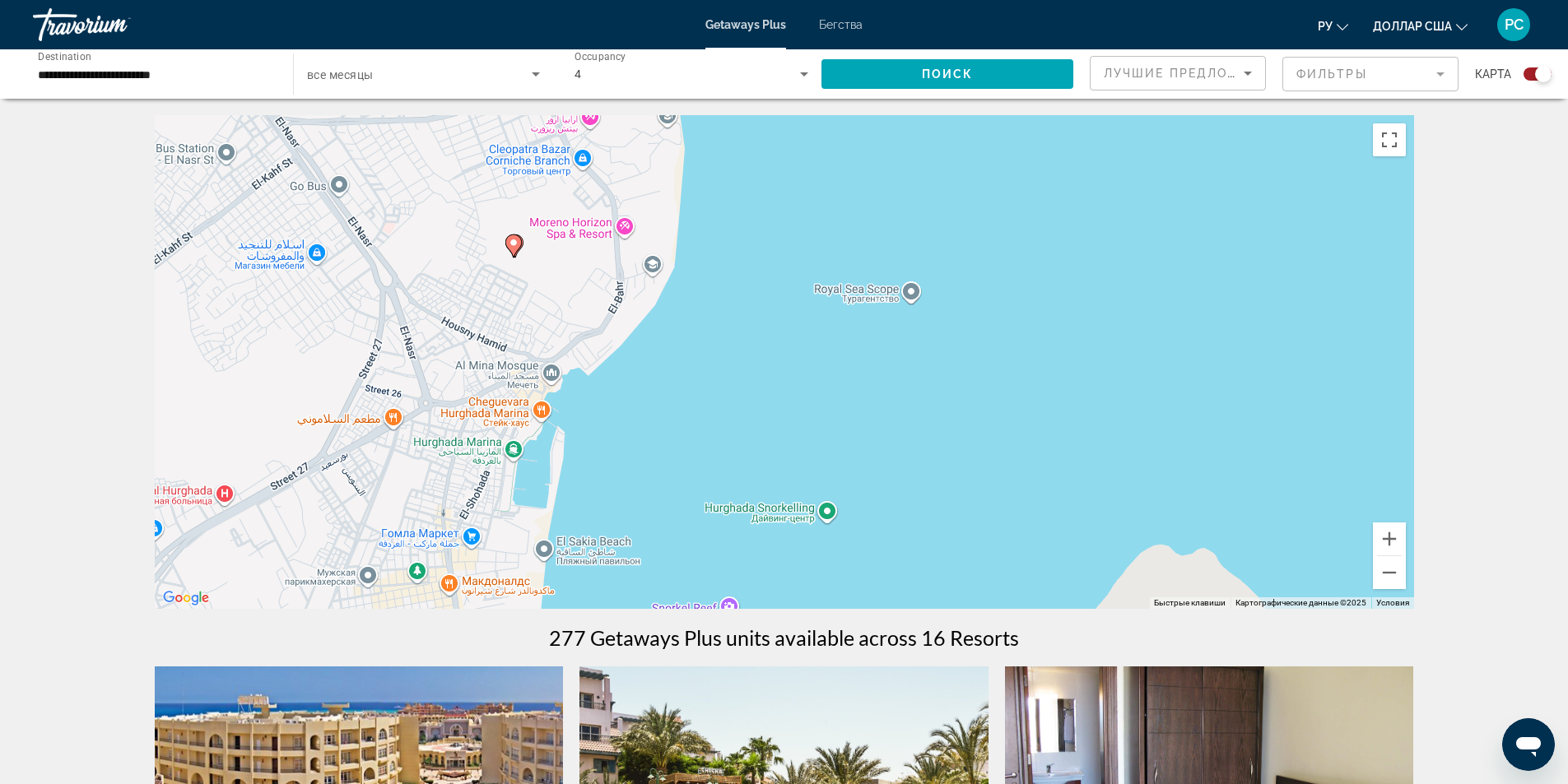
click at [716, 477] on div "Чтобы активировать перетаскивание с помощью клавиатуры, нажмите Alt + Ввод. Пос…" at bounding box center [784, 362] width 1260 height 494
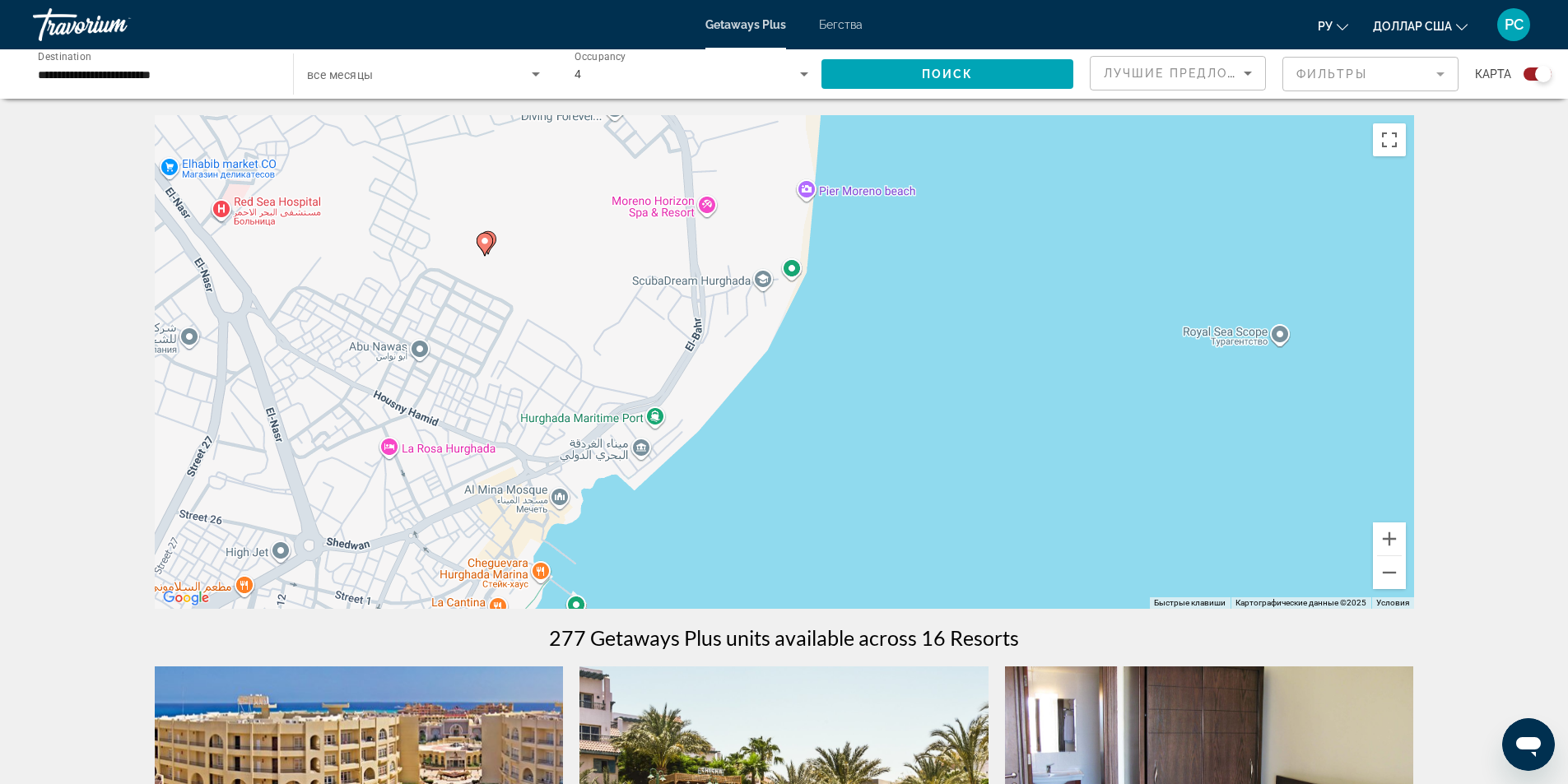
drag, startPoint x: 533, startPoint y: 419, endPoint x: 737, endPoint y: 685, distance: 335.2
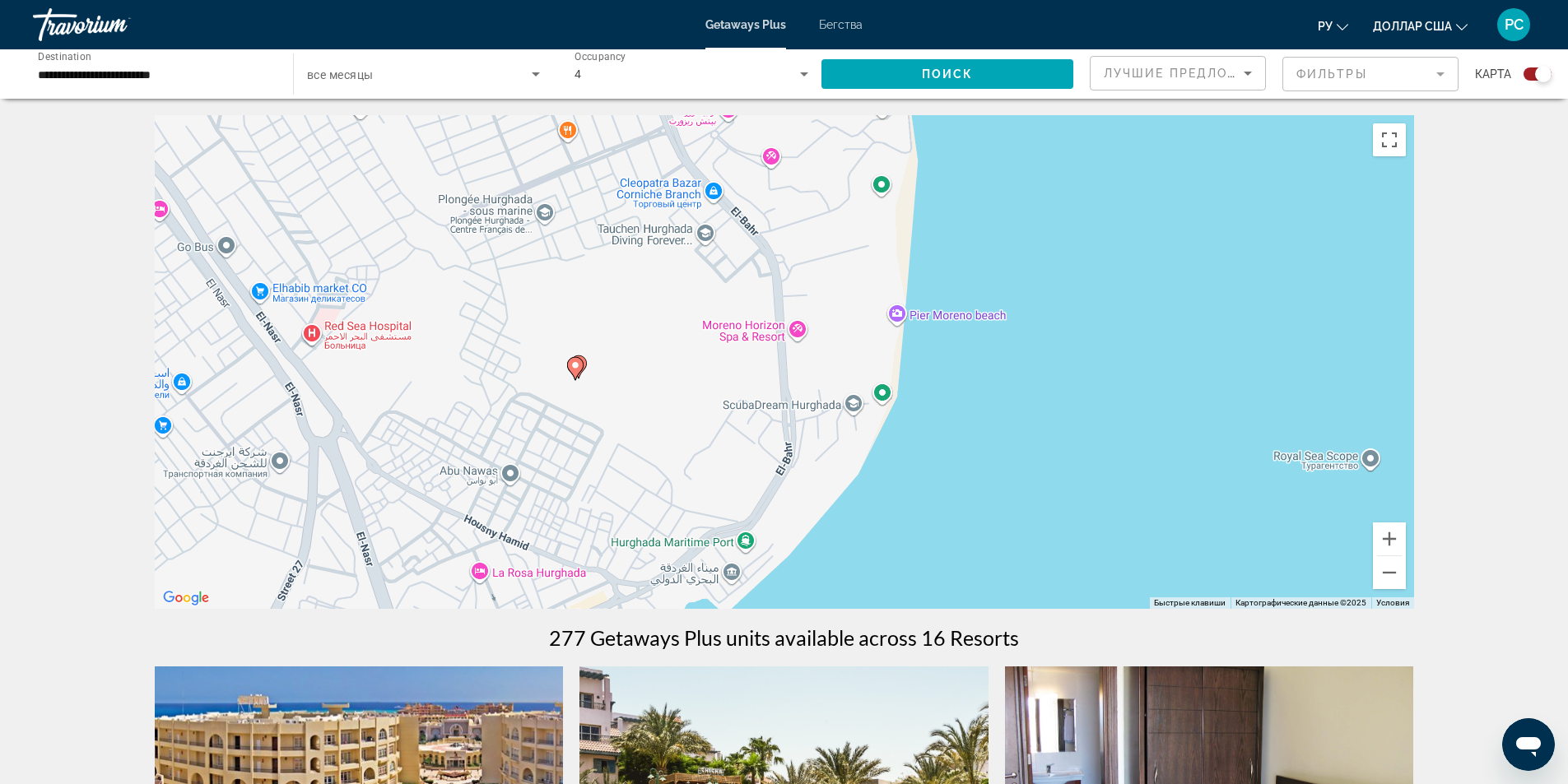
drag, startPoint x: 587, startPoint y: 403, endPoint x: 660, endPoint y: 487, distance: 111.3
click at [660, 487] on div "Чтобы активировать перетаскивание с помощью клавиатуры, нажмите Alt + Ввод. Пос…" at bounding box center [784, 362] width 1260 height 494
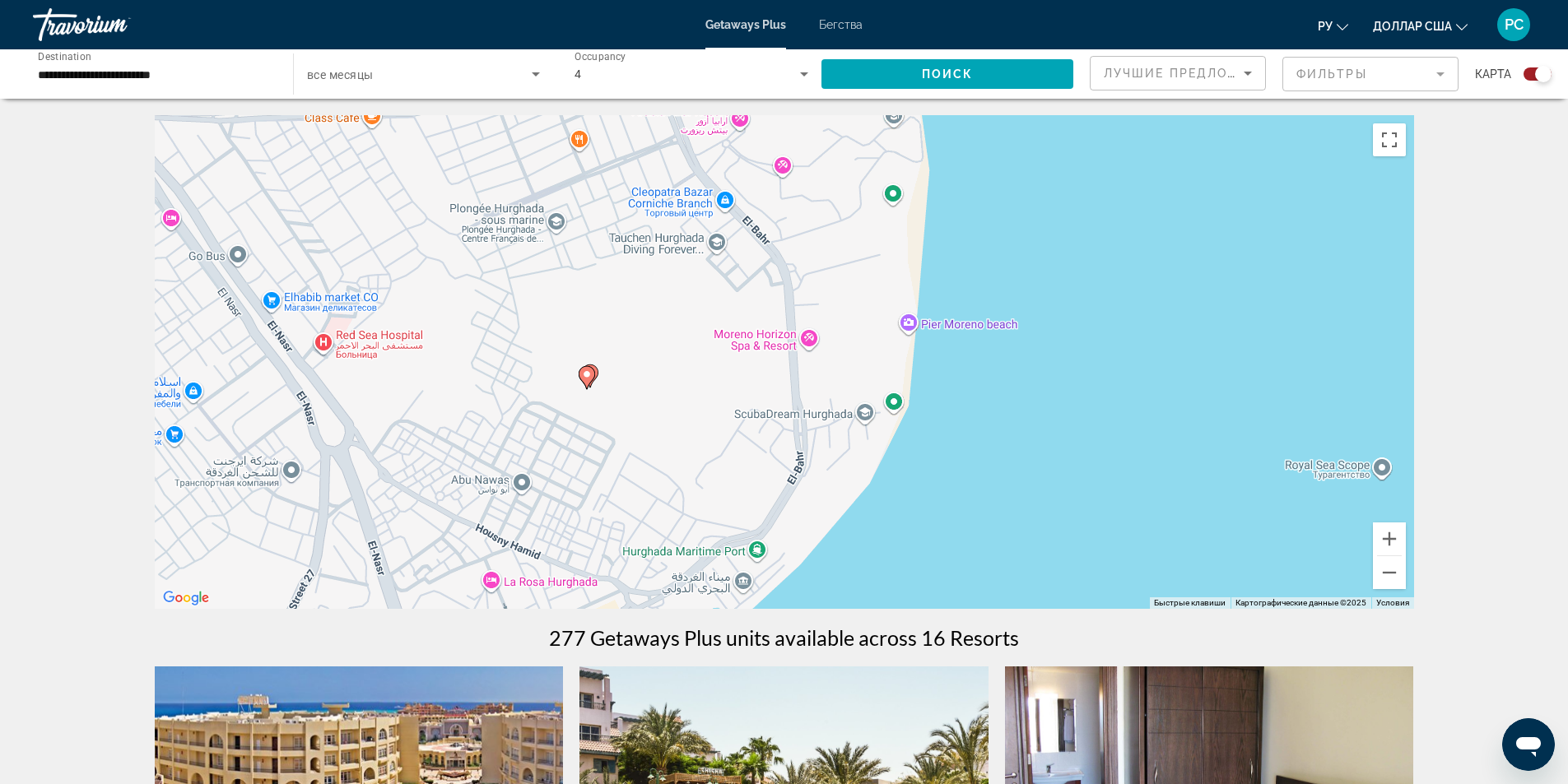
click at [654, 427] on div "Чтобы активировать перетаскивание с помощью клавиатуры, нажмите Alt + Ввод. Пос…" at bounding box center [784, 362] width 1260 height 494
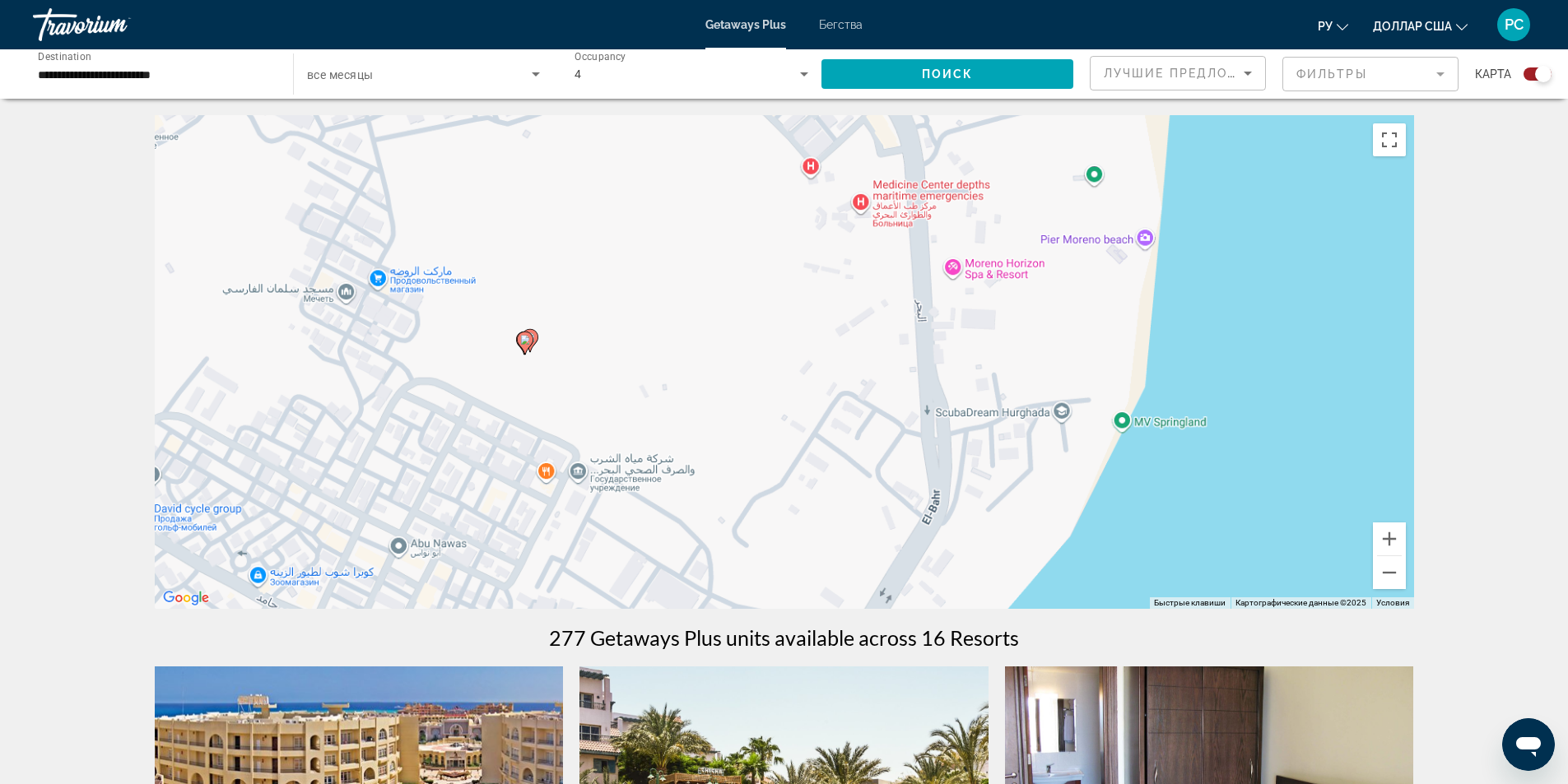
click at [654, 427] on div "Чтобы активировать перетаскивание с помощью клавиатуры, нажмите Alt + Ввод. Пос…" at bounding box center [784, 362] width 1260 height 494
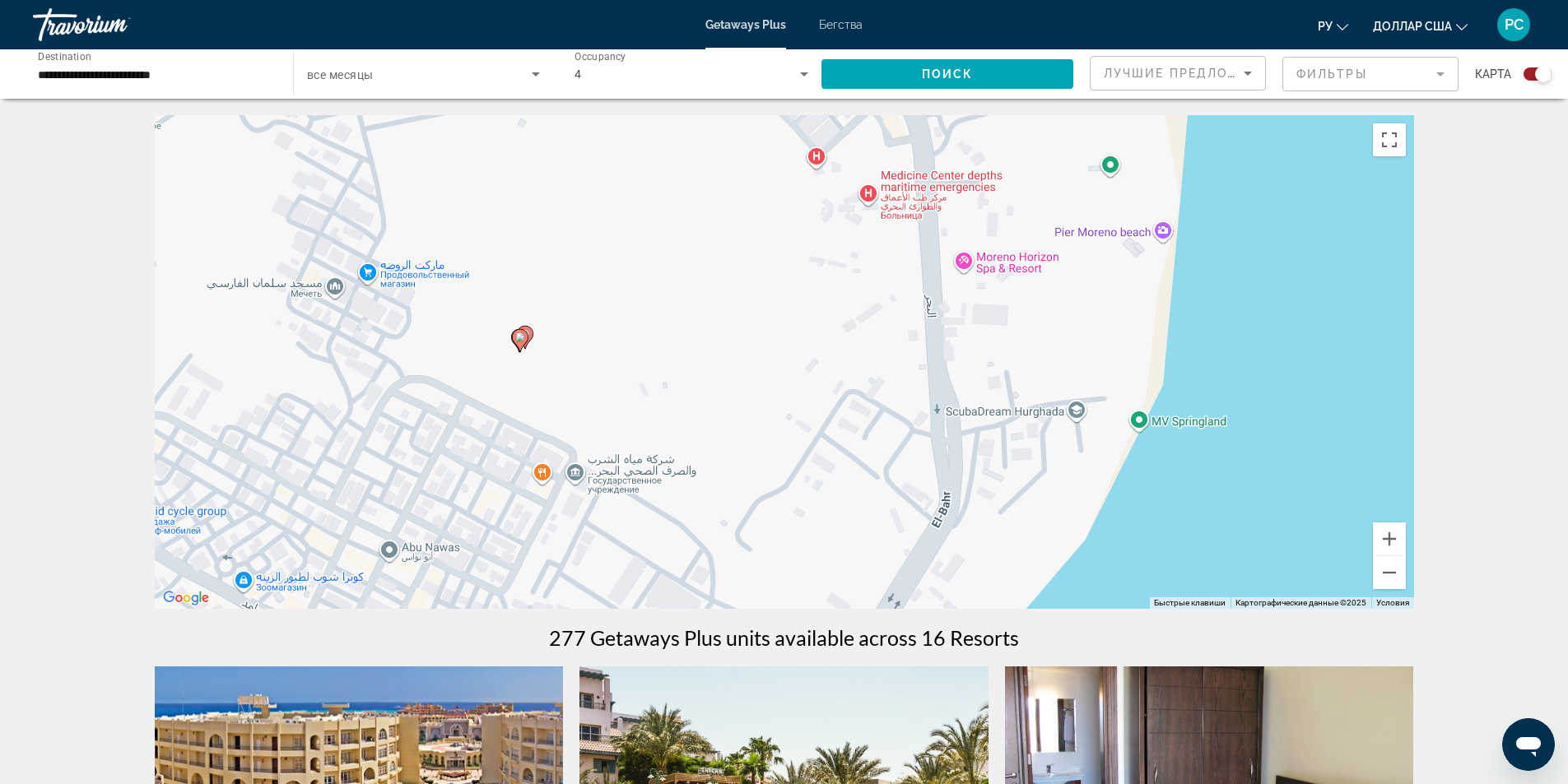
click at [654, 427] on div "Чтобы активировать перетаскивание с помощью клавиатуры, нажмите Alt + Ввод. Пос…" at bounding box center [784, 362] width 1260 height 494
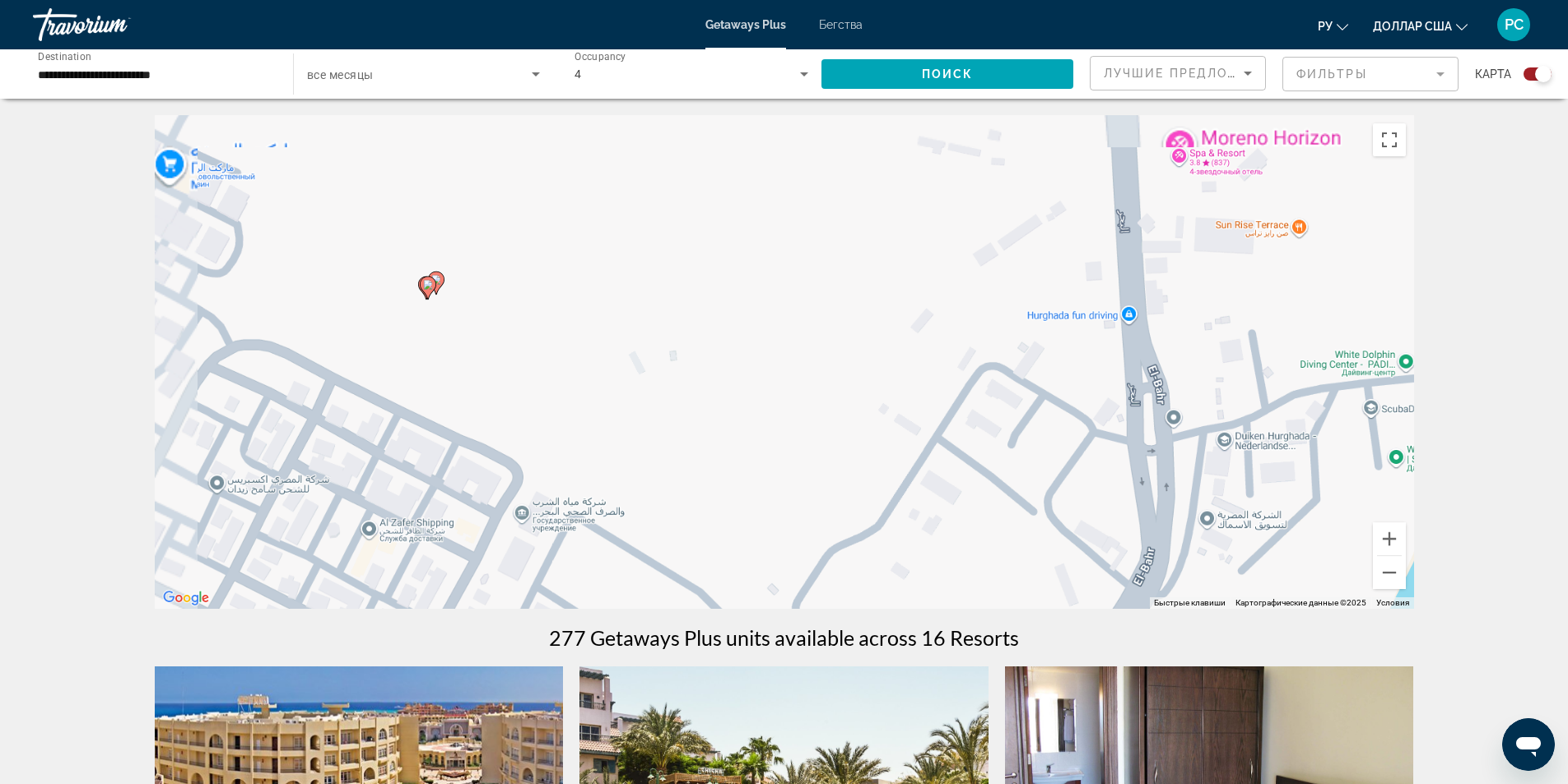
click at [654, 427] on div "Чтобы активировать перетаскивание с помощью клавиатуры, нажмите Alt + Ввод. Пос…" at bounding box center [784, 362] width 1260 height 494
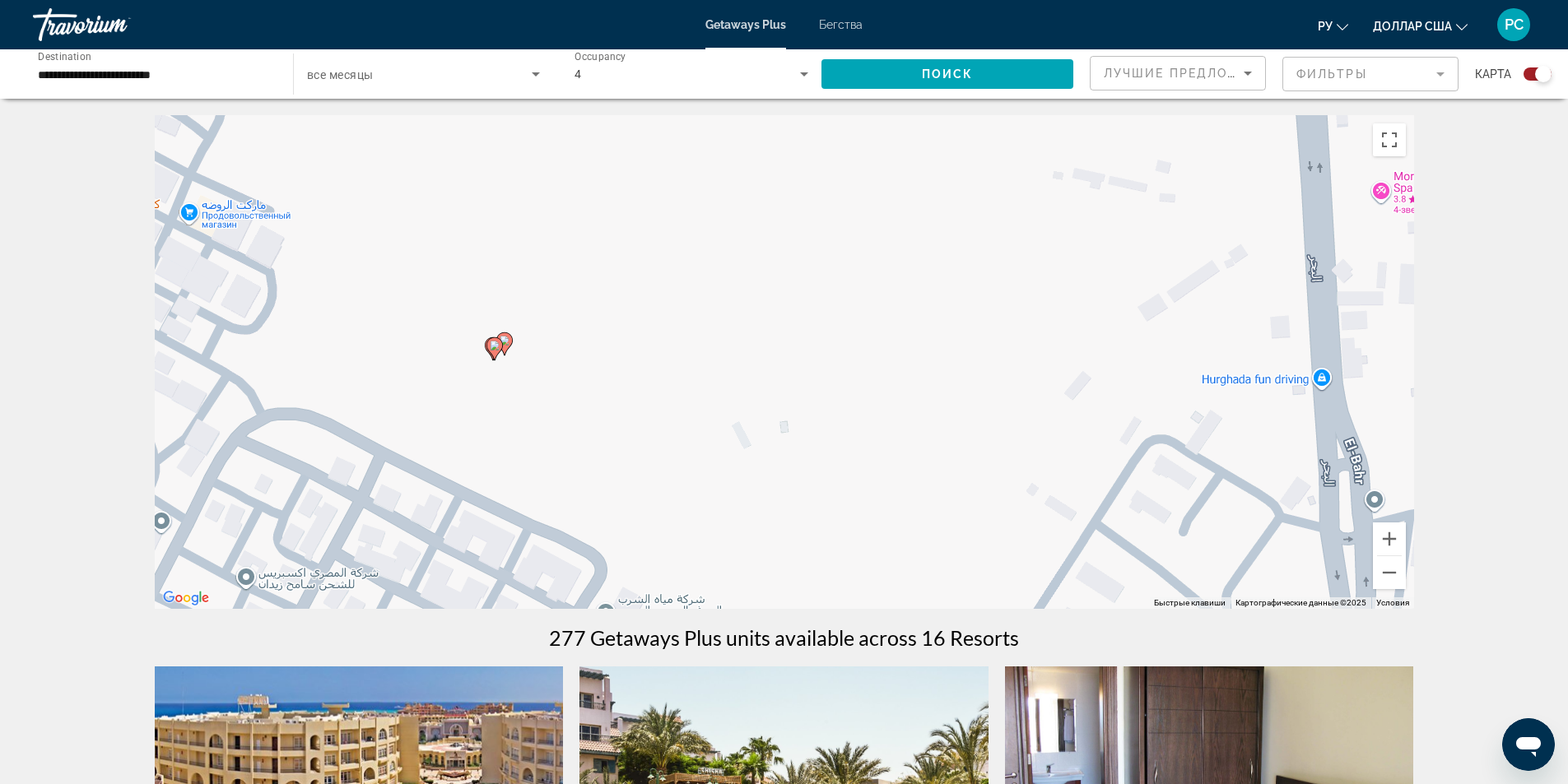
drag, startPoint x: 493, startPoint y: 363, endPoint x: 602, endPoint y: 450, distance: 139.5
click at [602, 450] on div "Чтобы активировать перетаскивание с помощью клавиатуры, нажмите Alt + Ввод. Пос…" at bounding box center [784, 362] width 1260 height 494
click at [510, 343] on icon "Основное содержание" at bounding box center [503, 344] width 15 height 22
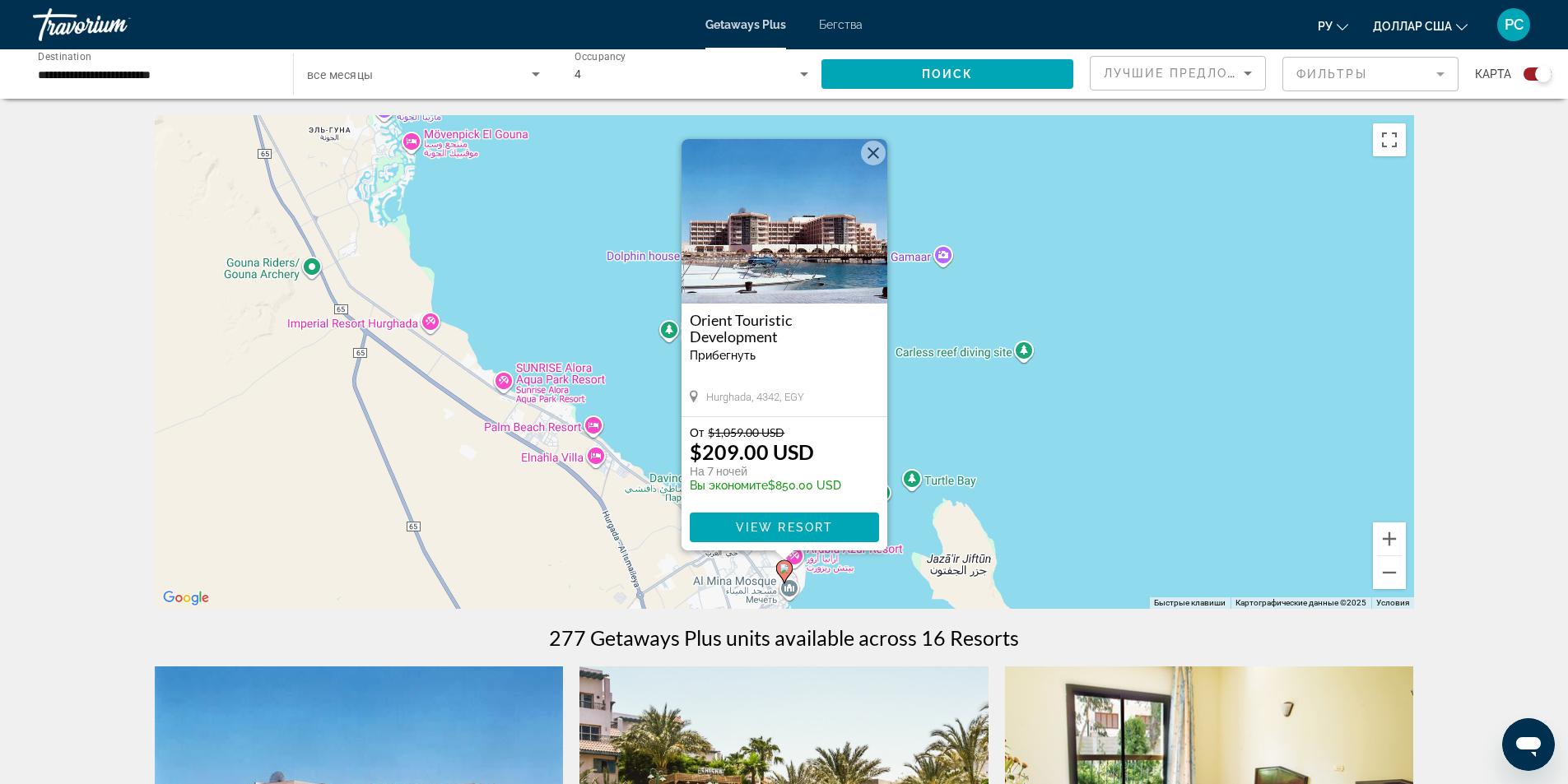
click at [831, 269] on img "Основное содержание" at bounding box center [784, 221] width 205 height 165
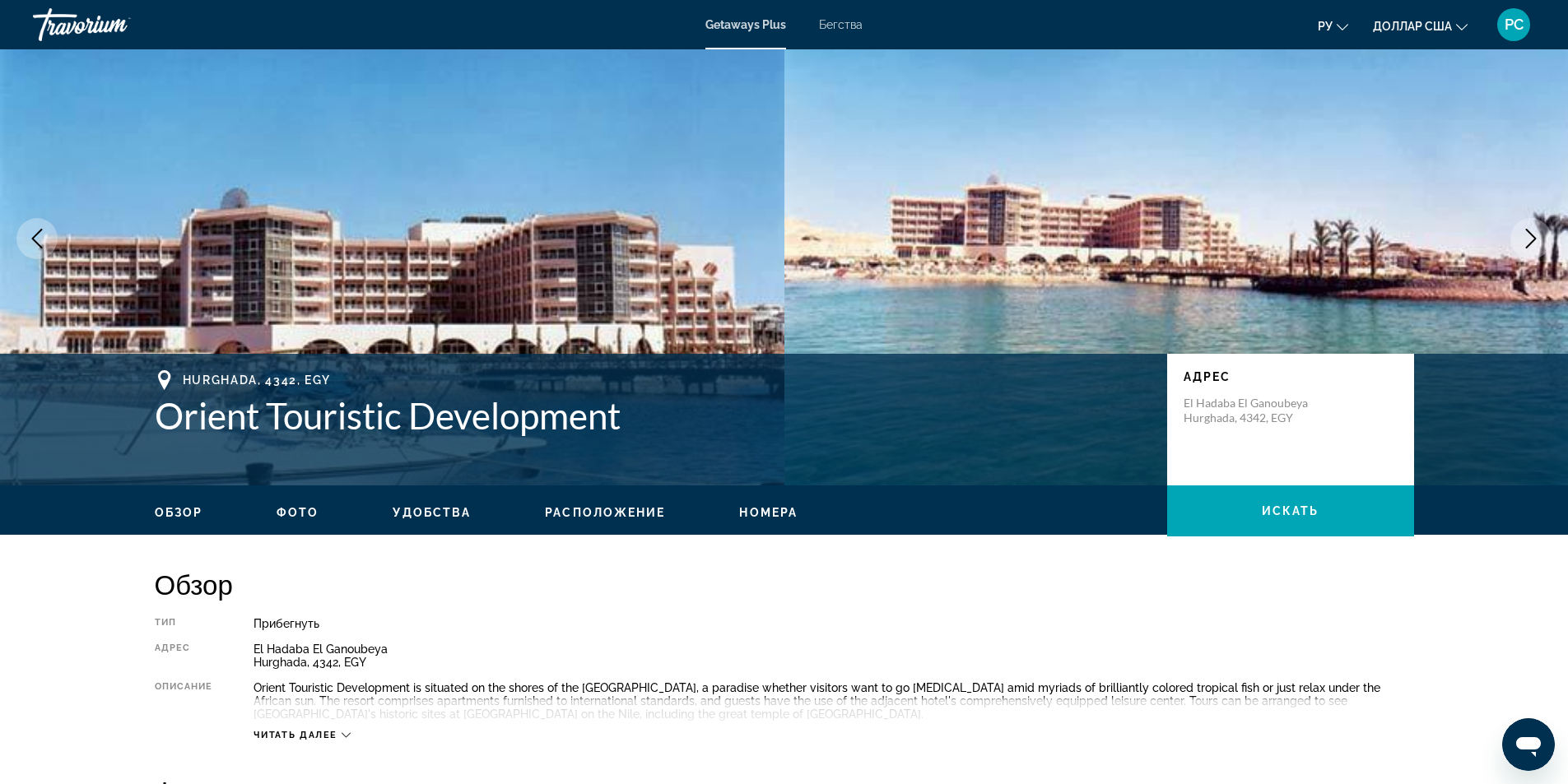
scroll to position [82, 0]
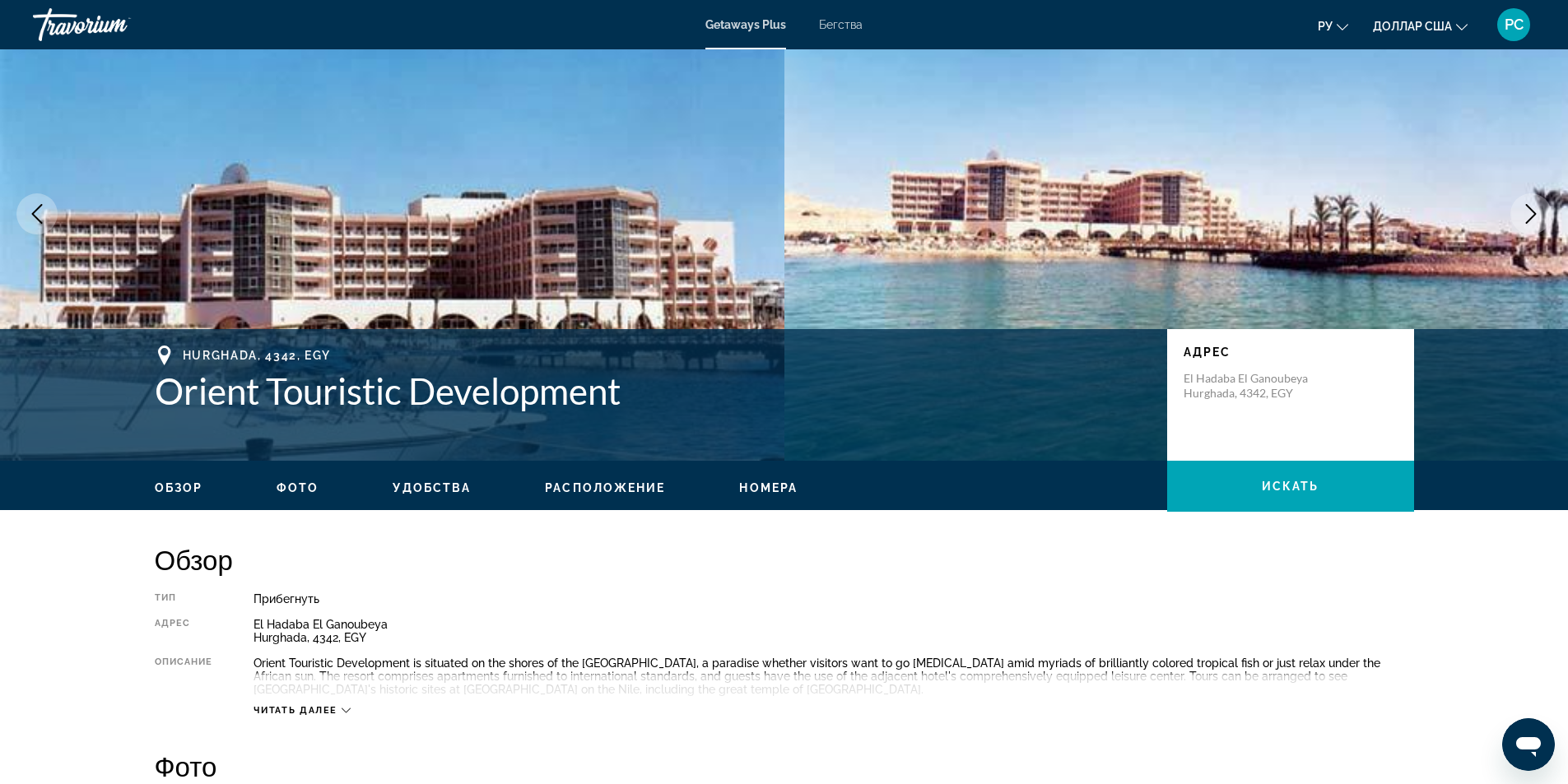
click at [1326, 27] on font "ру" at bounding box center [1324, 26] width 15 height 13
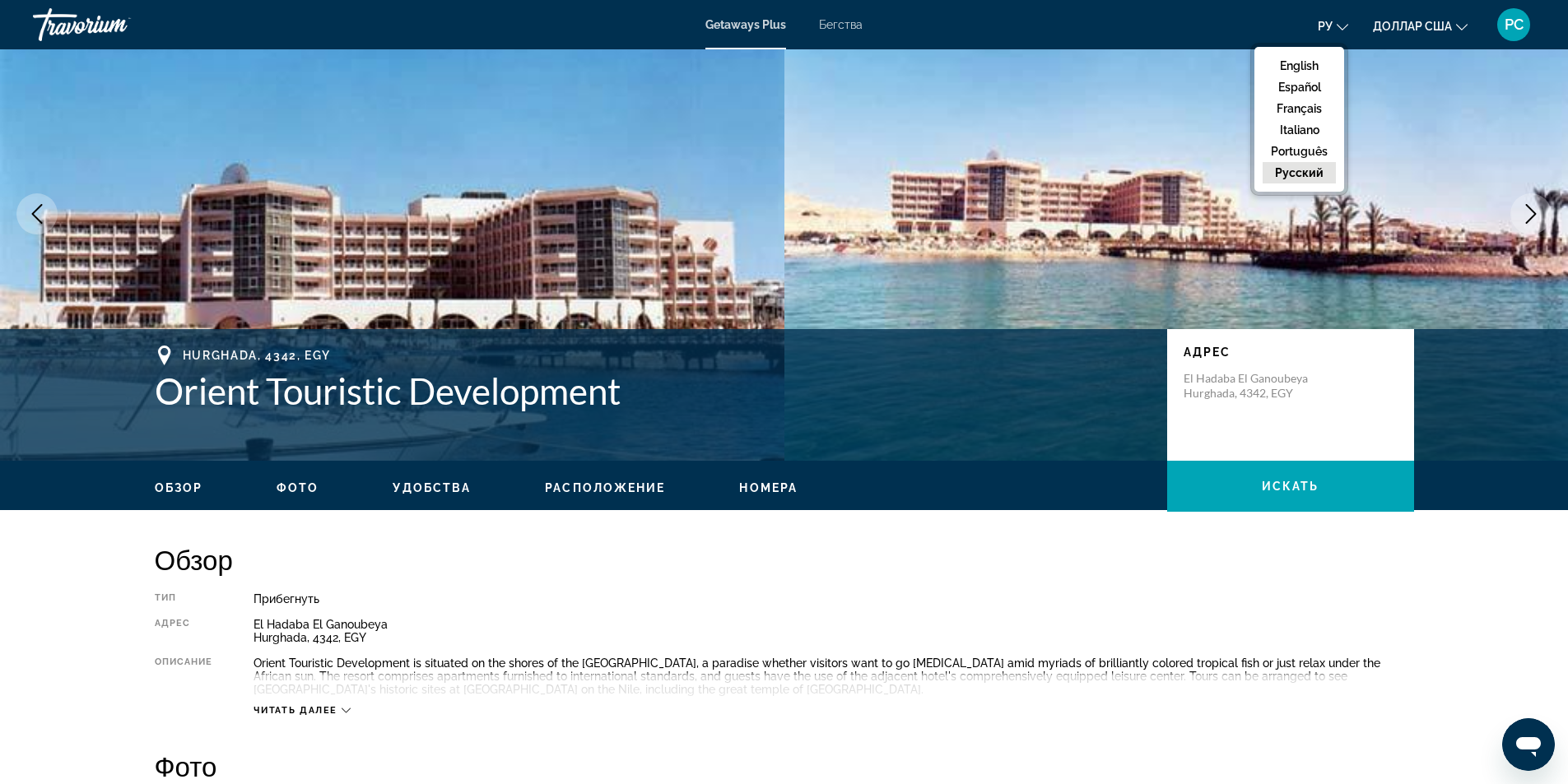
drag, startPoint x: 1303, startPoint y: 64, endPoint x: 1309, endPoint y: 50, distance: 15.2
click at [1300, 65] on button "English" at bounding box center [1299, 66] width 73 height 22
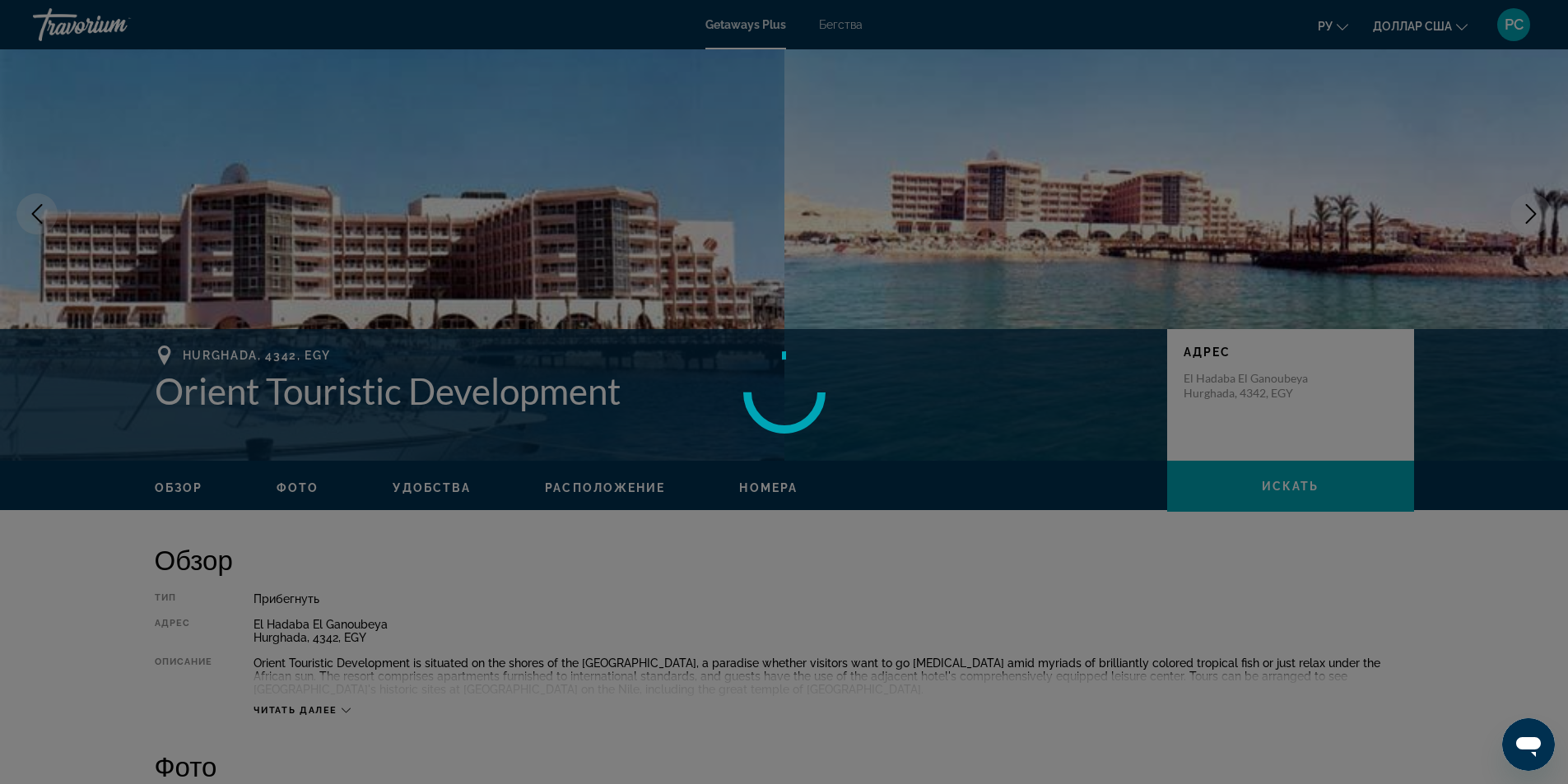
click at [1322, 32] on div at bounding box center [784, 392] width 1568 height 784
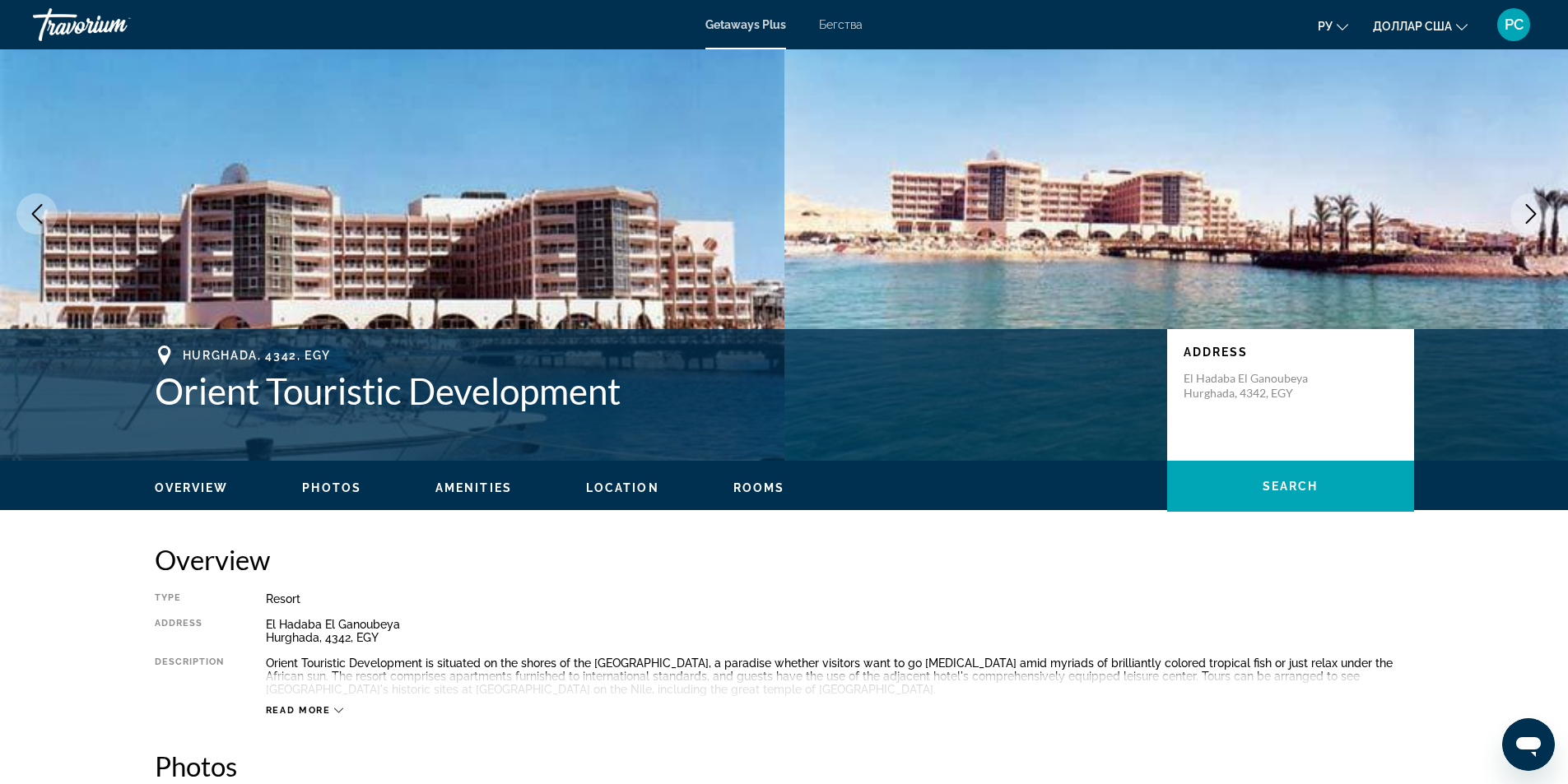
click at [1323, 29] on font "ру" at bounding box center [1324, 26] width 15 height 13
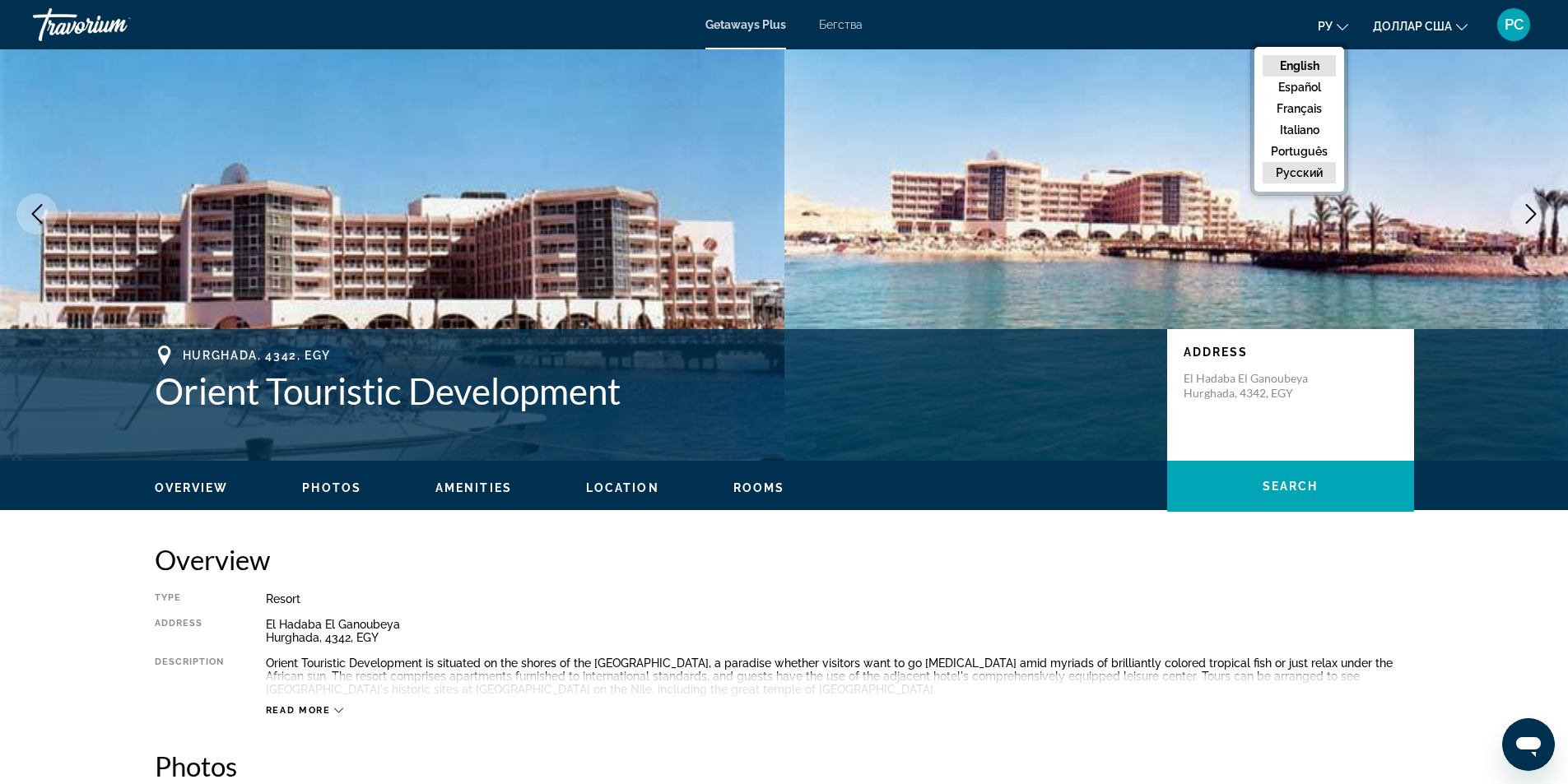
click at [1291, 171] on button "русский" at bounding box center [1299, 172] width 73 height 22
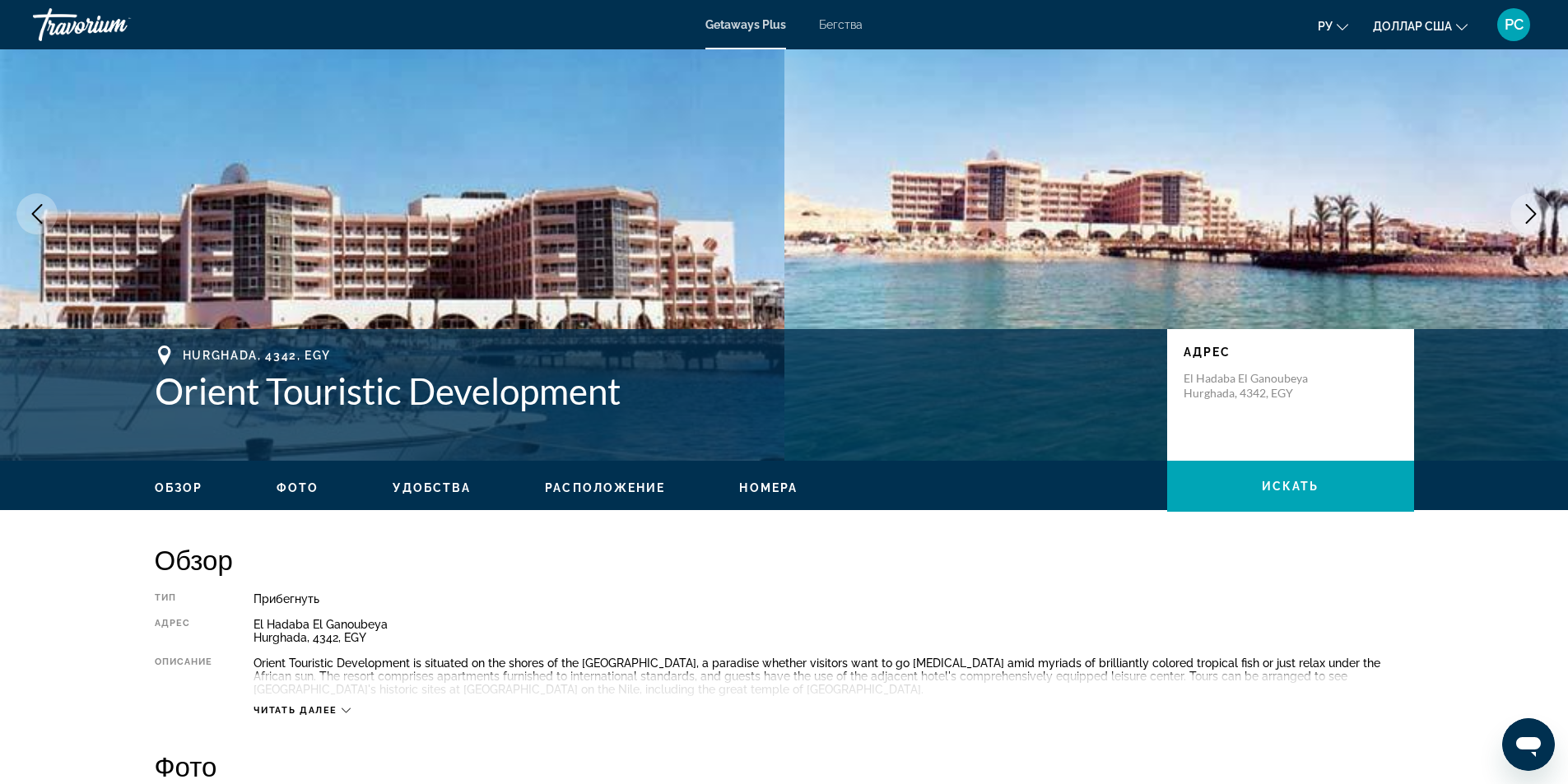
click at [287, 709] on span "Читать далее" at bounding box center [296, 710] width 84 height 11
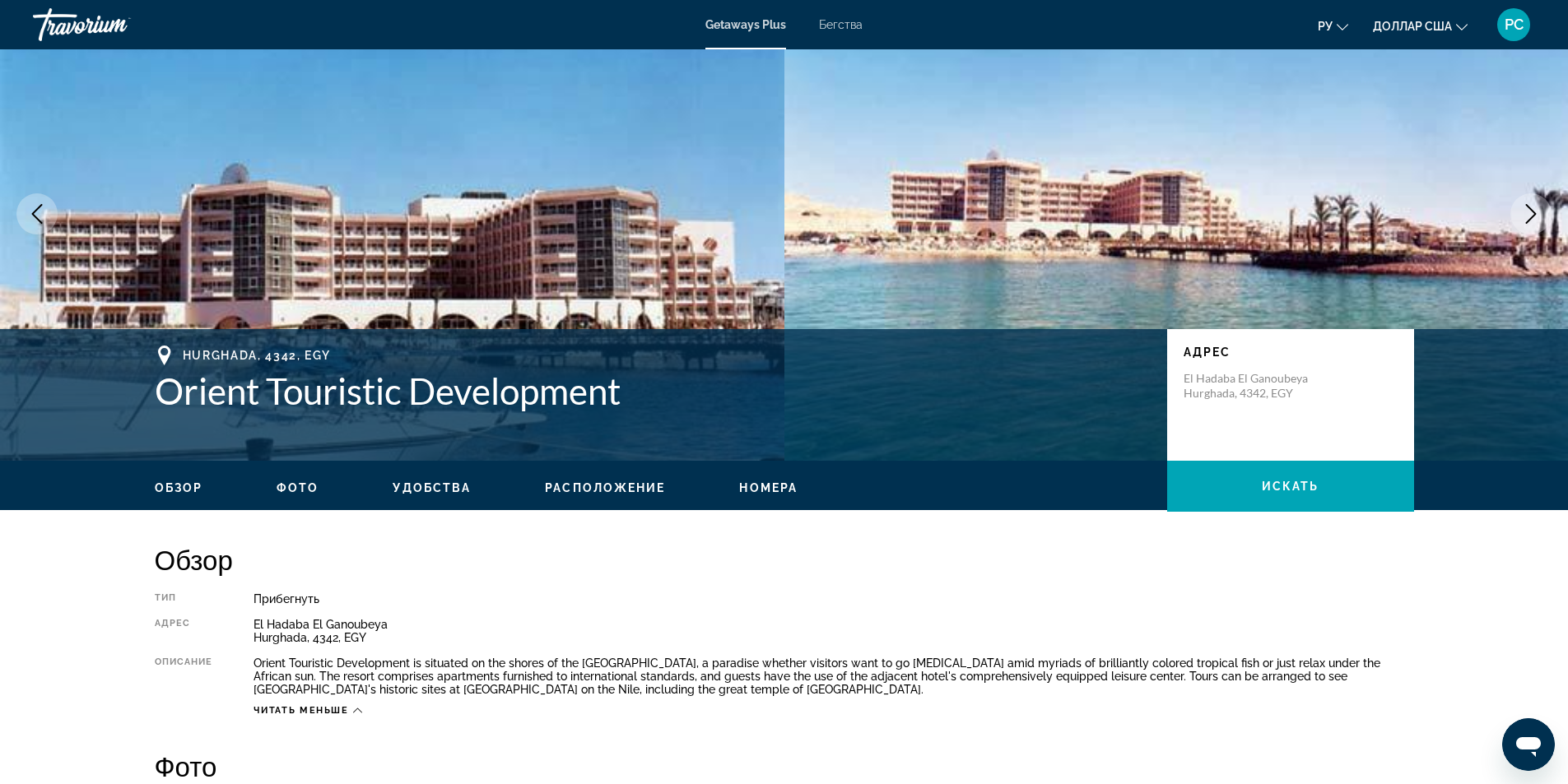
click at [1349, 10] on div "ру English Español Français Italiano Português русский доллар [GEOGRAPHIC_DATA]…" at bounding box center [1206, 24] width 656 height 35
click at [1335, 19] on button "ру English Español Français Italiano Português русский" at bounding box center [1332, 26] width 31 height 24
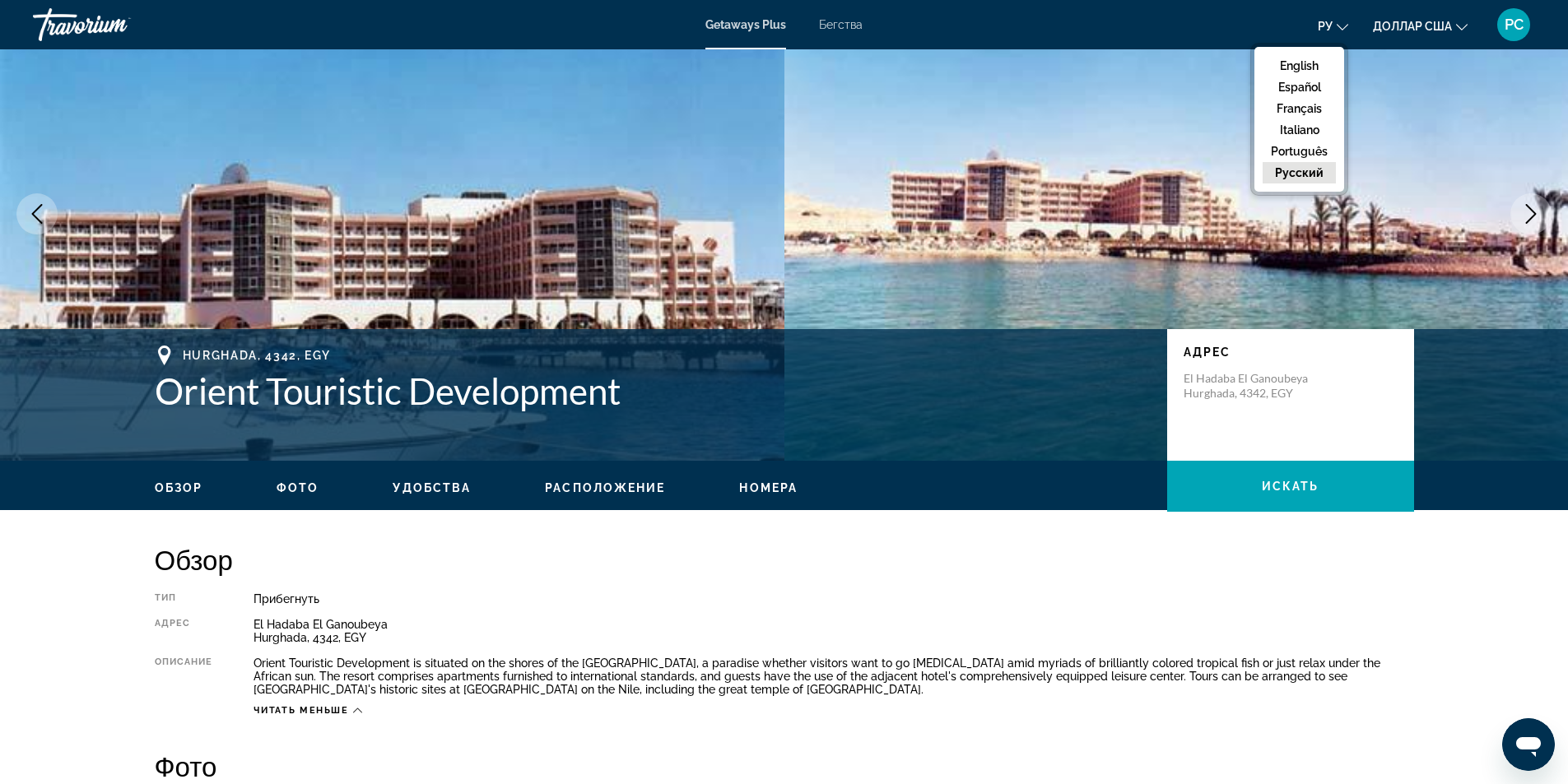
click at [1289, 168] on button "русский" at bounding box center [1299, 172] width 73 height 22
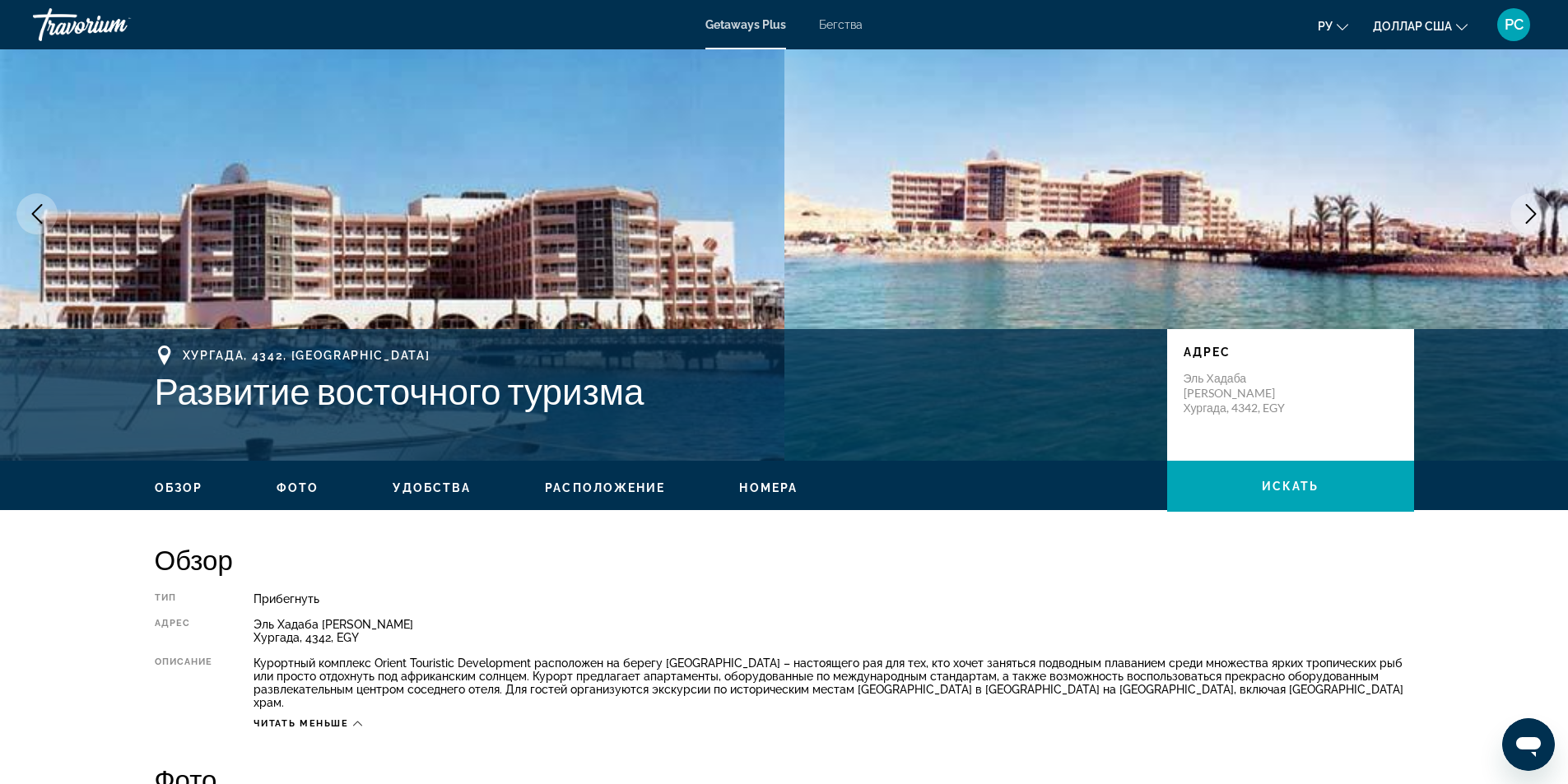
click at [293, 718] on font "Читать меньше" at bounding box center [301, 723] width 94 height 11
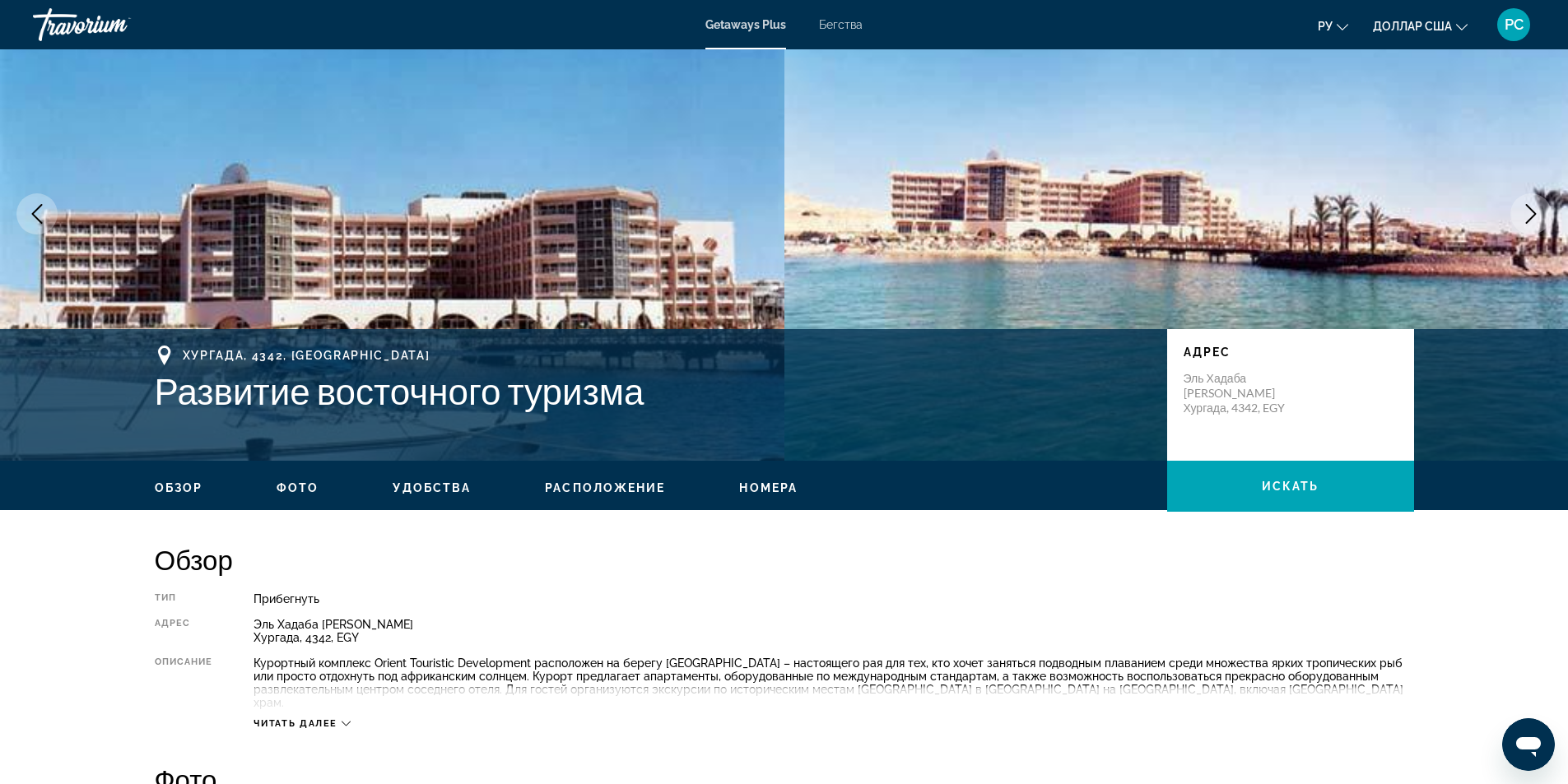
scroll to position [135, 0]
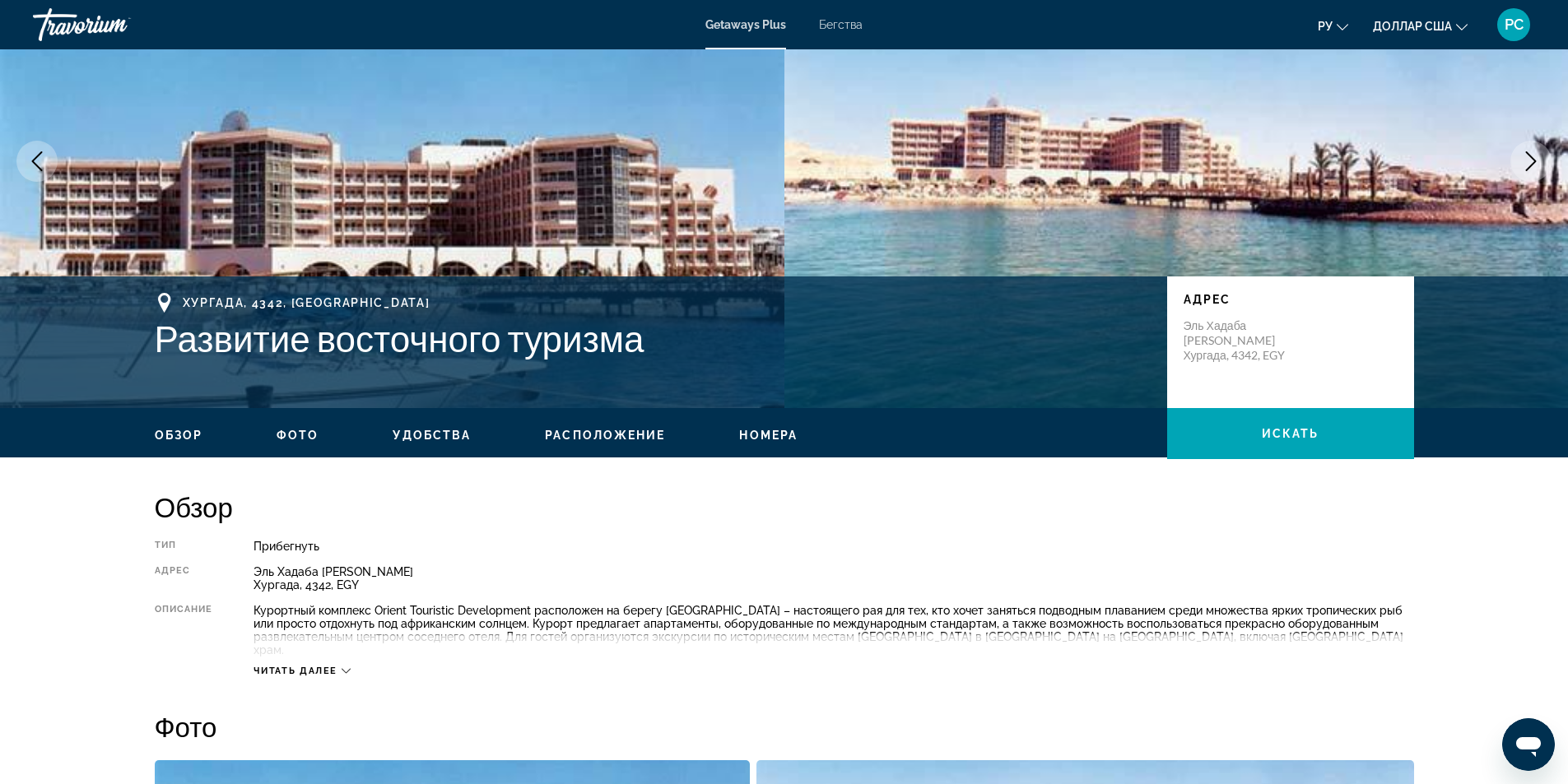
click at [312, 664] on button "Читать далее" at bounding box center [302, 670] width 97 height 12
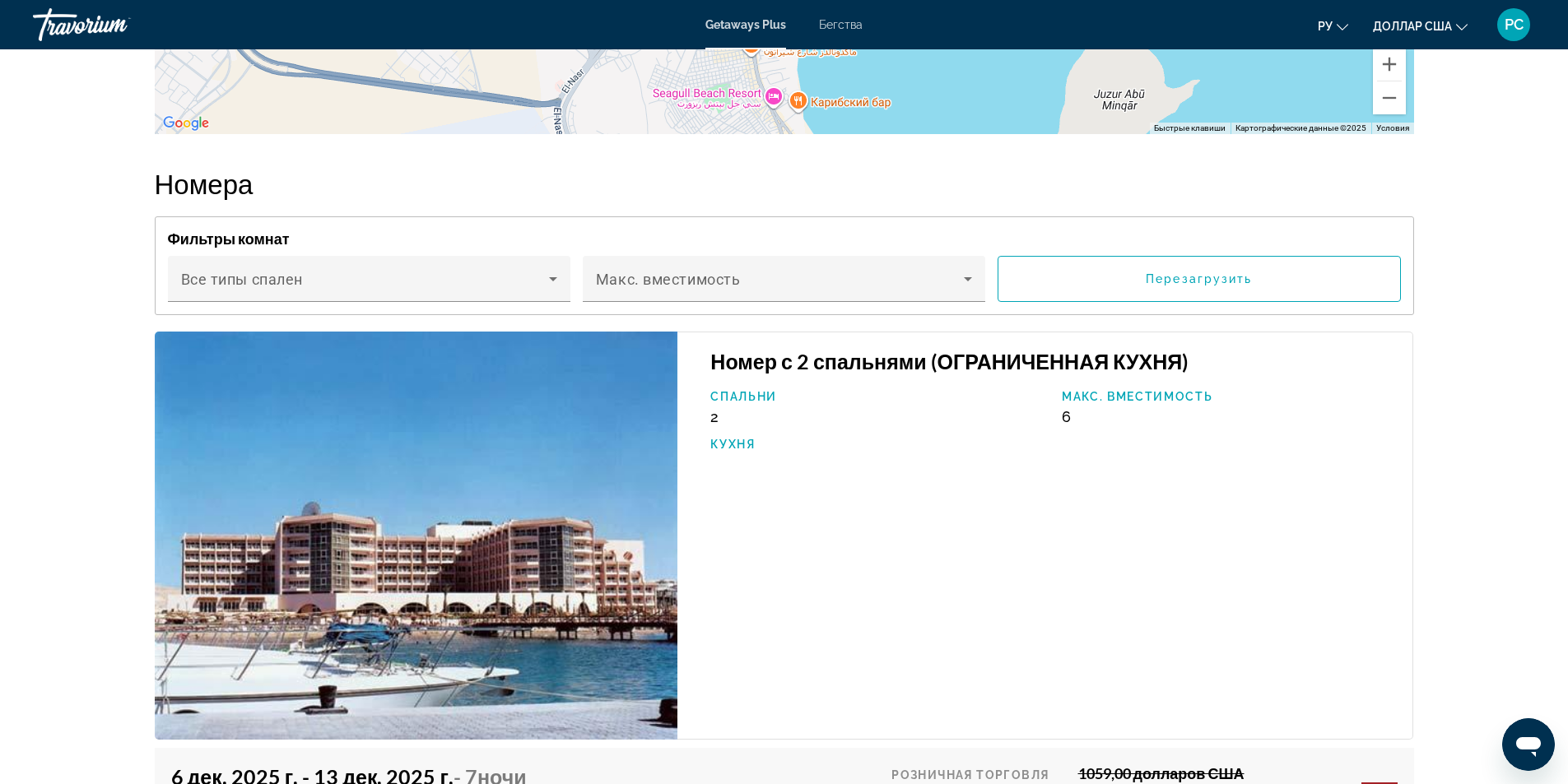
scroll to position [2273, 0]
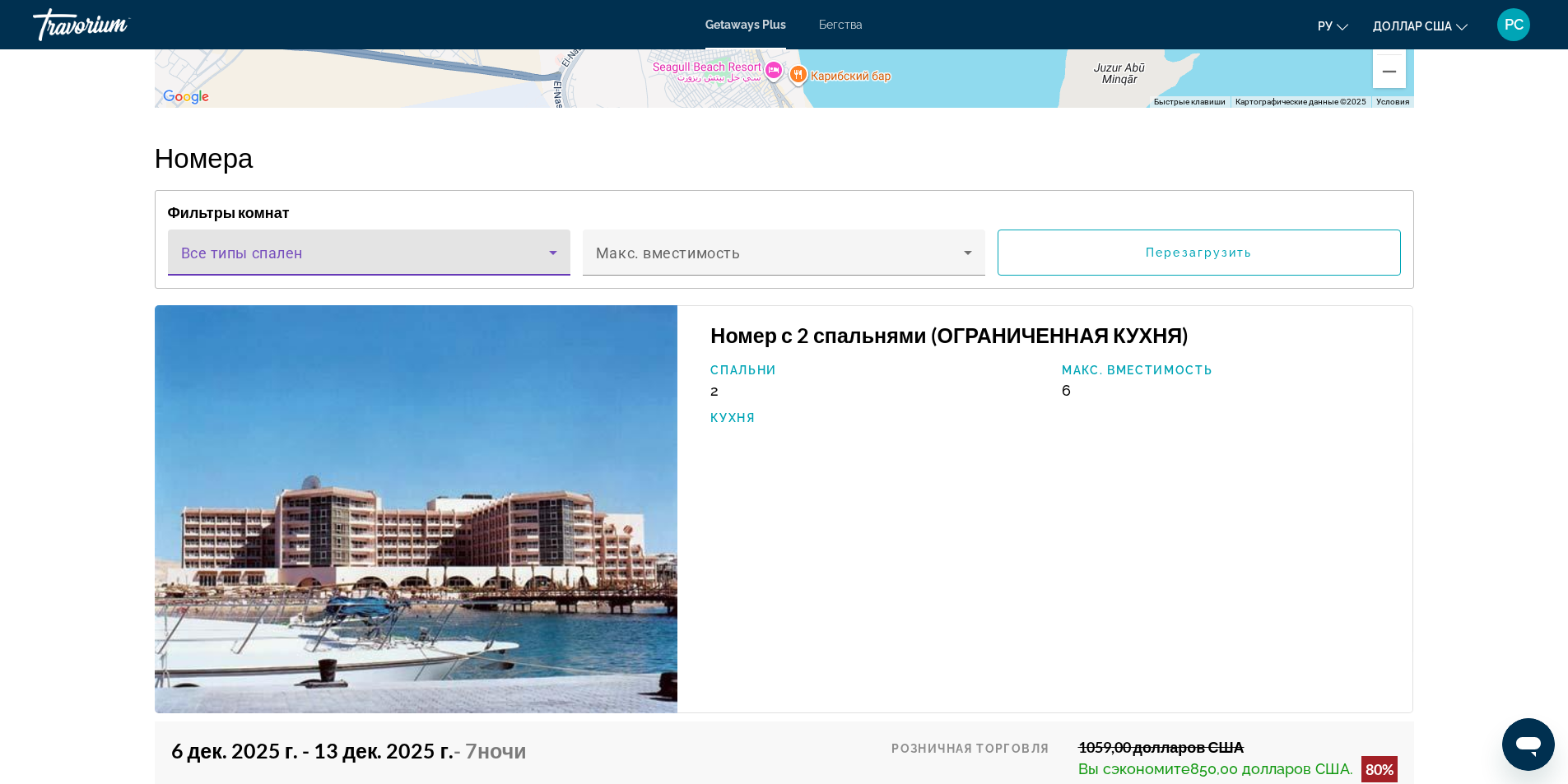
click at [546, 263] on icon "Основное содержание" at bounding box center [553, 253] width 20 height 20
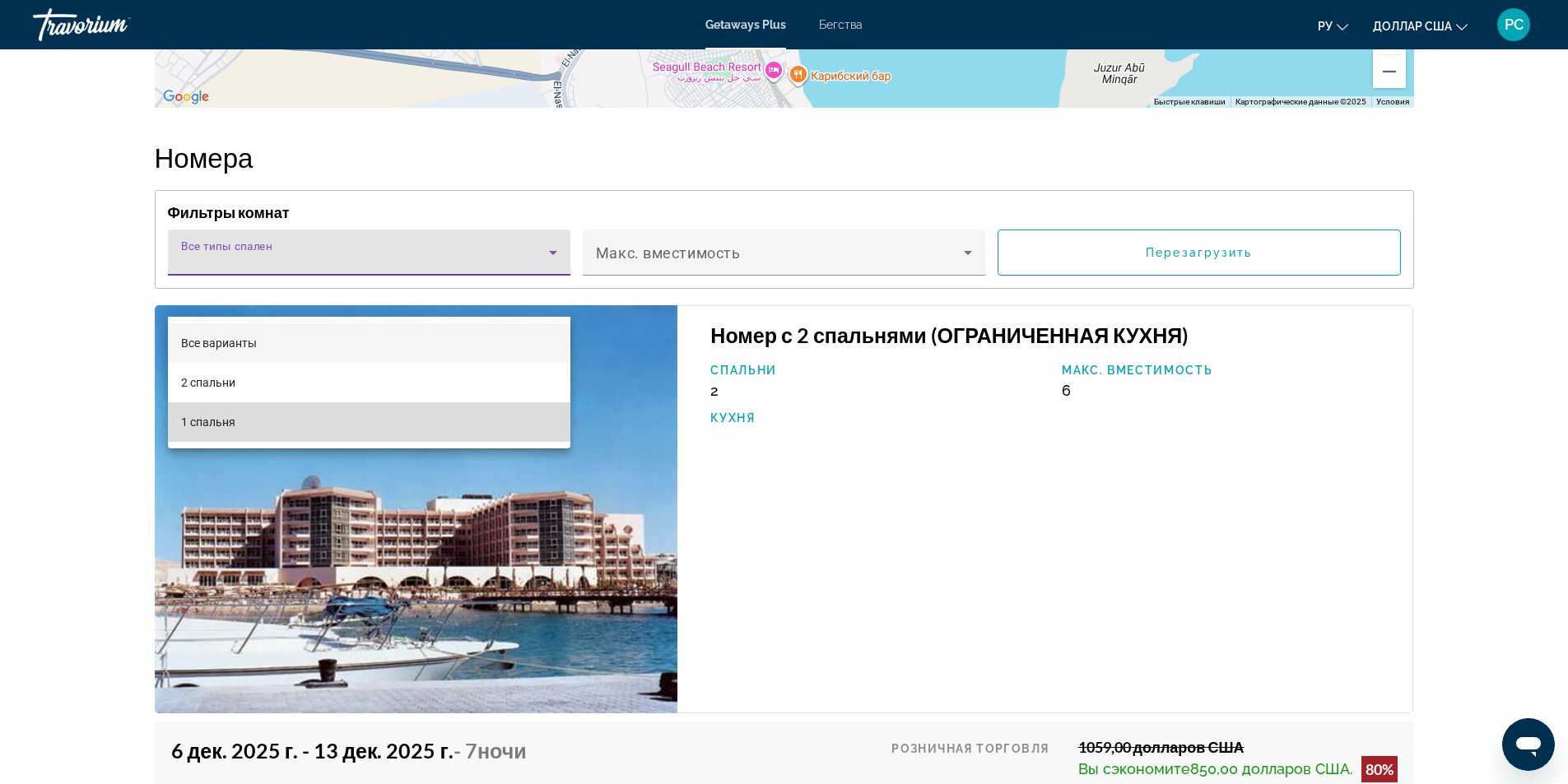
click at [507, 427] on mat-option "1 спальня" at bounding box center [369, 422] width 403 height 40
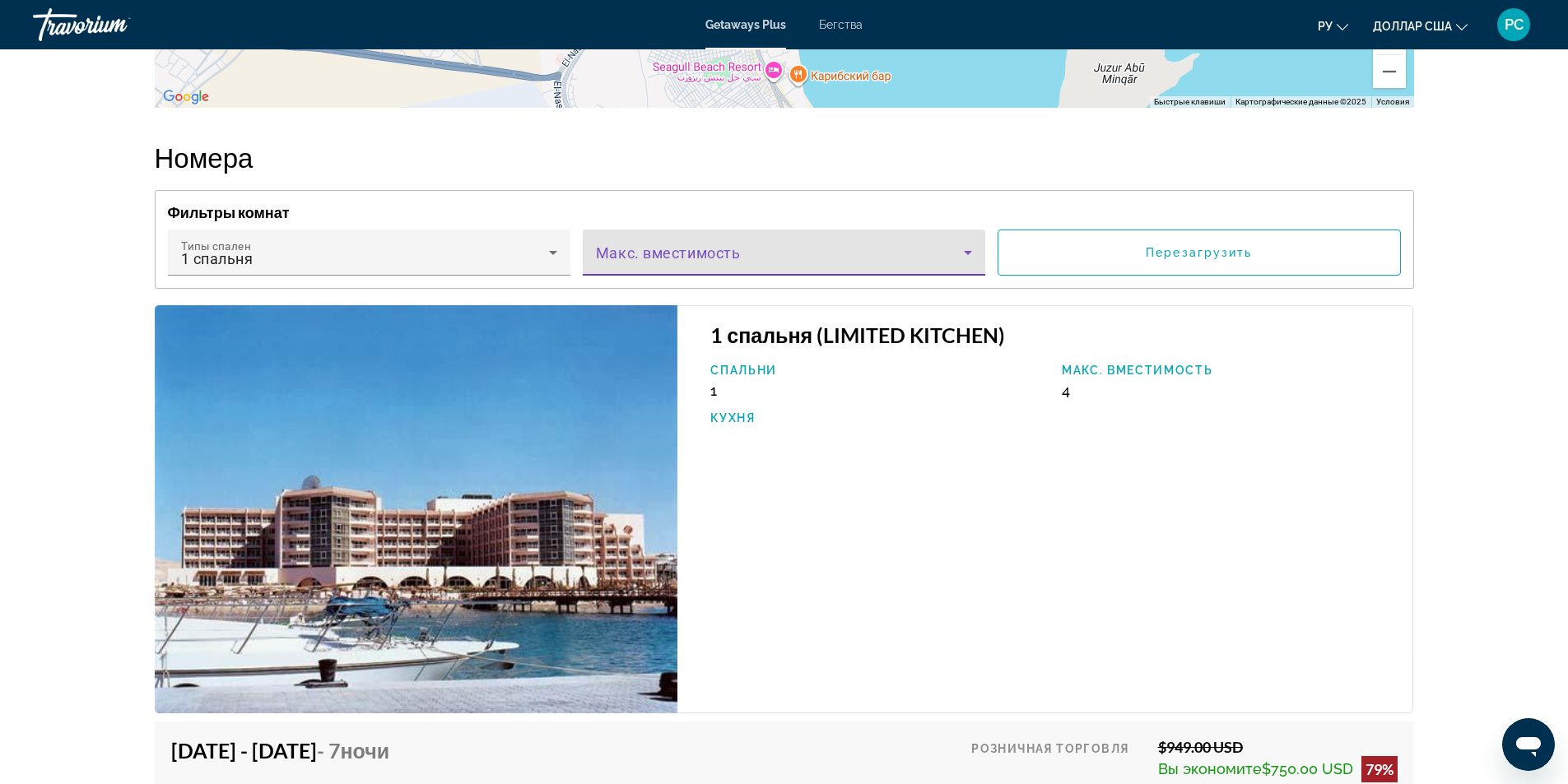
click at [908, 269] on span "Основное содержание" at bounding box center [780, 259] width 368 height 20
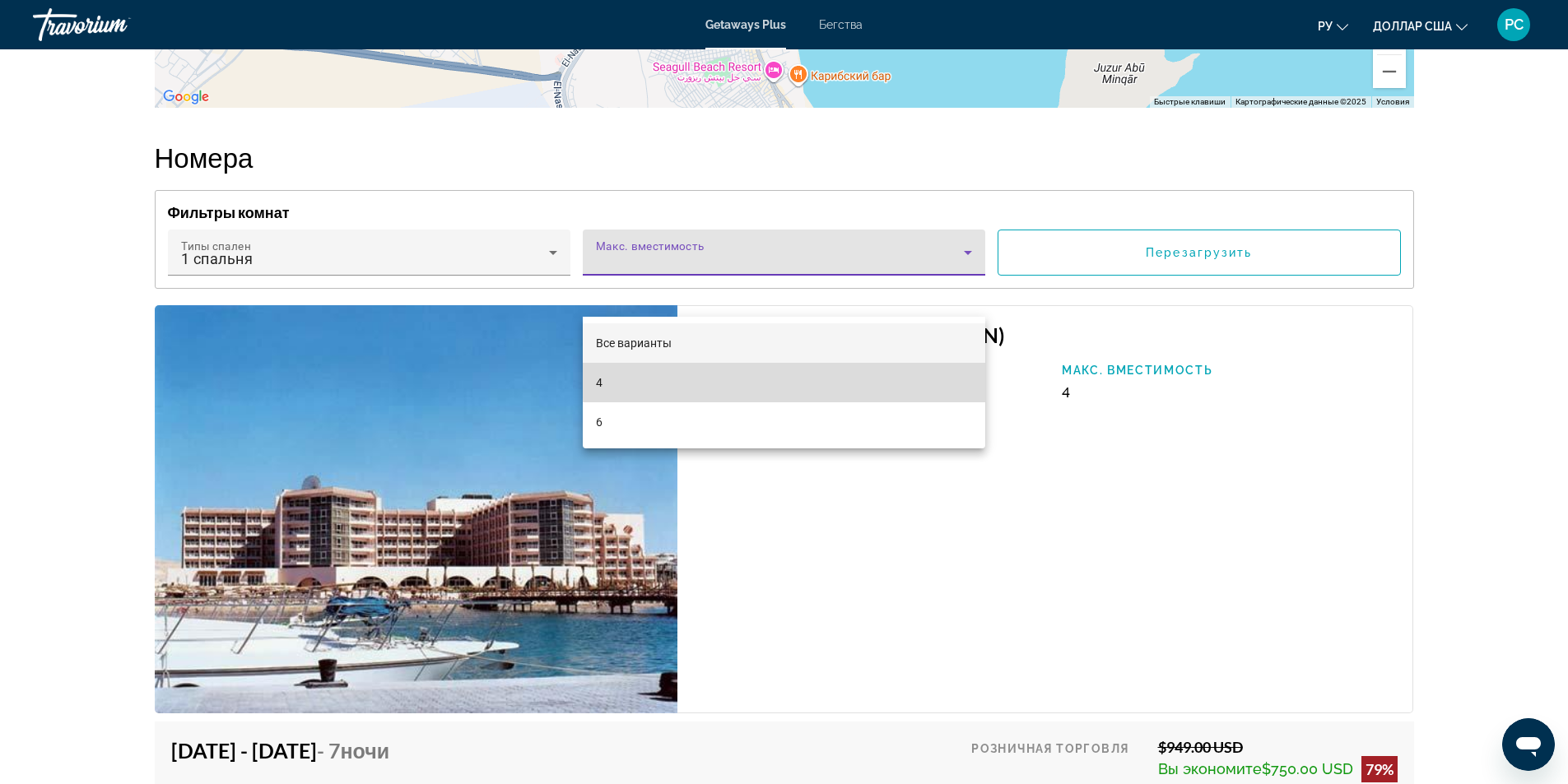
click at [848, 379] on mat-option "4" at bounding box center [784, 383] width 403 height 40
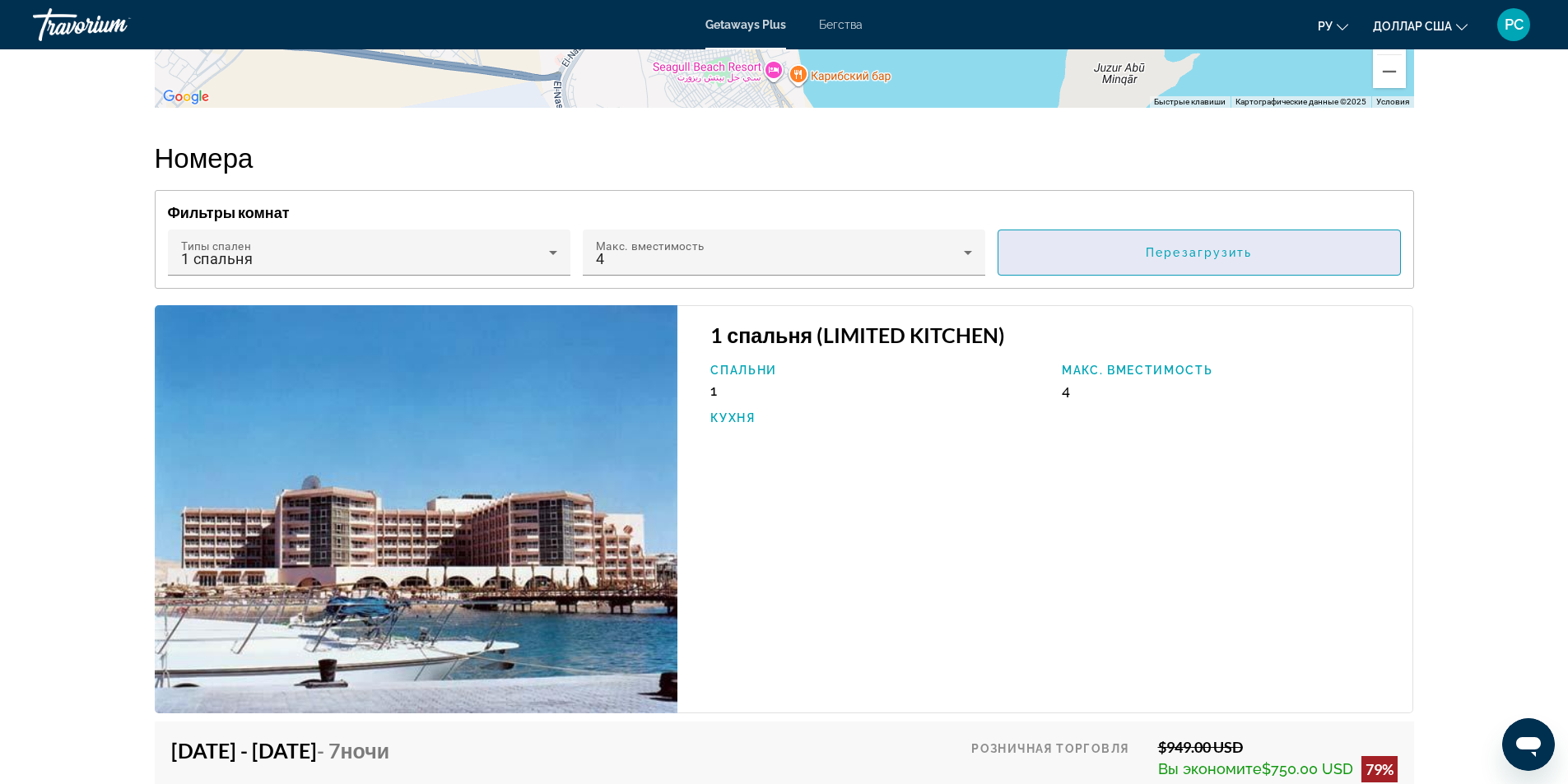
click at [1079, 273] on span "Основное содержание" at bounding box center [1199, 253] width 401 height 40
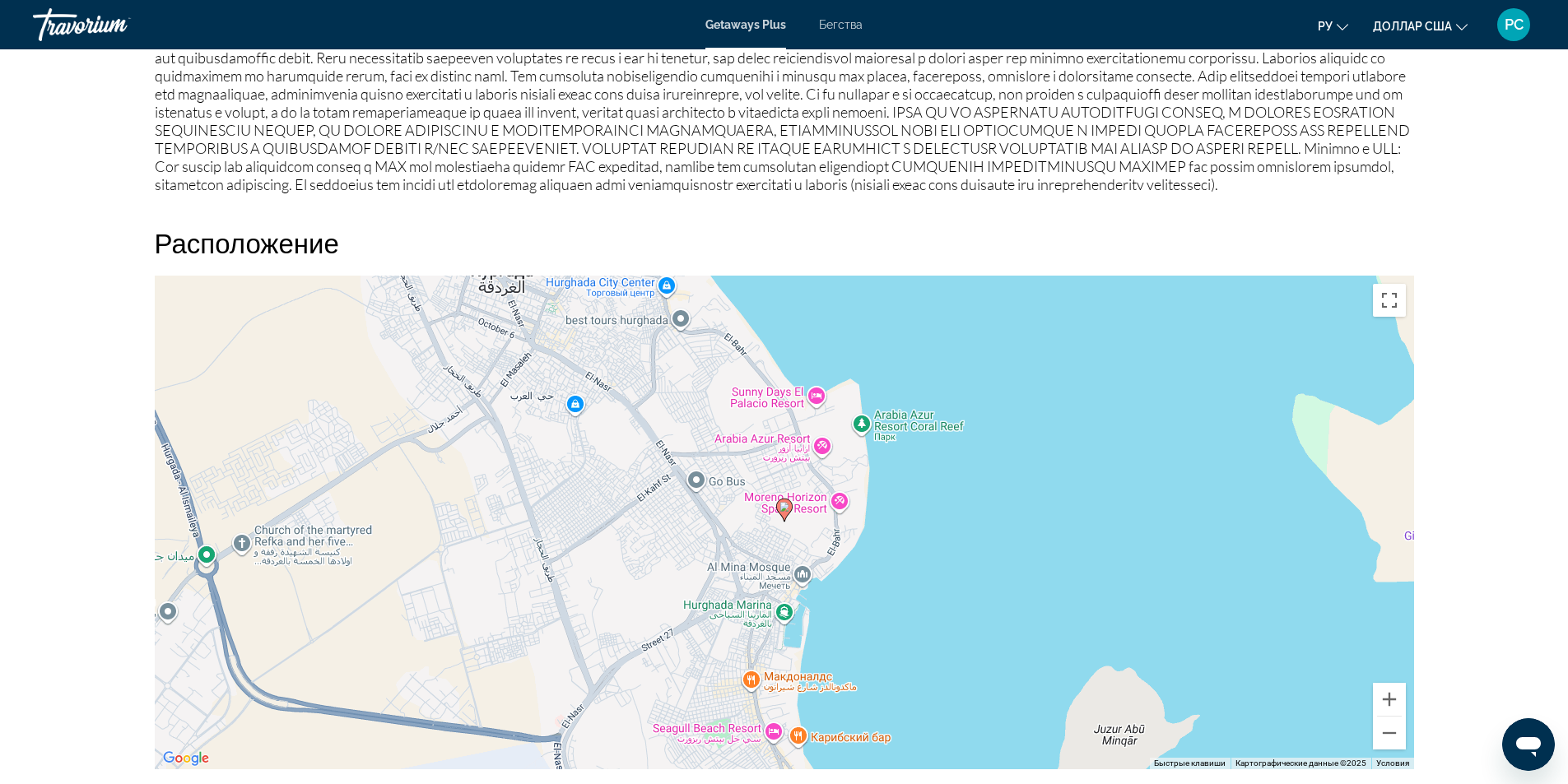
scroll to position [1563, 0]
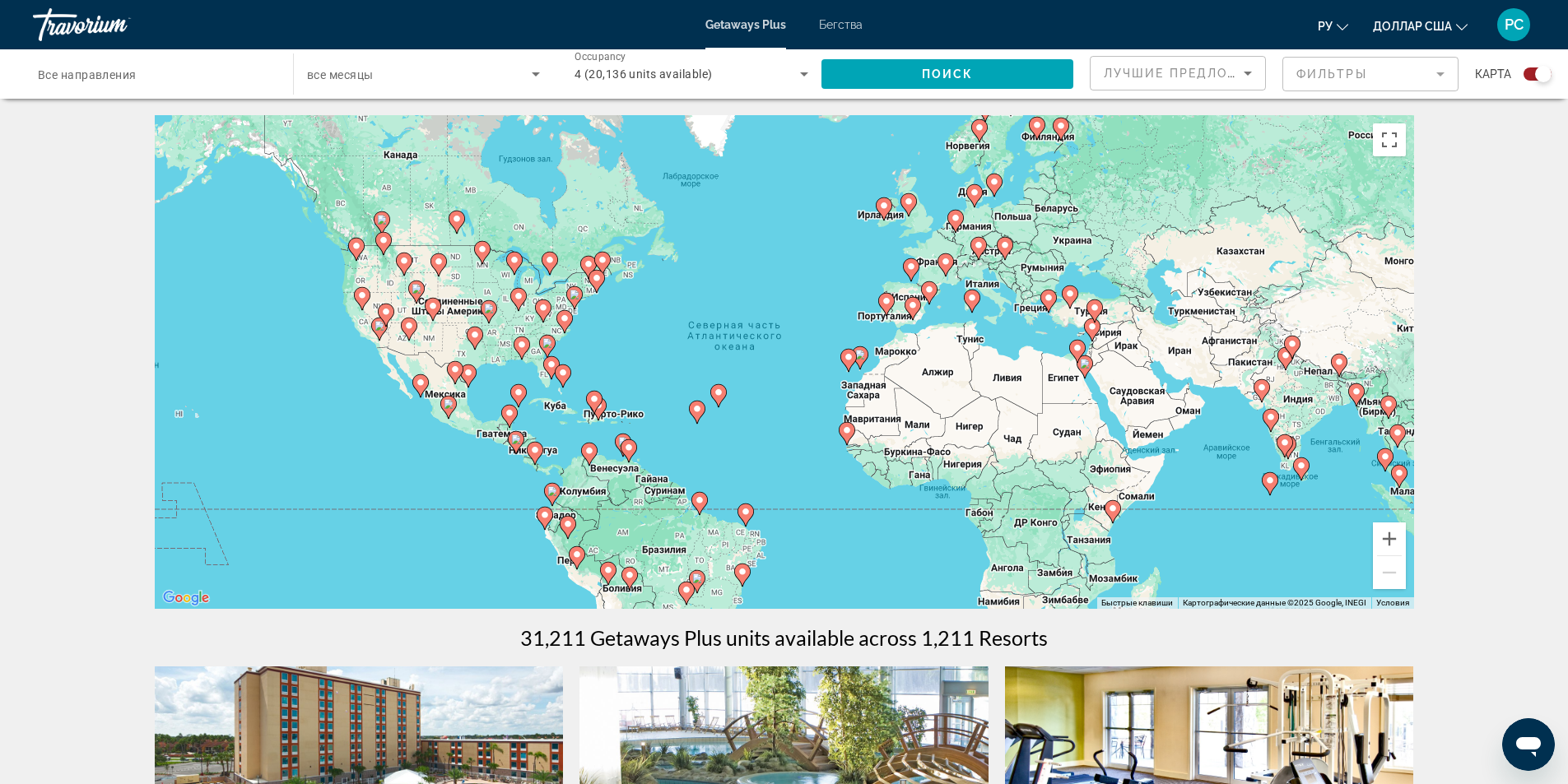
click at [1148, 526] on div "Чтобы активировать перетаскивание с помощью клавиатуры, нажмите Alt + Ввод. Пос…" at bounding box center [784, 362] width 1260 height 494
click at [1147, 526] on div "Чтобы активировать перетаскивание с помощью клавиатуры, нажмите Alt + Ввод. Пос…" at bounding box center [784, 362] width 1260 height 494
click at [1115, 520] on gmp-advanced-marker "Основное содержание" at bounding box center [1113, 511] width 17 height 25
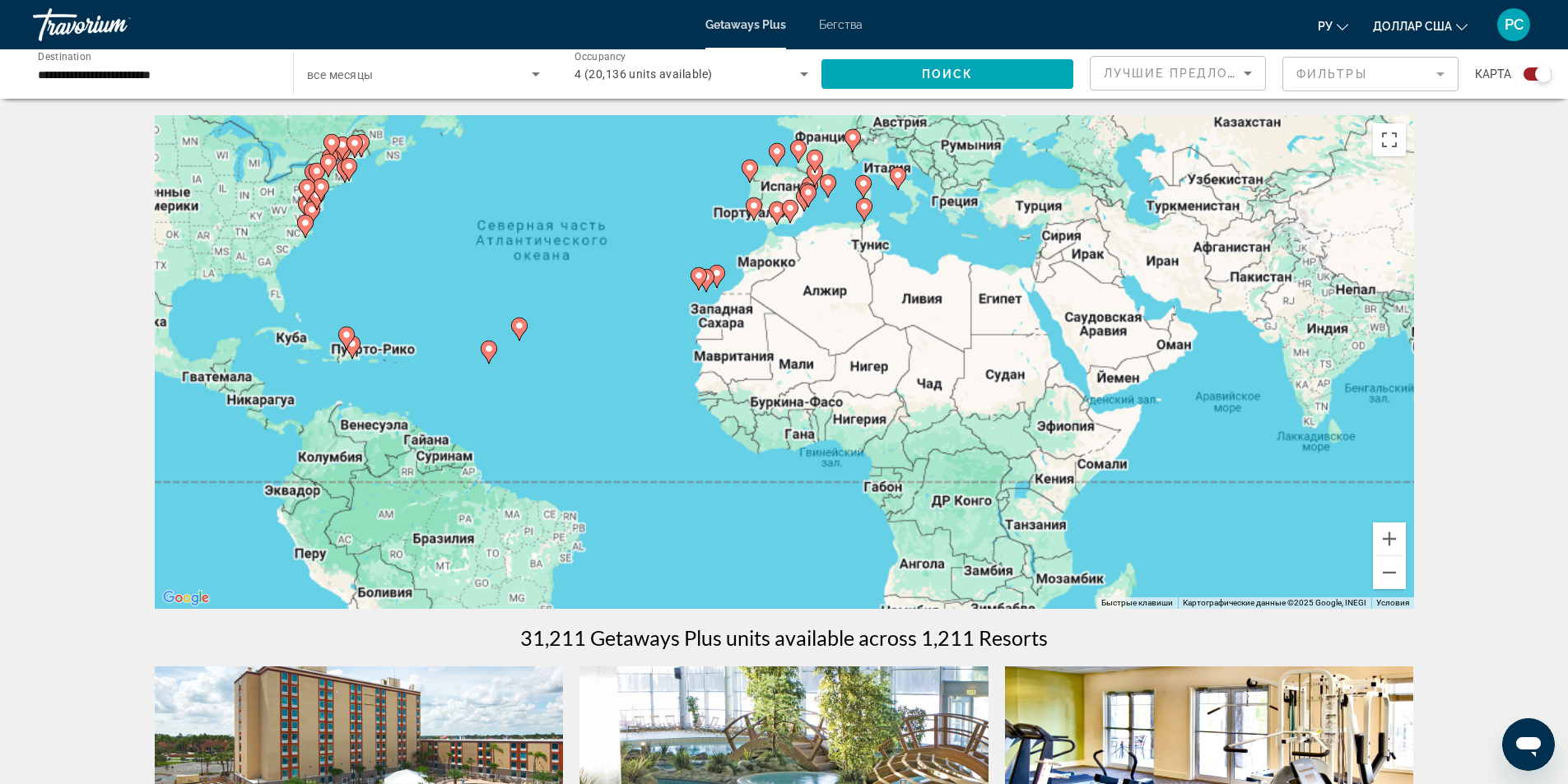
click at [1115, 520] on div "Чтобы активировать перетаскивание с помощью клавиатуры, нажмите Alt + Ввод. Пос…" at bounding box center [784, 362] width 1260 height 494
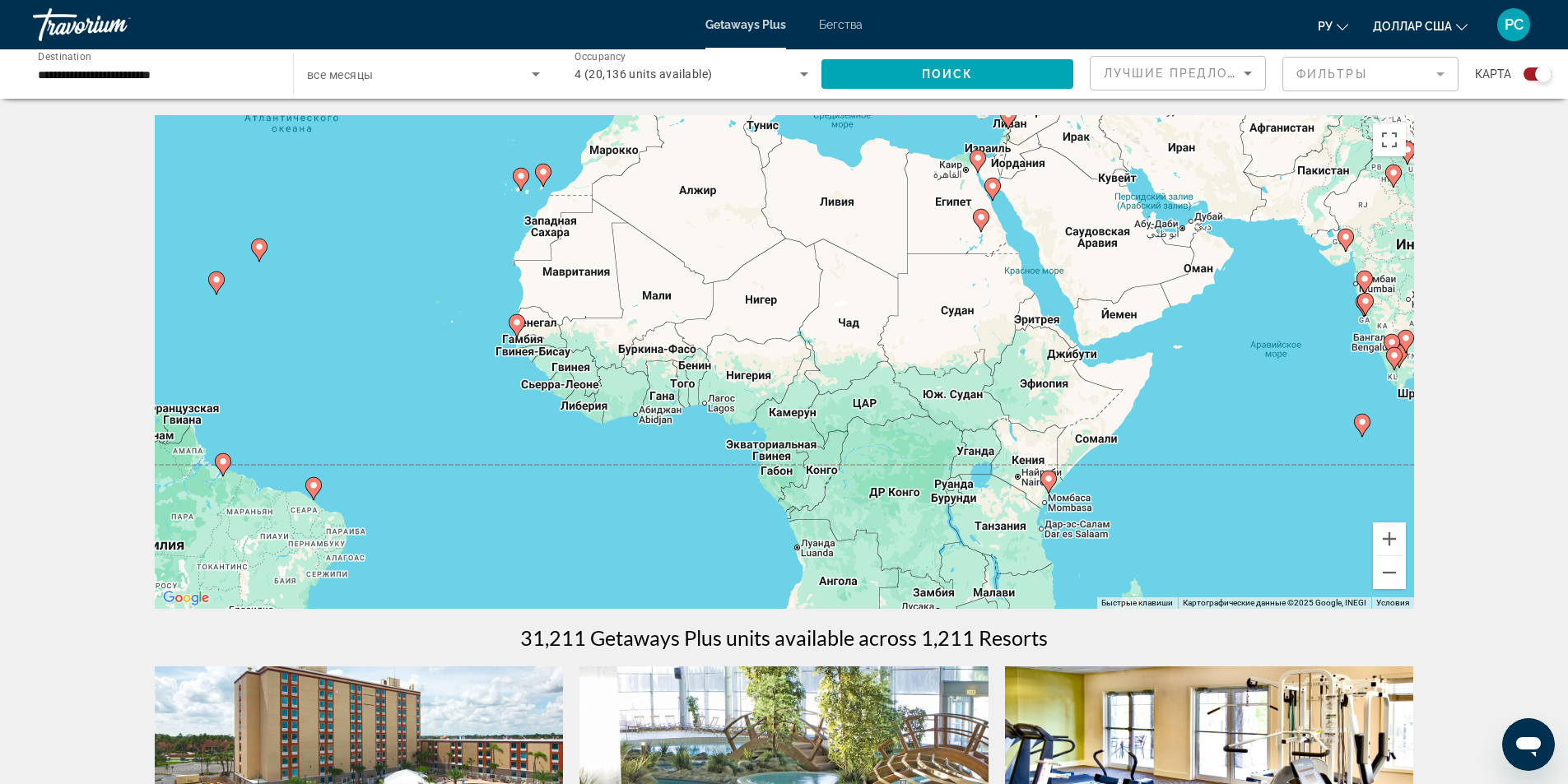
click at [1115, 520] on div "Чтобы активировать перетаскивание с помощью клавиатуры, нажмите Alt + Ввод. Пос…" at bounding box center [784, 362] width 1260 height 494
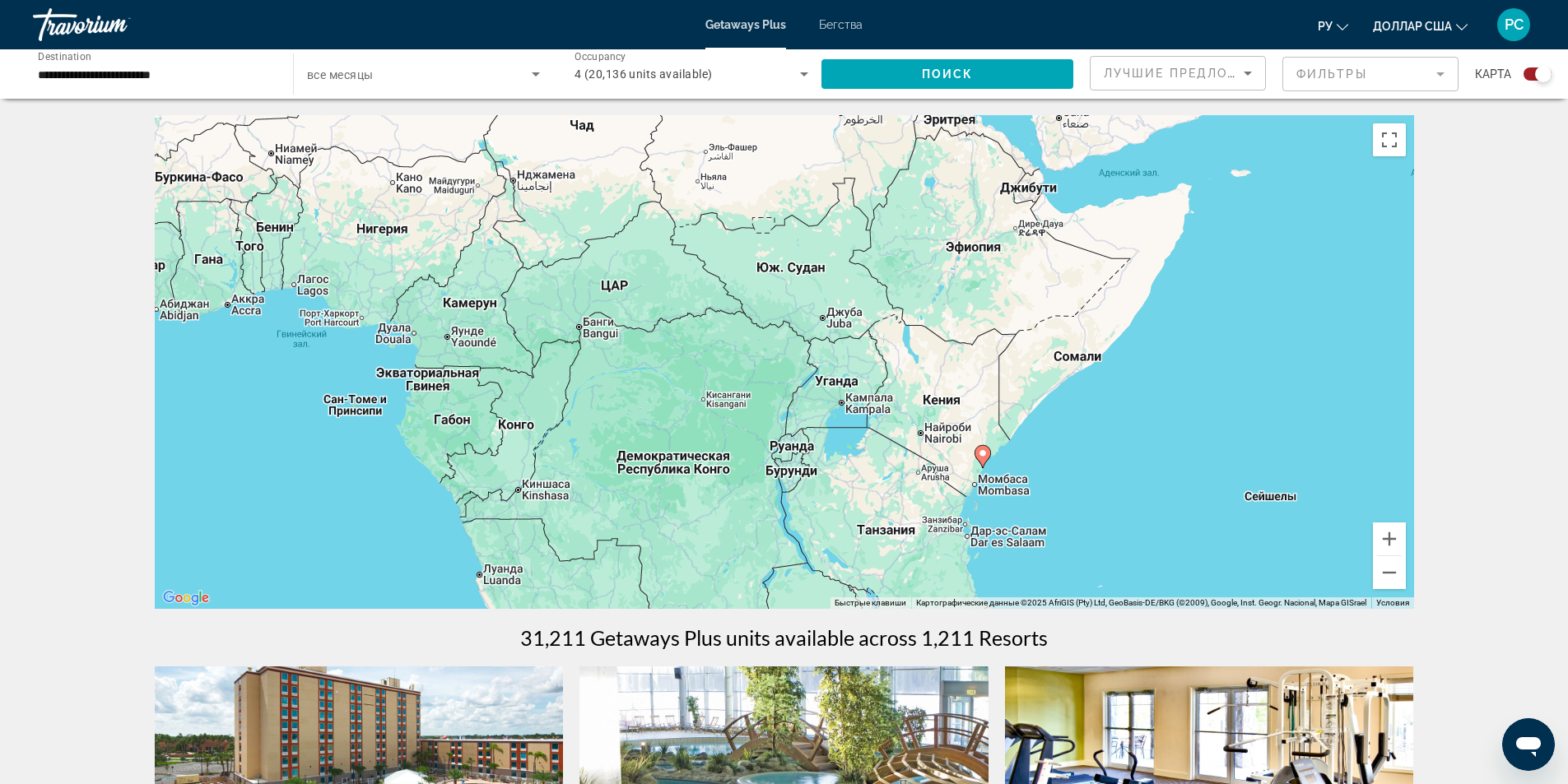
click at [1115, 520] on div "Чтобы активировать перетаскивание с помощью клавиатуры, нажмите Alt + Ввод. Пос…" at bounding box center [784, 362] width 1260 height 494
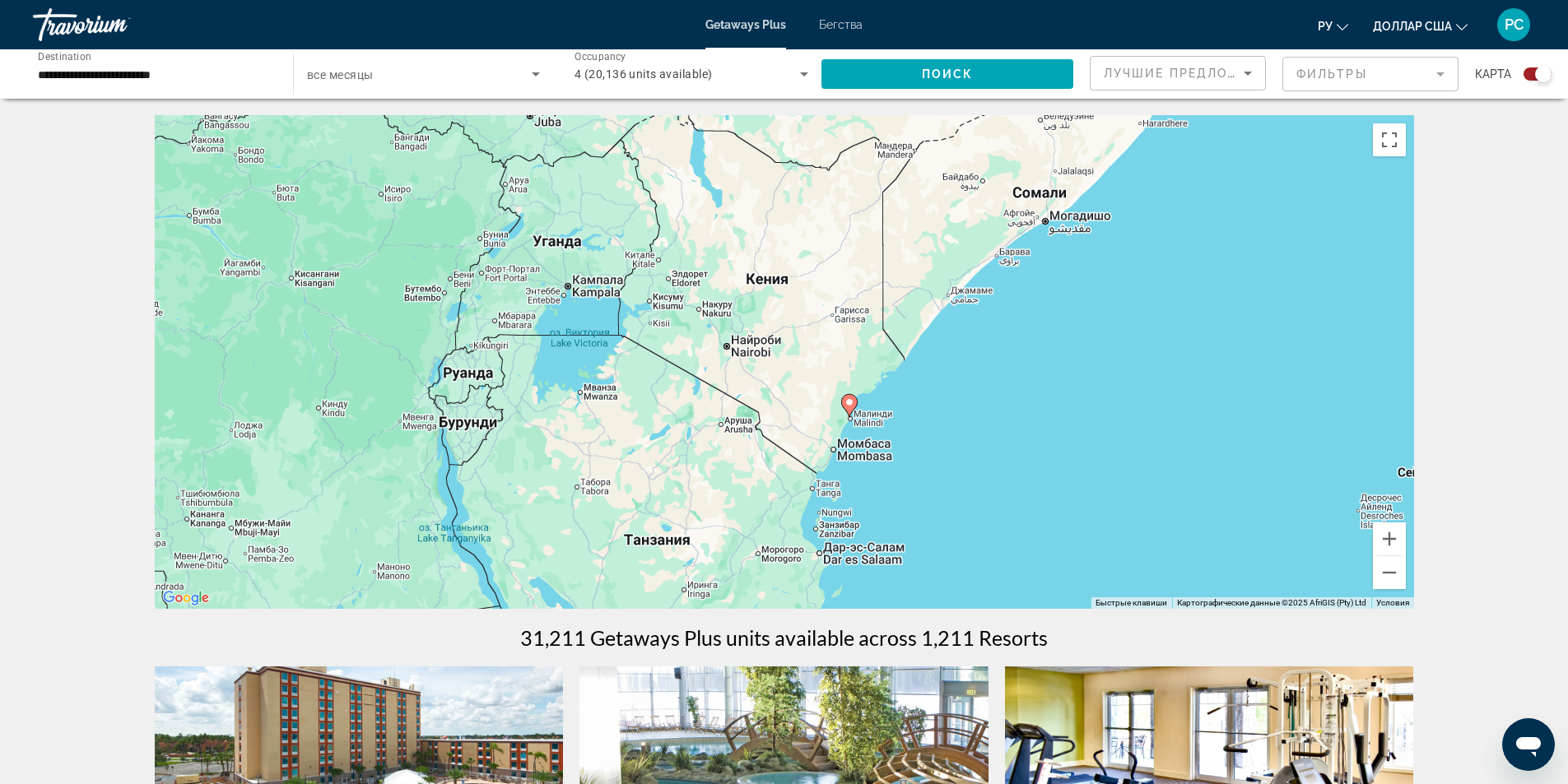
click at [1115, 520] on div "Чтобы активировать перетаскивание с помощью клавиатуры, нажмите Alt + Ввод. Пос…" at bounding box center [784, 362] width 1260 height 494
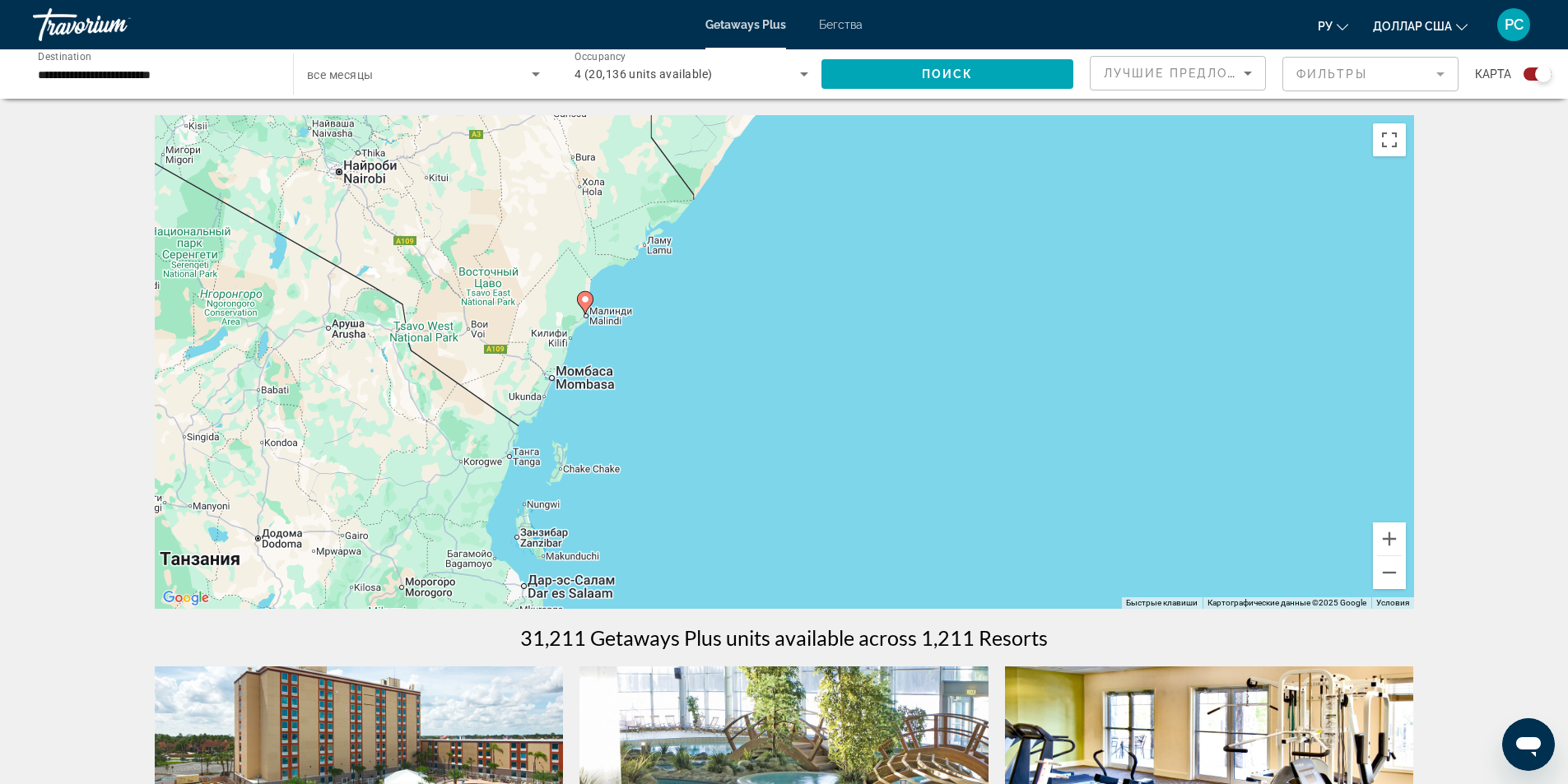
click at [1115, 520] on div "Чтобы активировать перетаскивание с помощью клавиатуры, нажмите Alt + Ввод. Пос…" at bounding box center [784, 362] width 1260 height 494
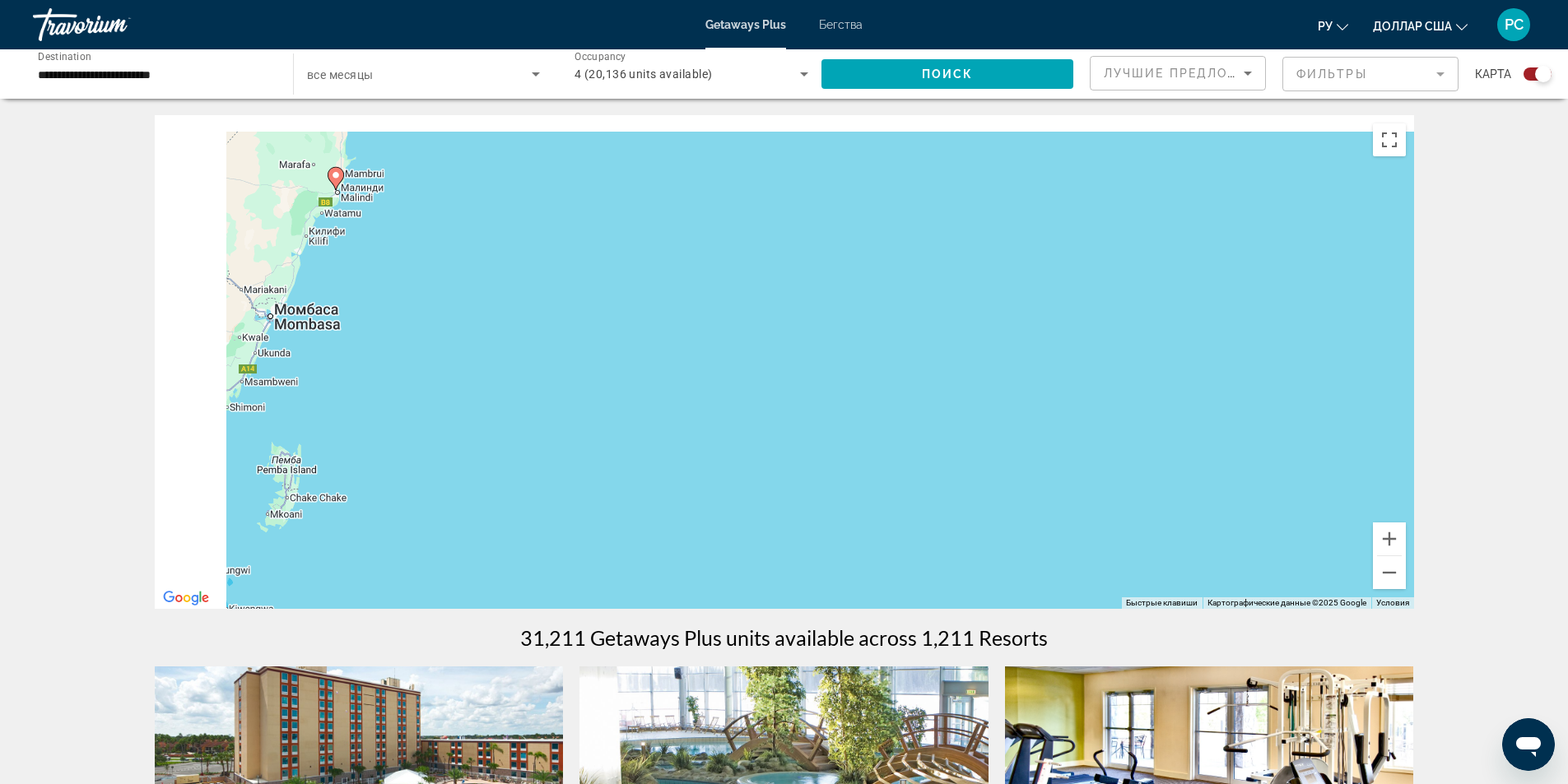
drag, startPoint x: 608, startPoint y: 433, endPoint x: 1041, endPoint y: 552, distance: 449.1
click at [1053, 543] on div "Чтобы активировать перетаскивание с помощью клавиатуры, нажмите Alt + Ввод. Пос…" at bounding box center [784, 362] width 1260 height 494
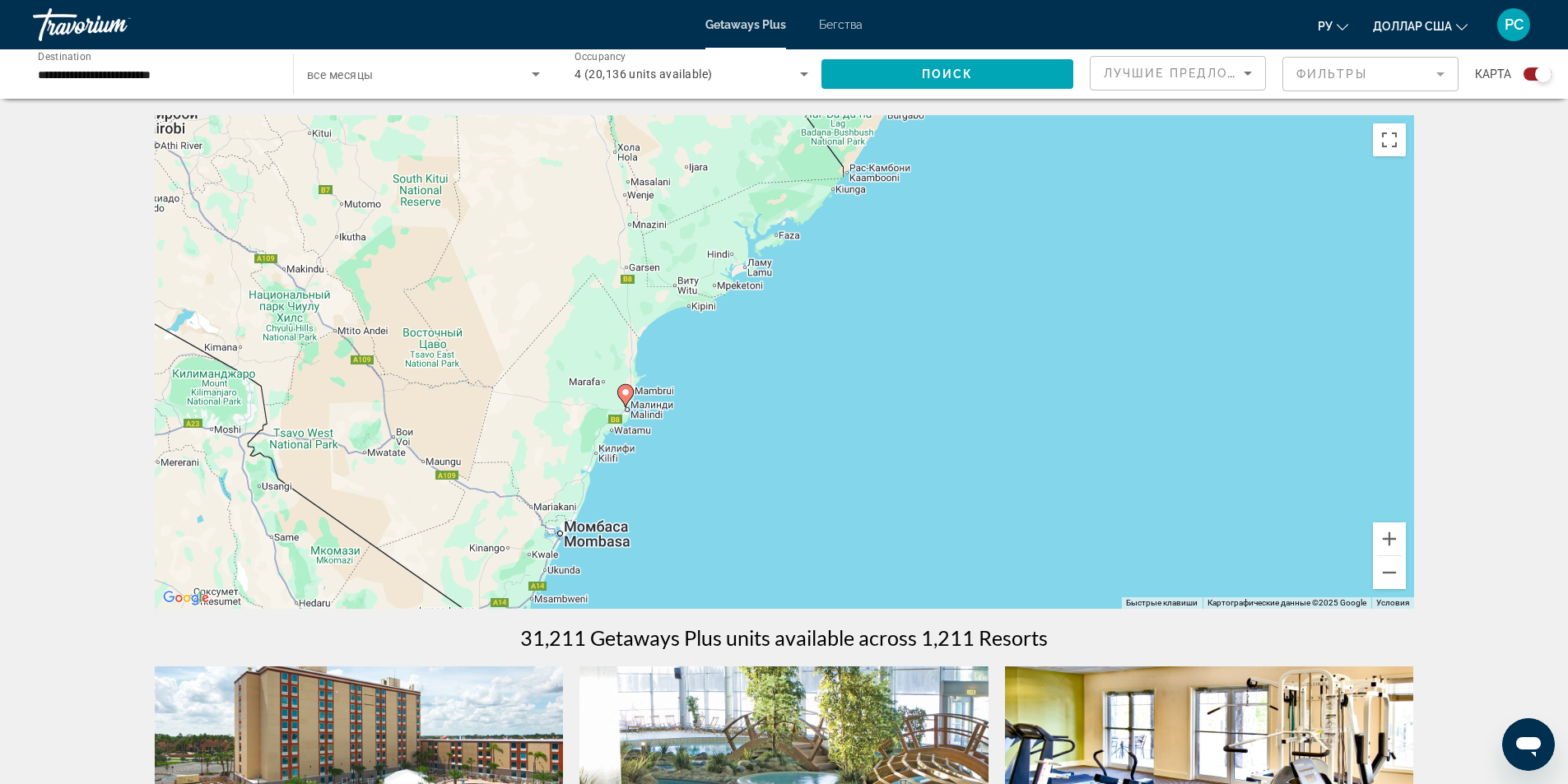
drag, startPoint x: 651, startPoint y: 386, endPoint x: 701, endPoint y: 576, distance: 196.5
click at [701, 576] on div "Чтобы активировать перетаскивание с помощью клавиатуры, нажмите Alt + Ввод. Пос…" at bounding box center [784, 362] width 1260 height 494
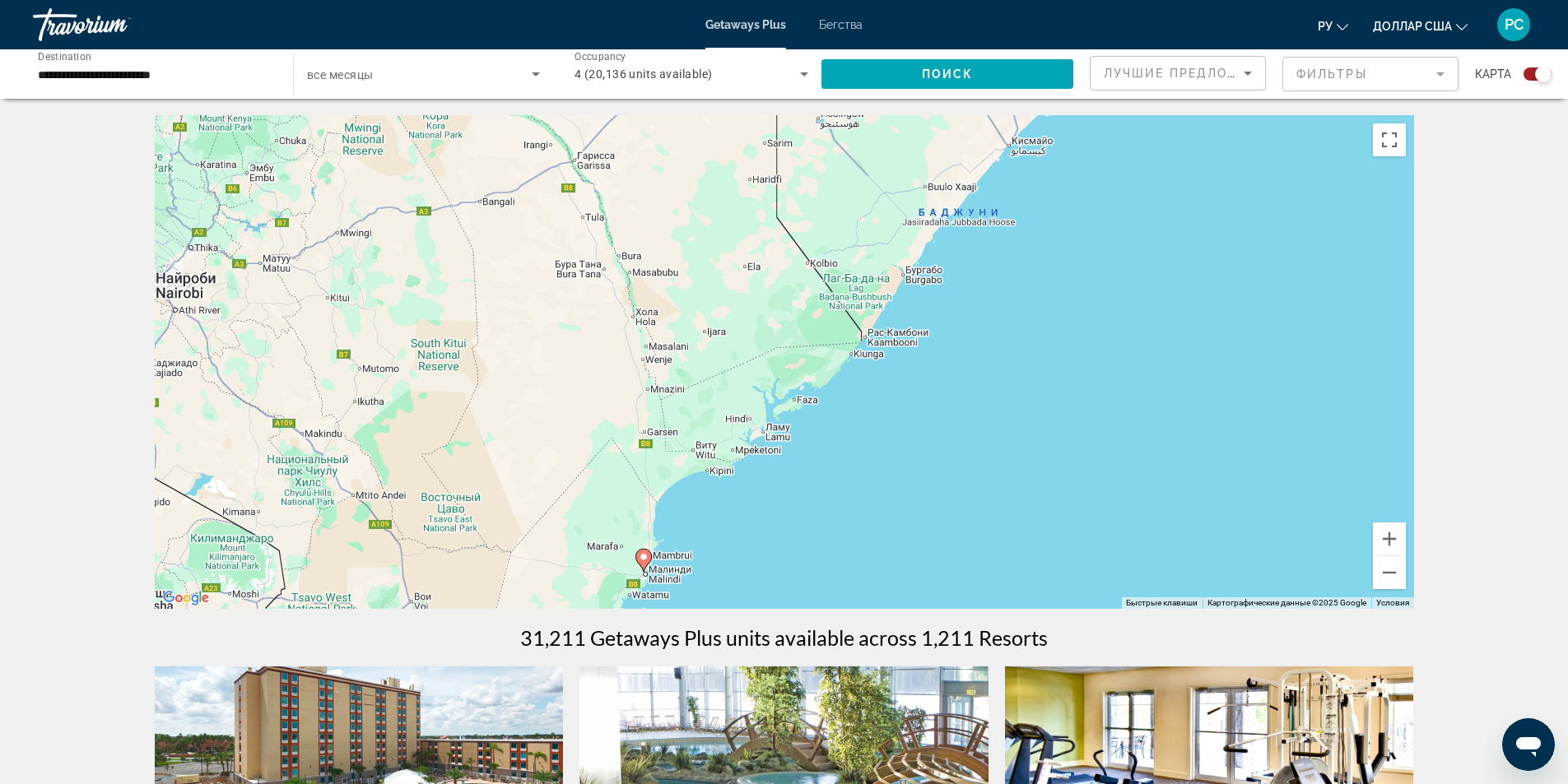
drag, startPoint x: 813, startPoint y: 381, endPoint x: 824, endPoint y: 601, distance: 220.3
click at [824, 601] on div "Чтобы активировать перетаскивание с помощью клавиатуры, нажмите Alt + Ввод. Пос…" at bounding box center [784, 362] width 1260 height 494
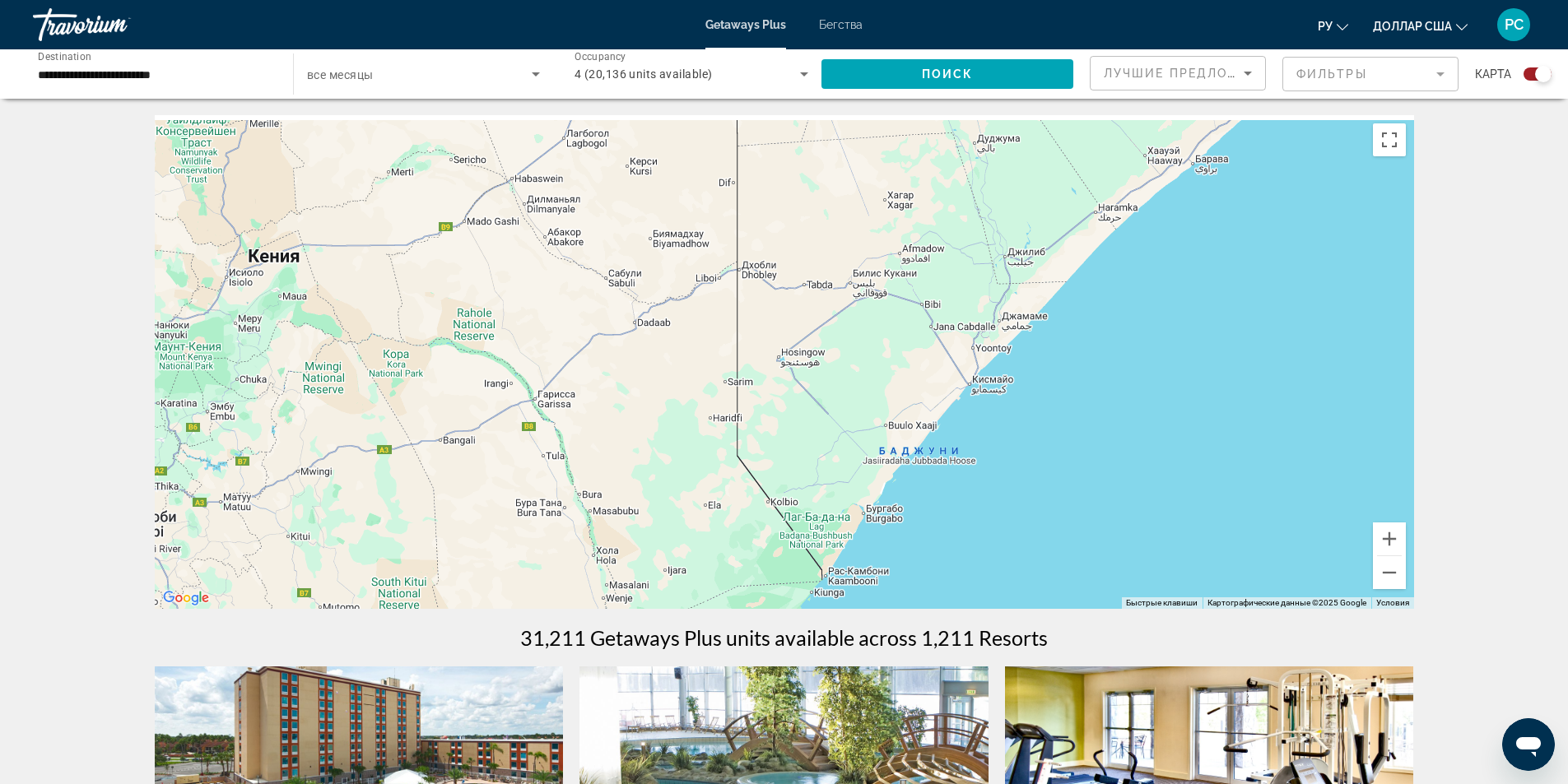
drag, startPoint x: 863, startPoint y: 360, endPoint x: 818, endPoint y: 569, distance: 213.8
click at [818, 569] on div "Чтобы активировать перетаскивание с помощью клавиатуры, нажмите Alt + Ввод. Пос…" at bounding box center [784, 362] width 1260 height 494
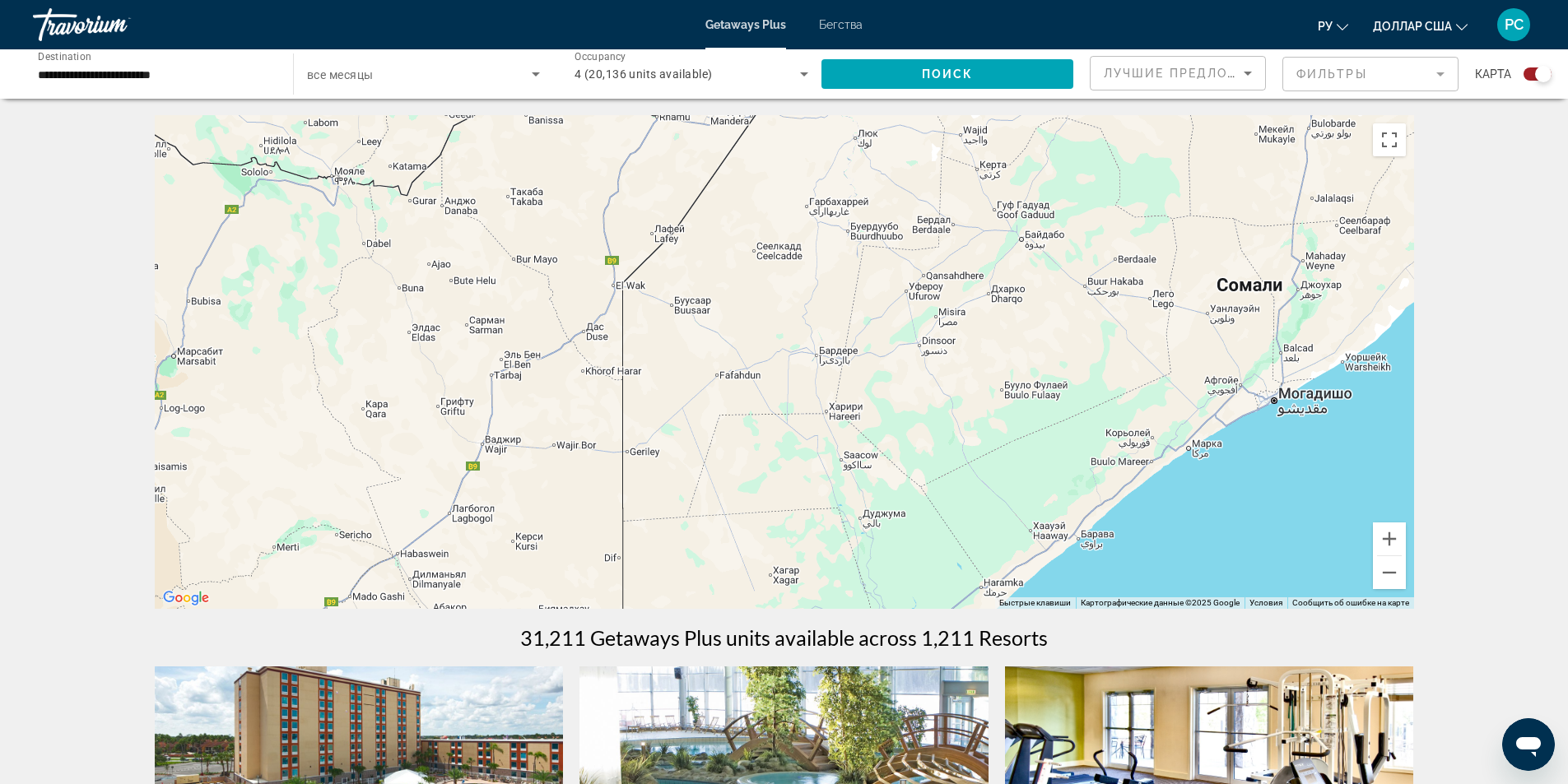
drag, startPoint x: 810, startPoint y: 393, endPoint x: 723, endPoint y: 700, distance: 319.1
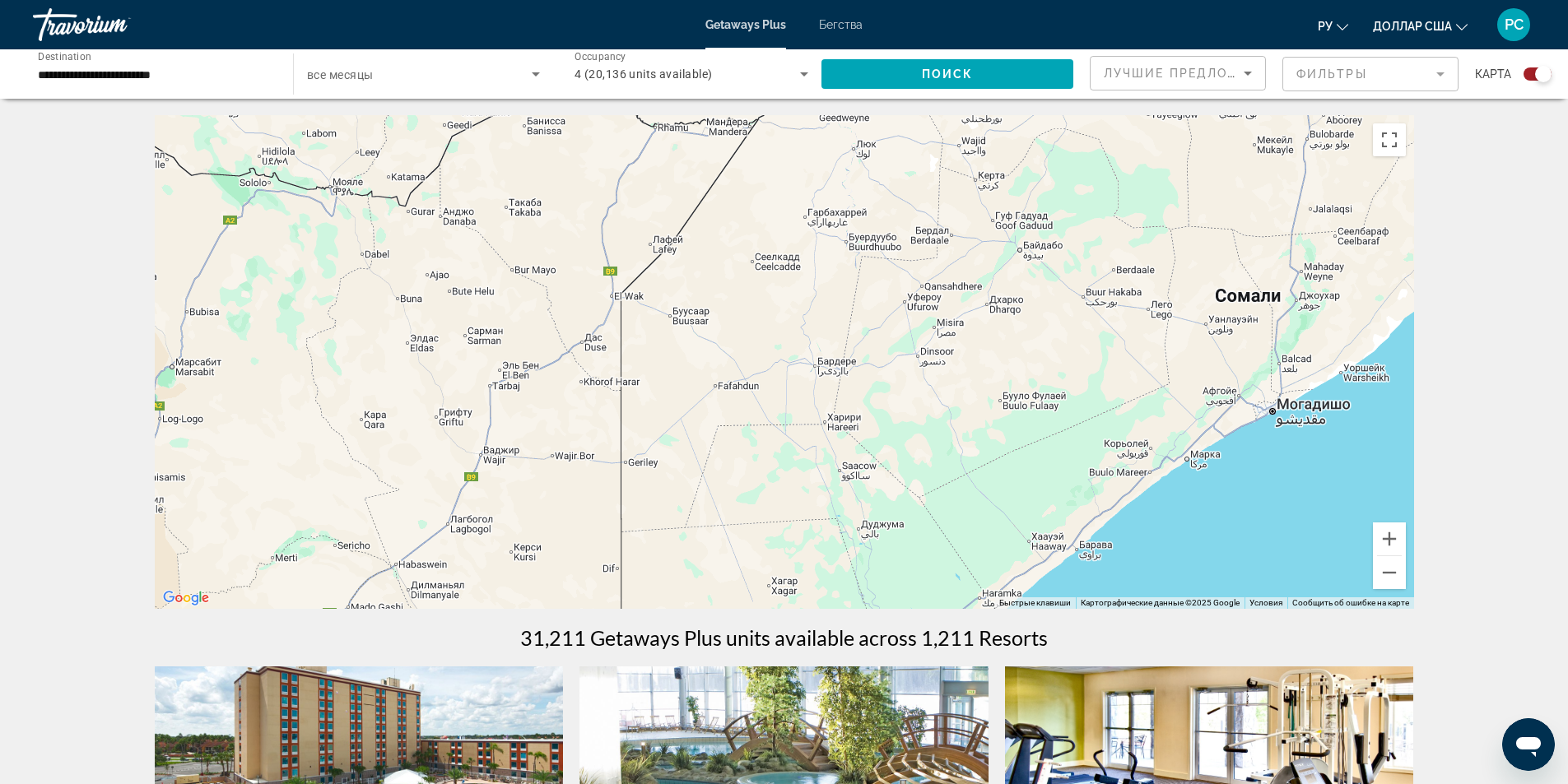
click at [825, 436] on div "Основное содержание" at bounding box center [784, 362] width 1260 height 494
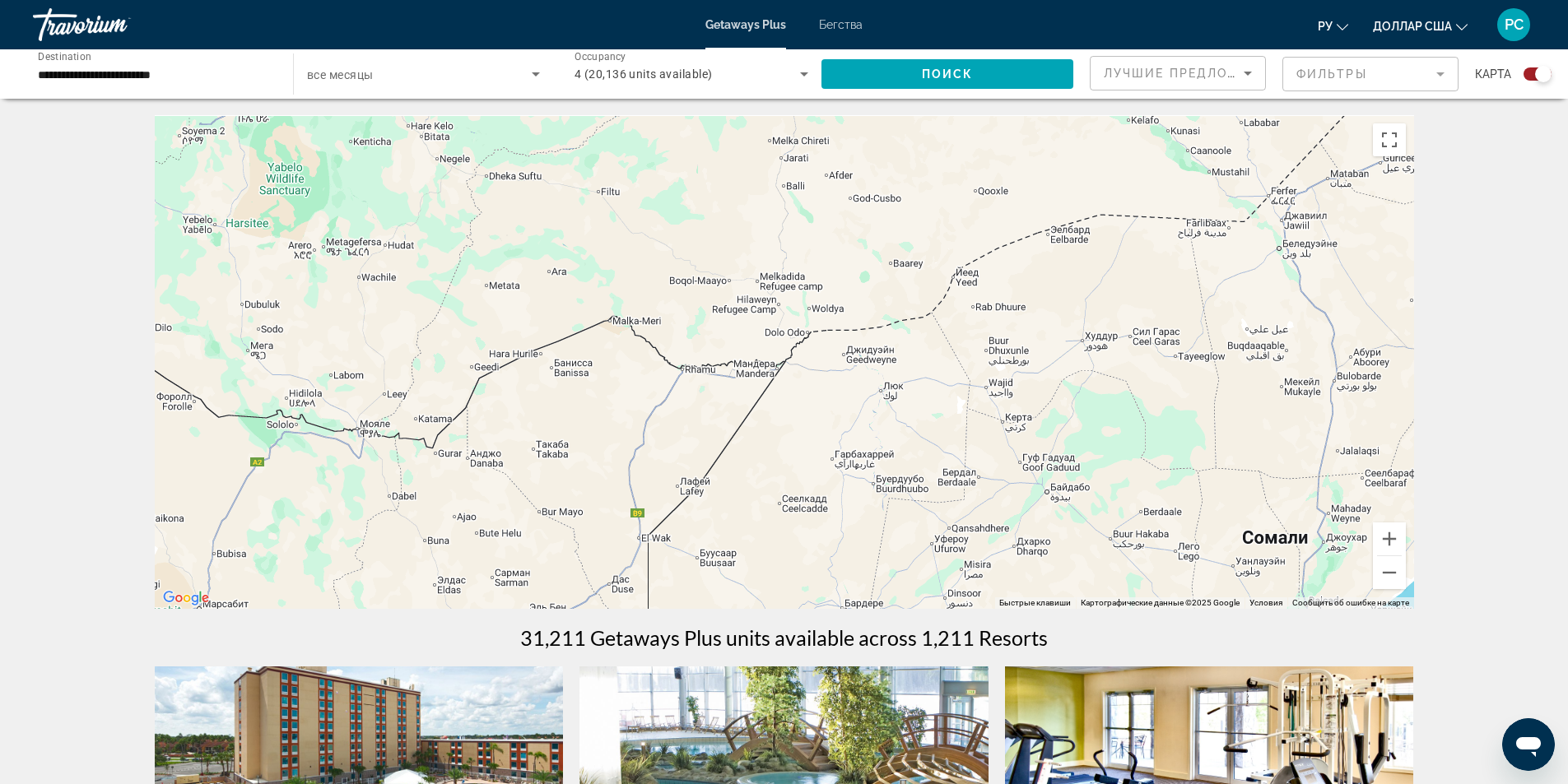
drag, startPoint x: 882, startPoint y: 371, endPoint x: 907, endPoint y: 621, distance: 251.2
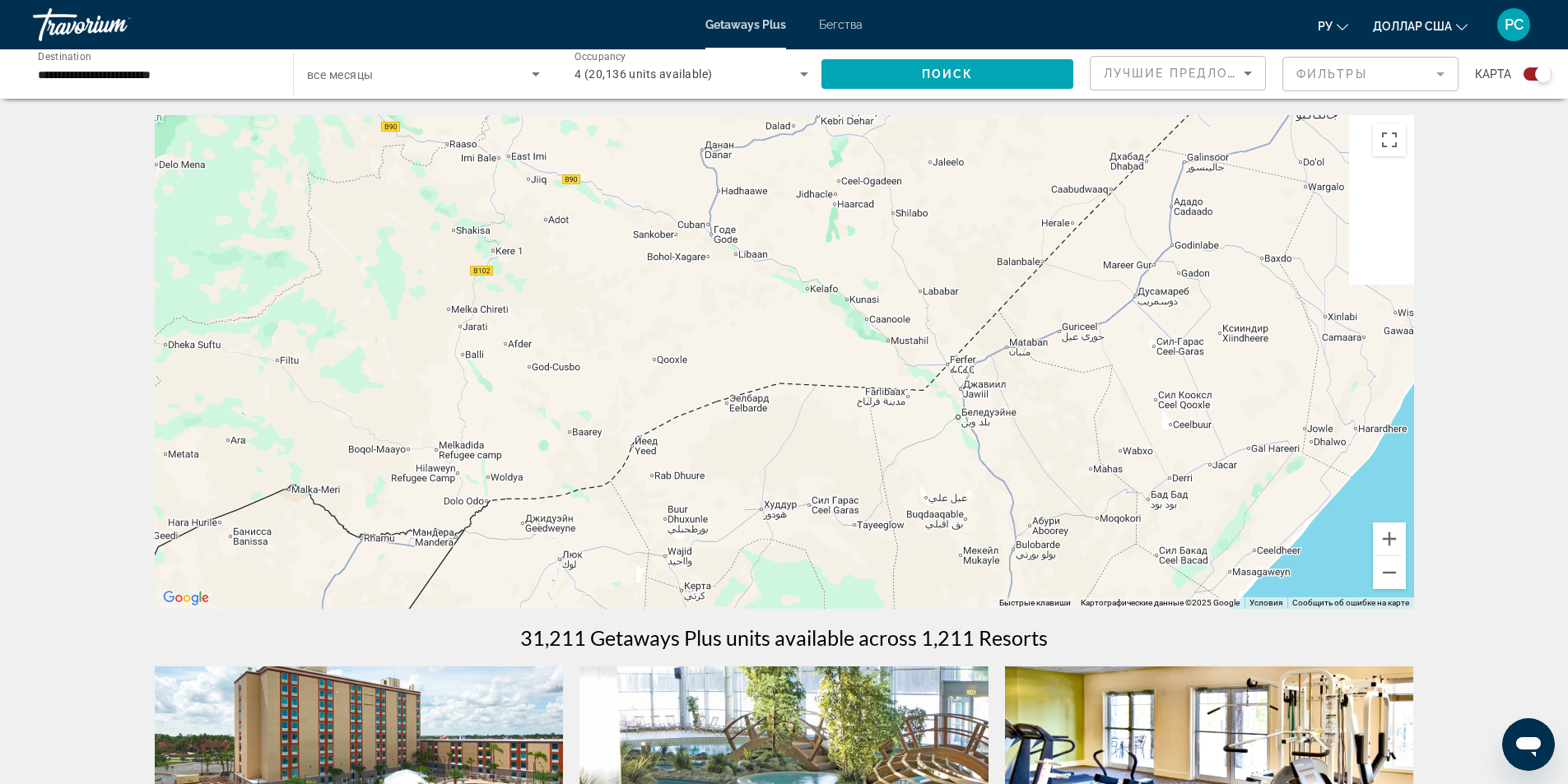
drag, startPoint x: 1102, startPoint y: 436, endPoint x: 785, endPoint y: 562, distance: 341.1
click at [785, 562] on div "Основное содержание" at bounding box center [784, 362] width 1260 height 494
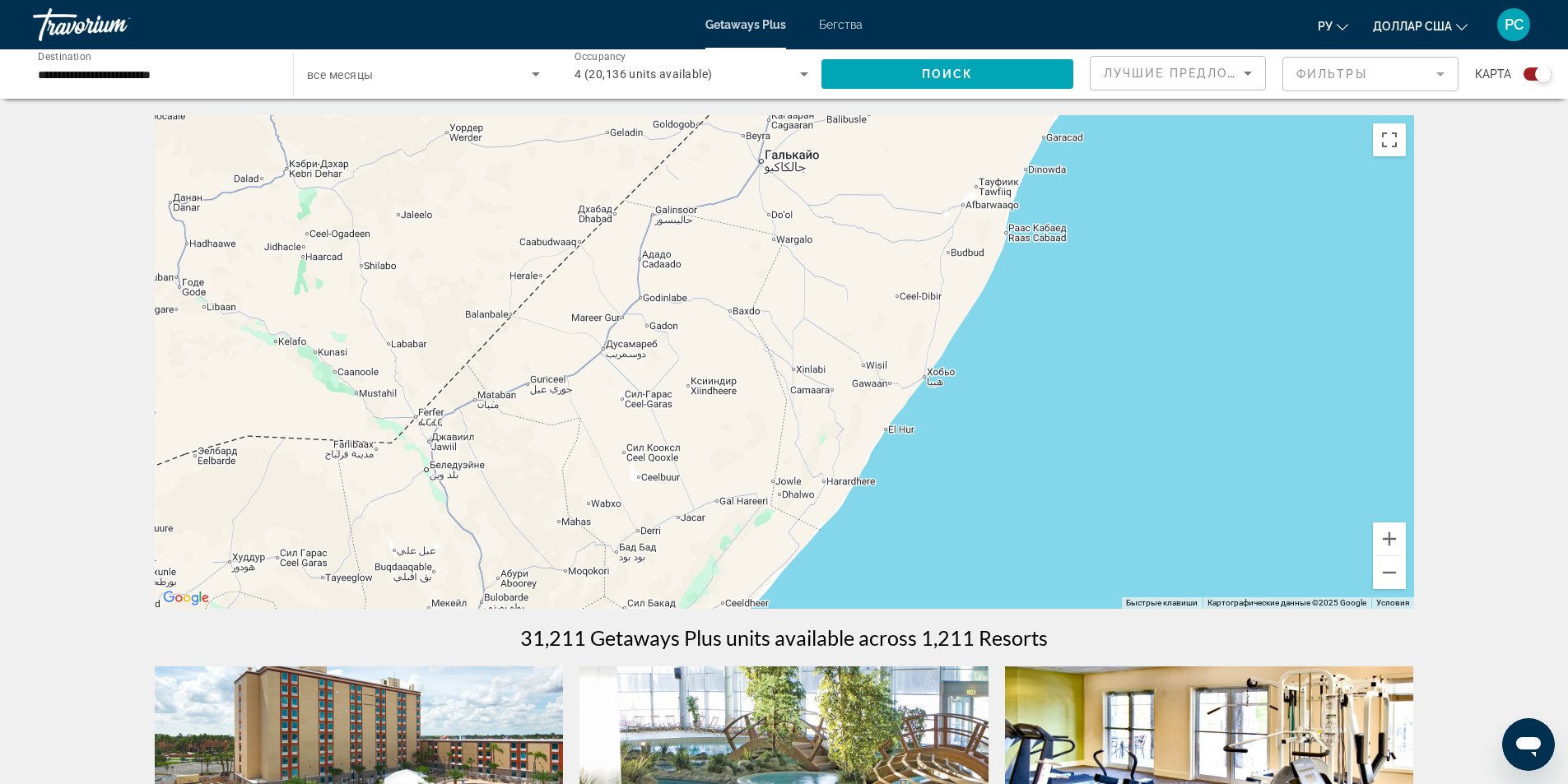
drag, startPoint x: 1004, startPoint y: 423, endPoint x: 423, endPoint y: 491, distance: 585.0
click at [423, 491] on div "Основное содержание" at bounding box center [784, 362] width 1260 height 494
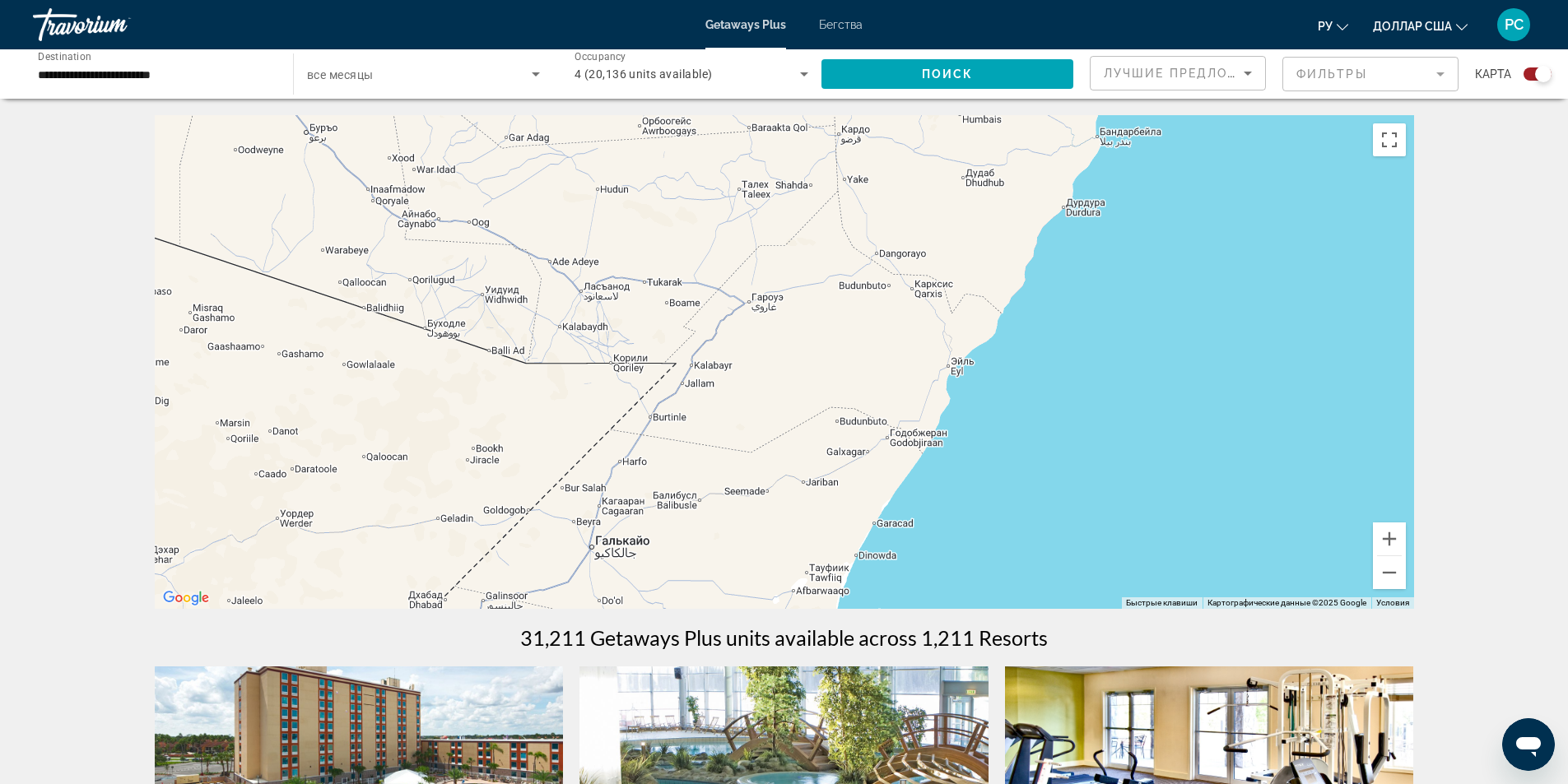
drag, startPoint x: 801, startPoint y: 413, endPoint x: 703, endPoint y: 777, distance: 377.0
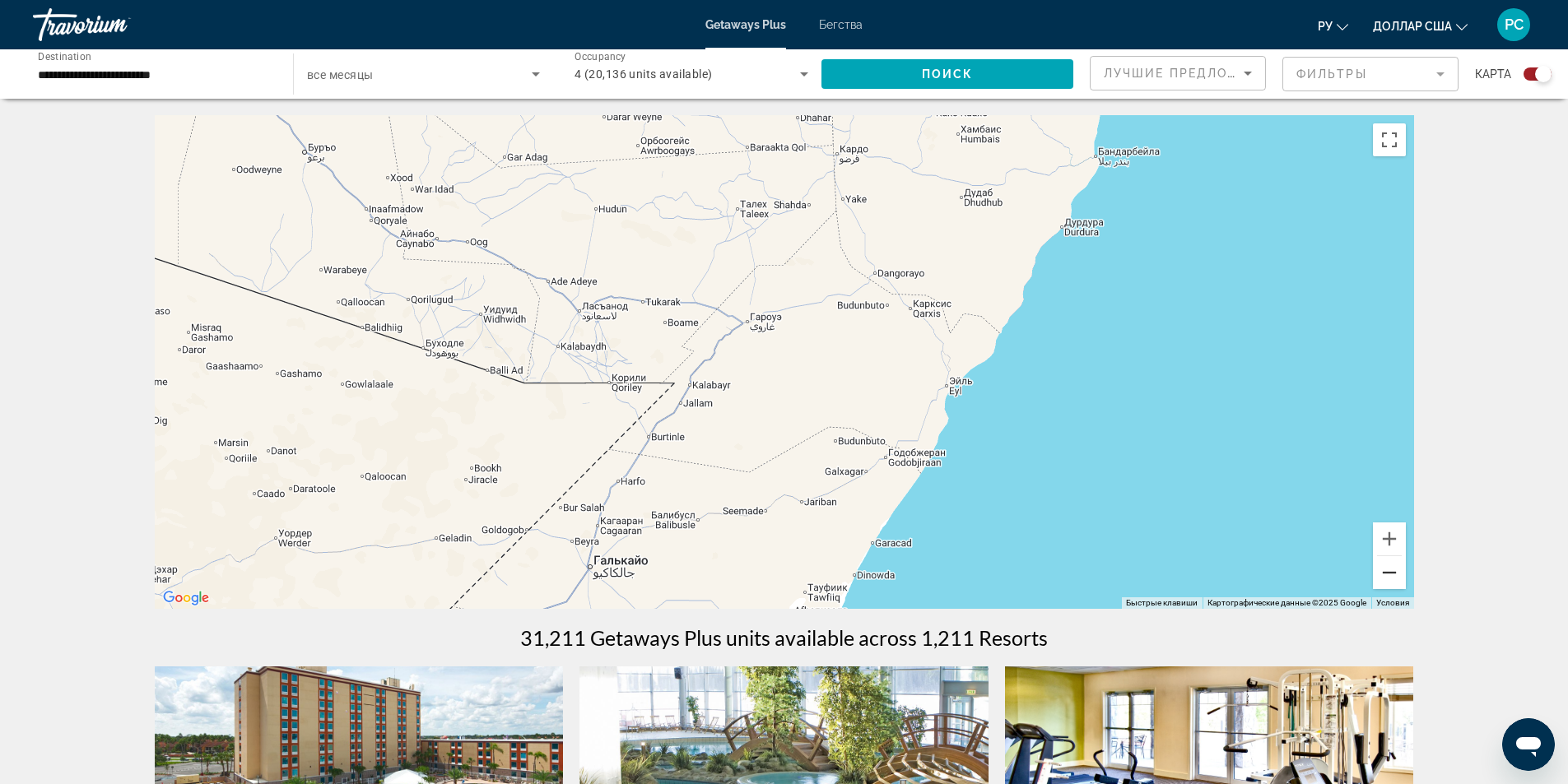
click at [1392, 582] on button "Уменьшить" at bounding box center [1388, 572] width 33 height 33
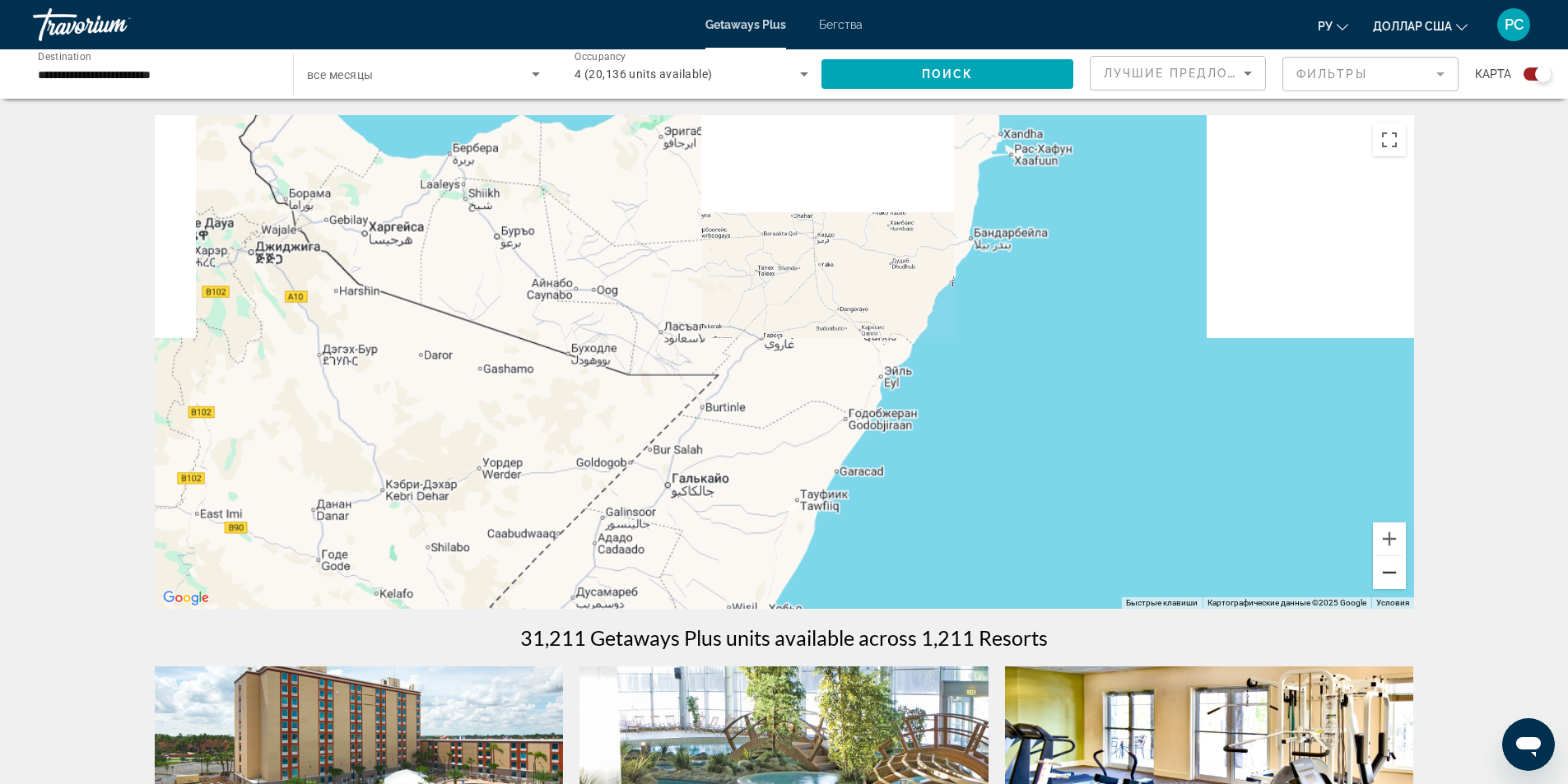
click at [1392, 582] on button "Уменьшить" at bounding box center [1388, 572] width 33 height 33
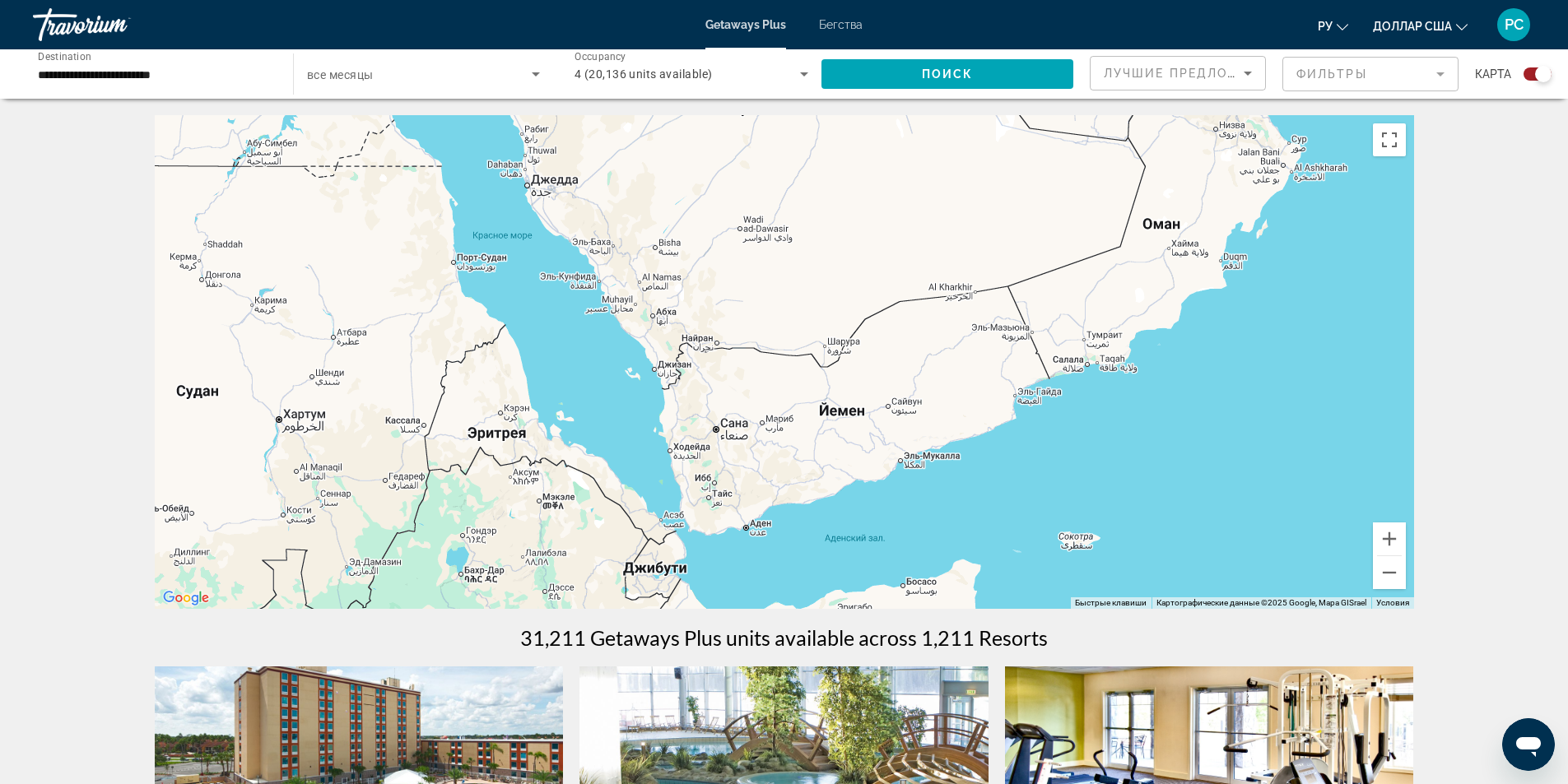
drag, startPoint x: 477, startPoint y: 401, endPoint x: 611, endPoint y: 777, distance: 399.2
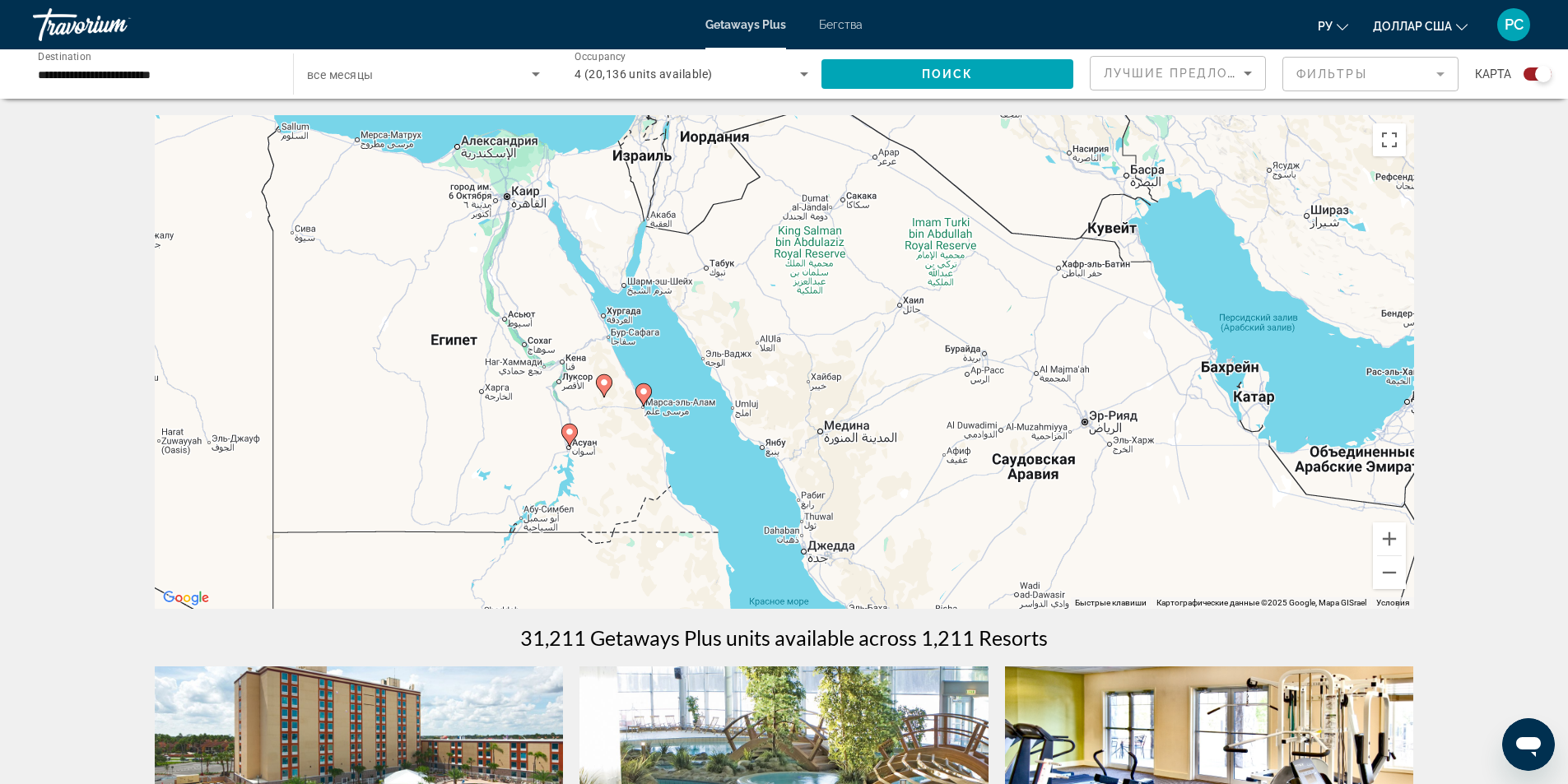
drag, startPoint x: 490, startPoint y: 453, endPoint x: 707, endPoint y: 771, distance: 385.0
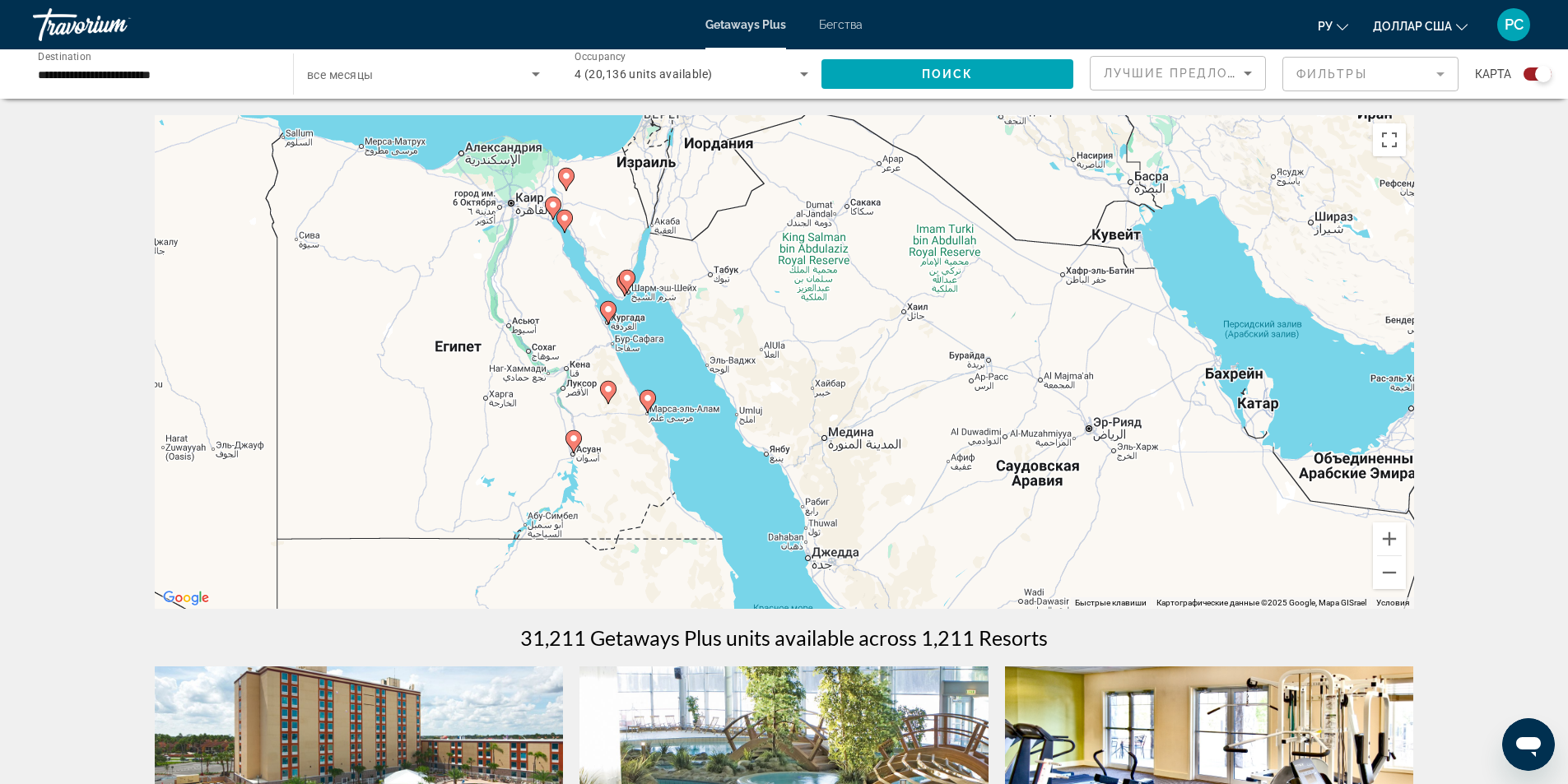
click at [703, 450] on div "Чтобы активировать перетаскивание с помощью клавиатуры, нажмите Alt + Ввод. Пос…" at bounding box center [784, 362] width 1260 height 494
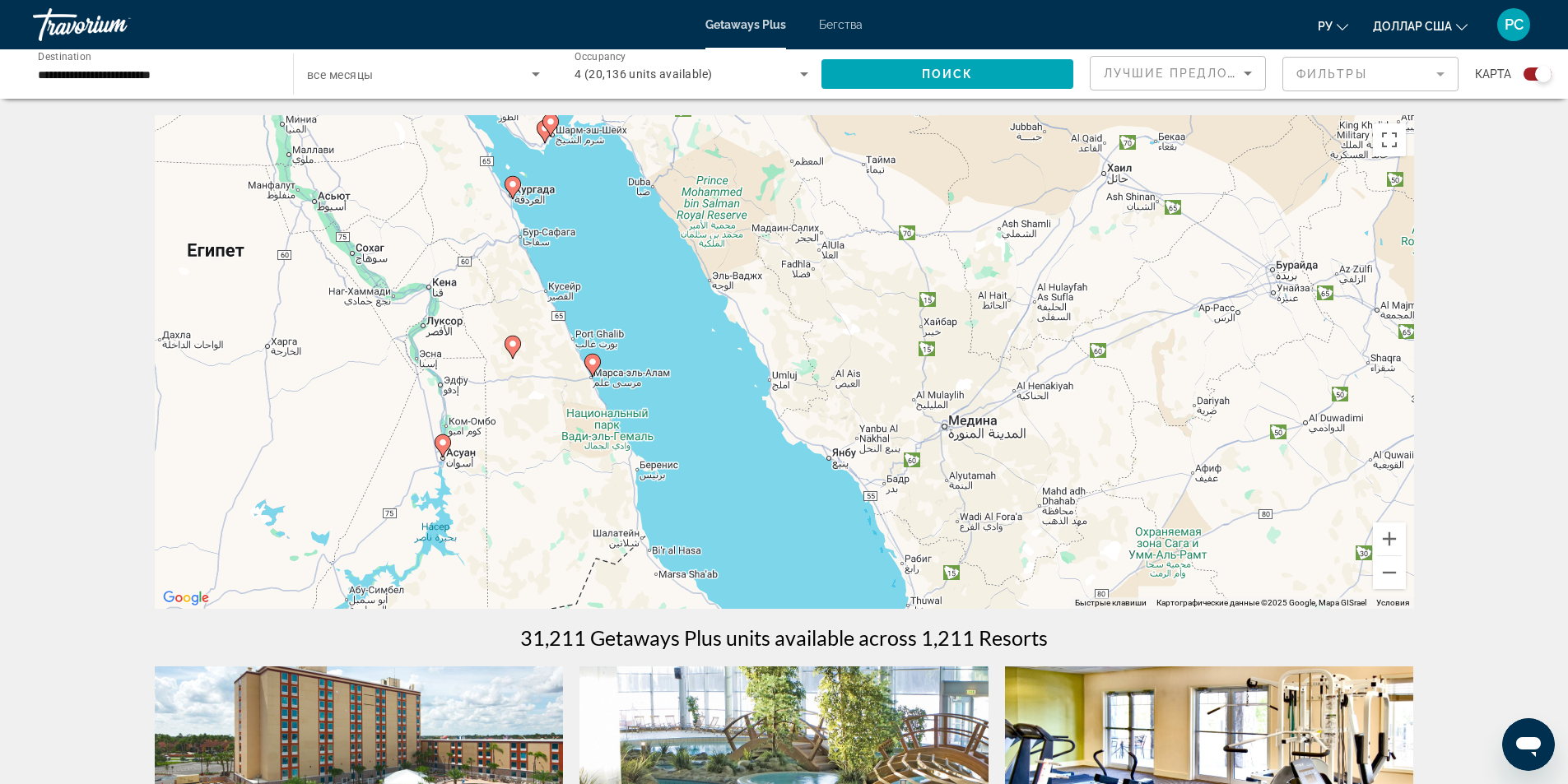
click at [703, 450] on div "Чтобы активировать перетаскивание с помощью клавиатуры, нажмите Alt + Ввод. Пос…" at bounding box center [784, 362] width 1260 height 494
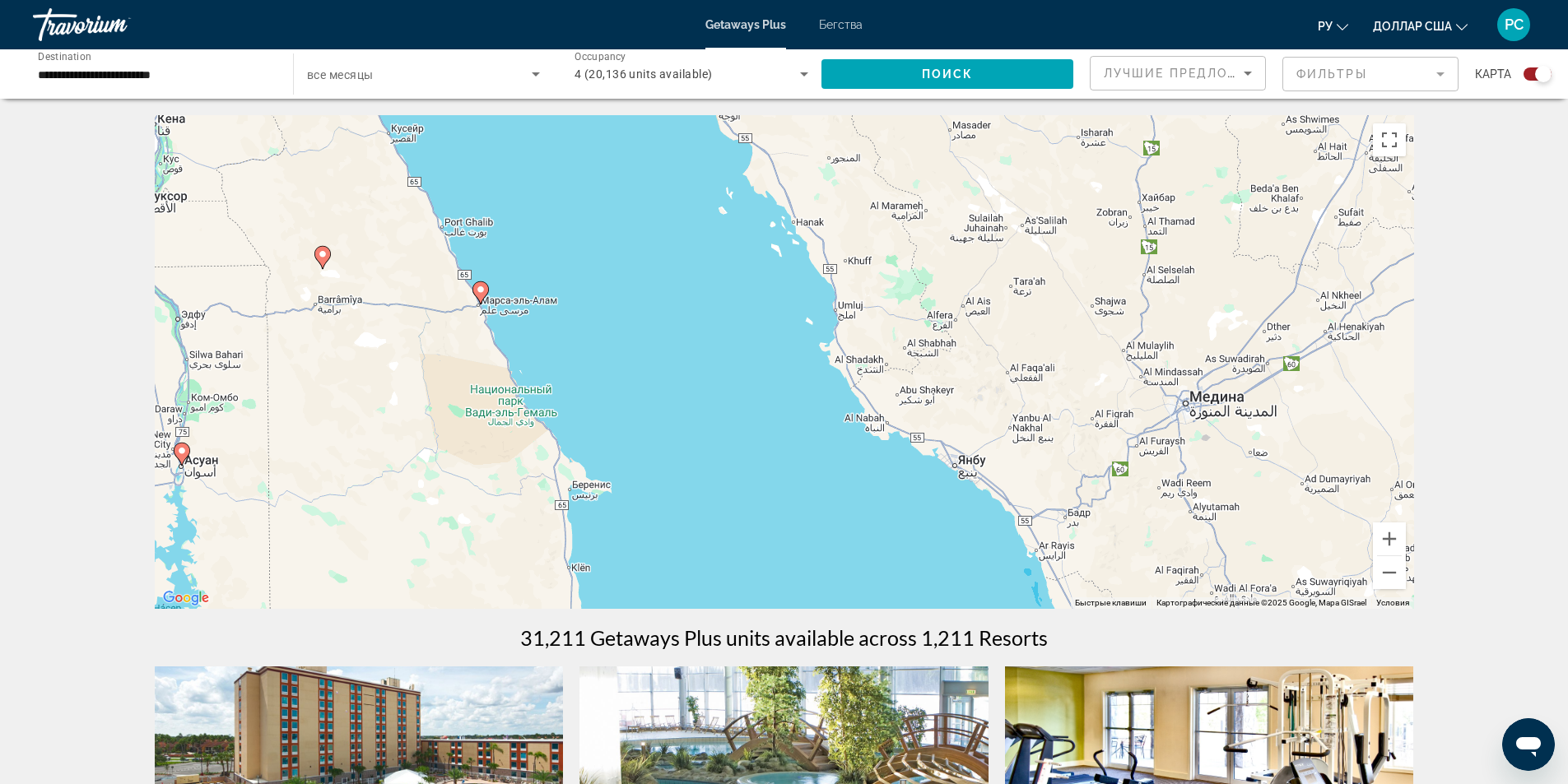
click at [703, 450] on div "Чтобы активировать перетаскивание с помощью клавиатуры, нажмите Alt + Ввод. Пос…" at bounding box center [784, 362] width 1260 height 494
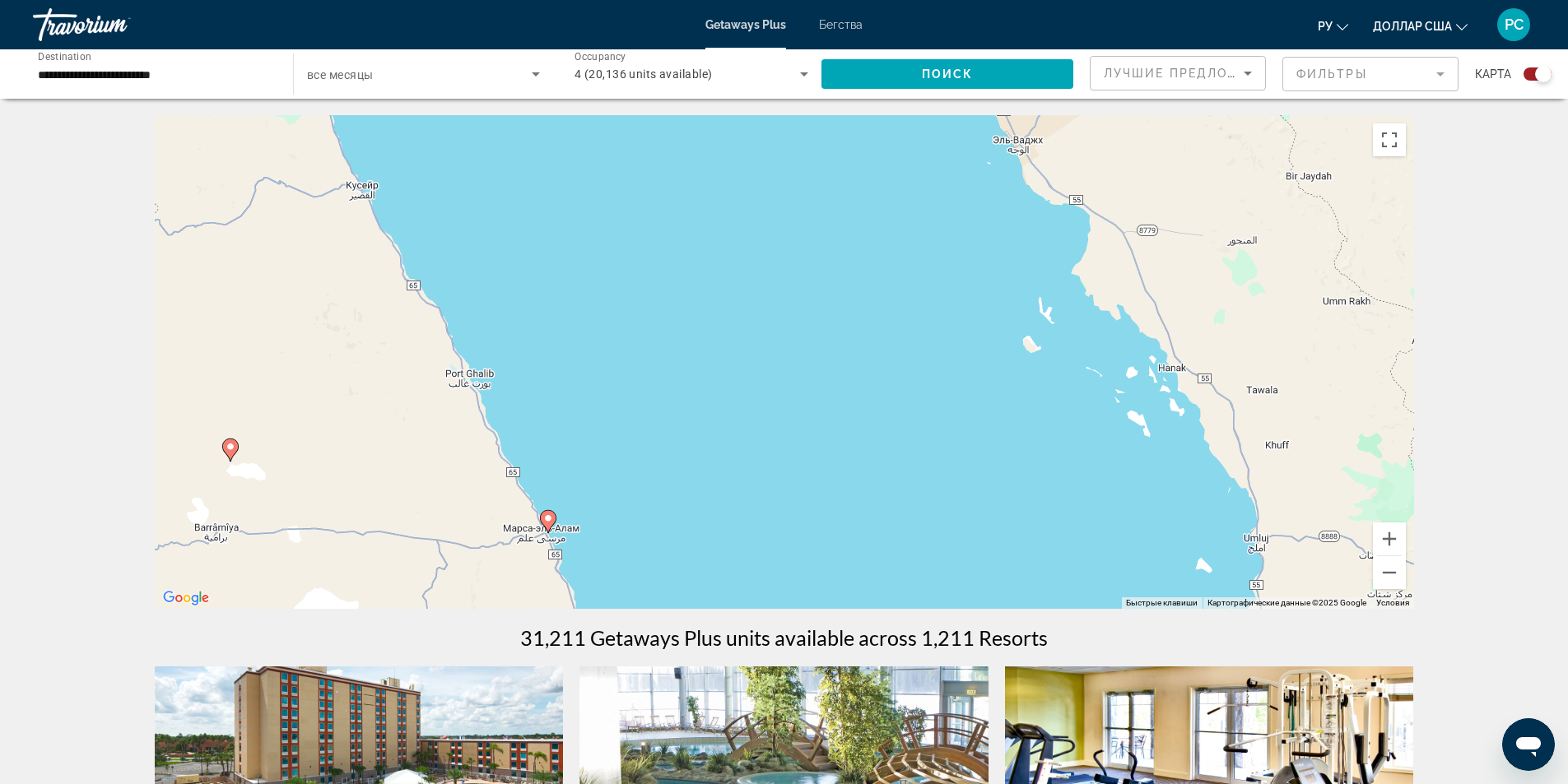
drag, startPoint x: 276, startPoint y: 347, endPoint x: 578, endPoint y: 751, distance: 504.4
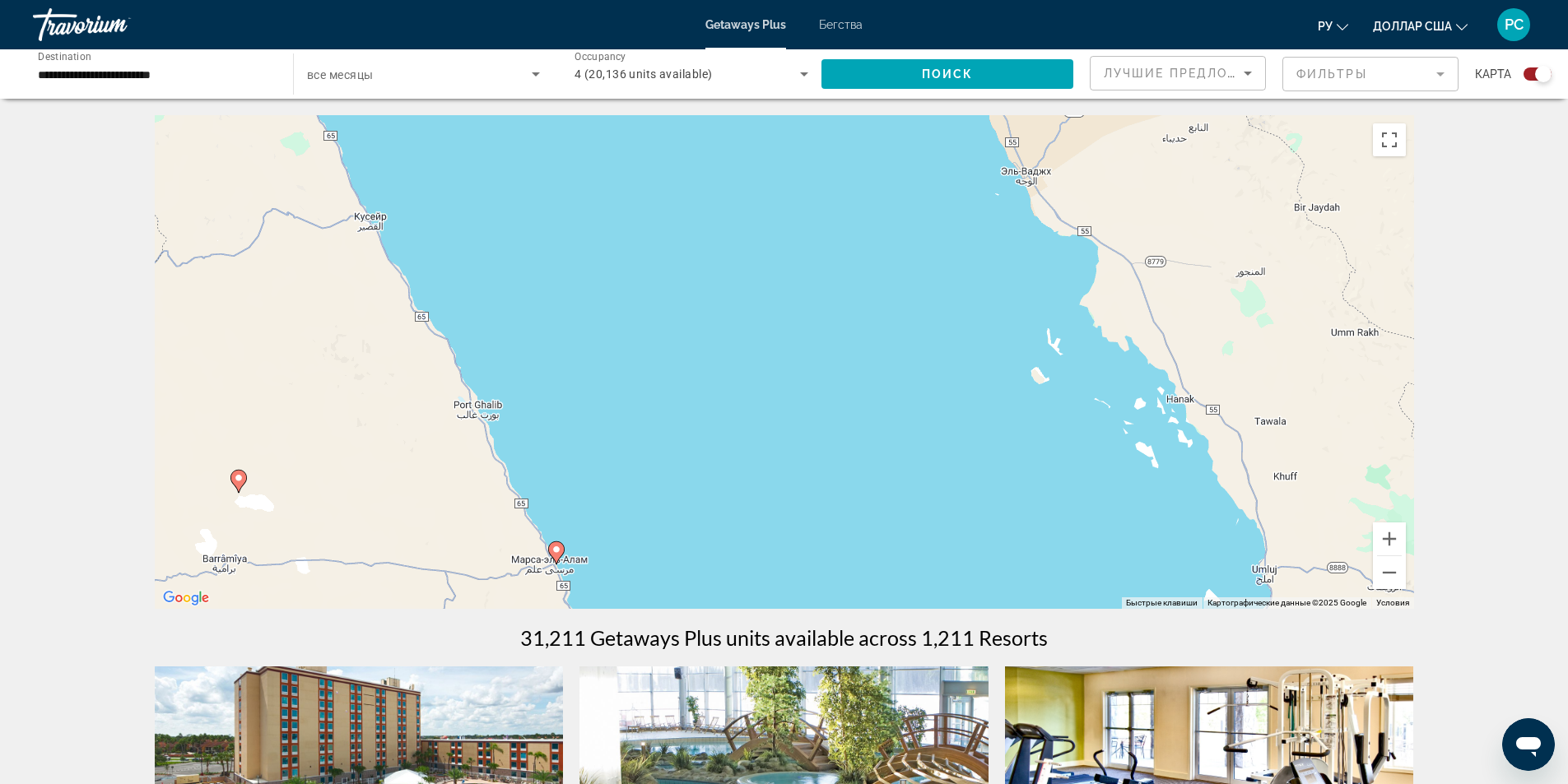
click at [585, 555] on div "Чтобы активировать перетаскивание с помощью клавиатуры, нажмите Alt + Ввод. Пос…" at bounding box center [784, 362] width 1260 height 494
click at [586, 555] on div "Чтобы активировать перетаскивание с помощью клавиатуры, нажмите Alt + Ввод. Пос…" at bounding box center [784, 362] width 1260 height 494
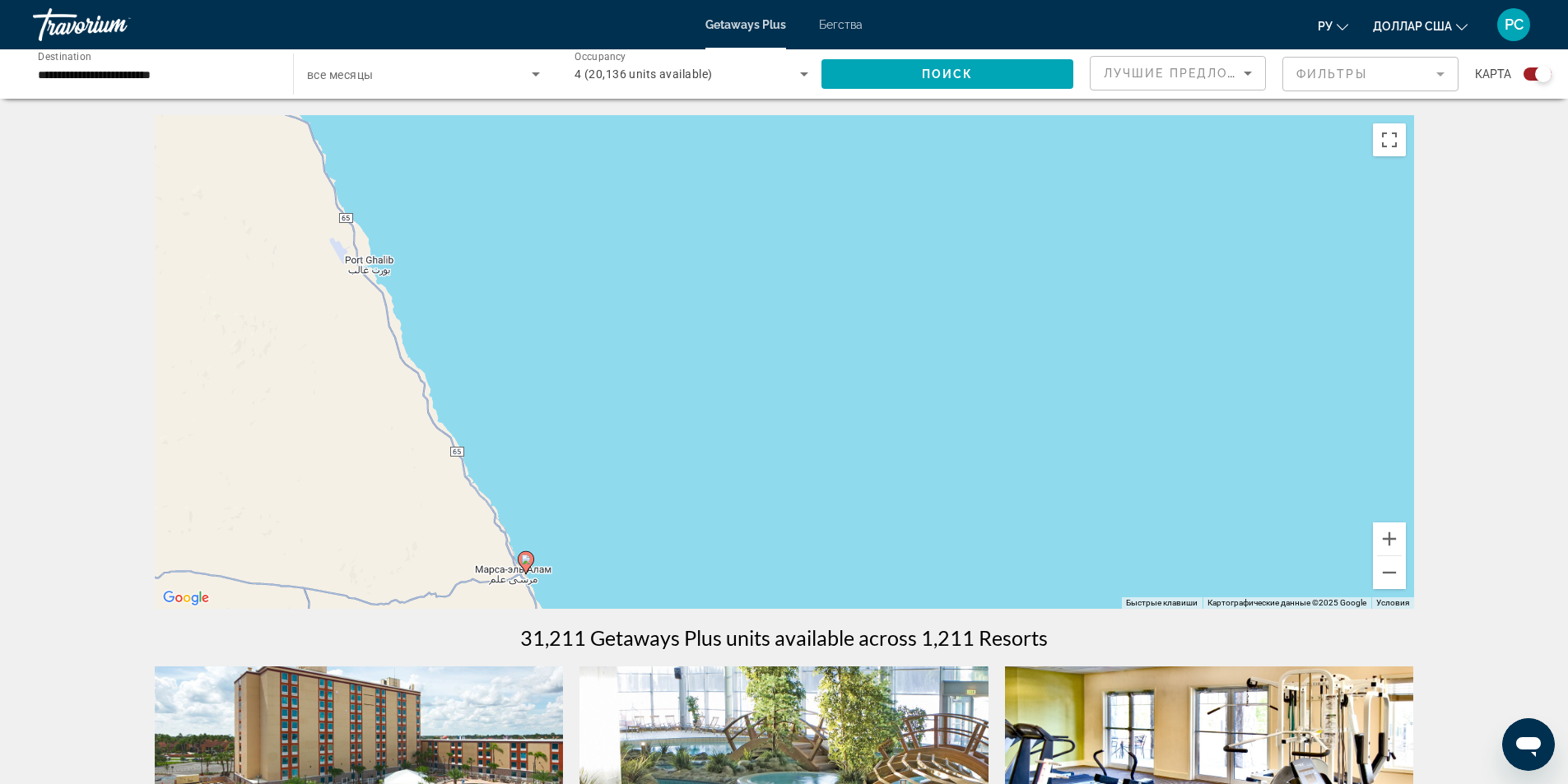
click at [584, 555] on div "Чтобы активировать перетаскивание с помощью клавиатуры, нажмите Alt + Ввод. Пос…" at bounding box center [784, 362] width 1260 height 494
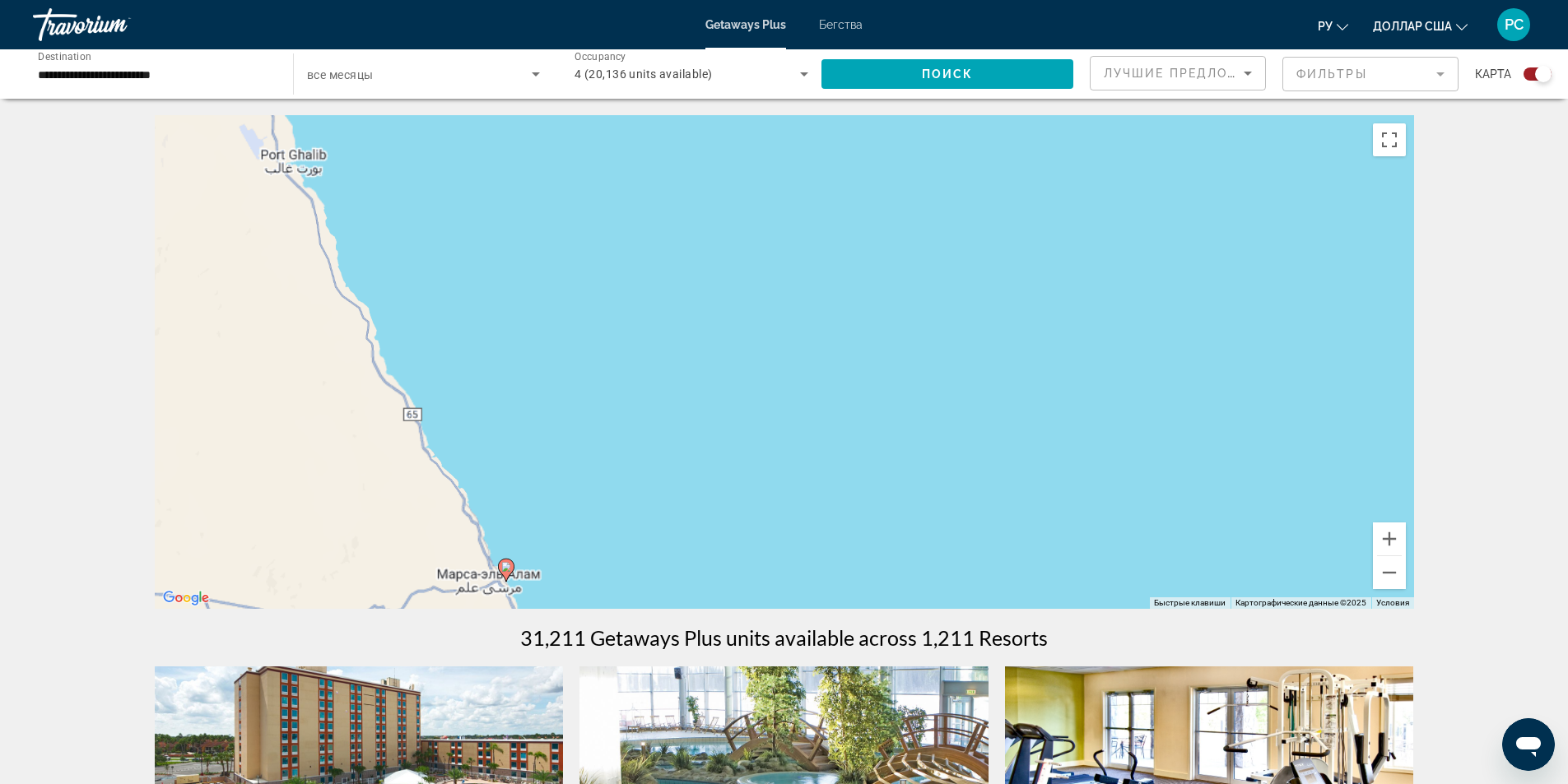
click at [584, 555] on div "Чтобы активировать перетаскивание с помощью клавиатуры, нажмите Alt + Ввод. Пос…" at bounding box center [784, 362] width 1260 height 494
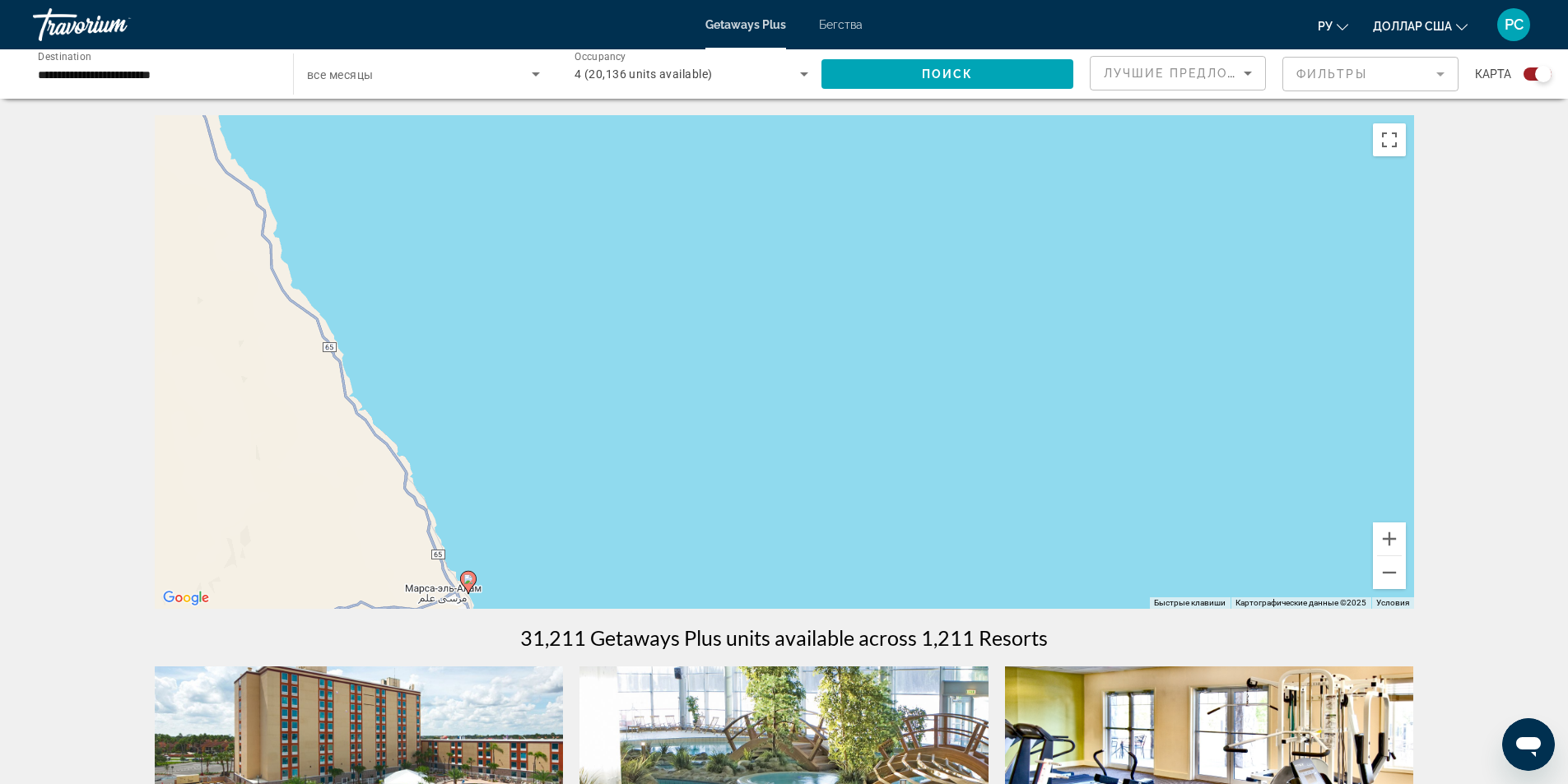
click at [584, 555] on div "Чтобы активировать перетаскивание с помощью клавиатуры, нажмите Alt + Ввод. Пос…" at bounding box center [784, 362] width 1260 height 494
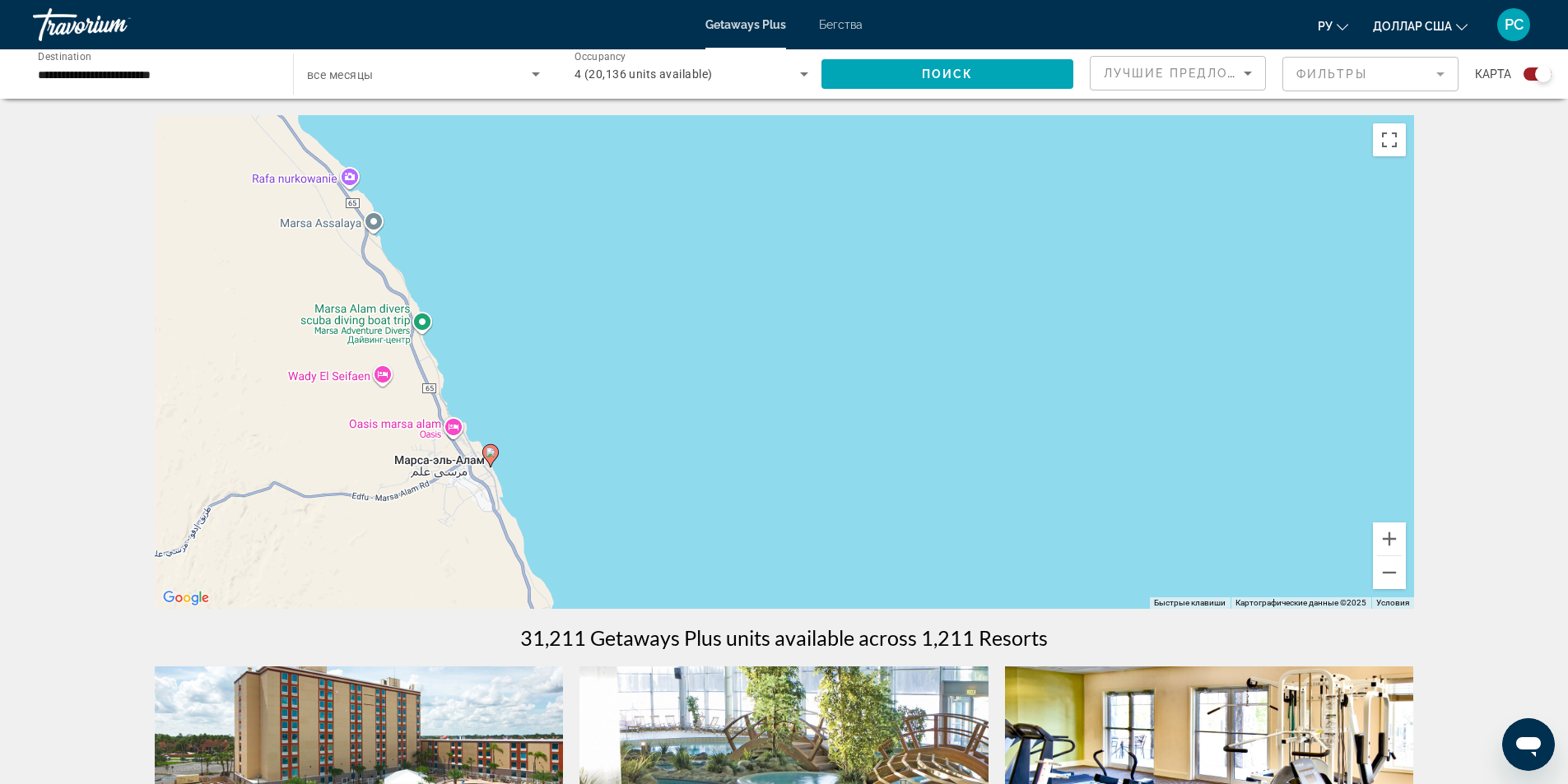
drag, startPoint x: 593, startPoint y: 385, endPoint x: 731, endPoint y: 220, distance: 215.1
click at [728, 222] on div "Чтобы активировать перетаскивание с помощью клавиатуры, нажмите Alt + Ввод. Пос…" at bounding box center [784, 362] width 1260 height 494
click at [458, 466] on div "Чтобы активировать перетаскивание с помощью клавиатуры, нажмите Alt + Ввод. Пос…" at bounding box center [784, 362] width 1260 height 494
click at [492, 454] on icon "Основное содержание" at bounding box center [492, 453] width 15 height 22
type input "**********"
